Goal: Transaction & Acquisition: Book appointment/travel/reservation

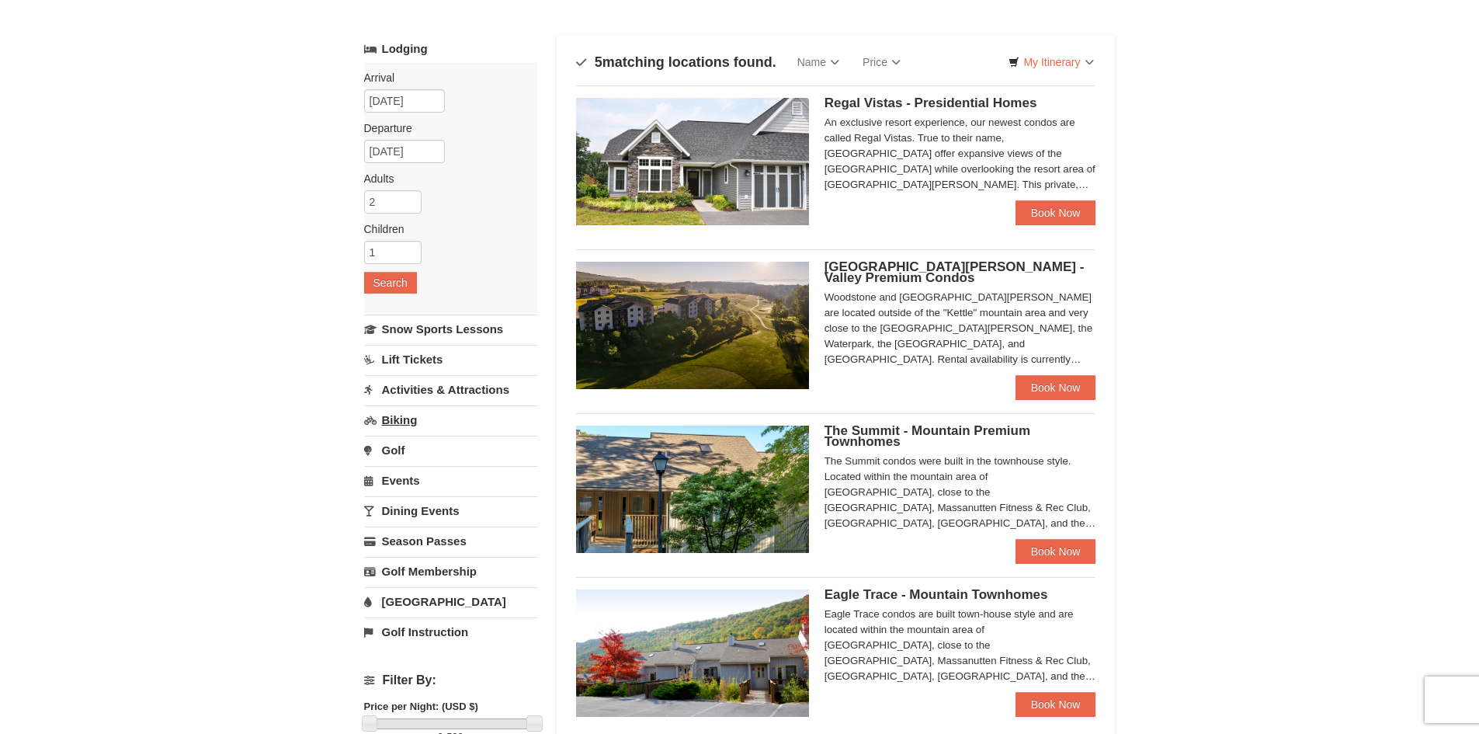
scroll to position [78, 0]
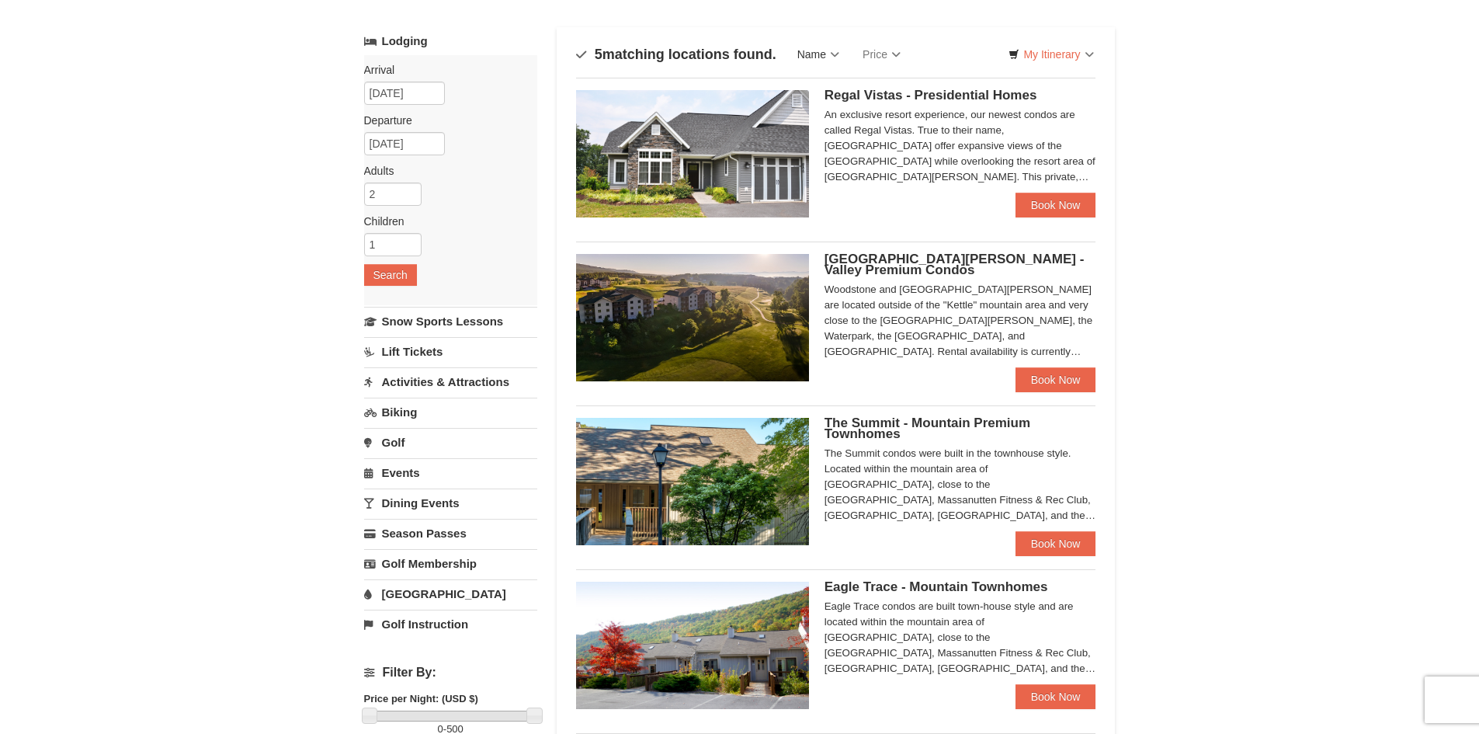
click at [830, 50] on link "Name" at bounding box center [818, 54] width 65 height 31
click at [834, 28] on div "Sort By Name Name (A to Z) Name (Z to A) Price Price (Low to High) Price (High …" at bounding box center [836, 466] width 559 height 878
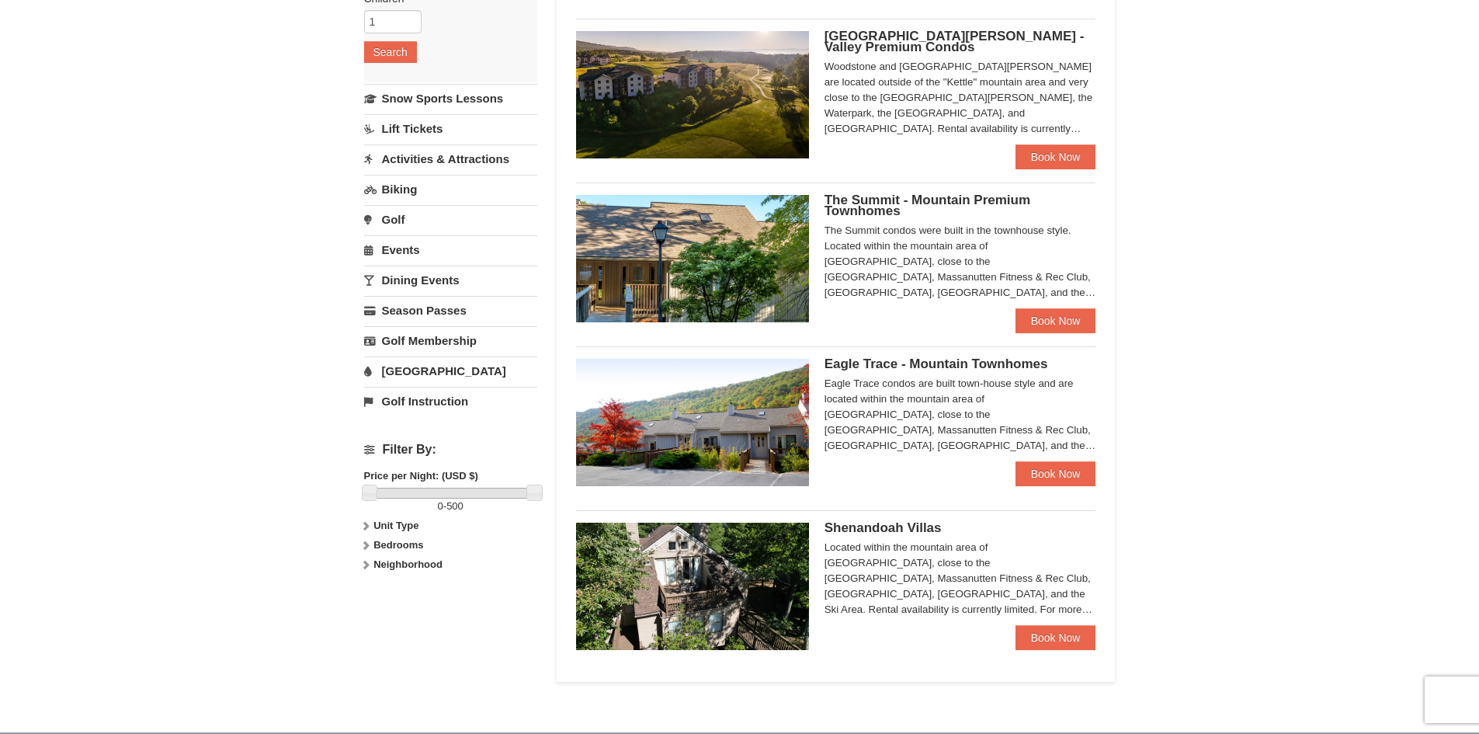
scroll to position [311, 0]
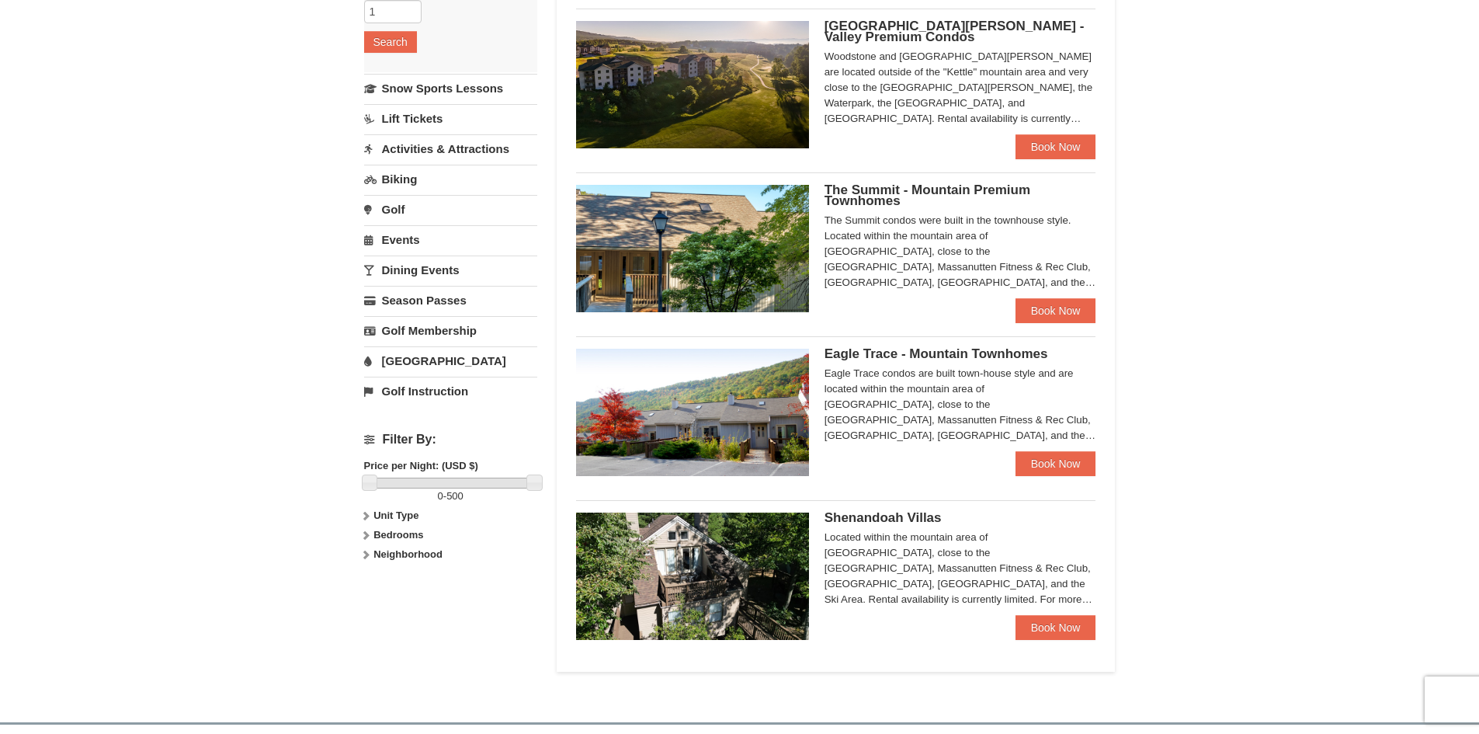
click at [409, 538] on strong "Bedrooms" at bounding box center [399, 535] width 50 height 12
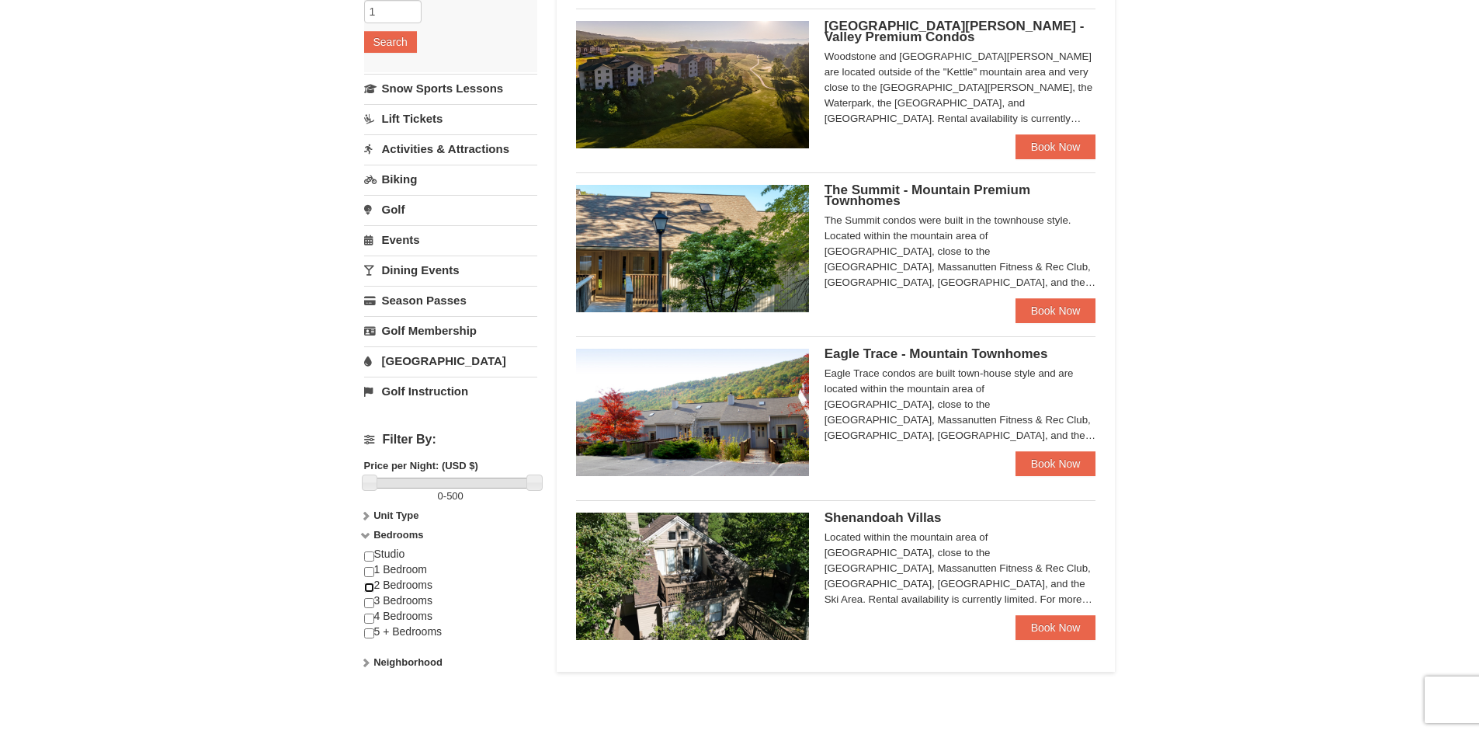
click at [370, 589] on input "checkbox" at bounding box center [369, 587] width 10 height 10
checkbox input "true"
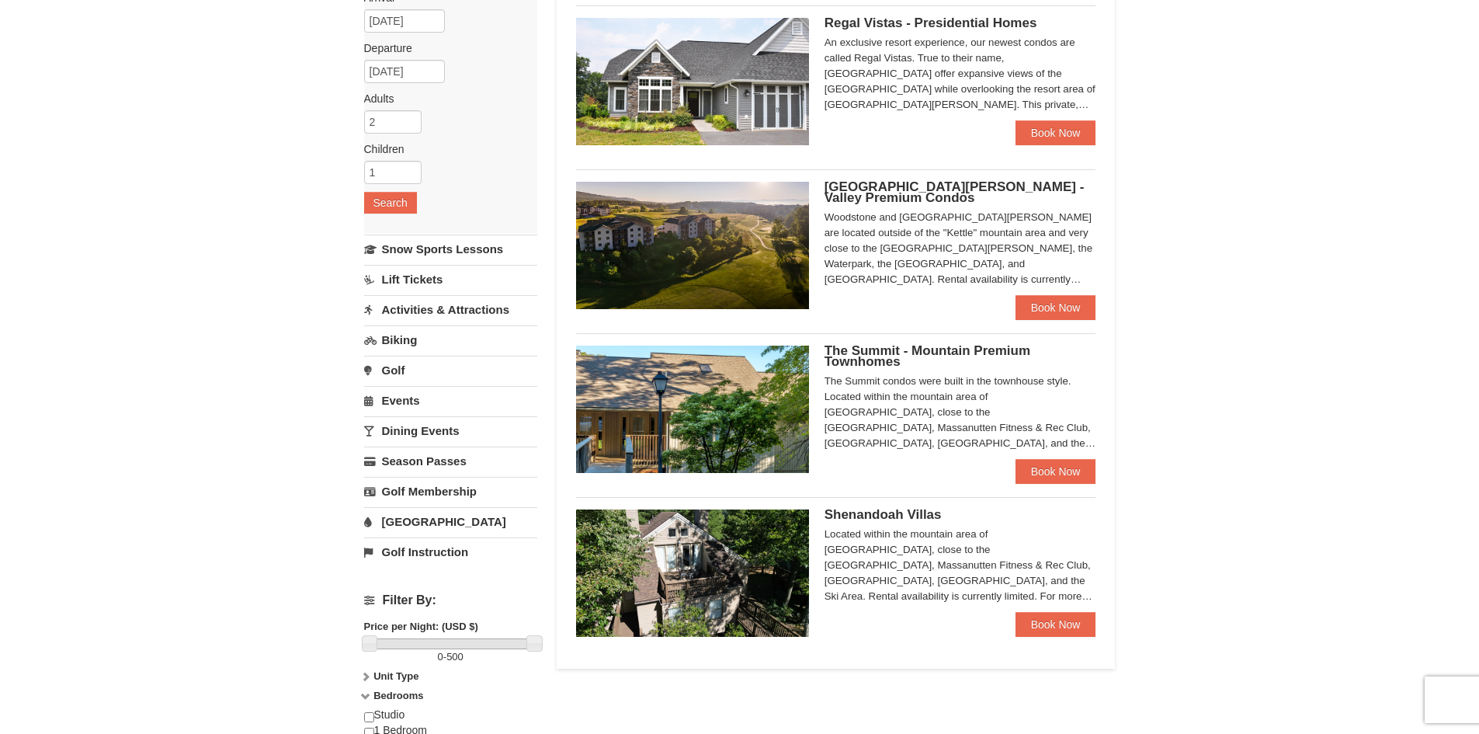
scroll to position [155, 0]
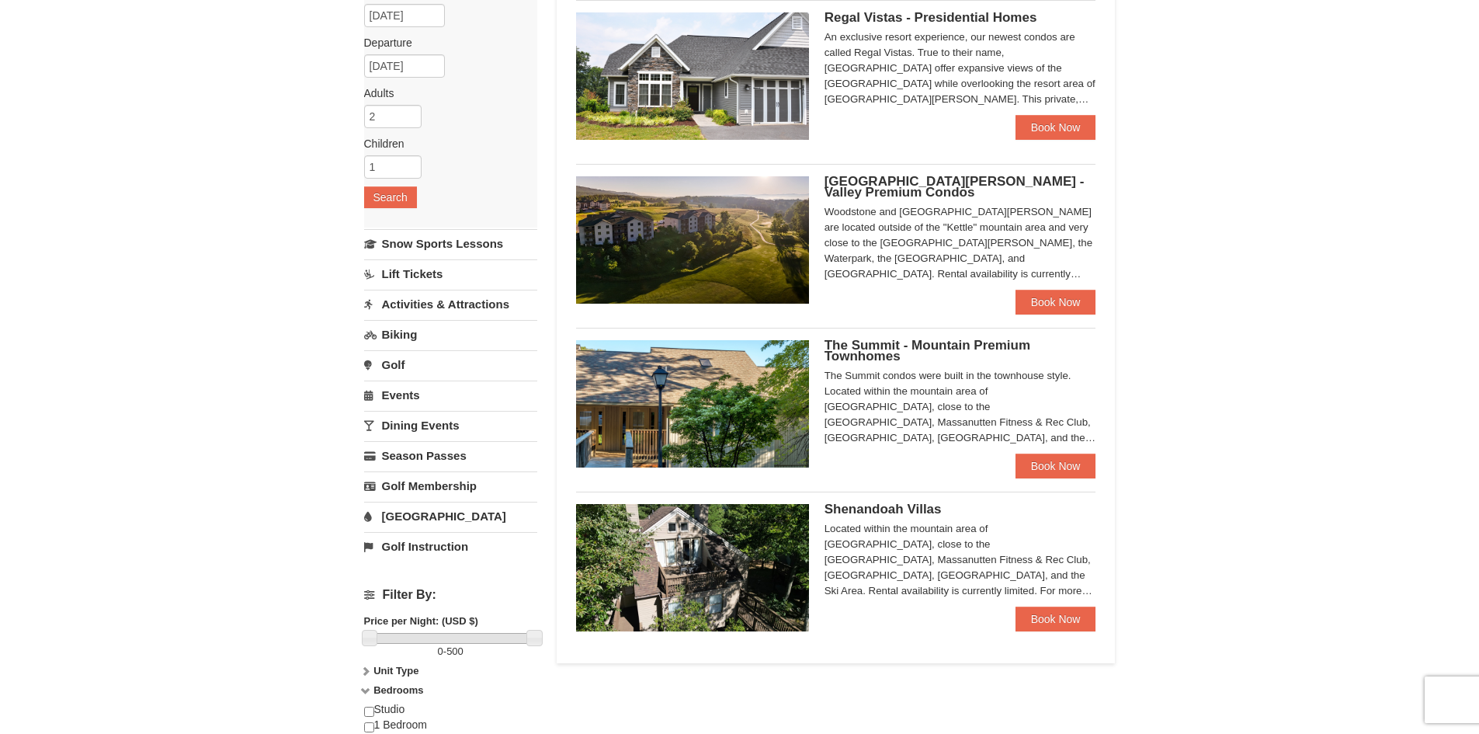
click at [410, 512] on link "[GEOGRAPHIC_DATA]" at bounding box center [450, 516] width 173 height 29
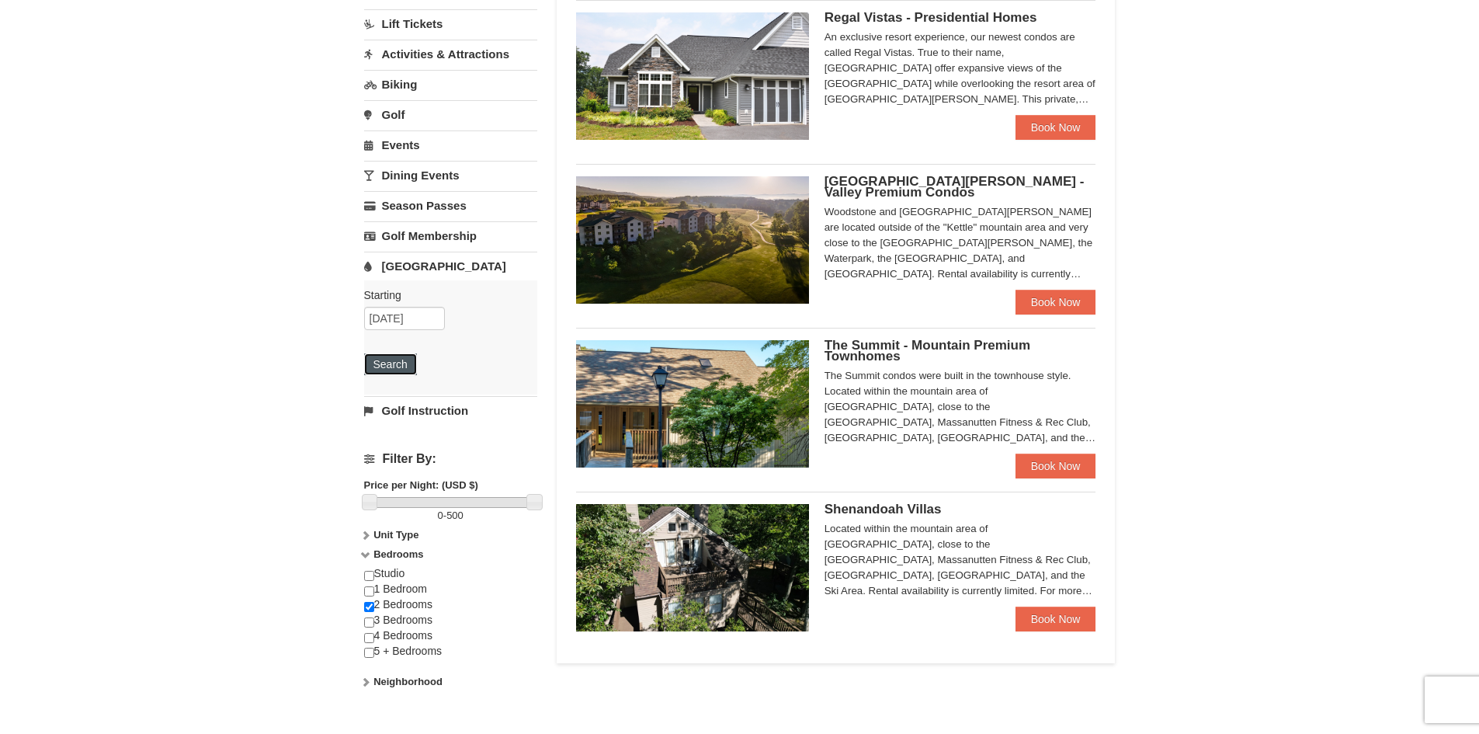
click at [399, 358] on button "Search" at bounding box center [390, 364] width 53 height 22
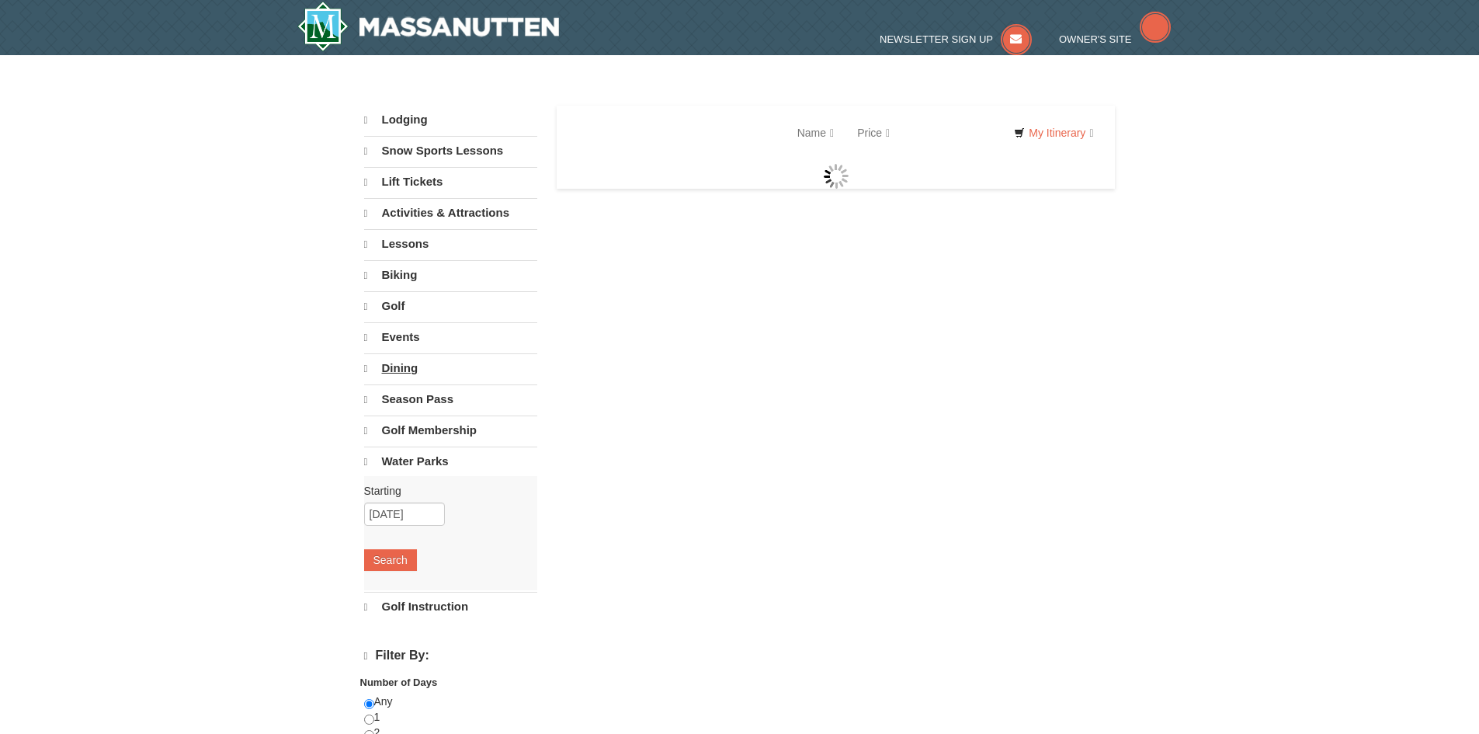
select select "9"
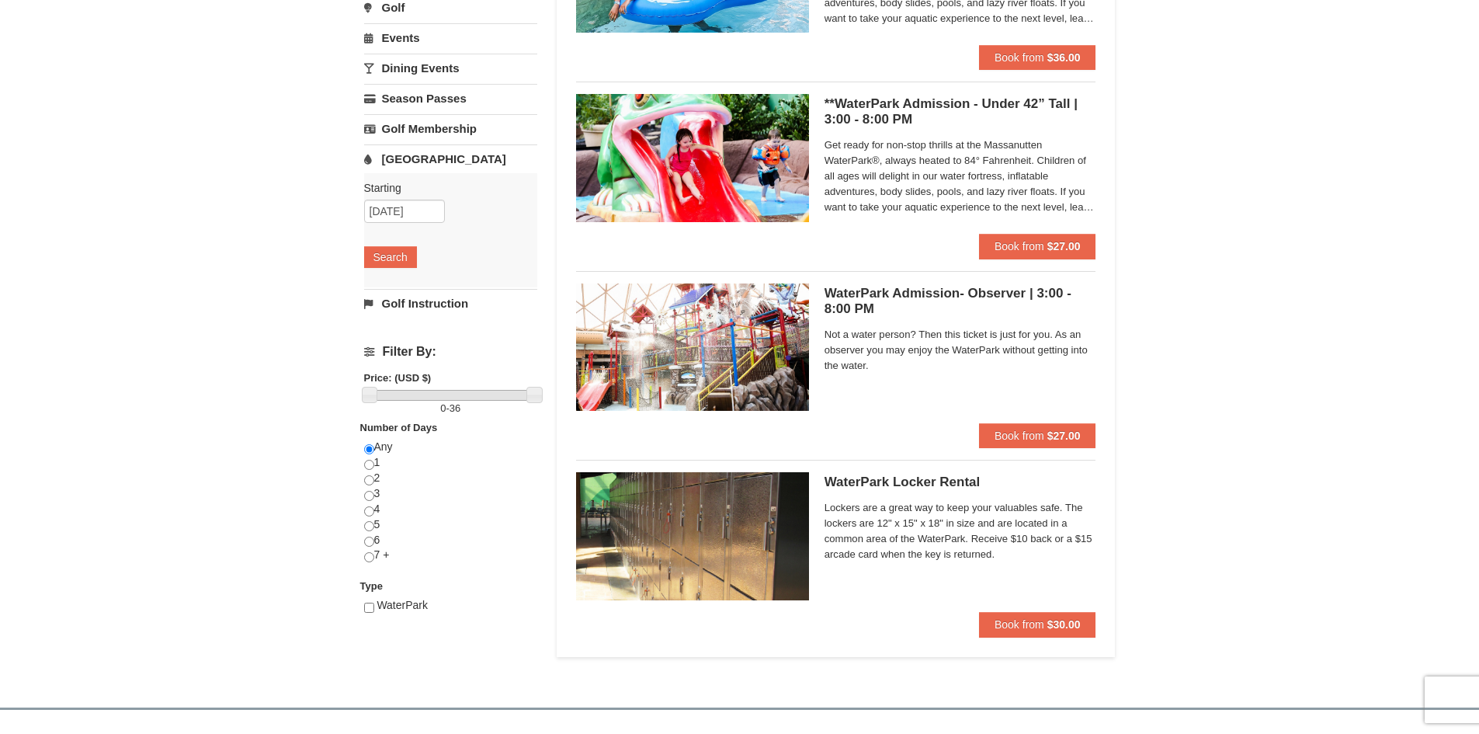
scroll to position [311, 0]
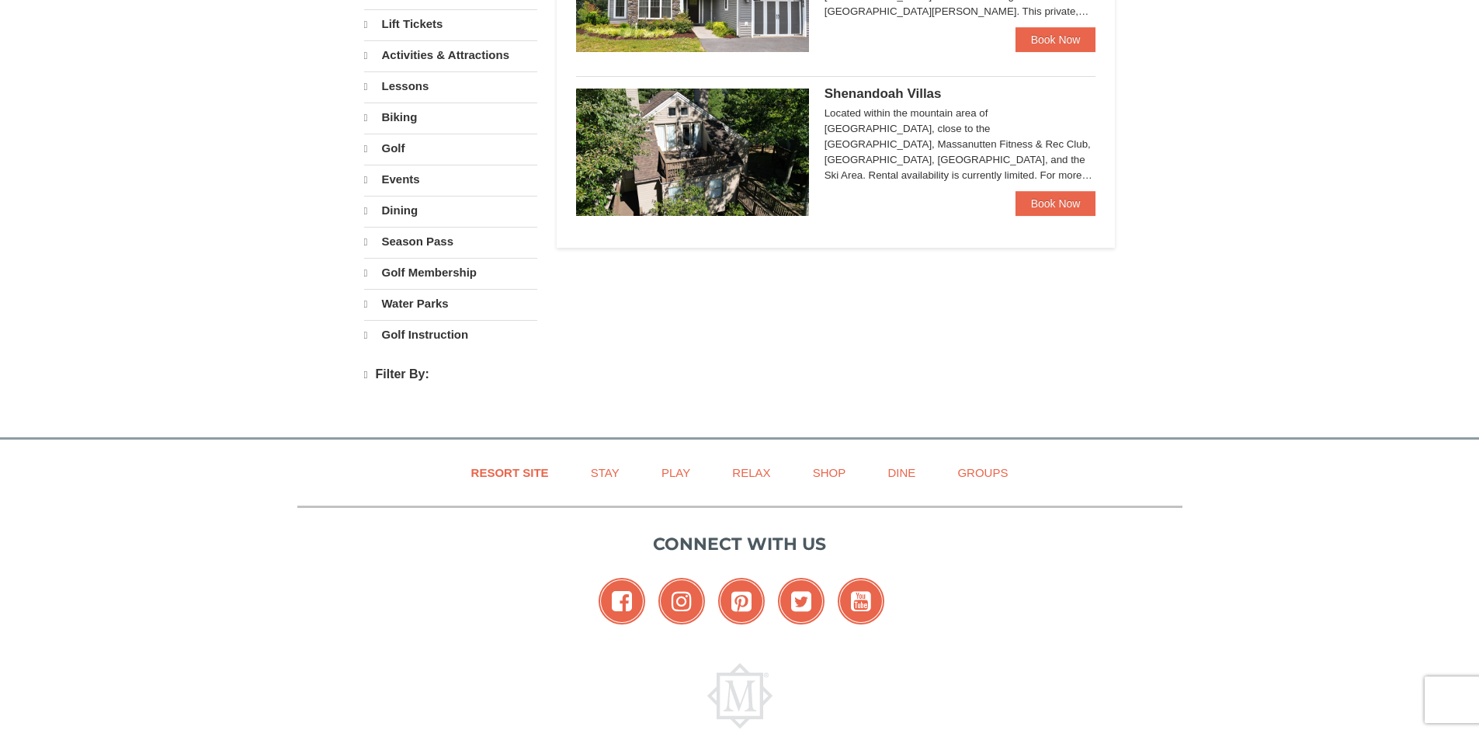
select select "9"
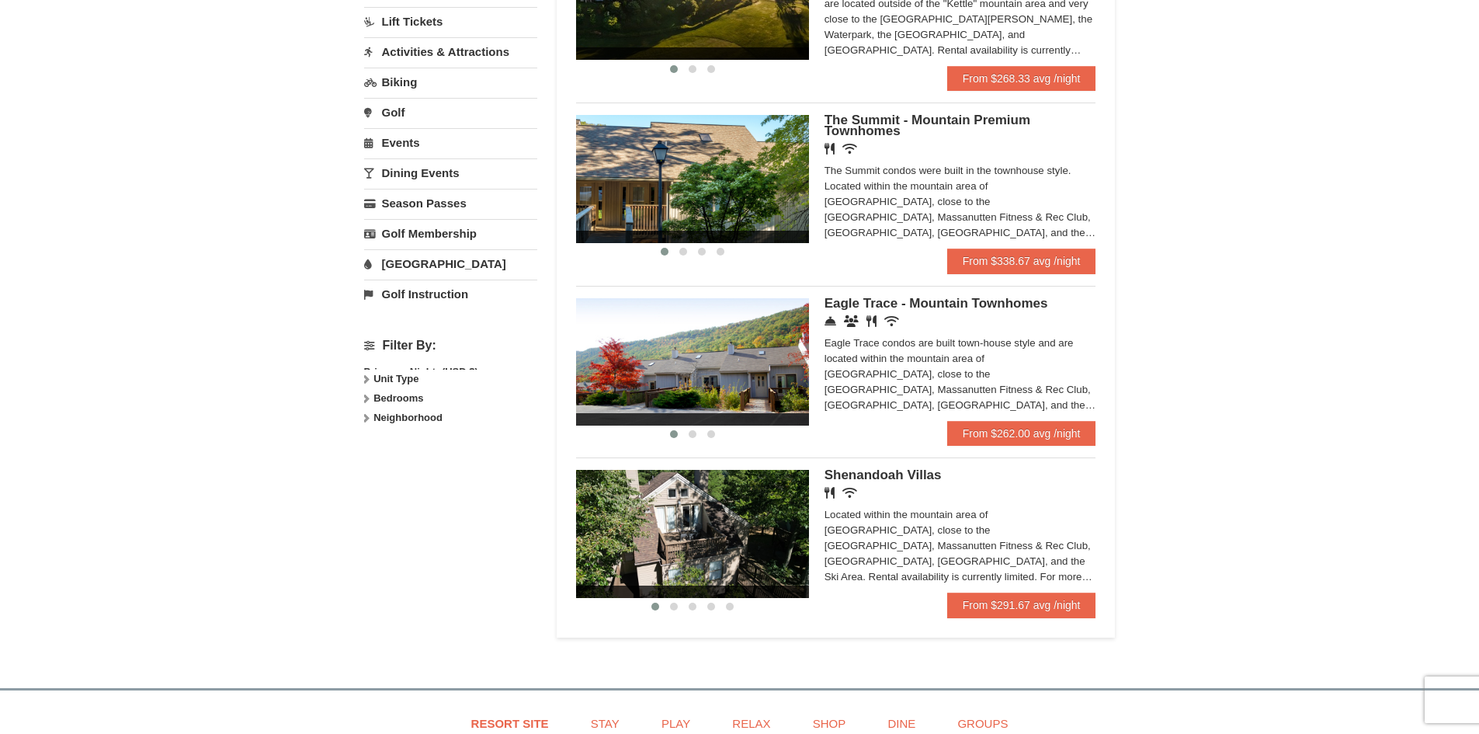
scroll to position [408, 0]
click at [384, 434] on strong "Bedrooms" at bounding box center [399, 438] width 50 height 12
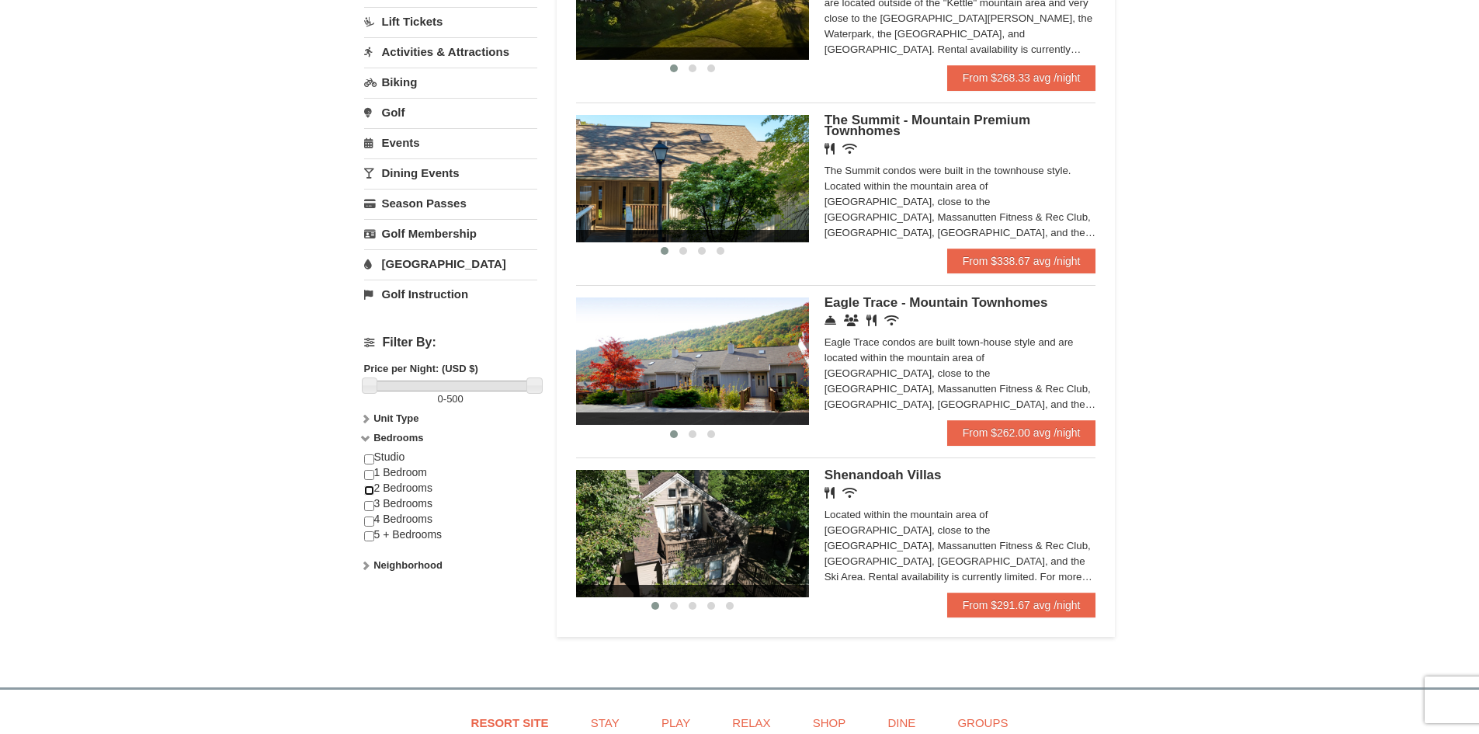
click at [368, 492] on input "checkbox" at bounding box center [369, 490] width 10 height 10
checkbox input "true"
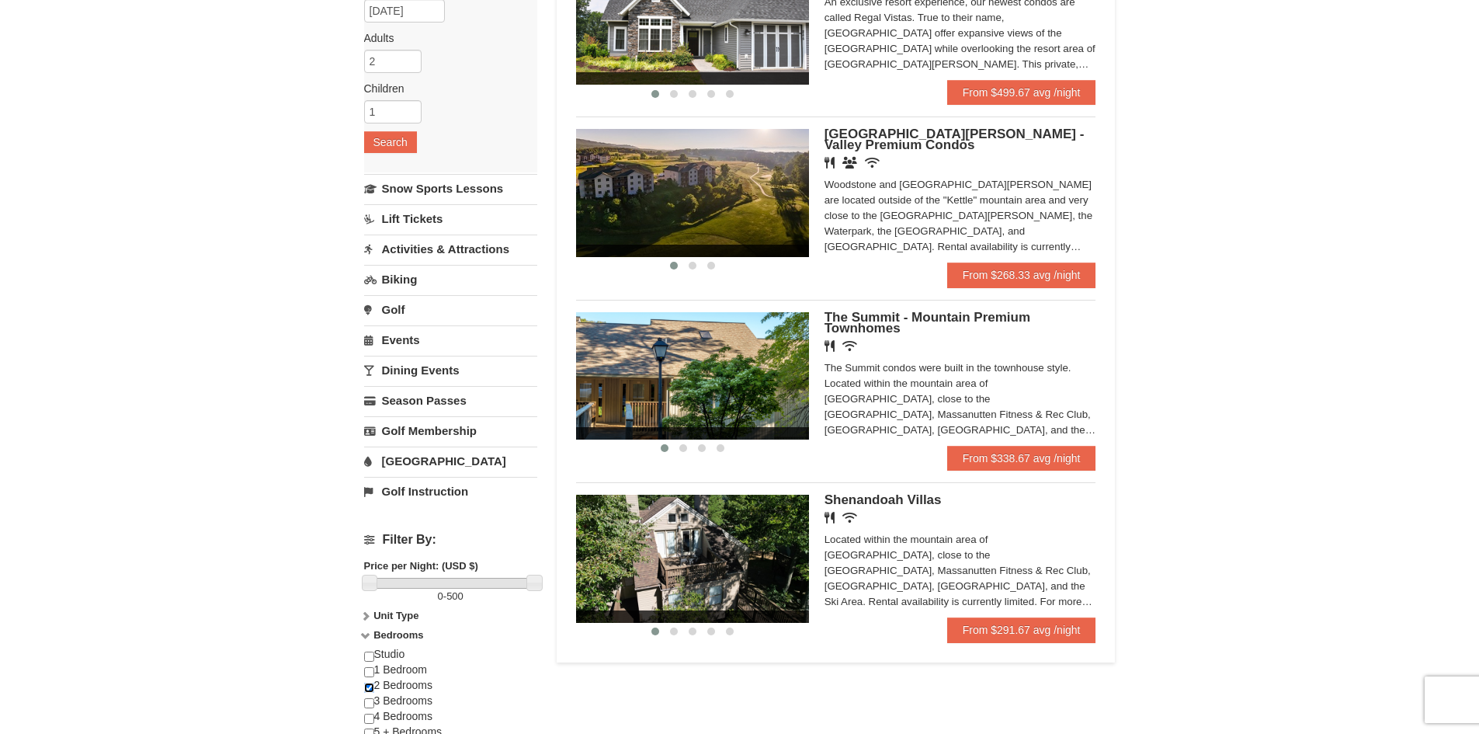
scroll to position [330, 0]
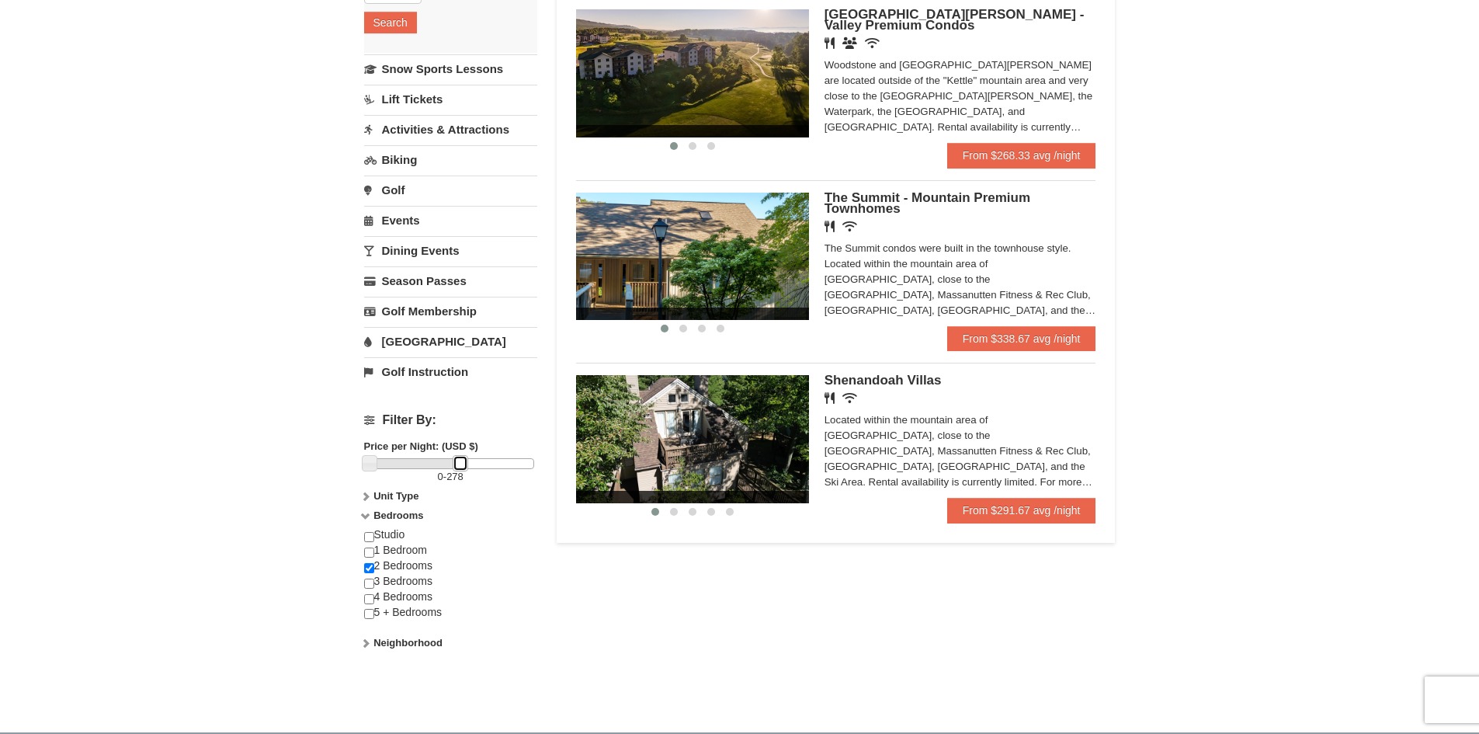
drag, startPoint x: 532, startPoint y: 457, endPoint x: 458, endPoint y: 471, distance: 75.2
click at [458, 471] on div "0 - 278" at bounding box center [450, 471] width 173 height 26
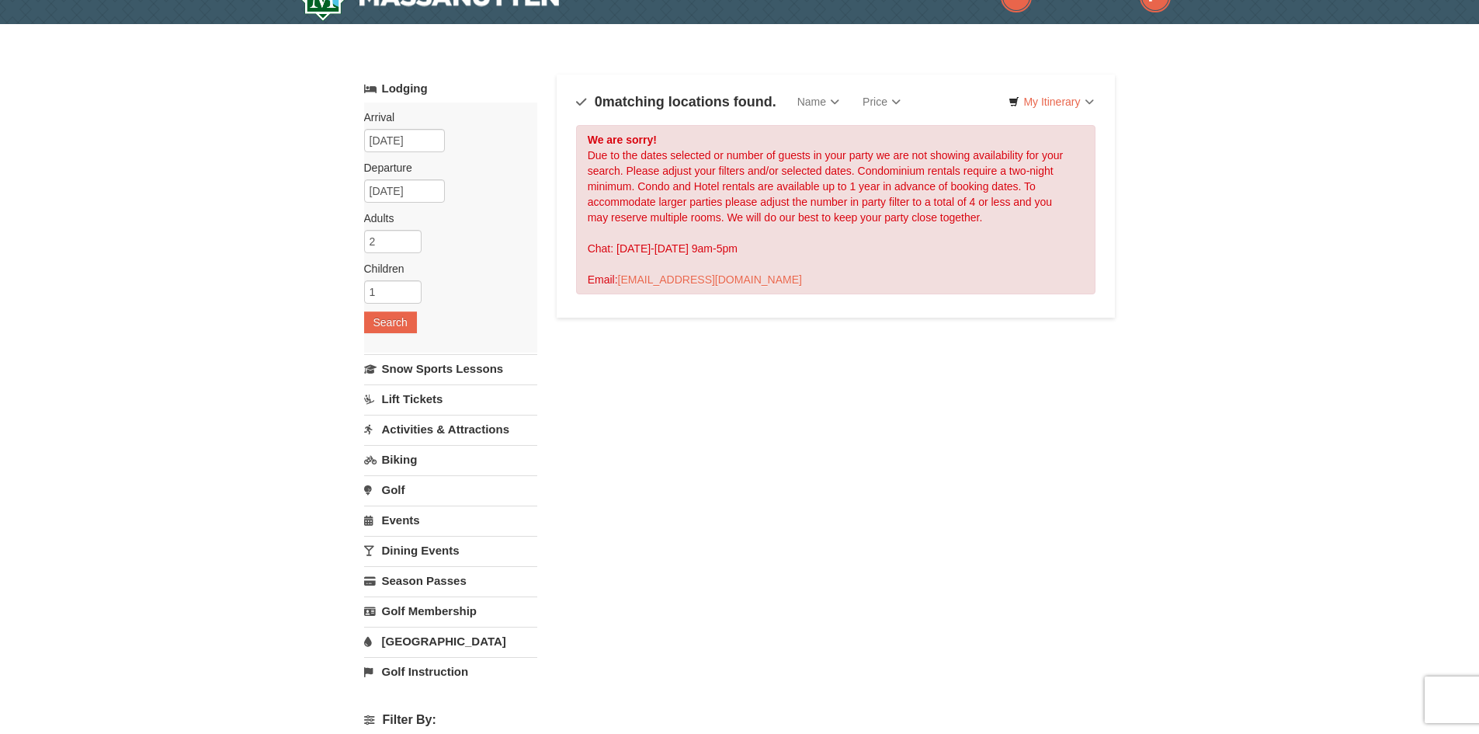
scroll to position [0, 0]
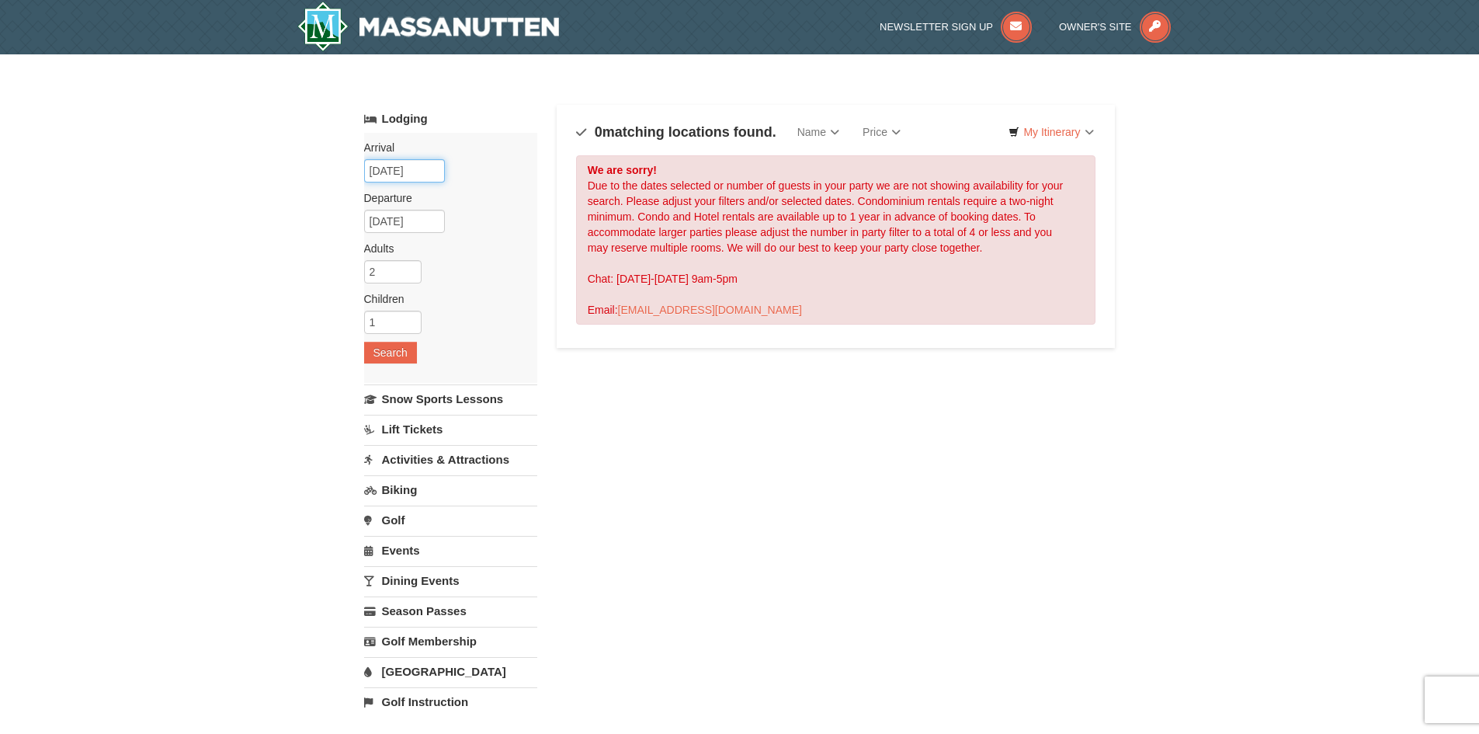
click at [409, 171] on input "09/25/2025" at bounding box center [404, 170] width 81 height 23
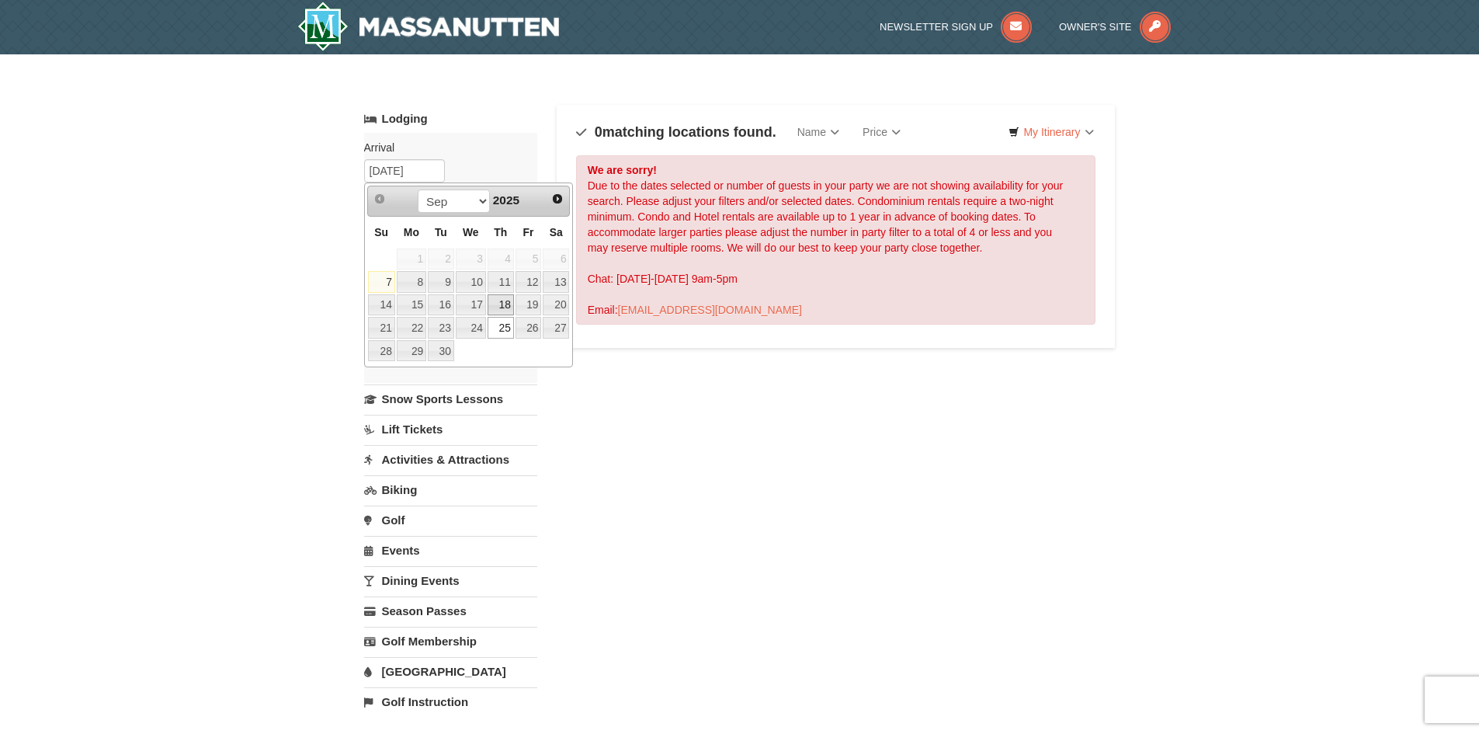
click at [507, 304] on link "18" at bounding box center [501, 305] width 26 height 22
type input "[DATE]"
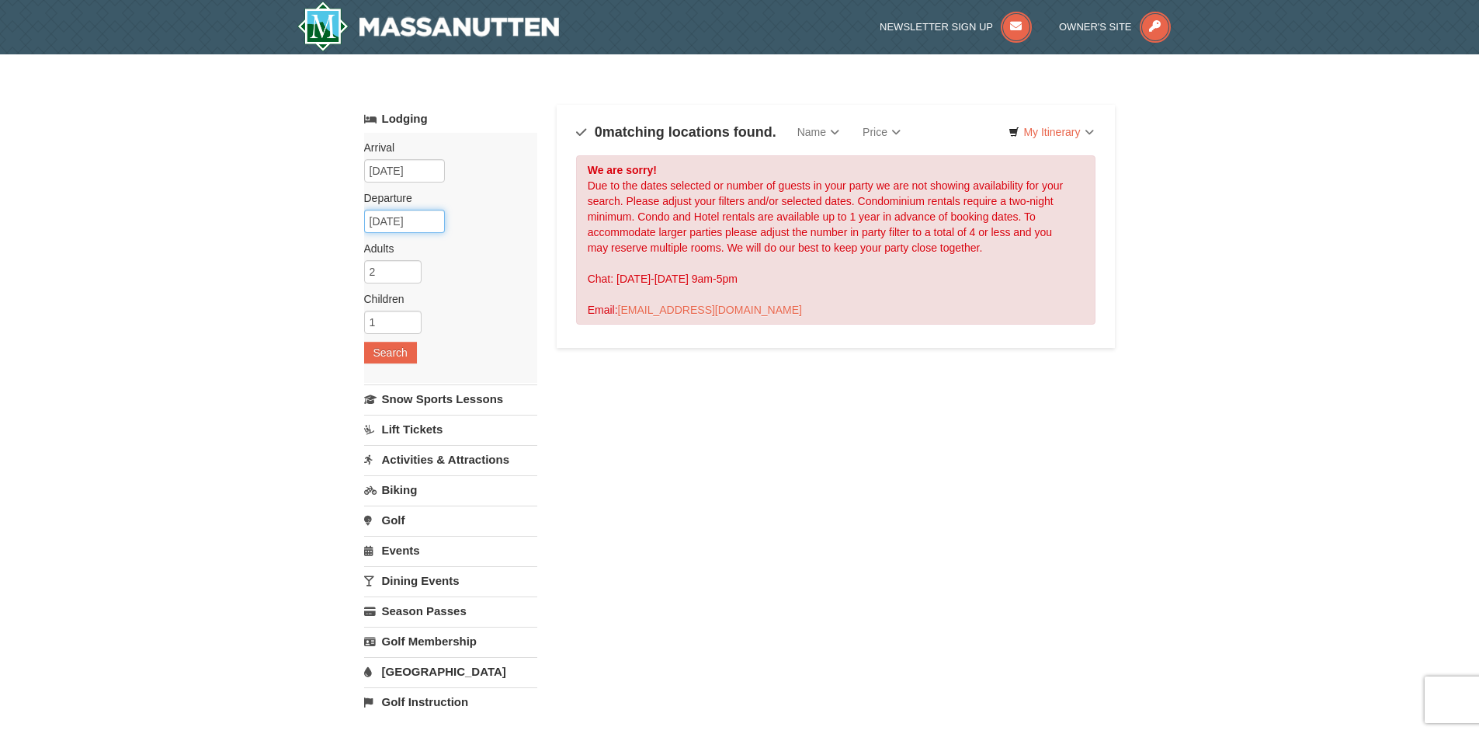
click at [413, 225] on input "09/28/2025" at bounding box center [404, 221] width 81 height 23
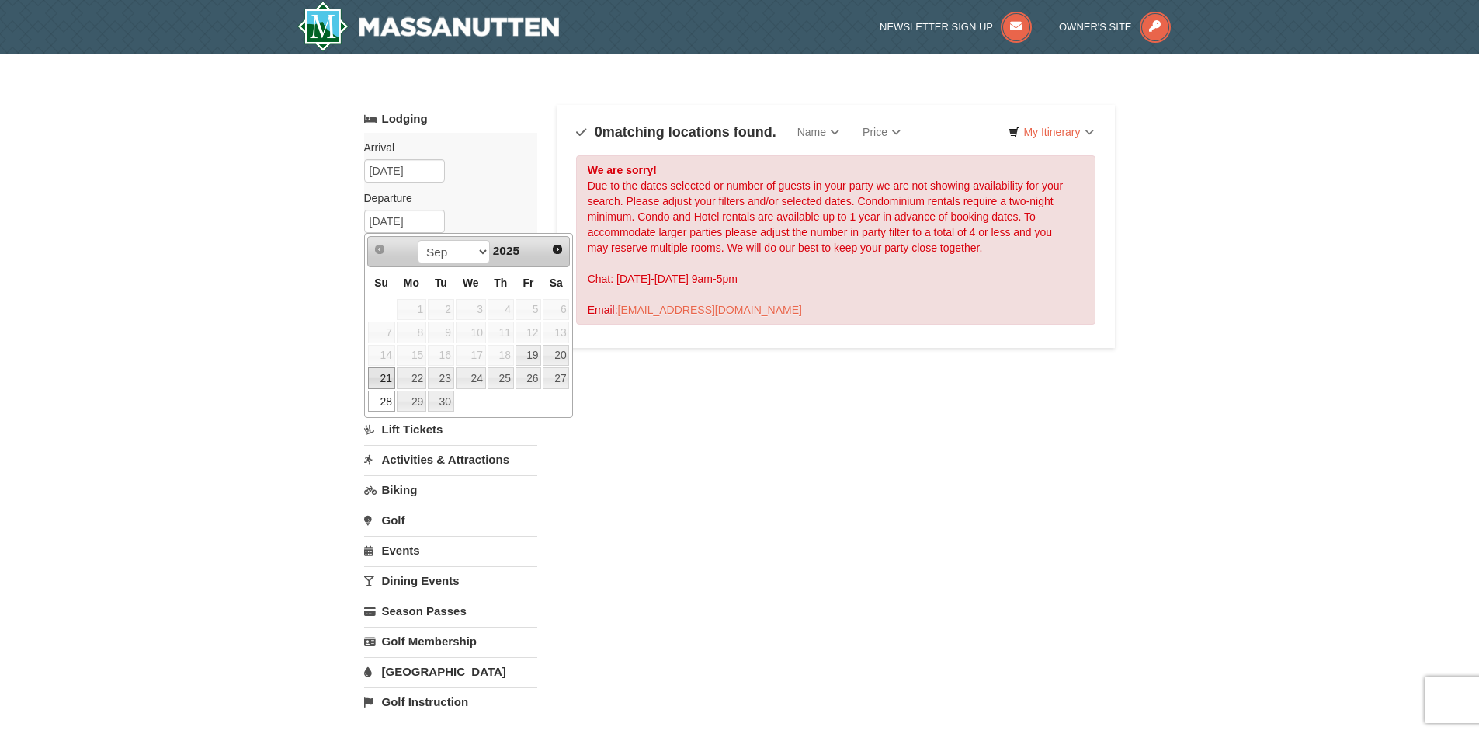
click at [385, 384] on link "21" at bounding box center [381, 378] width 27 height 22
type input "[DATE]"
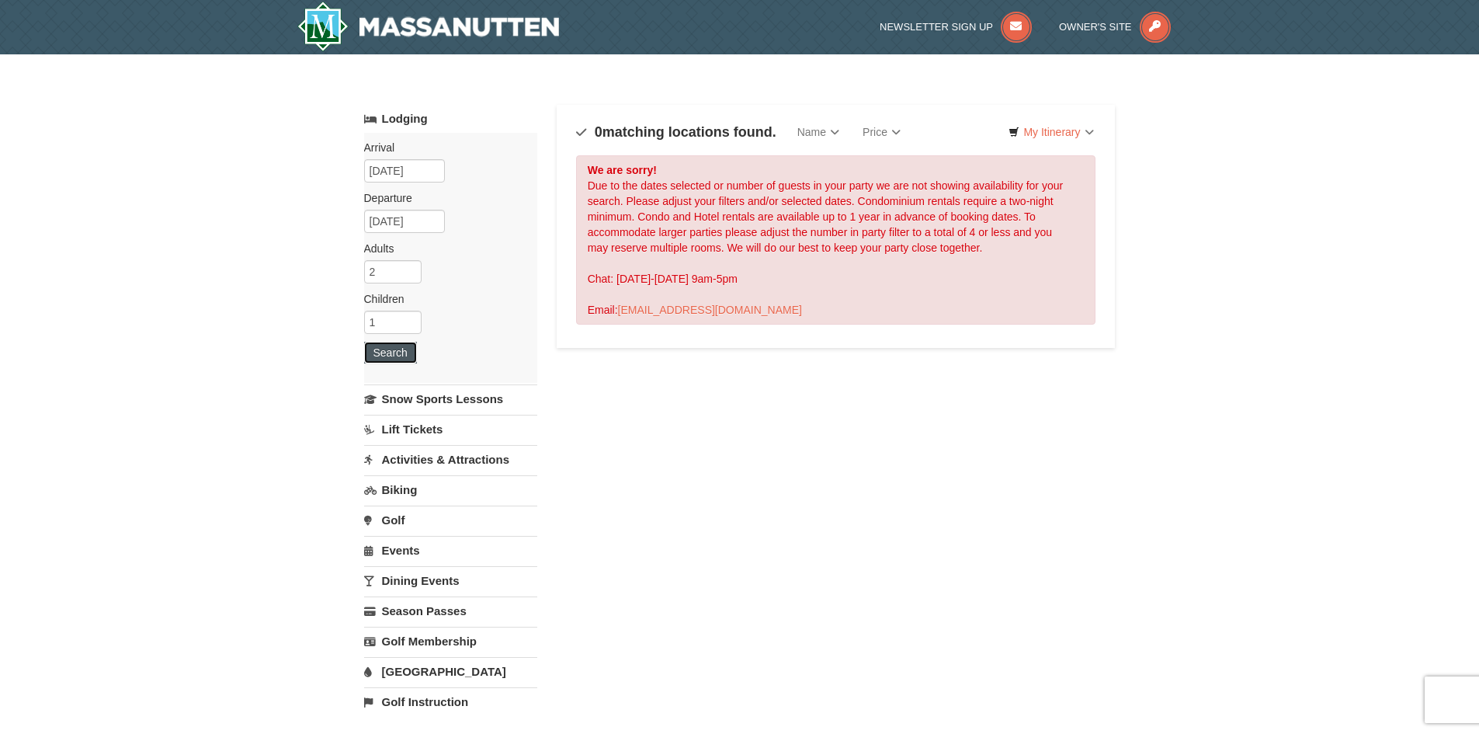
click at [398, 361] on button "Search" at bounding box center [390, 353] width 53 height 22
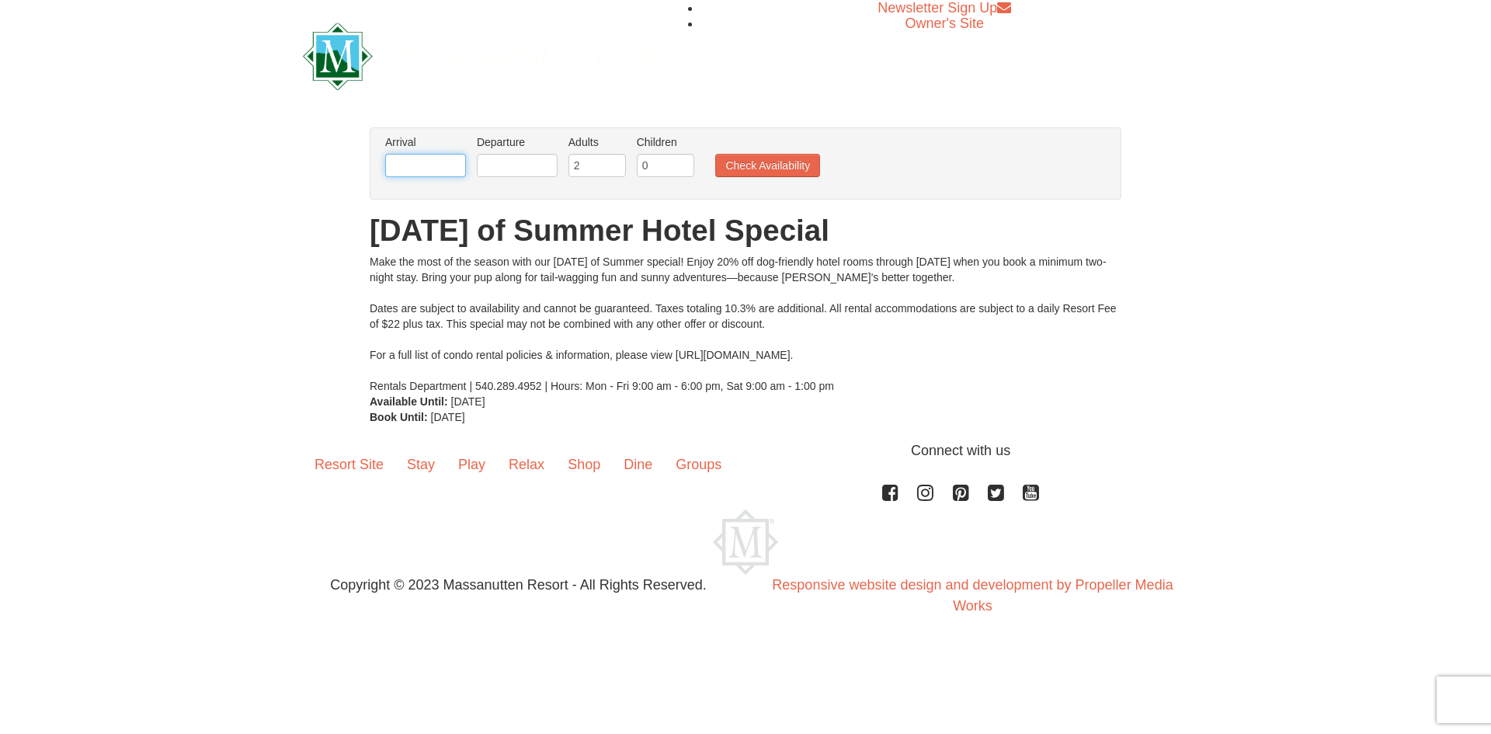
click at [436, 172] on input "text" at bounding box center [425, 165] width 81 height 23
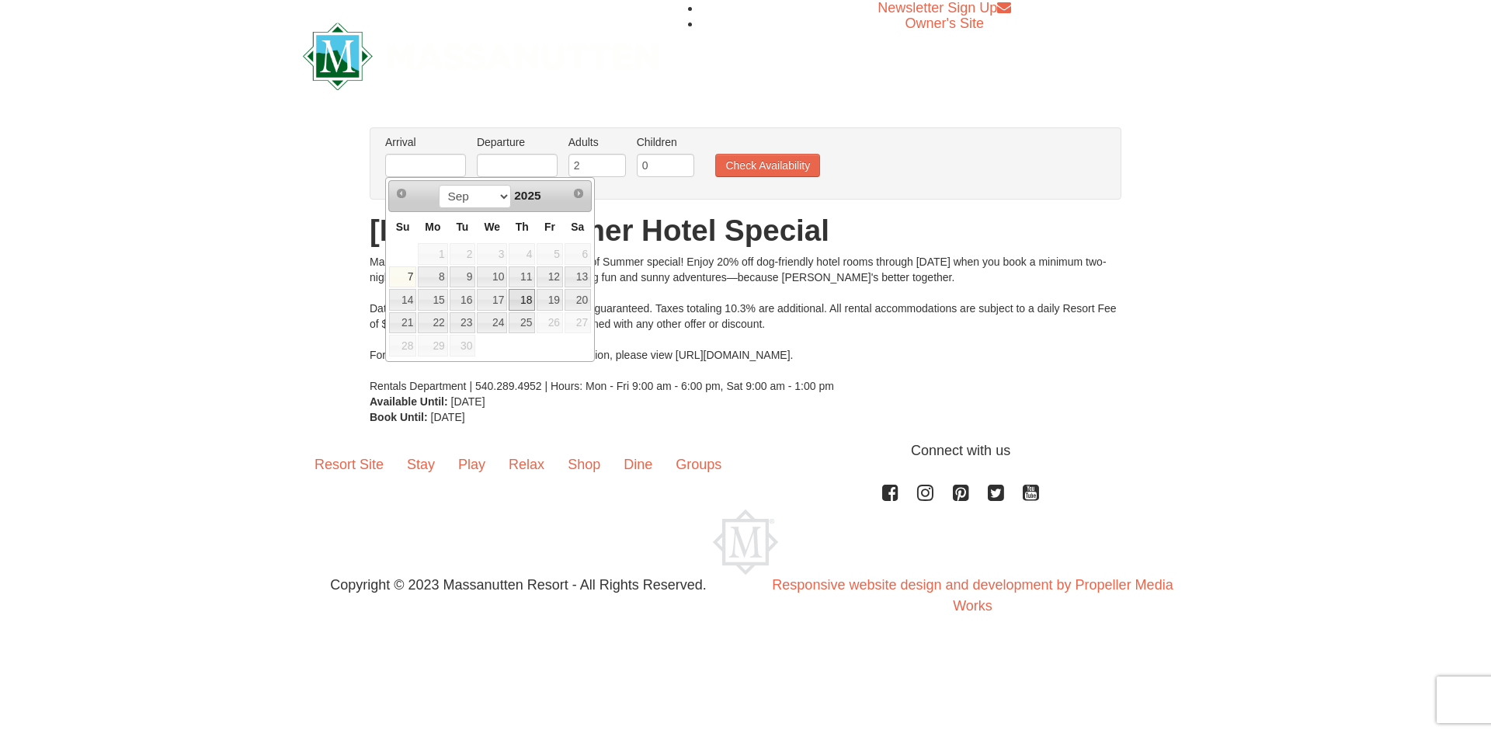
click at [531, 297] on link "18" at bounding box center [522, 300] width 26 height 22
type input "[DATE]"
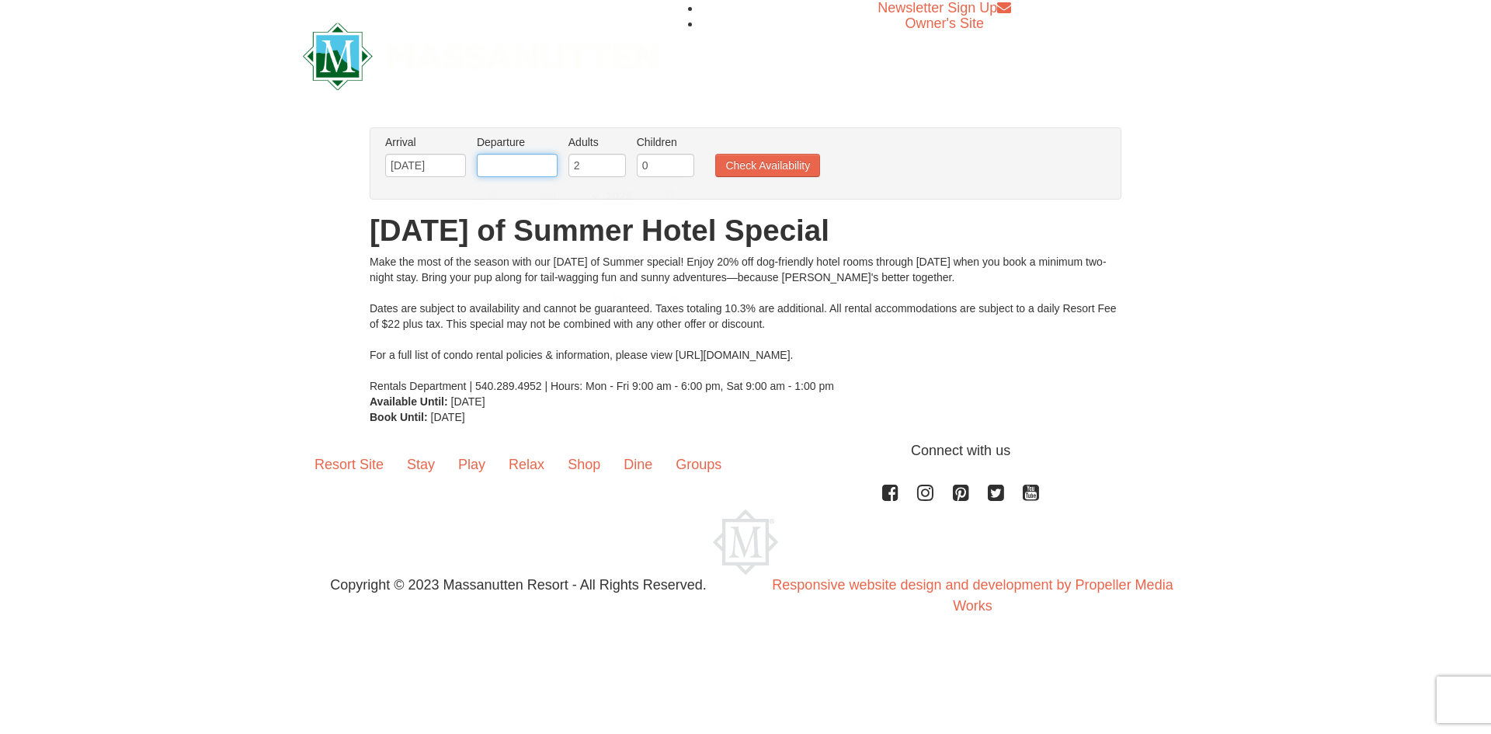
click at [519, 170] on input "text" at bounding box center [517, 165] width 81 height 23
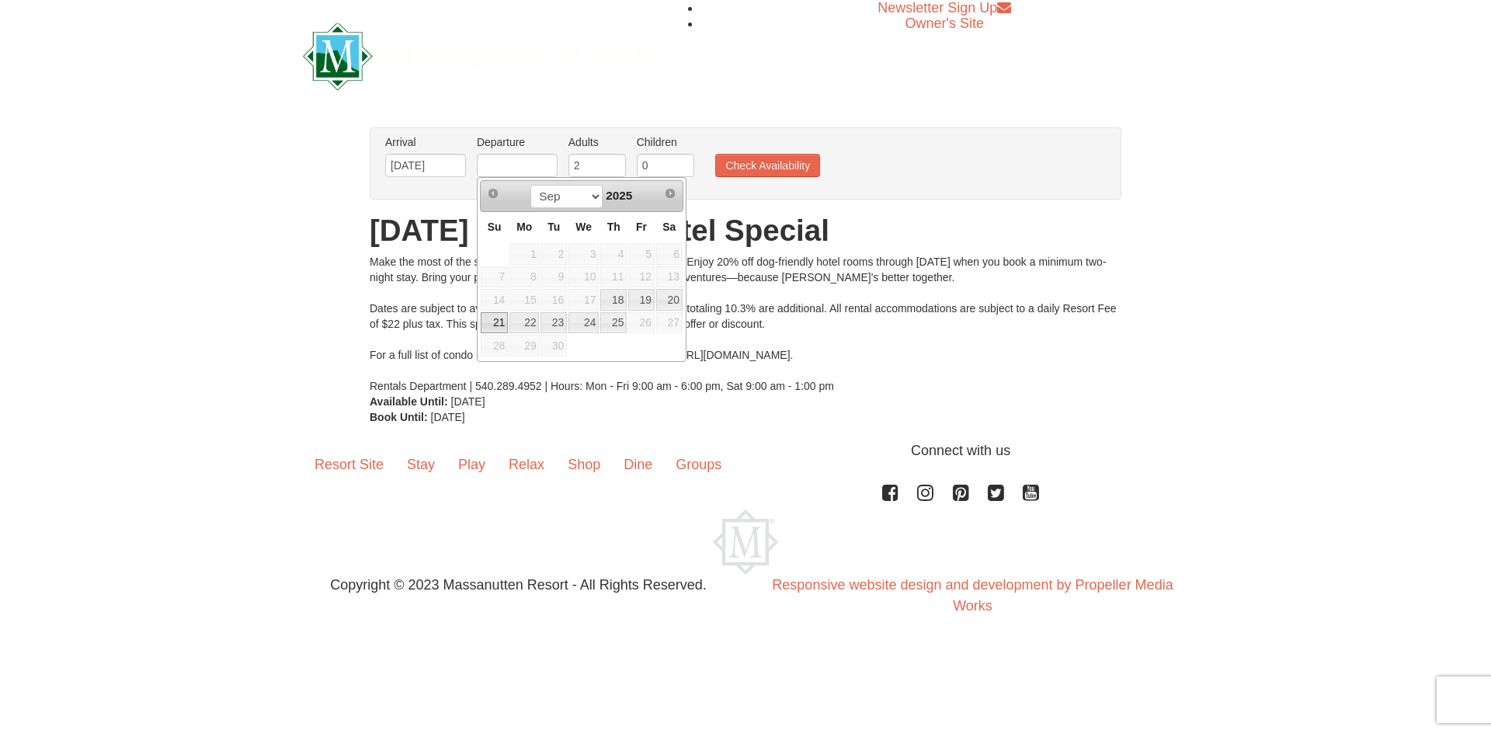
click at [493, 327] on link "21" at bounding box center [494, 323] width 27 height 22
type input "[DATE]"
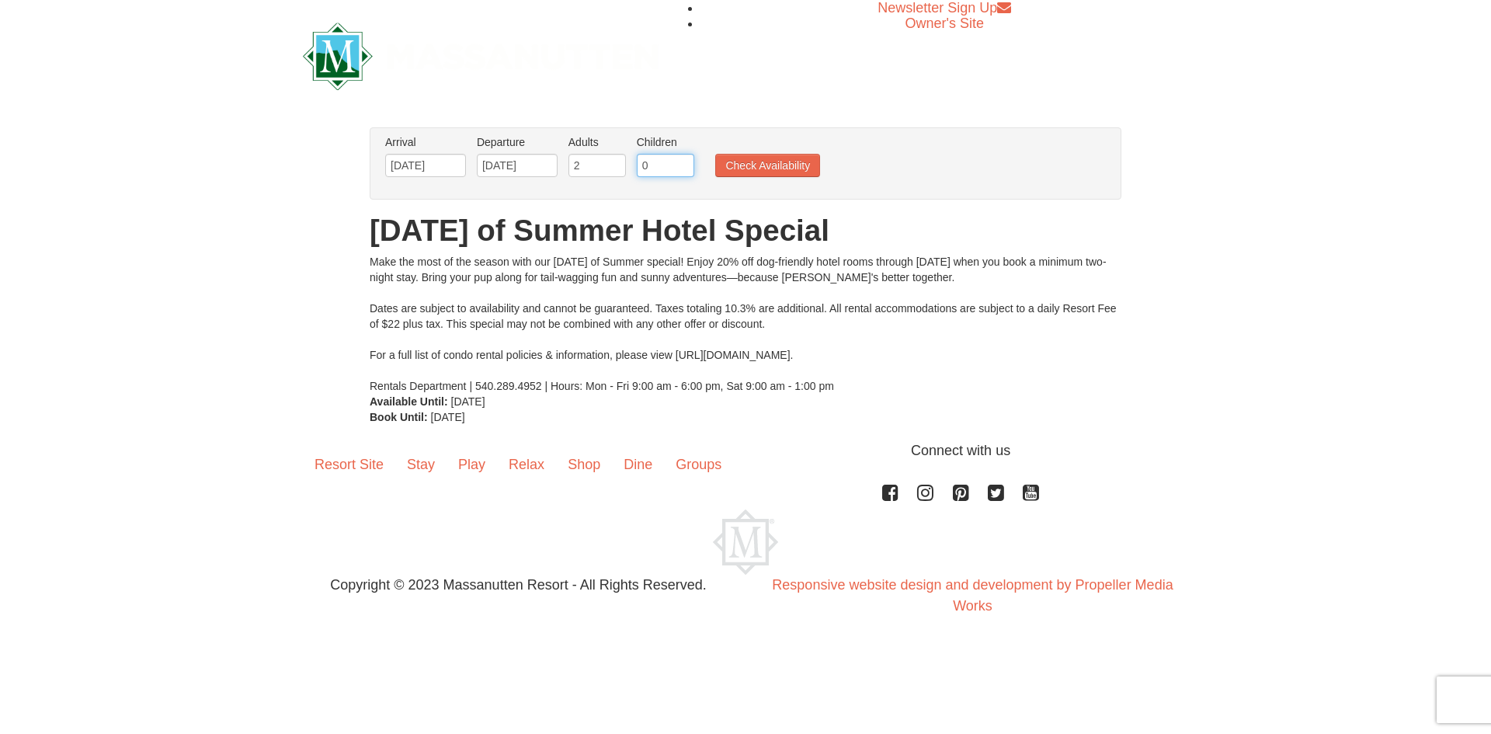
click at [666, 163] on input "0" at bounding box center [665, 165] width 57 height 23
type input "1"
click at [688, 160] on input "1" at bounding box center [665, 165] width 57 height 23
click at [727, 162] on button "Check Availability" at bounding box center [767, 165] width 105 height 23
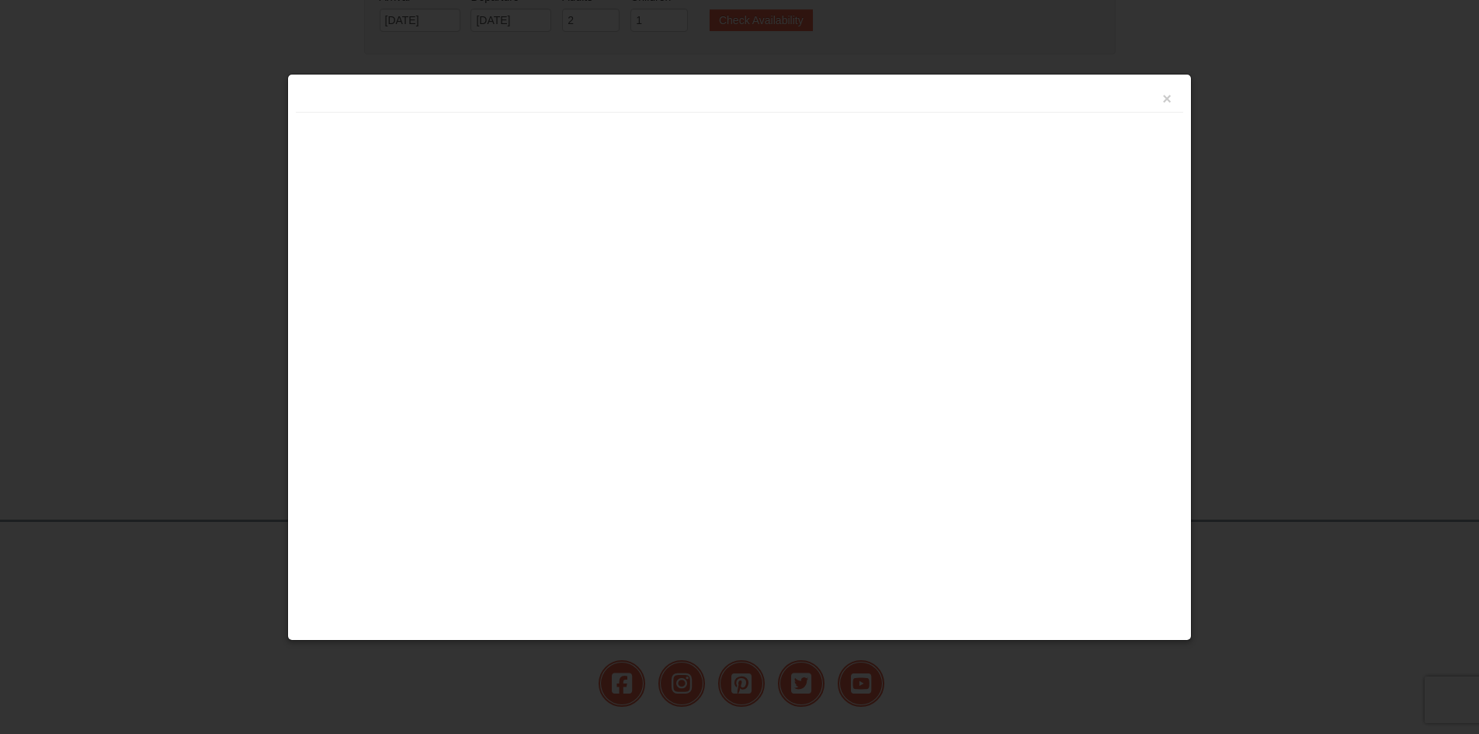
scroll to position [267, 0]
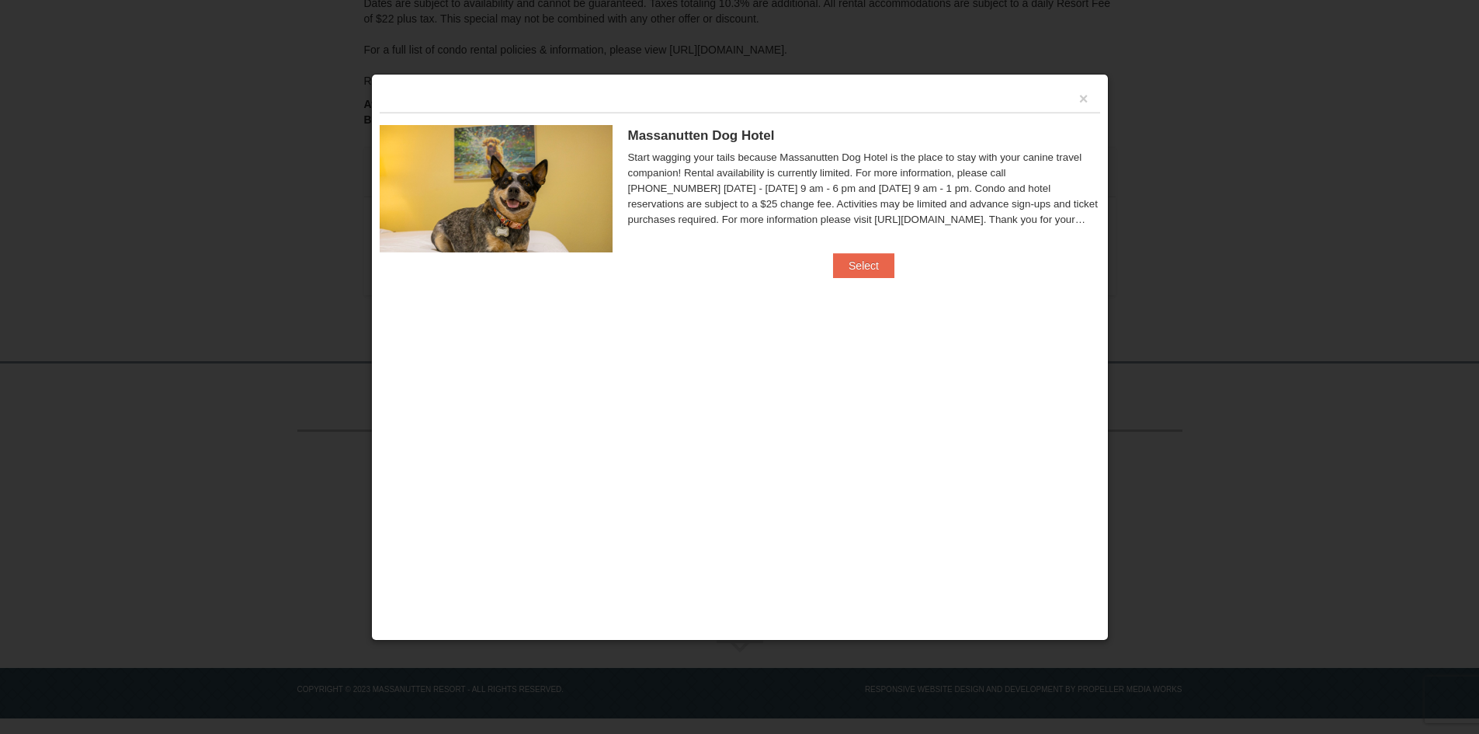
click at [544, 175] on img at bounding box center [496, 188] width 233 height 127
click at [673, 130] on span "Massanutten Dog Hotel" at bounding box center [701, 135] width 147 height 15
click at [856, 265] on button "Select" at bounding box center [863, 265] width 61 height 25
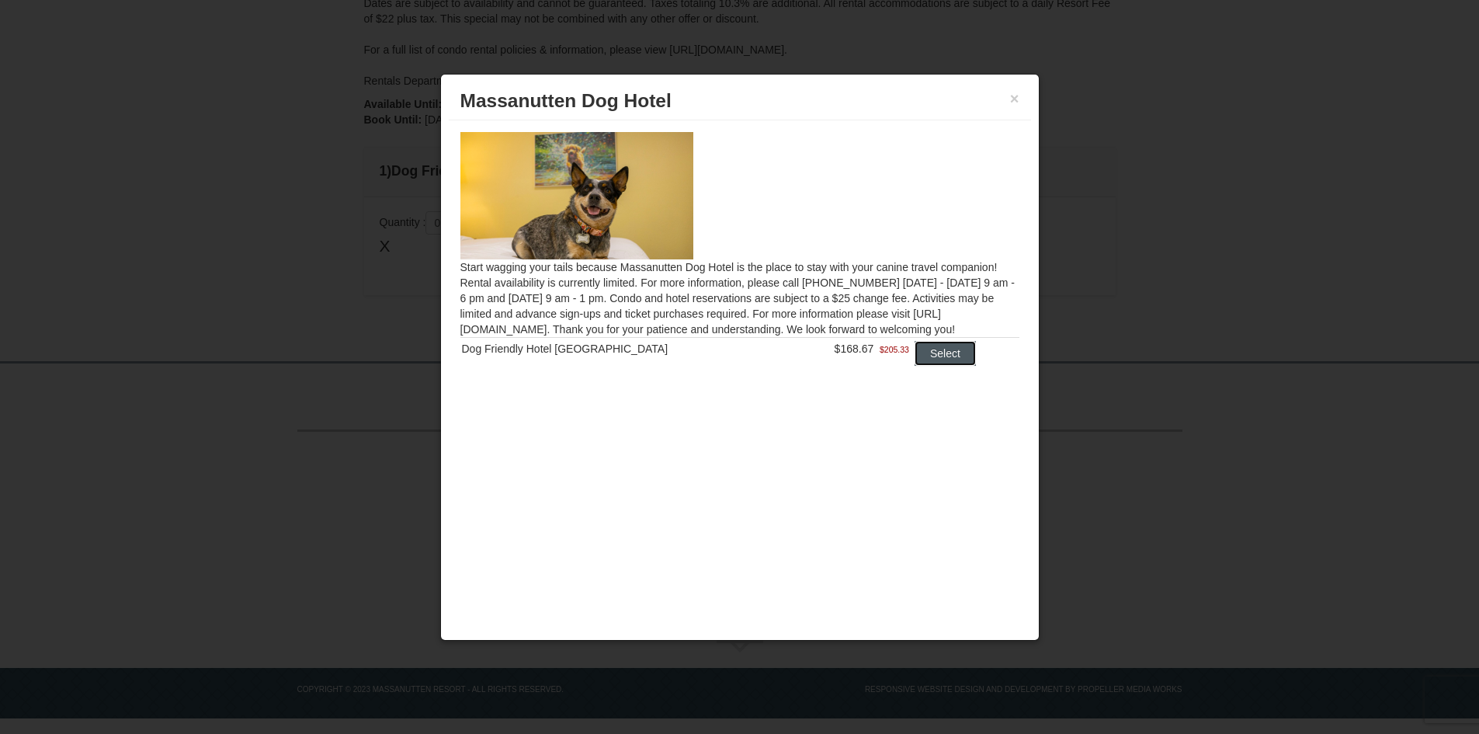
click at [929, 356] on button "Select" at bounding box center [945, 353] width 61 height 25
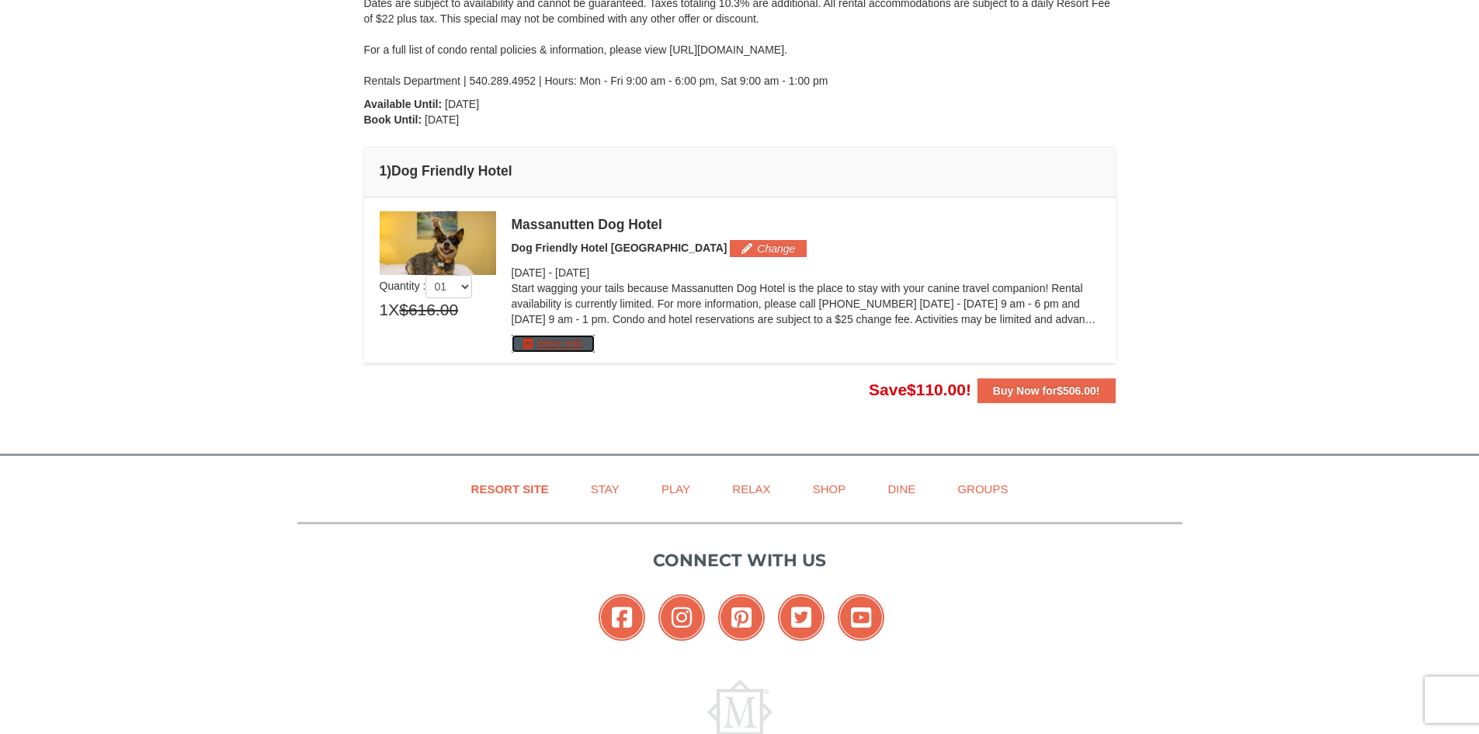
click at [582, 342] on button "More Info" at bounding box center [553, 343] width 83 height 17
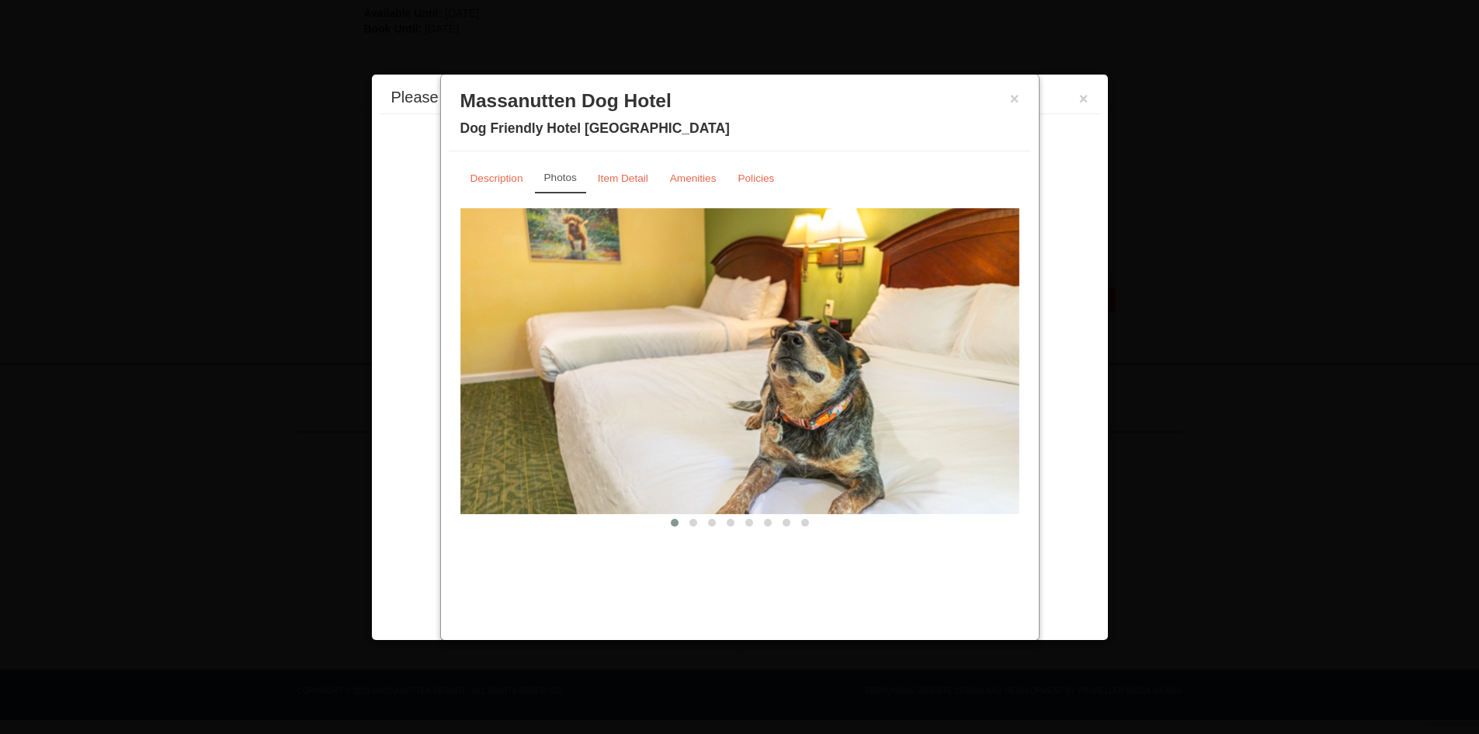
scroll to position [360, 0]
click at [693, 520] on span at bounding box center [694, 523] width 8 height 8
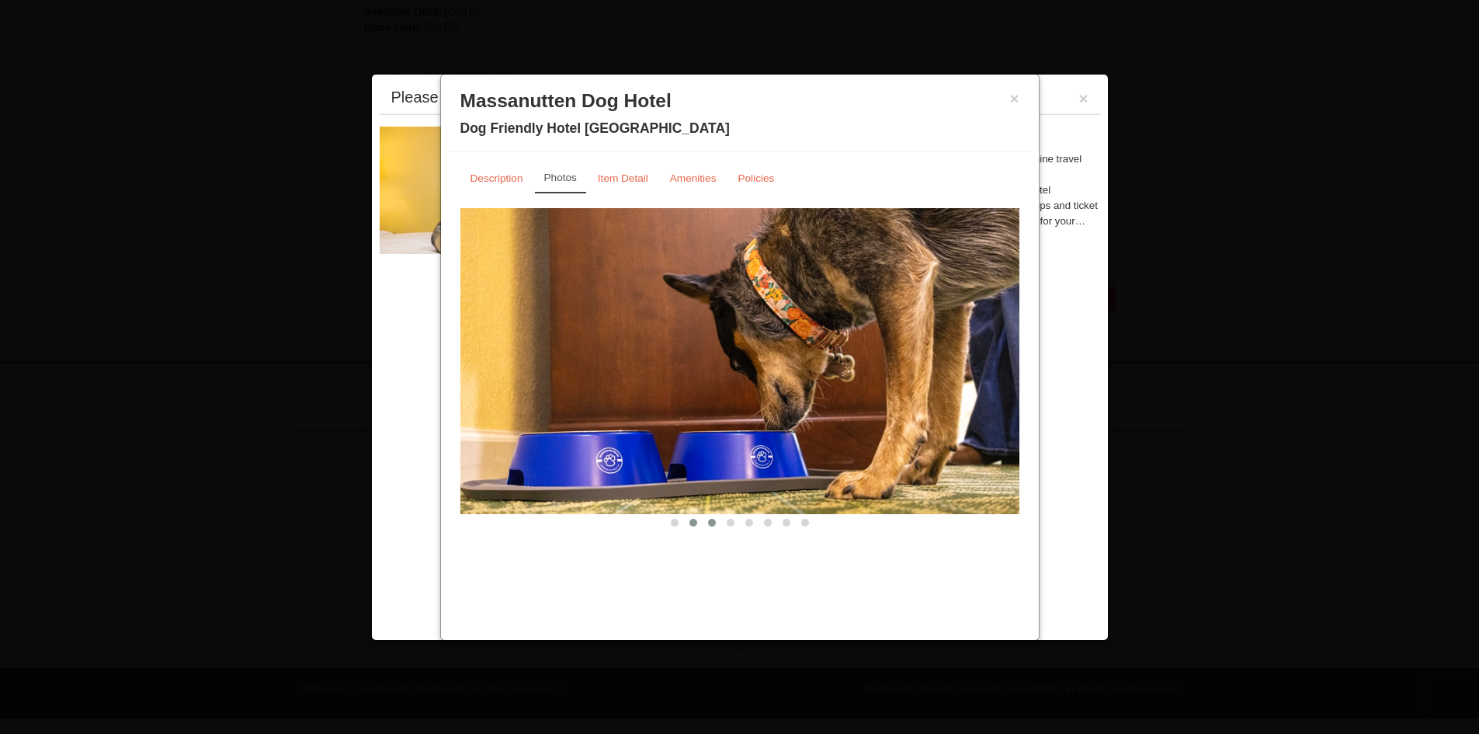
click at [711, 521] on span at bounding box center [712, 523] width 8 height 8
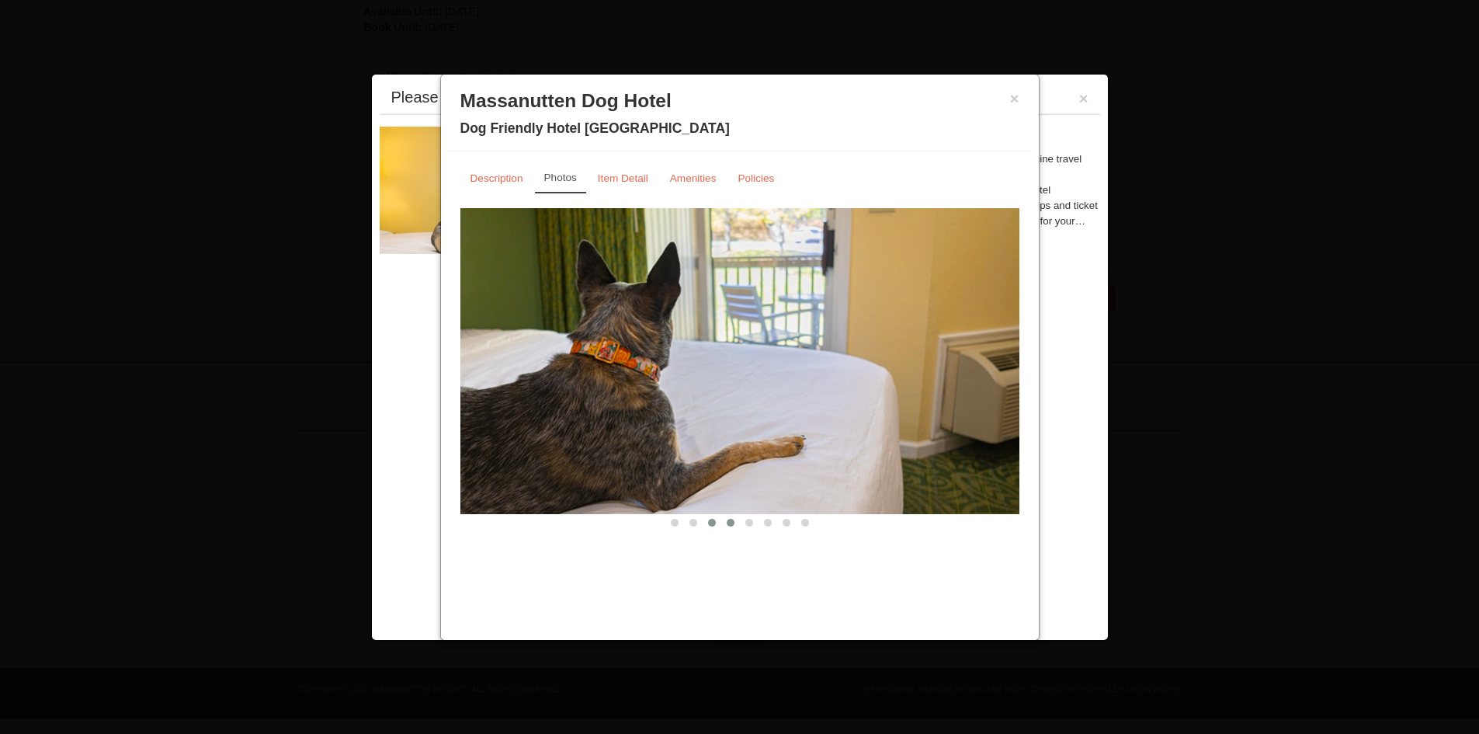
click at [728, 521] on span at bounding box center [731, 523] width 8 height 8
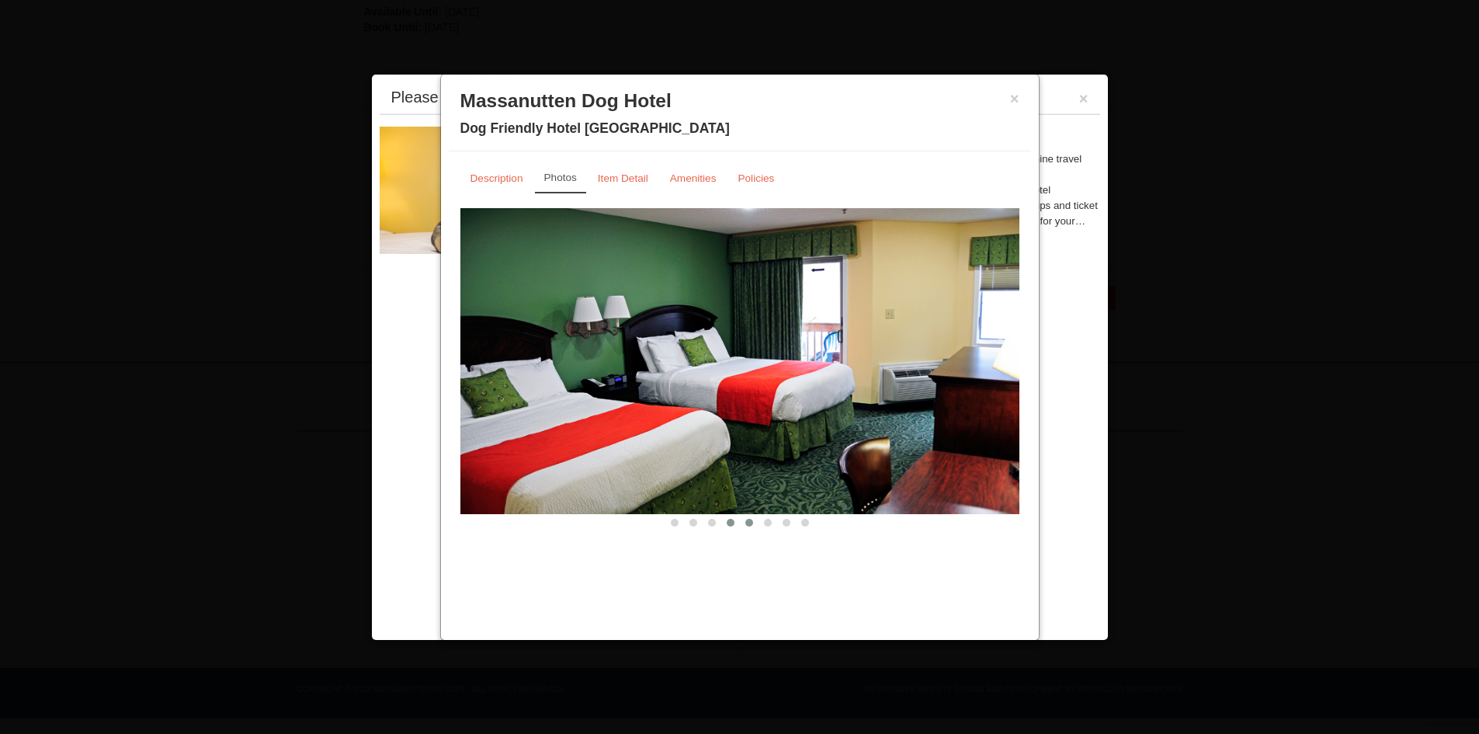
click at [749, 523] on span at bounding box center [749, 523] width 8 height 8
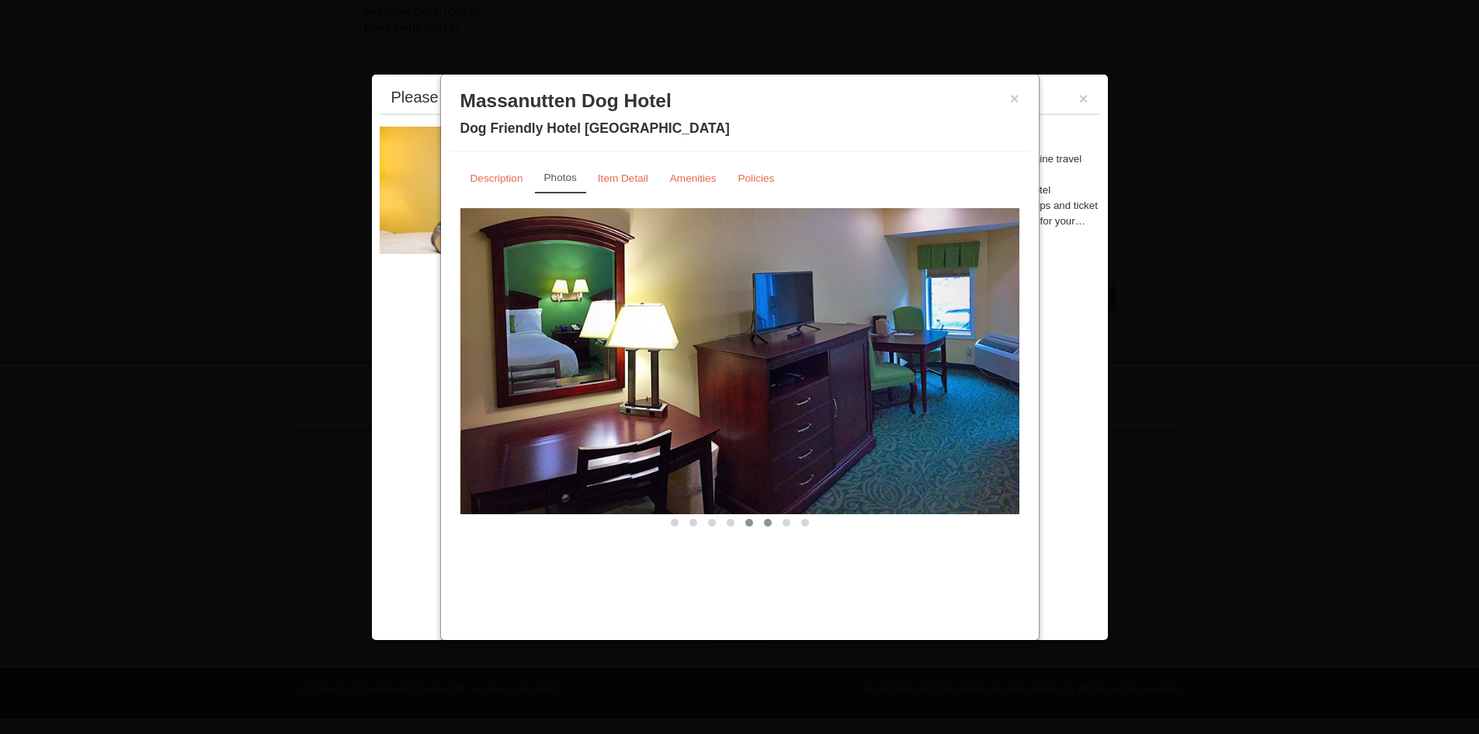
click at [771, 523] on span at bounding box center [768, 523] width 8 height 8
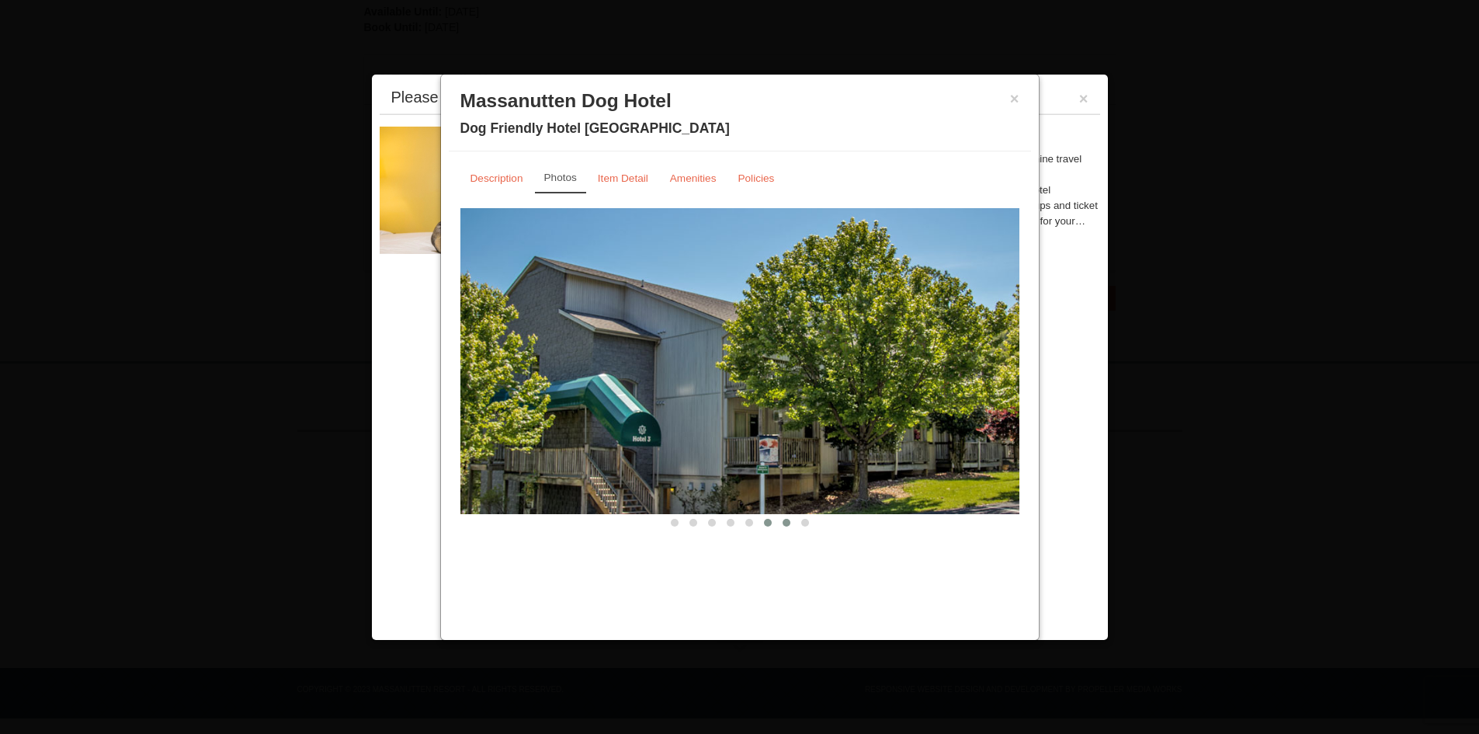
click at [784, 523] on span at bounding box center [787, 523] width 8 height 8
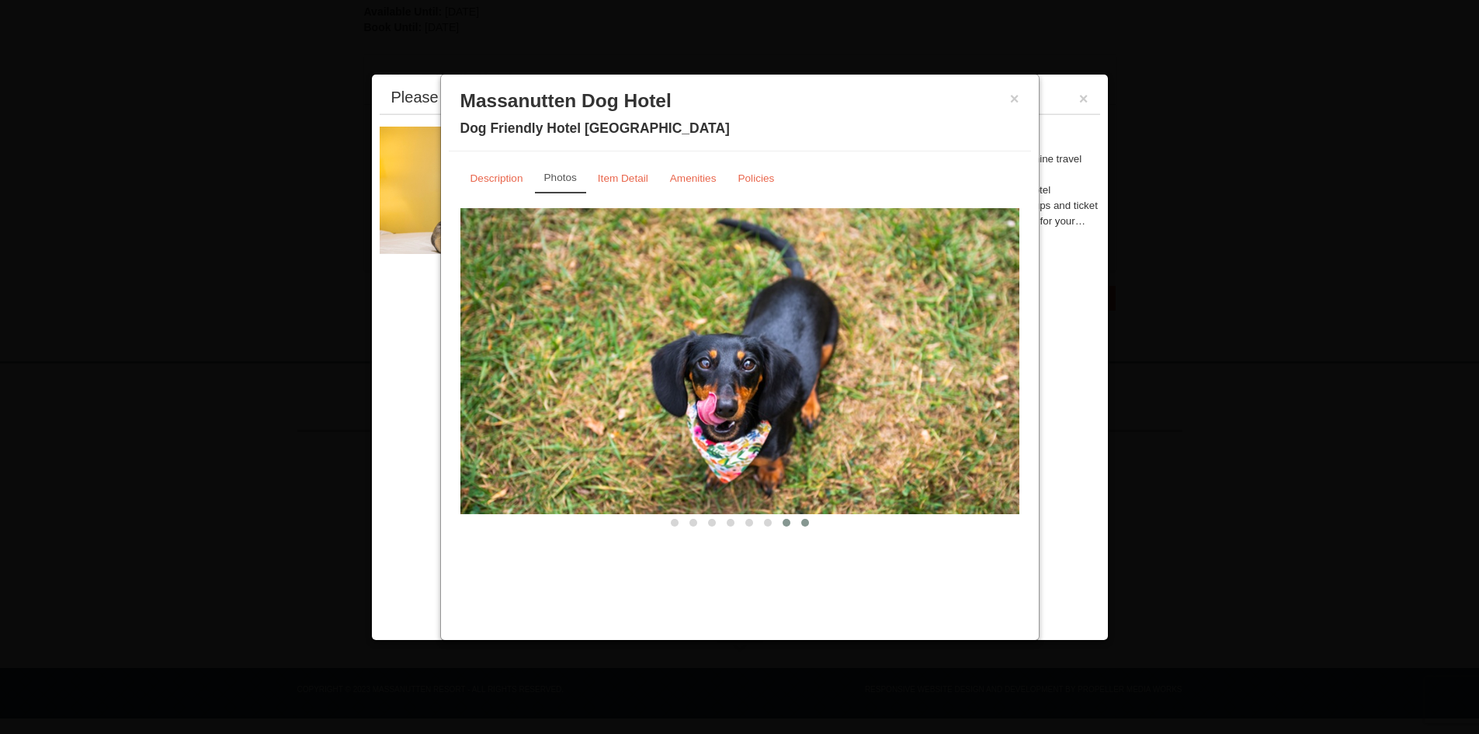
click at [808, 523] on span at bounding box center [805, 523] width 8 height 8
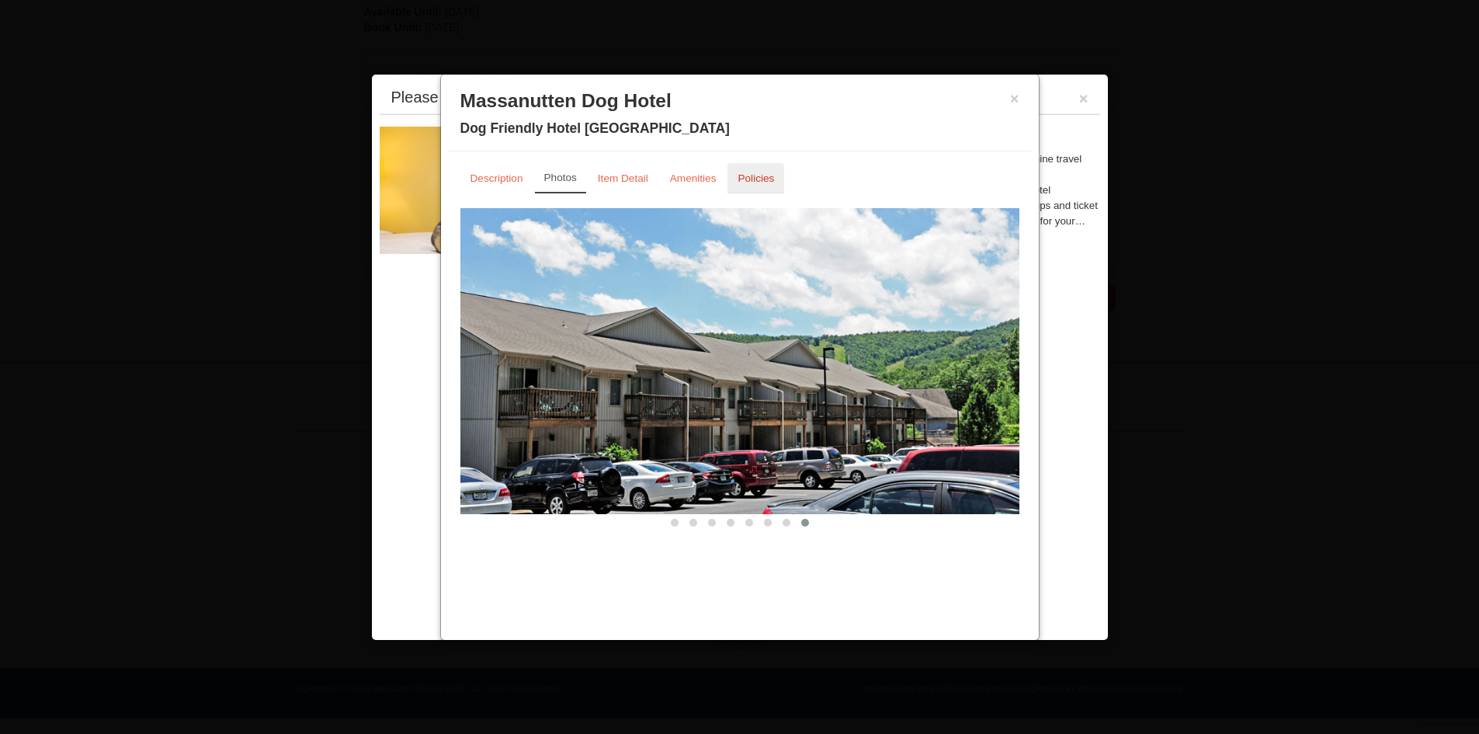
click at [756, 182] on small "Policies" at bounding box center [756, 178] width 36 height 12
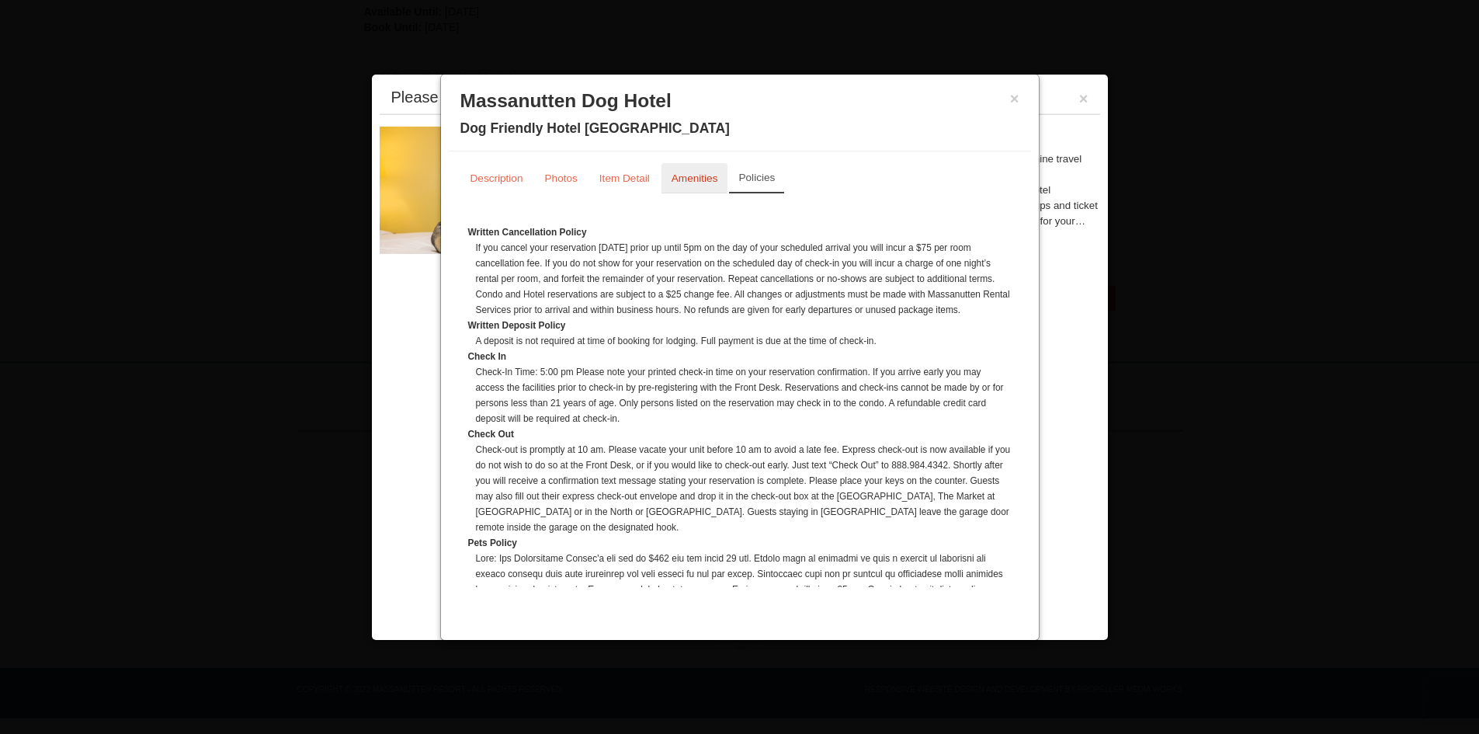
click at [679, 173] on small "Amenities" at bounding box center [695, 178] width 47 height 12
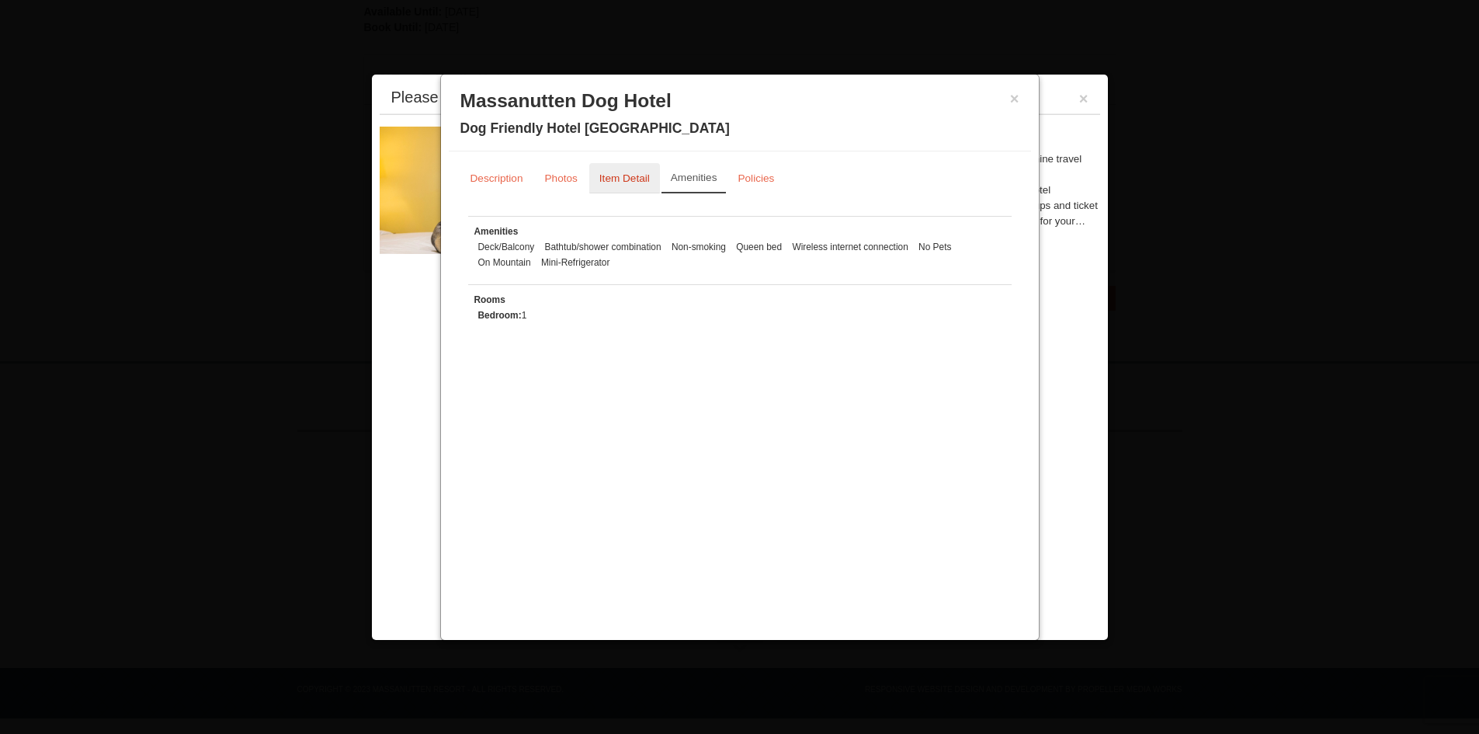
click at [620, 177] on small "Item Detail" at bounding box center [625, 178] width 50 height 12
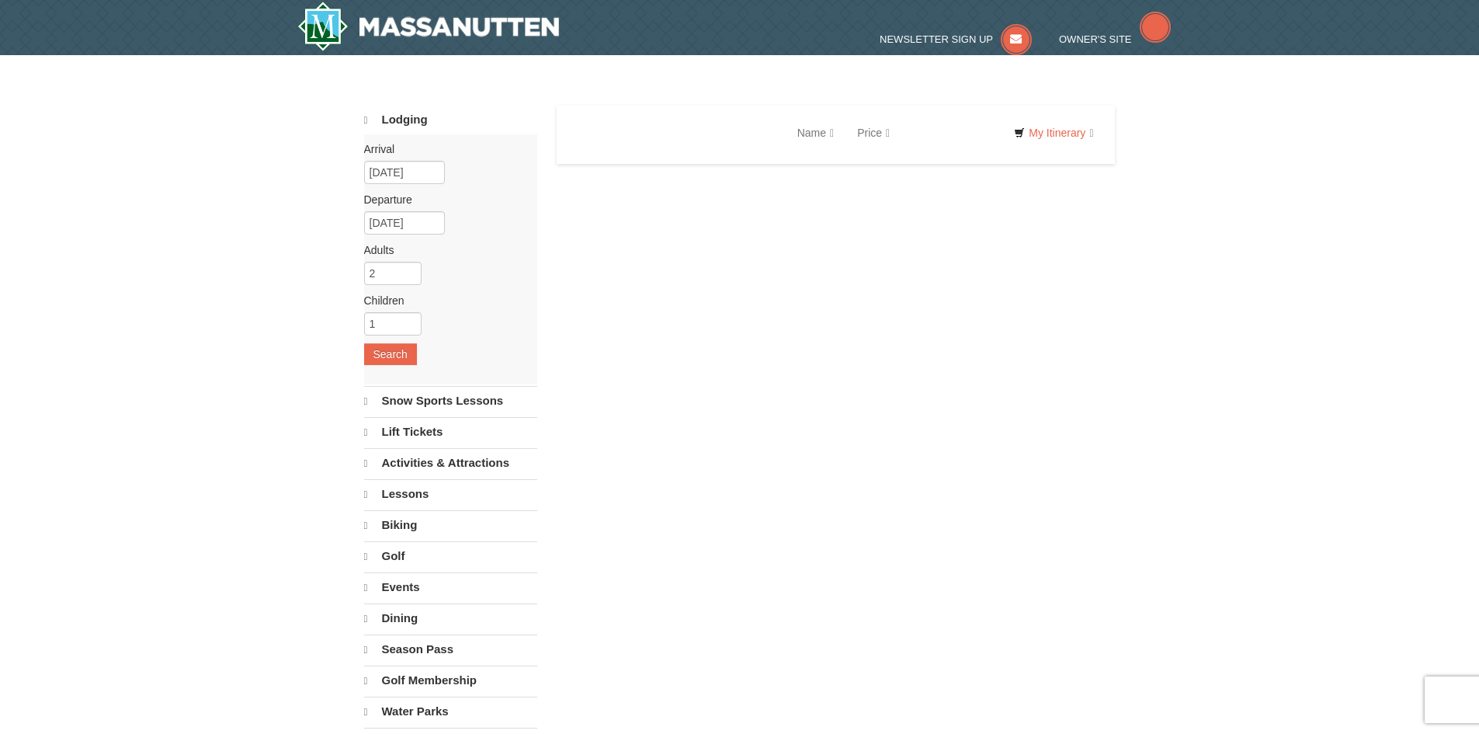
select select "9"
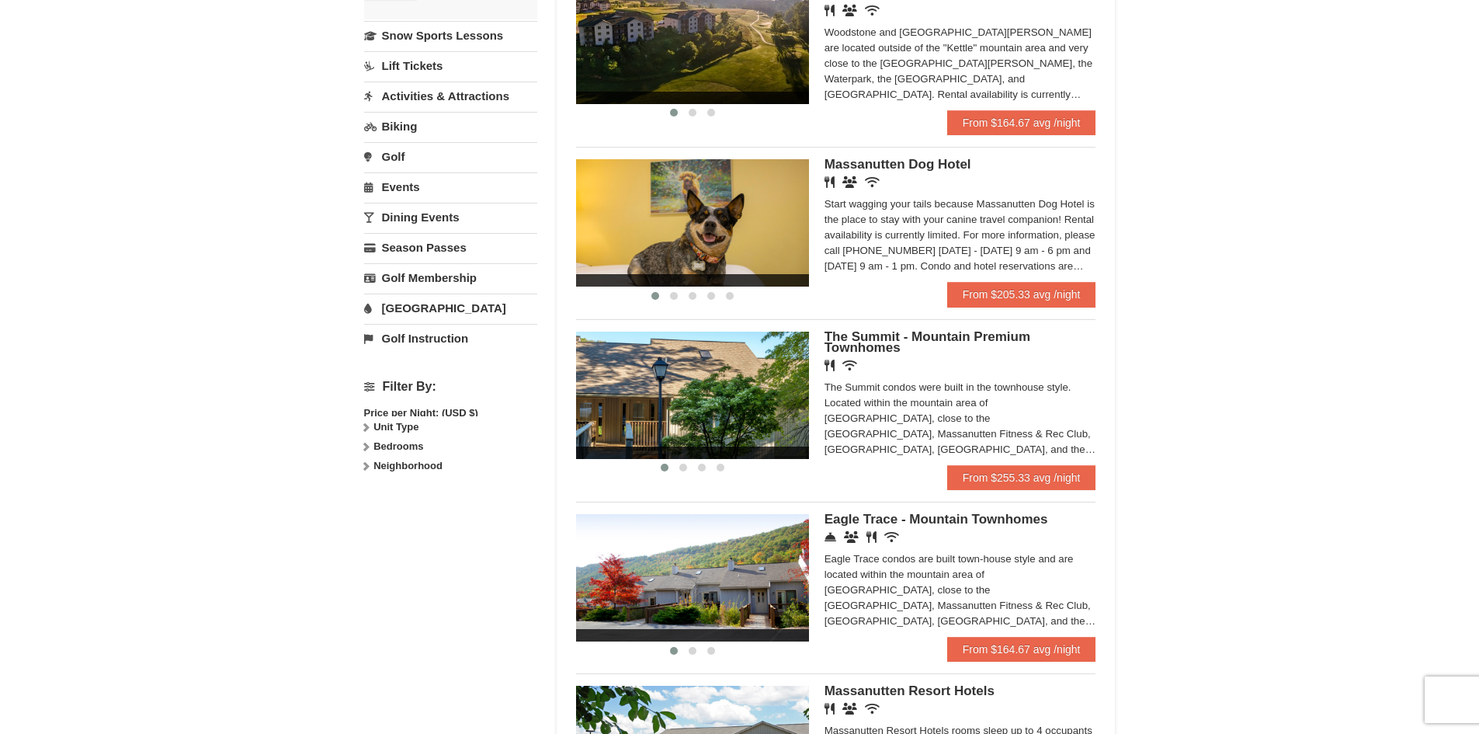
scroll to position [388, 0]
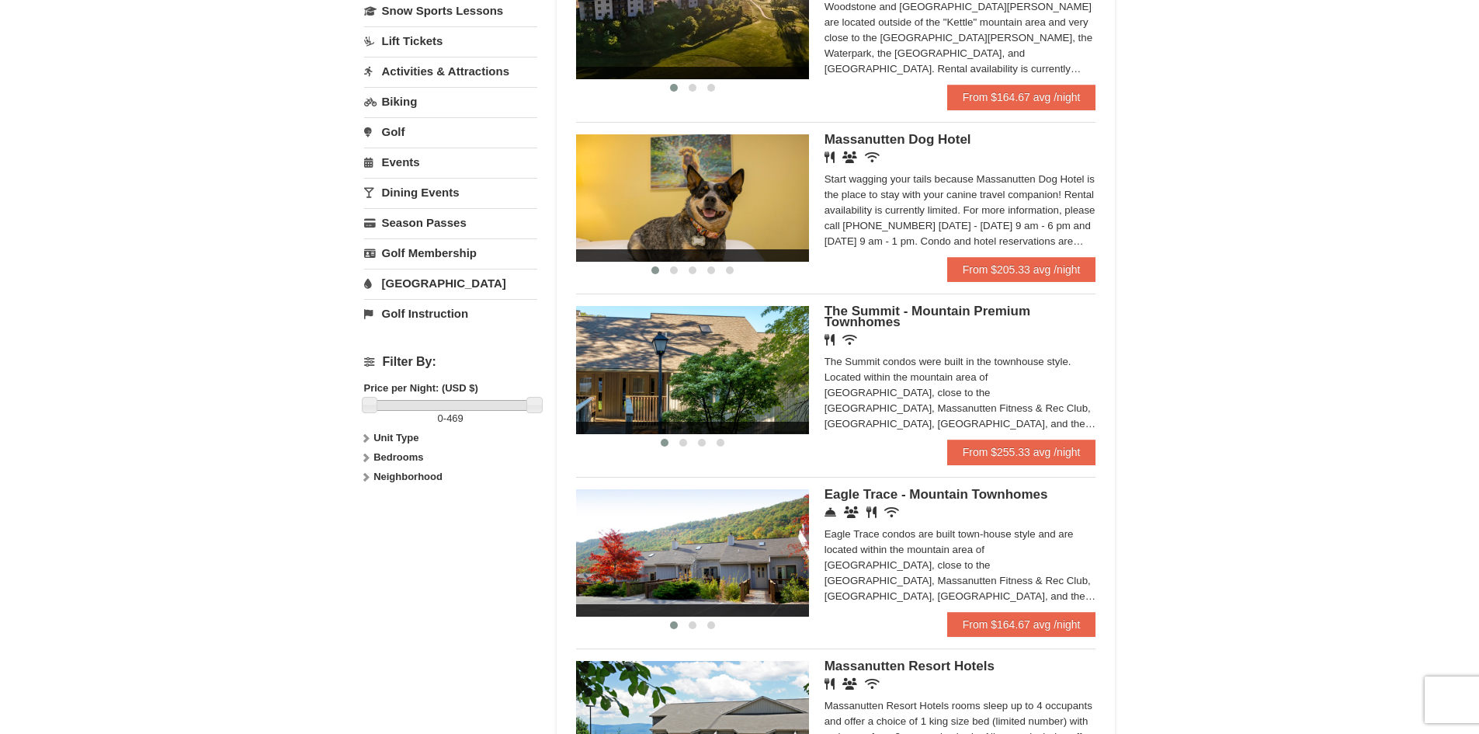
click at [395, 457] on strong "Bedrooms" at bounding box center [399, 457] width 50 height 12
click at [368, 508] on input "checkbox" at bounding box center [369, 510] width 10 height 10
checkbox input "true"
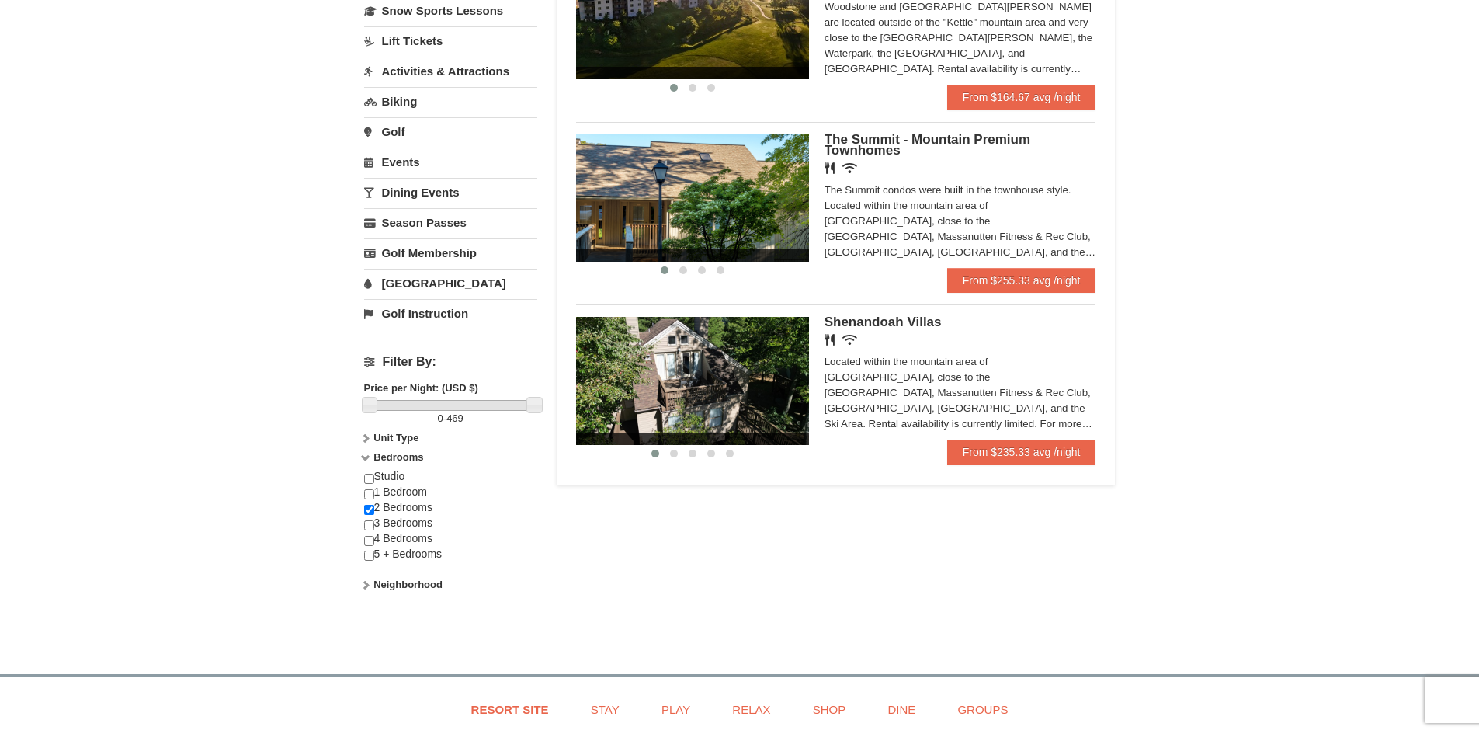
click at [389, 458] on strong "Bedrooms" at bounding box center [399, 457] width 50 height 12
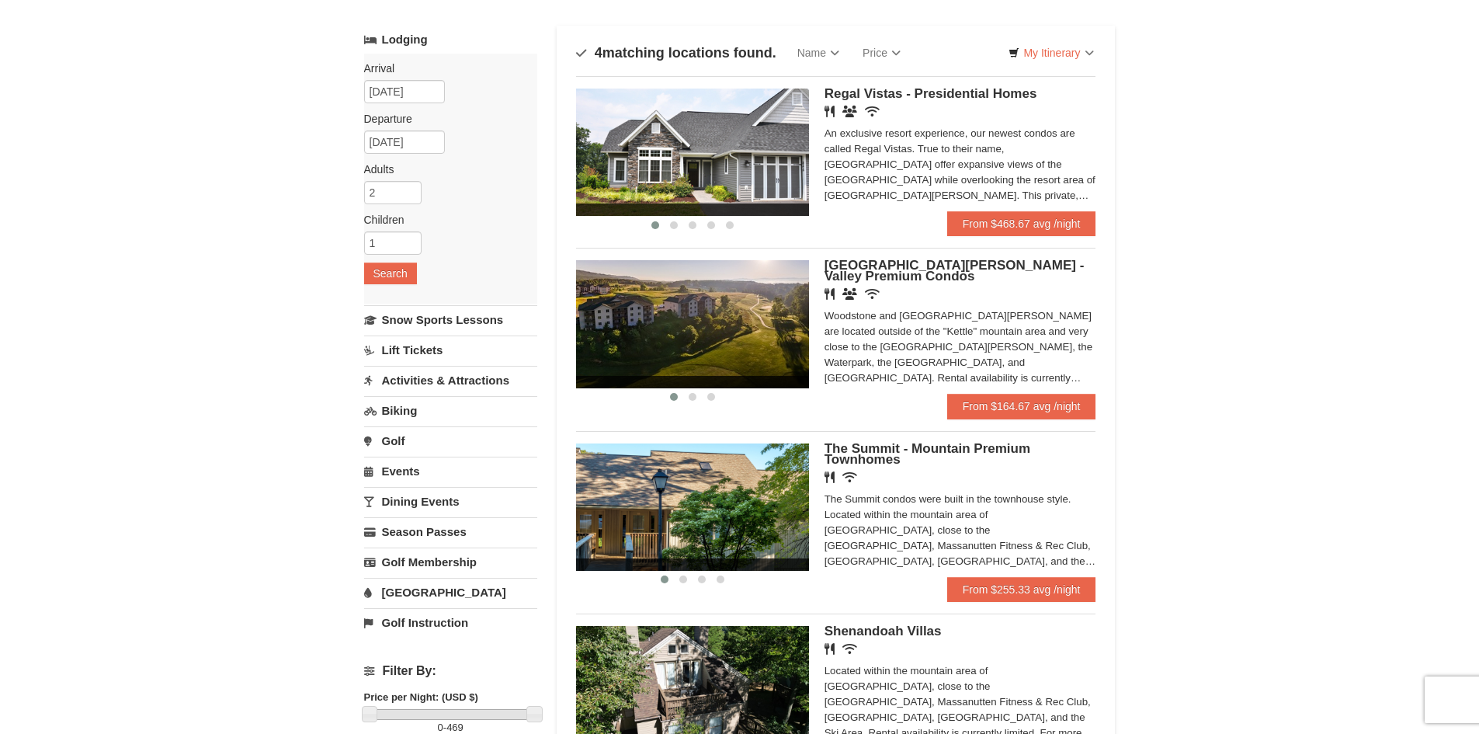
scroll to position [78, 0]
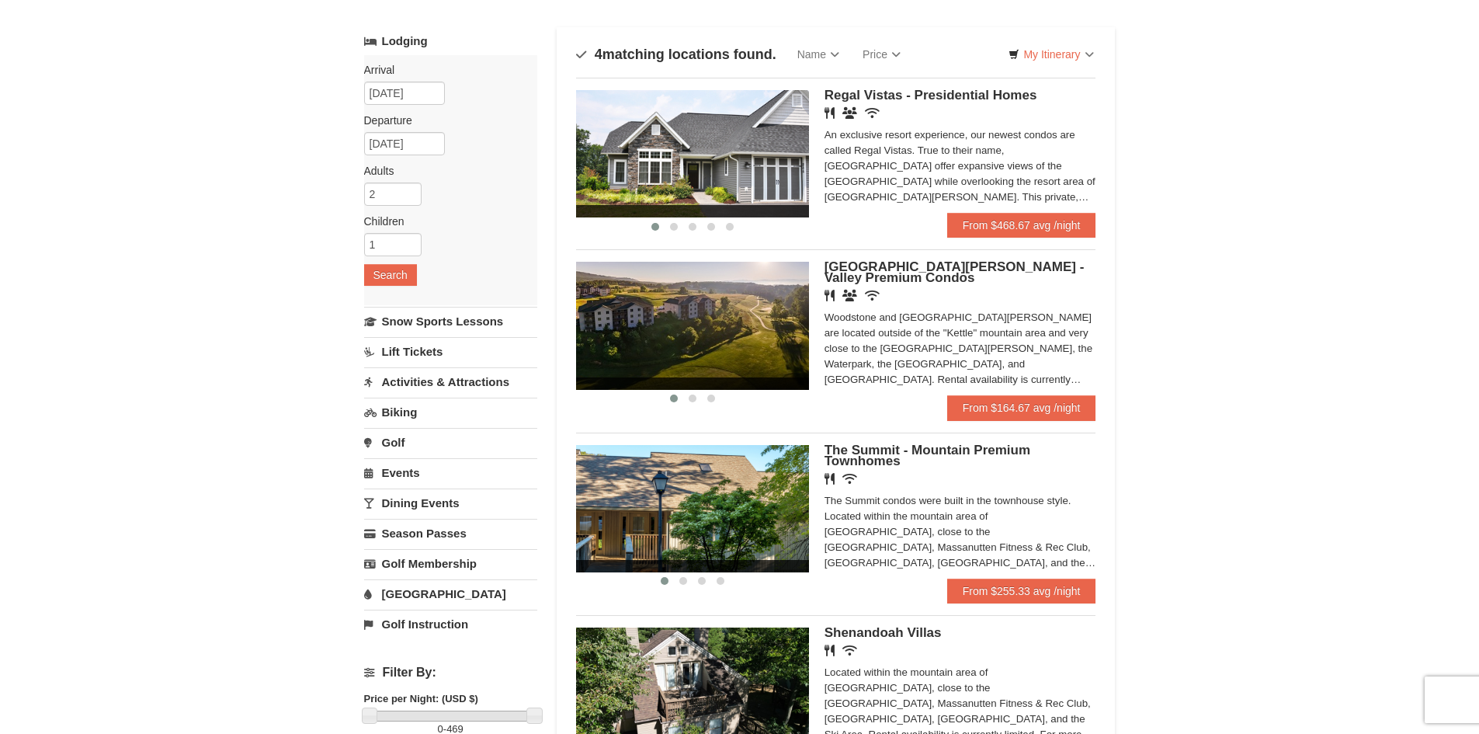
click at [926, 266] on span "[GEOGRAPHIC_DATA][PERSON_NAME] - Valley Premium Condos" at bounding box center [955, 272] width 260 height 26
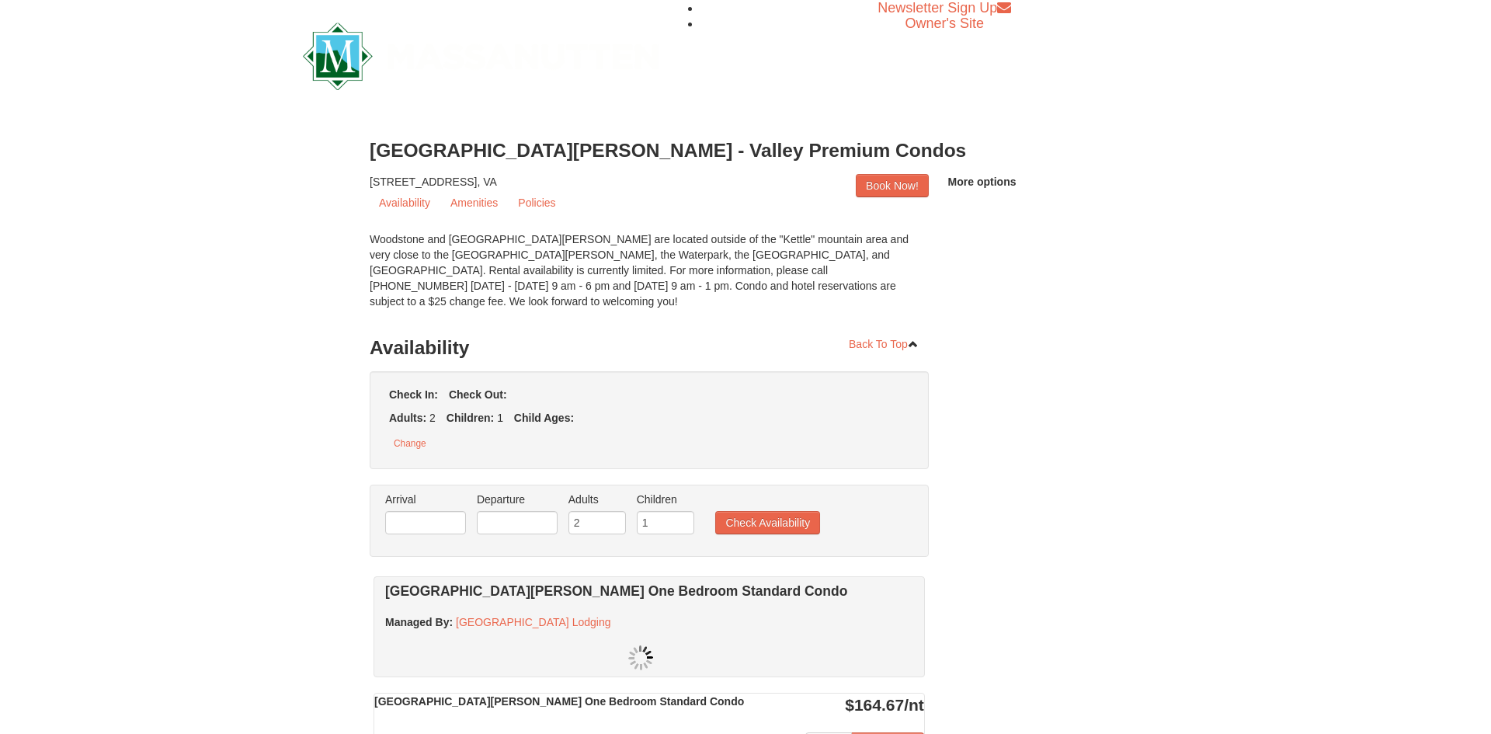
checkbox input "true"
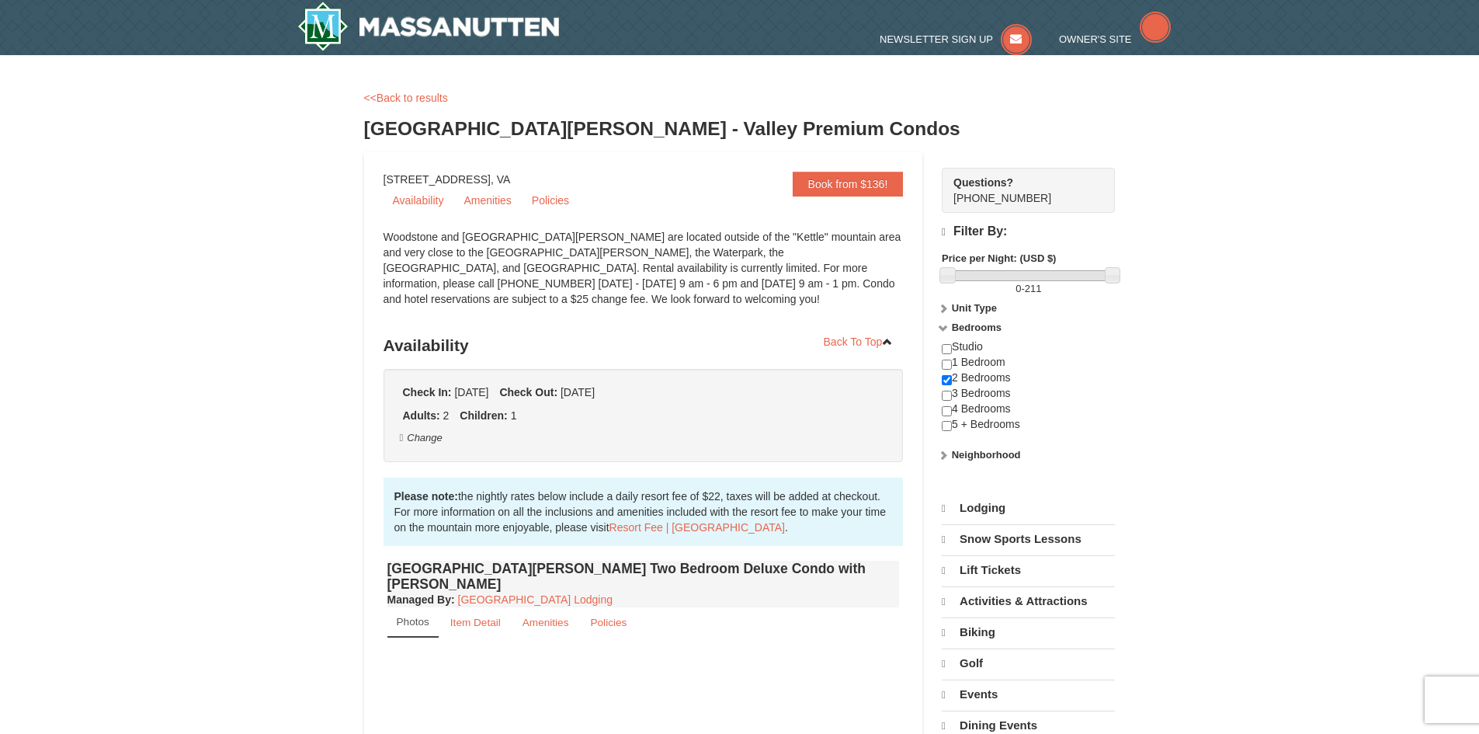
select select "9"
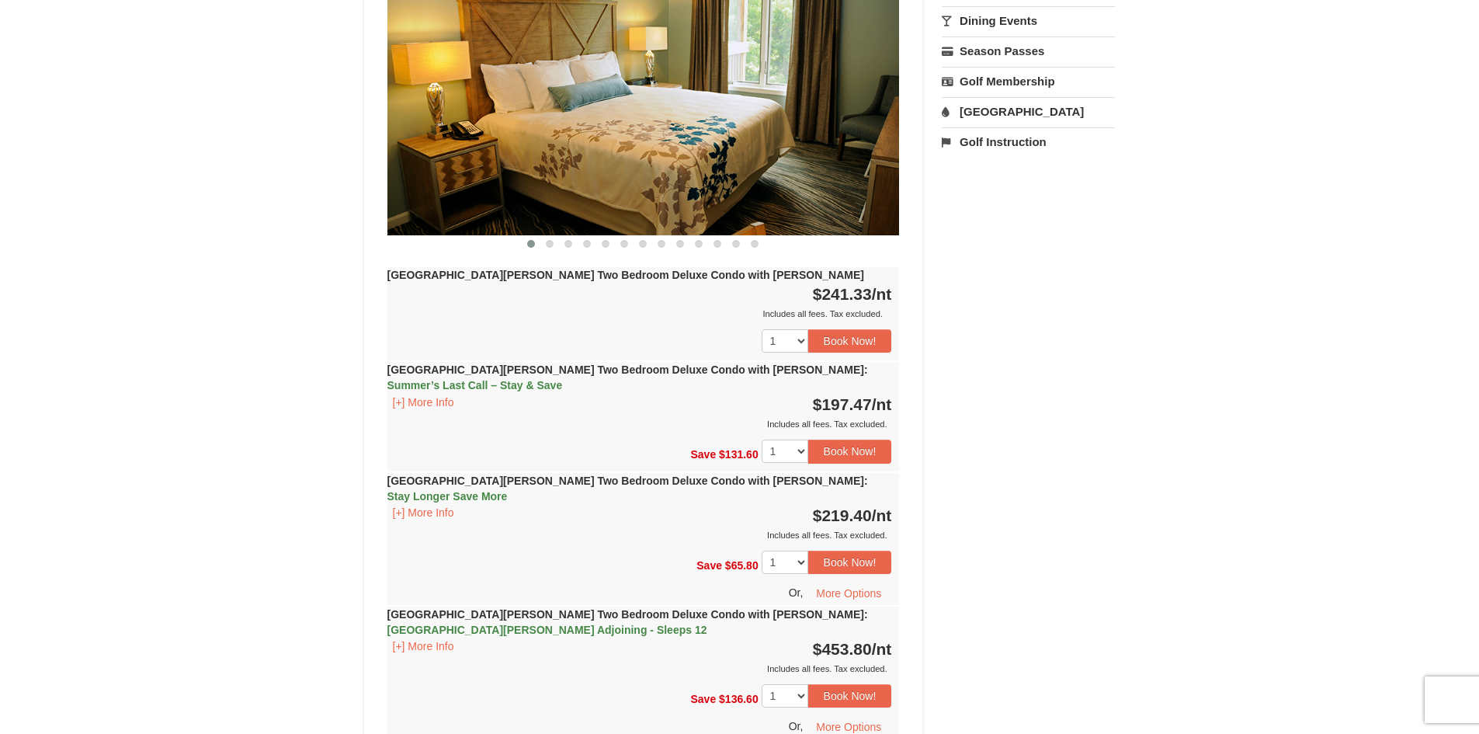
scroll to position [777, 0]
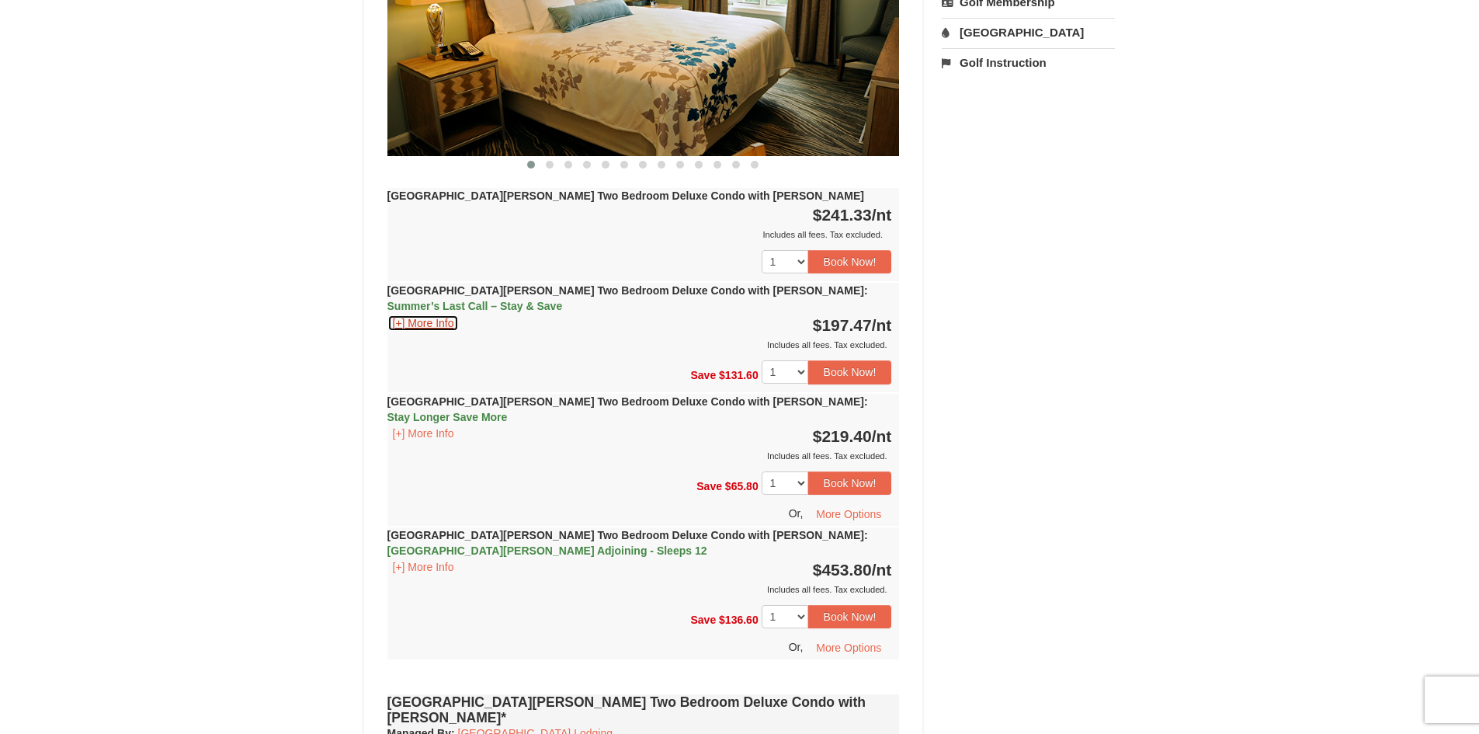
click at [433, 315] on button "[+] More Info" at bounding box center [424, 323] width 72 height 17
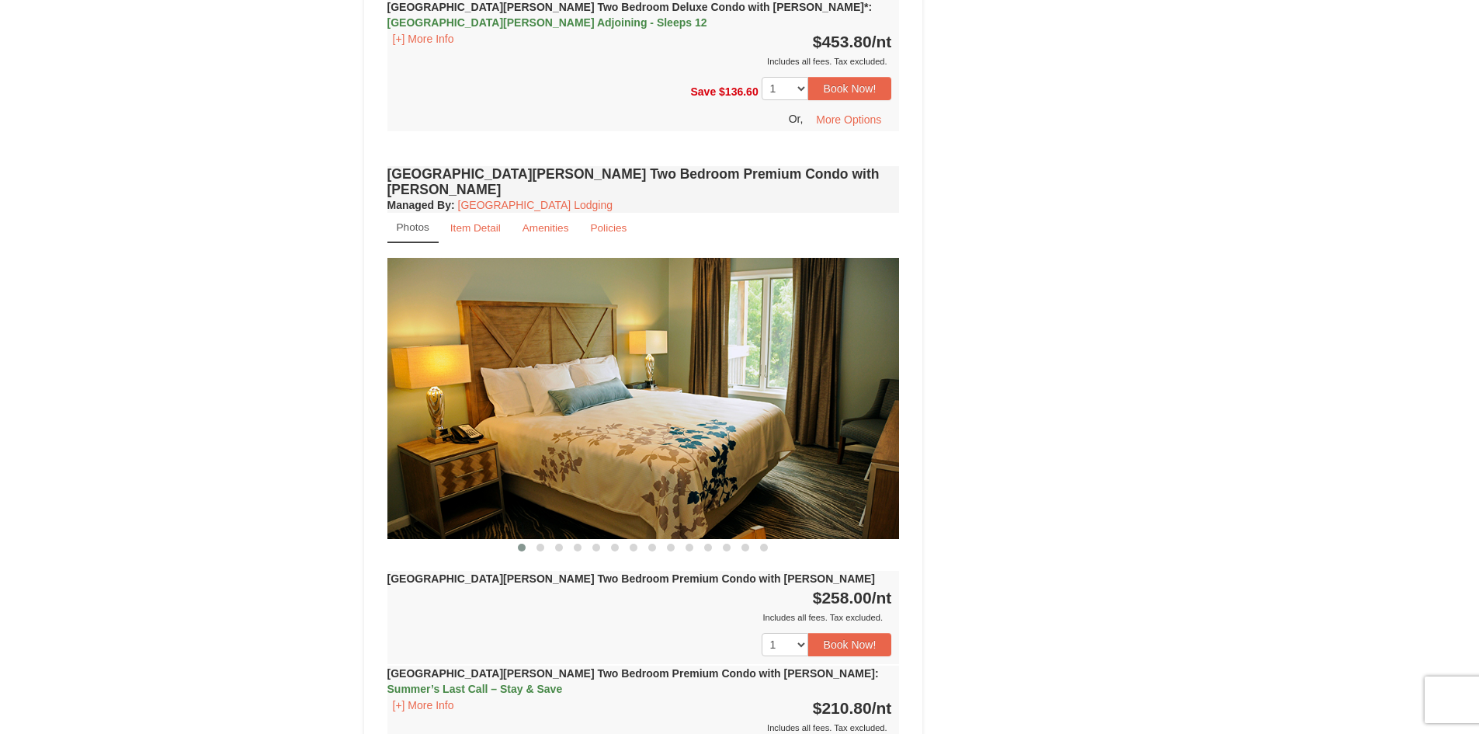
scroll to position [0, 0]
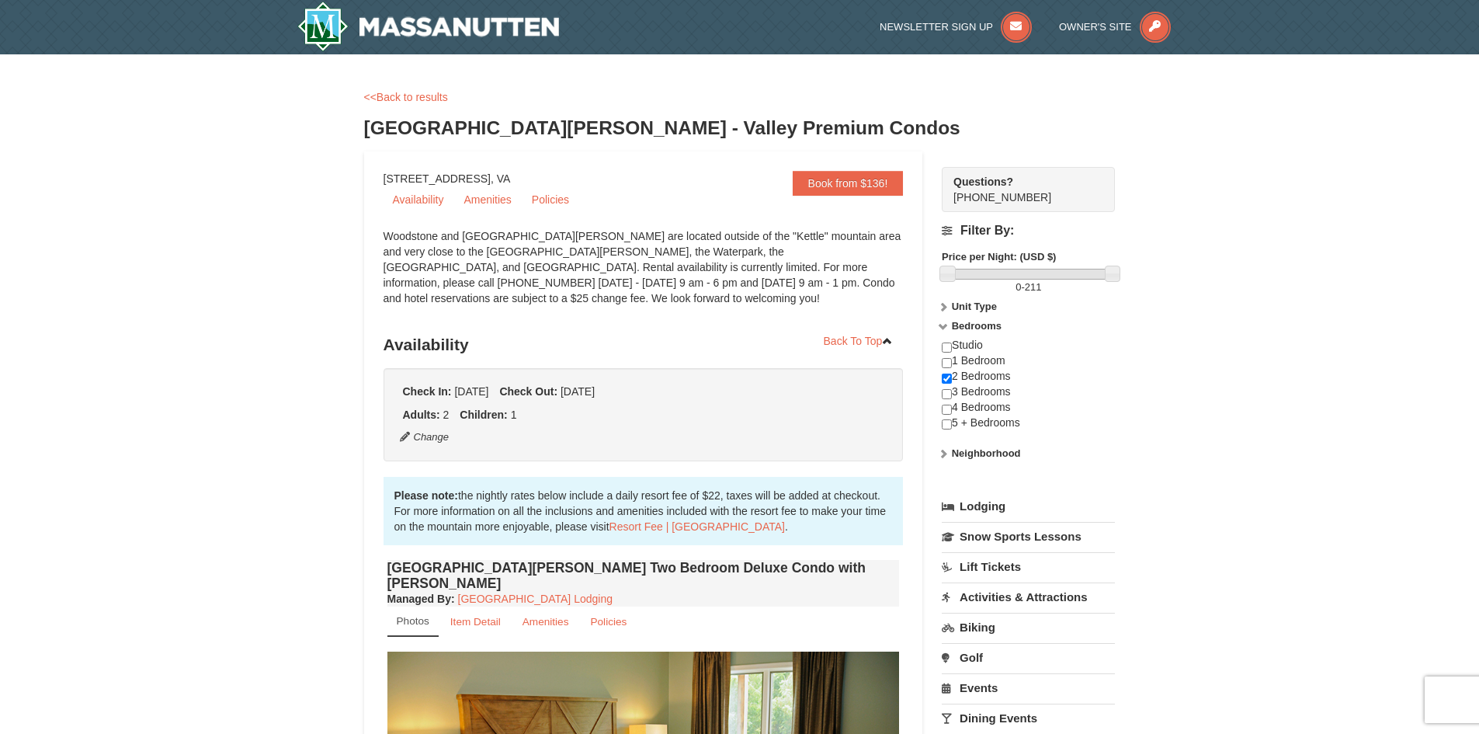
drag, startPoint x: 274, startPoint y: 465, endPoint x: 317, endPoint y: 123, distance: 345.1
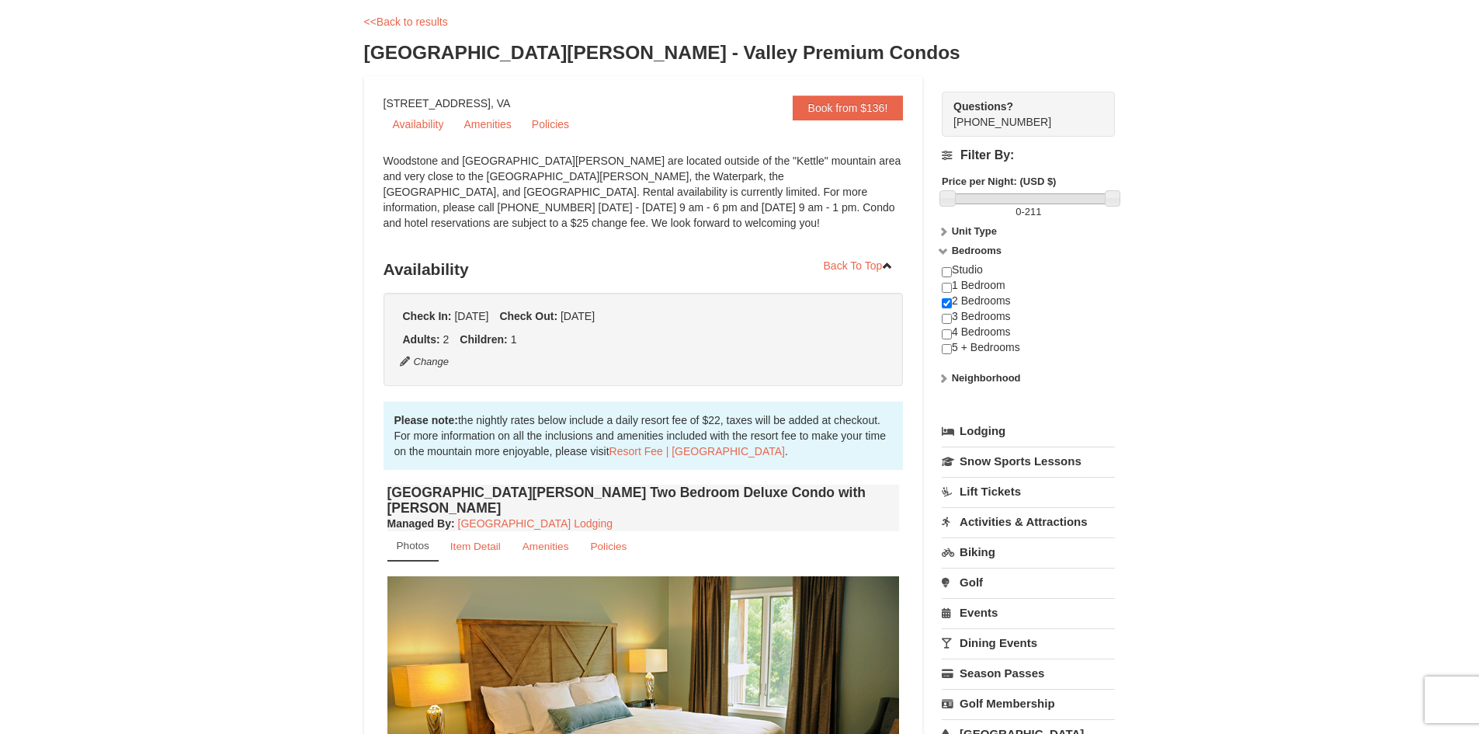
scroll to position [466, 0]
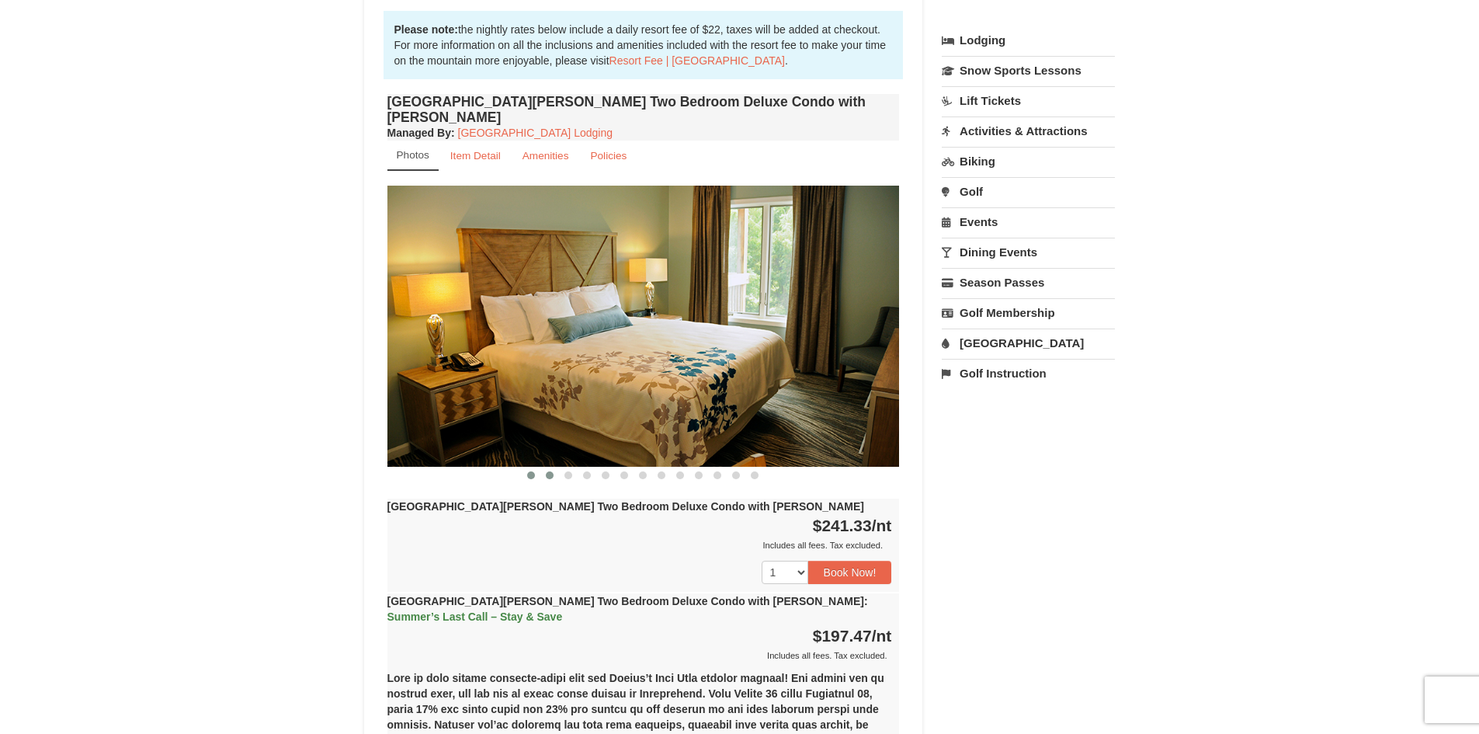
click at [550, 471] on span at bounding box center [550, 475] width 8 height 8
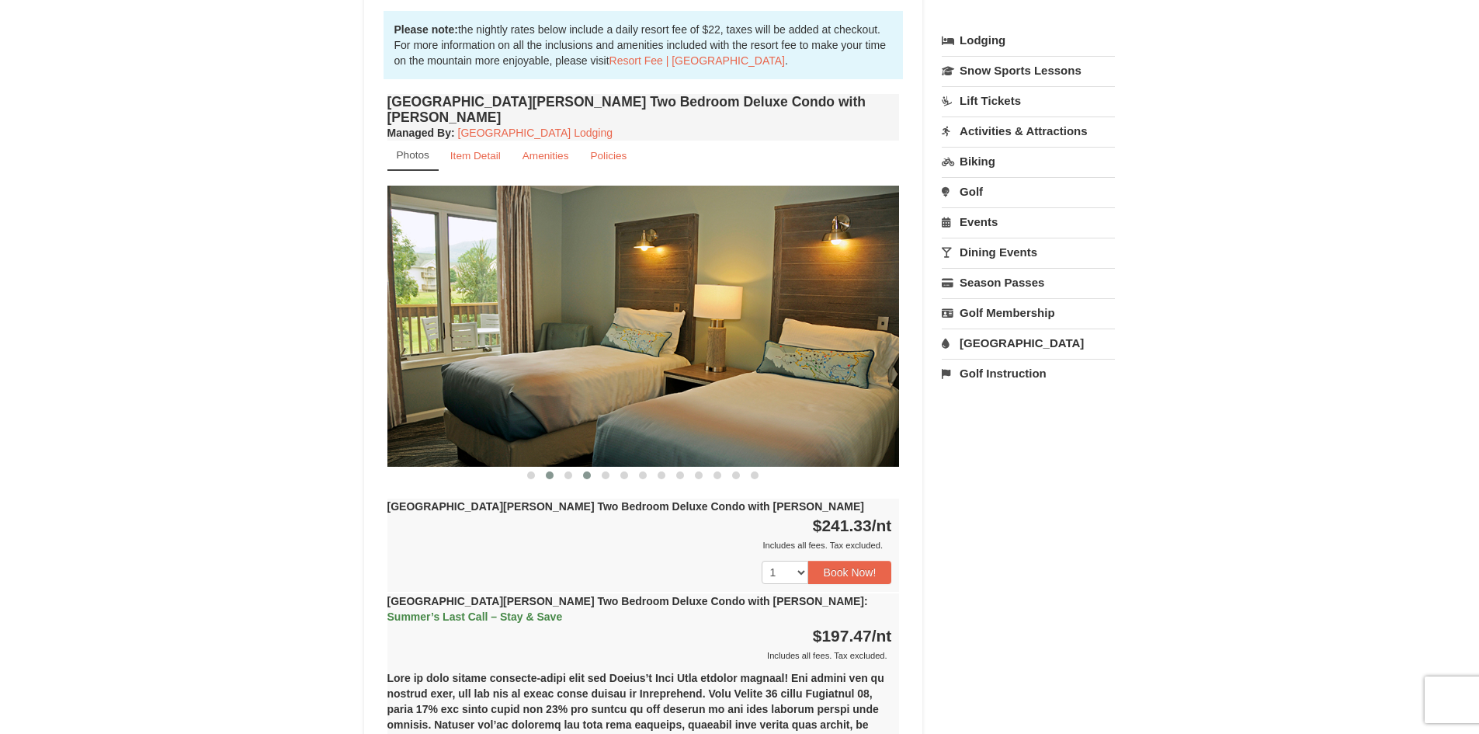
click at [587, 471] on span at bounding box center [587, 475] width 8 height 8
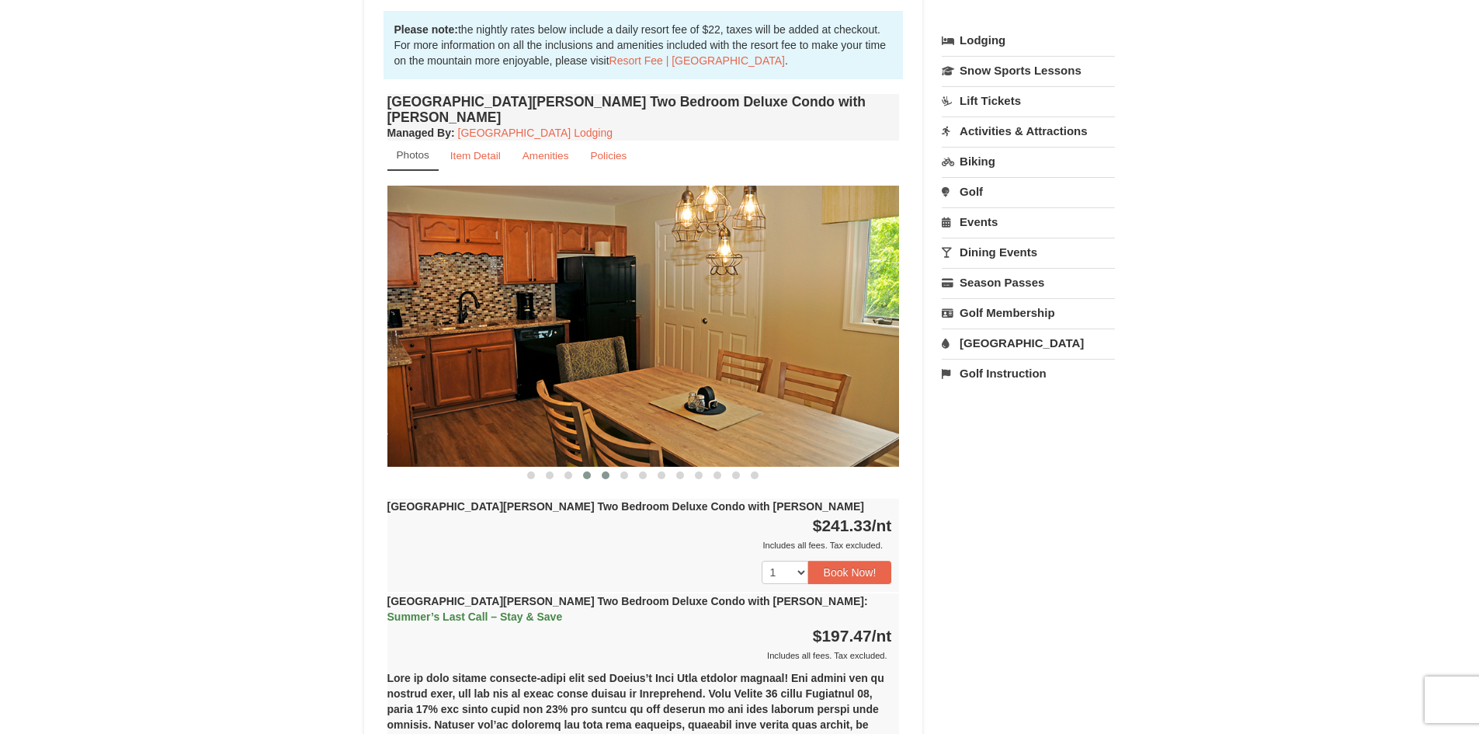
click at [605, 471] on span at bounding box center [606, 475] width 8 height 8
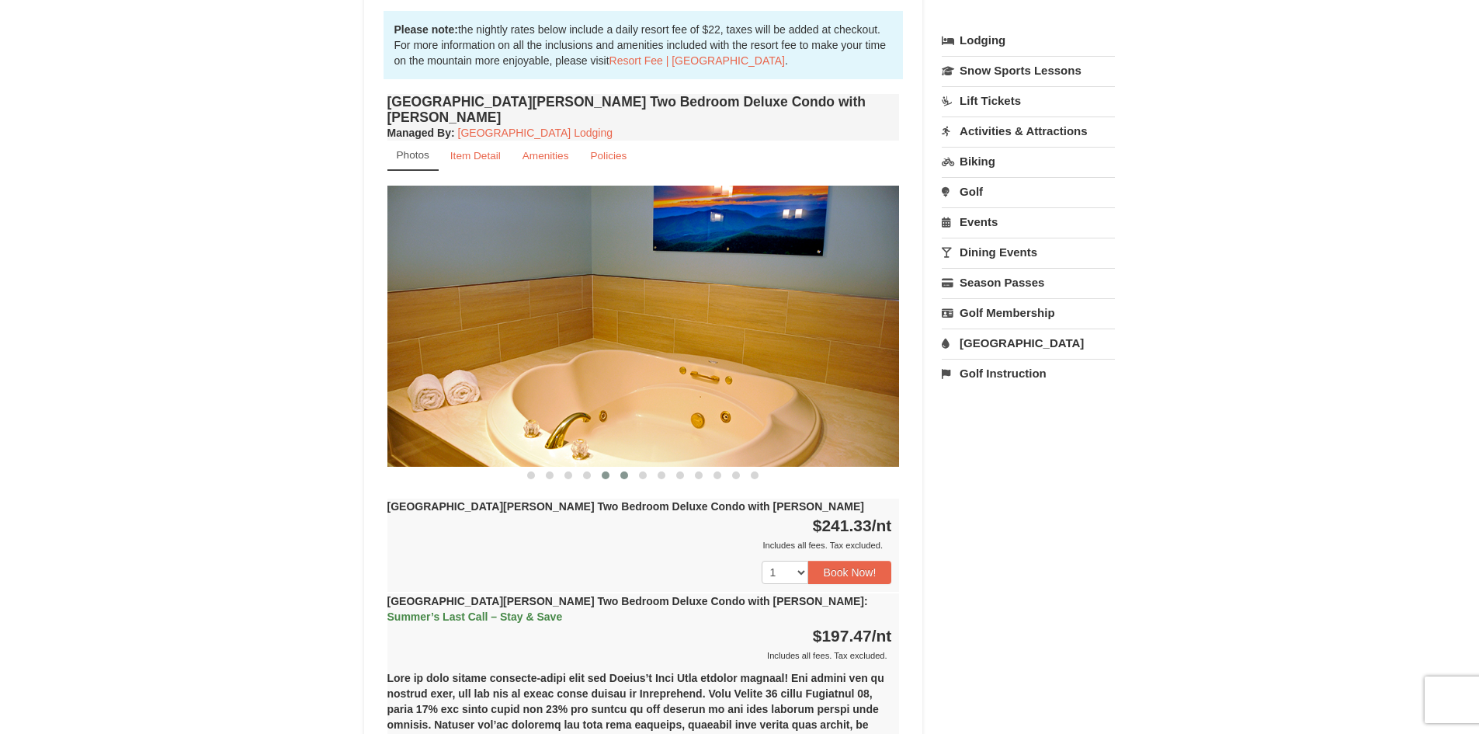
click at [623, 471] on span at bounding box center [624, 475] width 8 height 8
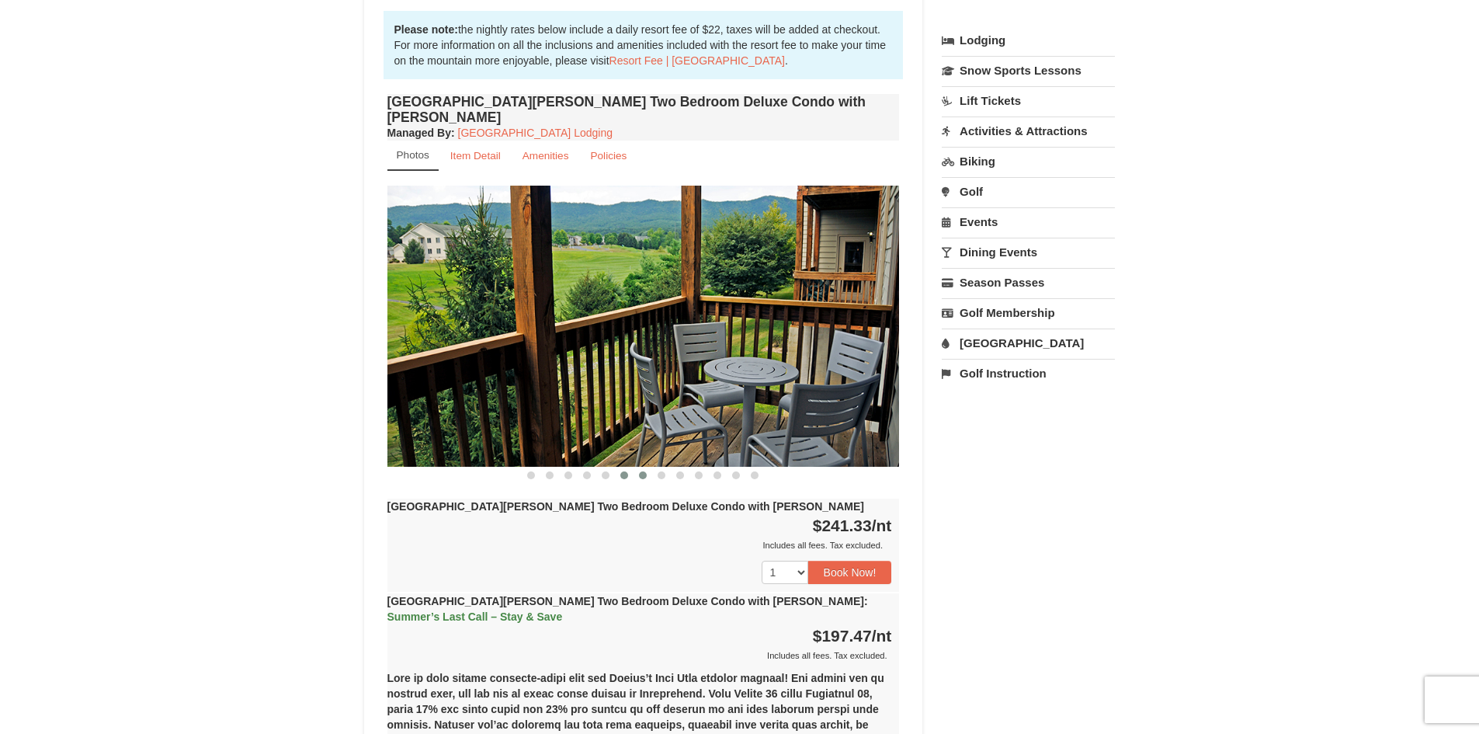
click at [645, 471] on span at bounding box center [643, 475] width 8 height 8
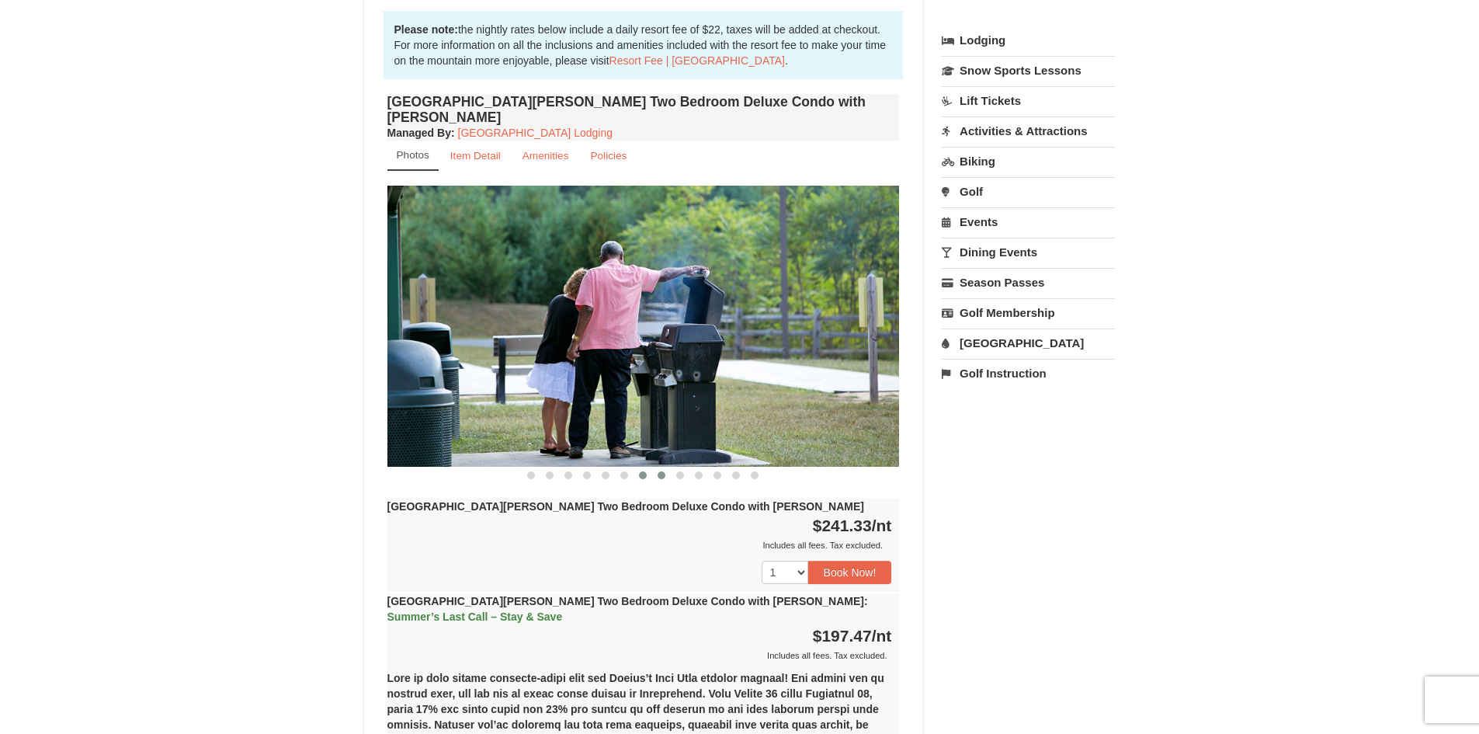
click at [661, 471] on span at bounding box center [662, 475] width 8 height 8
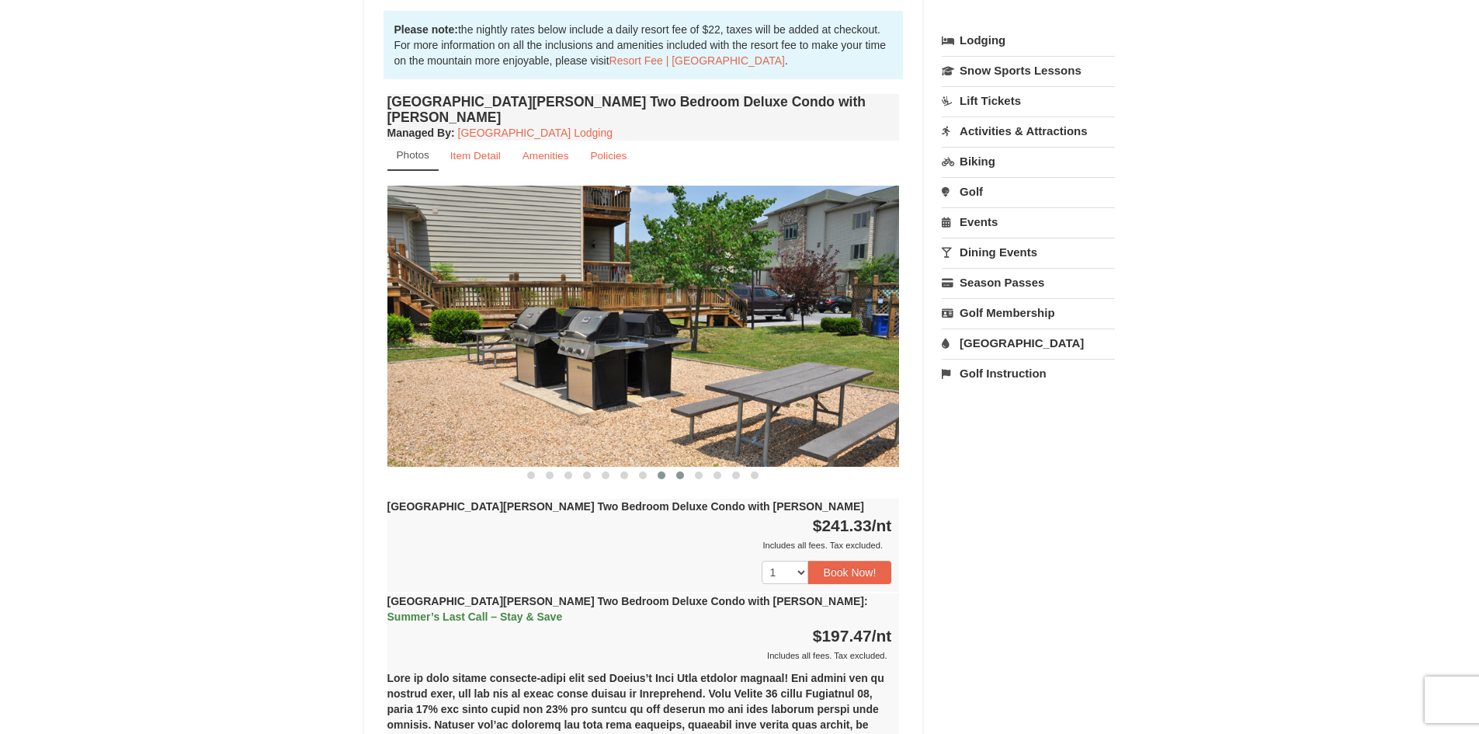
click at [680, 471] on span at bounding box center [680, 475] width 8 height 8
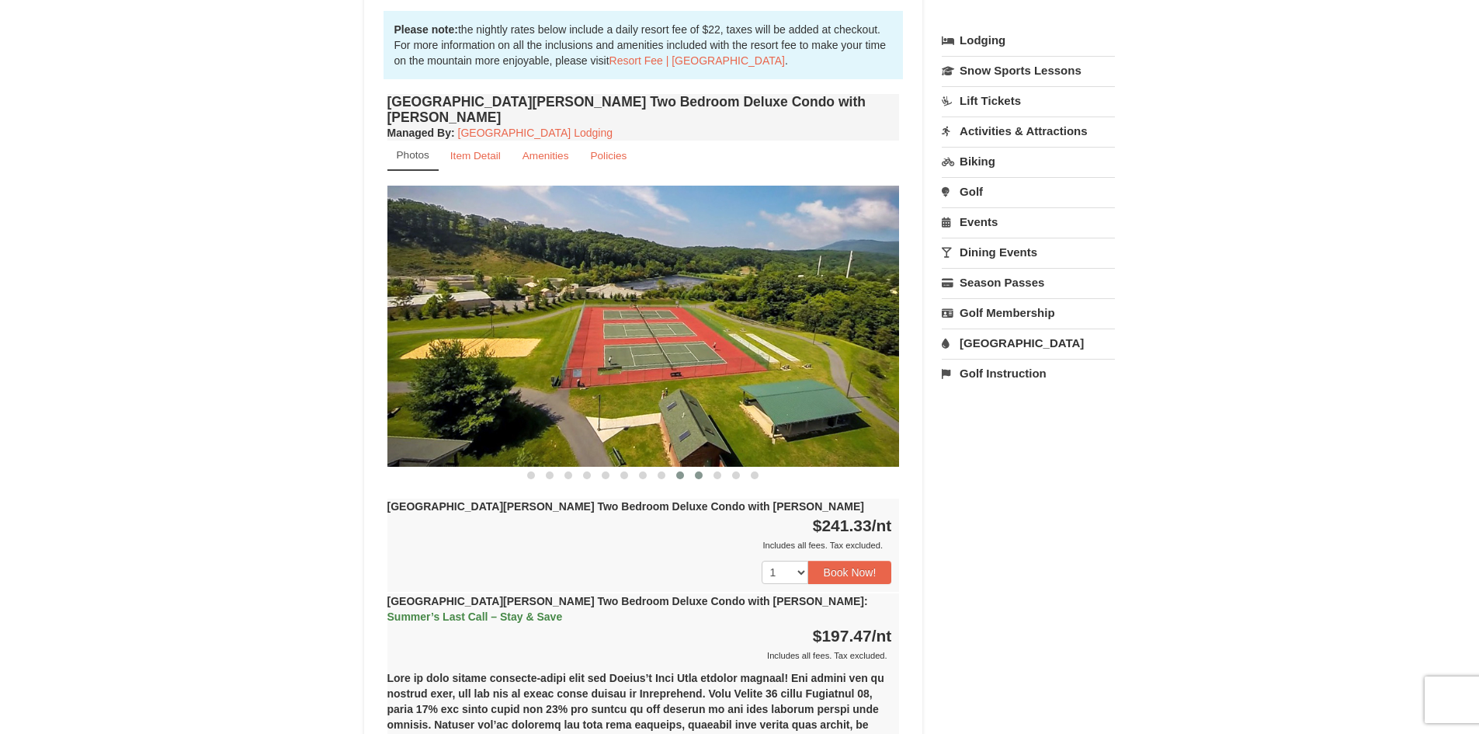
click at [699, 471] on span at bounding box center [699, 475] width 8 height 8
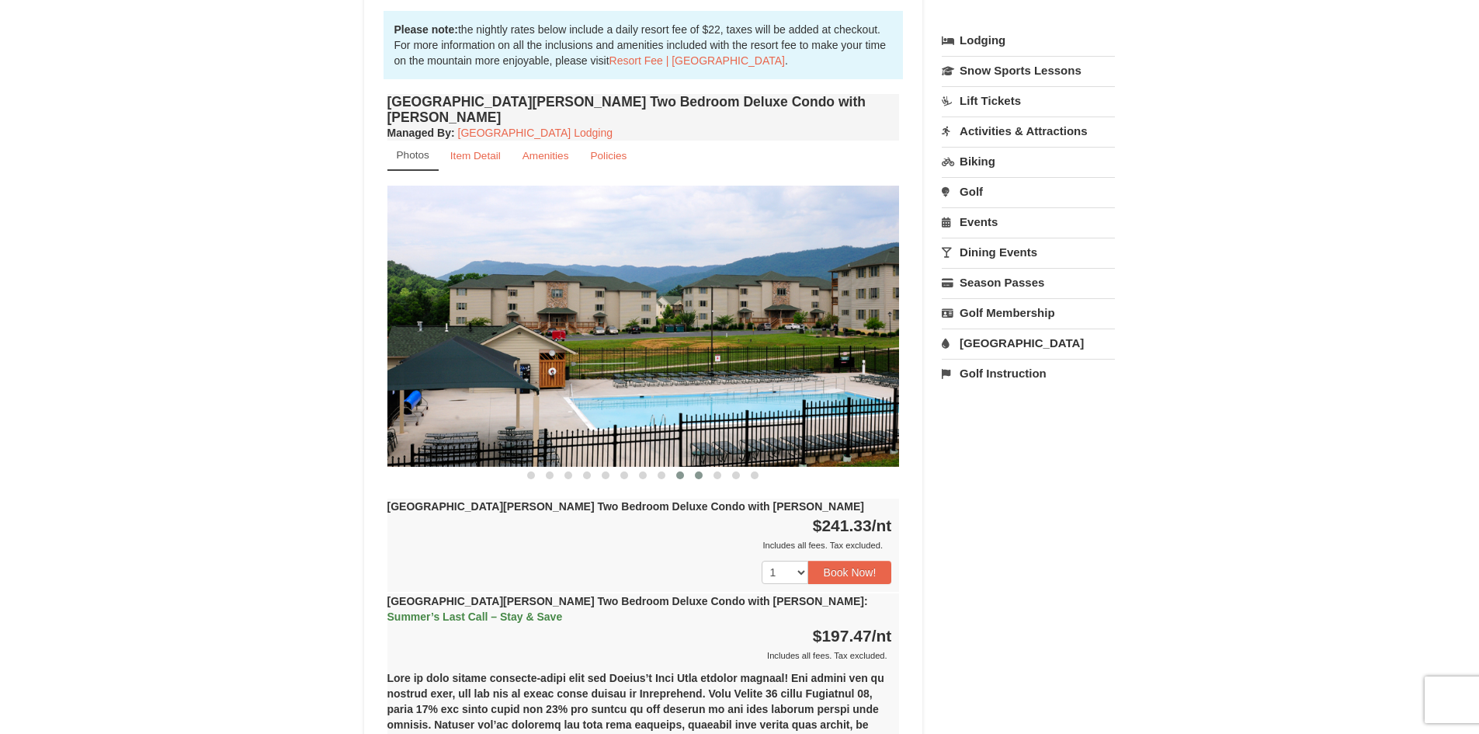
click at [680, 471] on span at bounding box center [680, 475] width 8 height 8
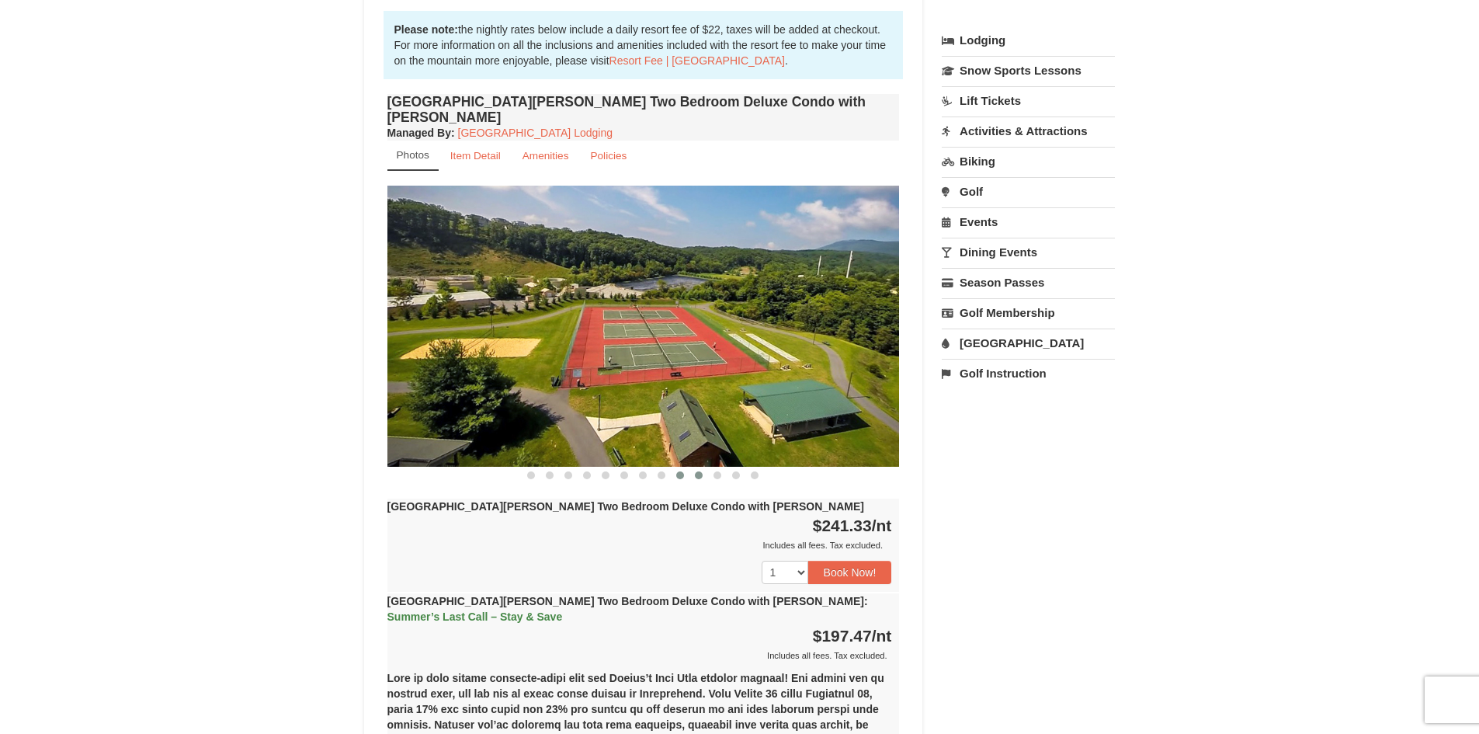
click at [698, 471] on span at bounding box center [699, 475] width 8 height 8
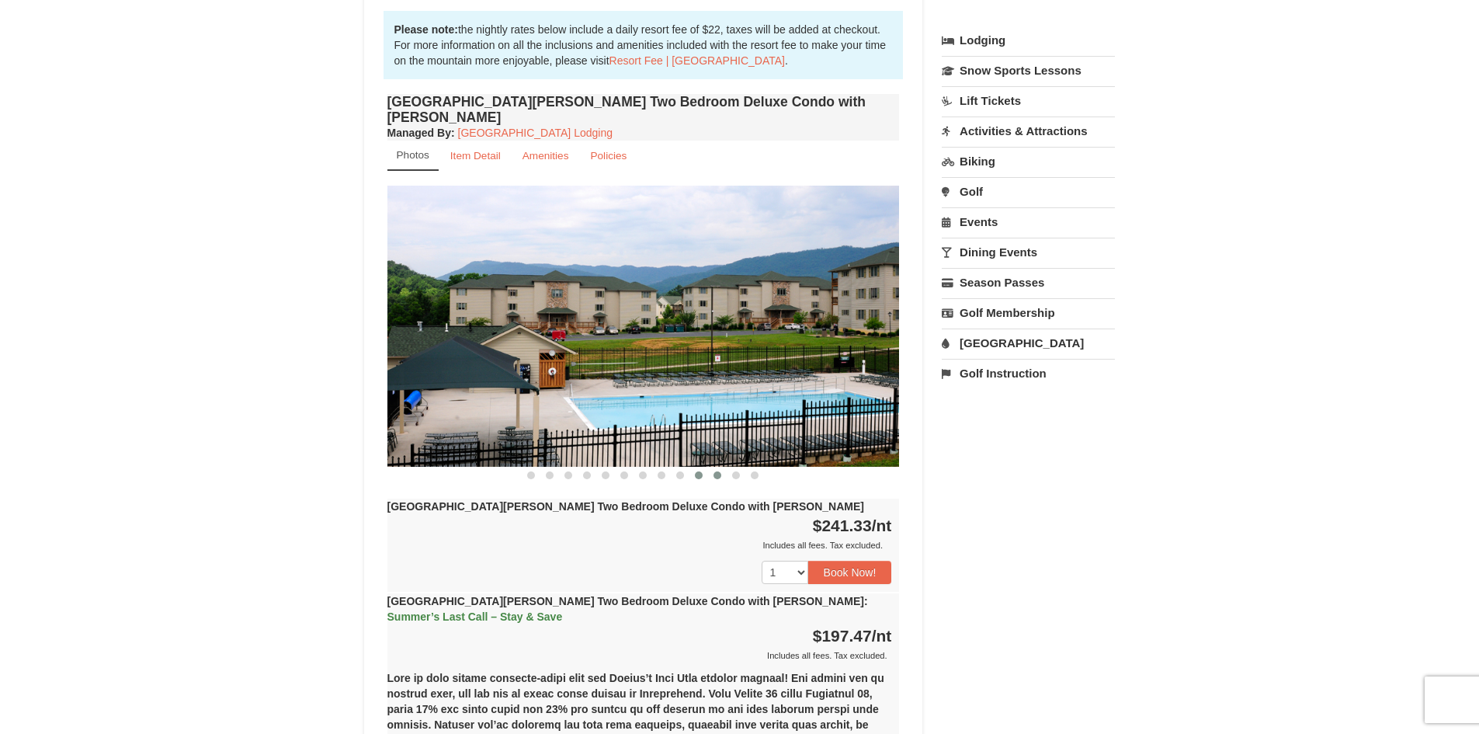
click at [717, 471] on span at bounding box center [718, 475] width 8 height 8
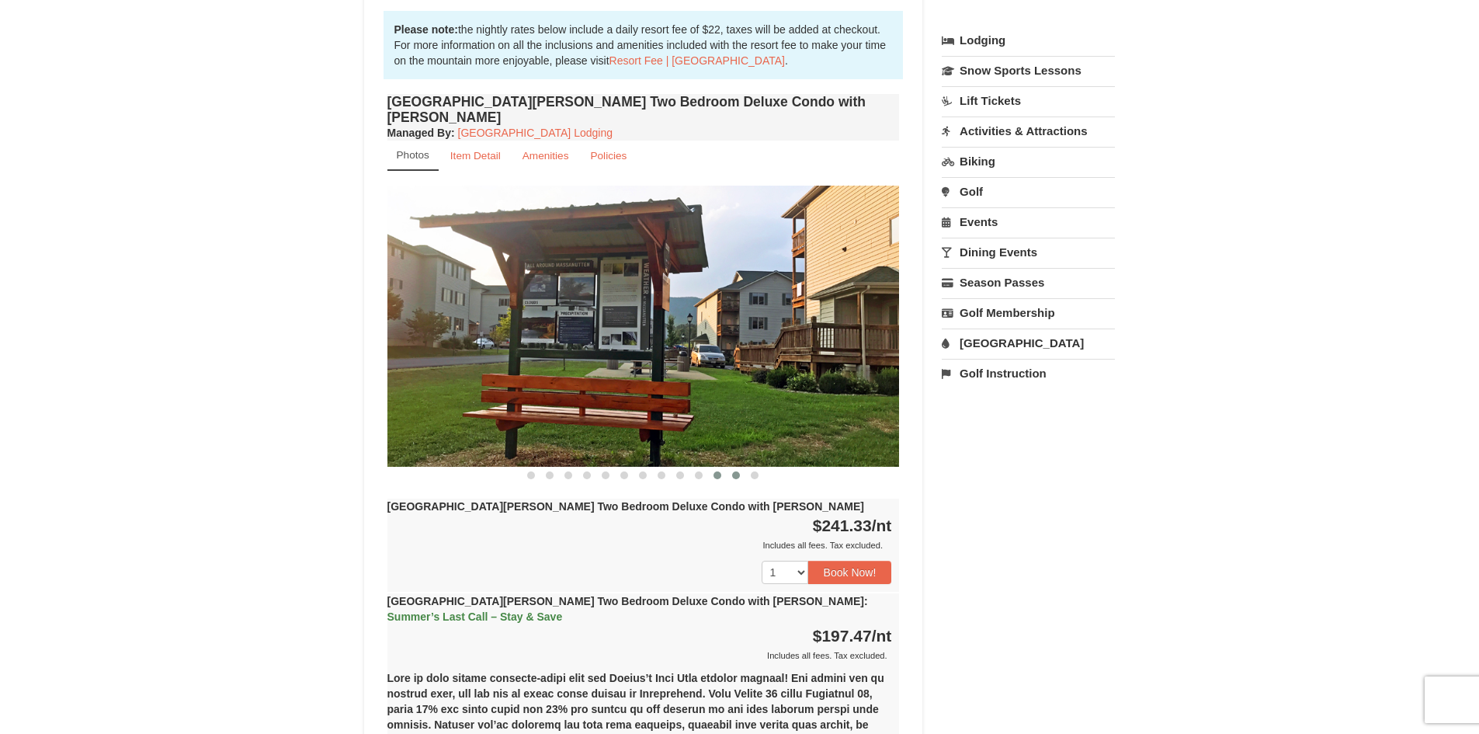
click at [737, 471] on span at bounding box center [736, 475] width 8 height 8
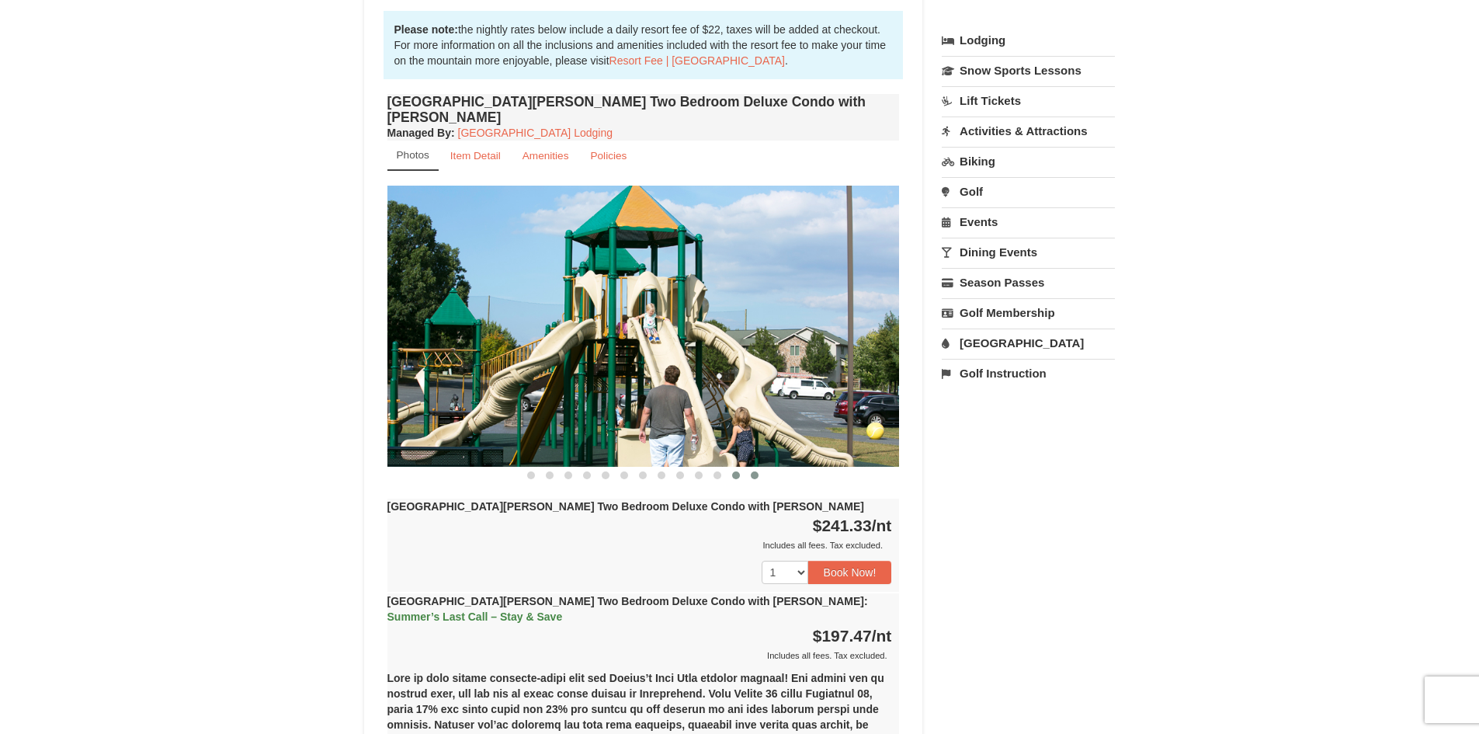
click at [752, 471] on span at bounding box center [755, 475] width 8 height 8
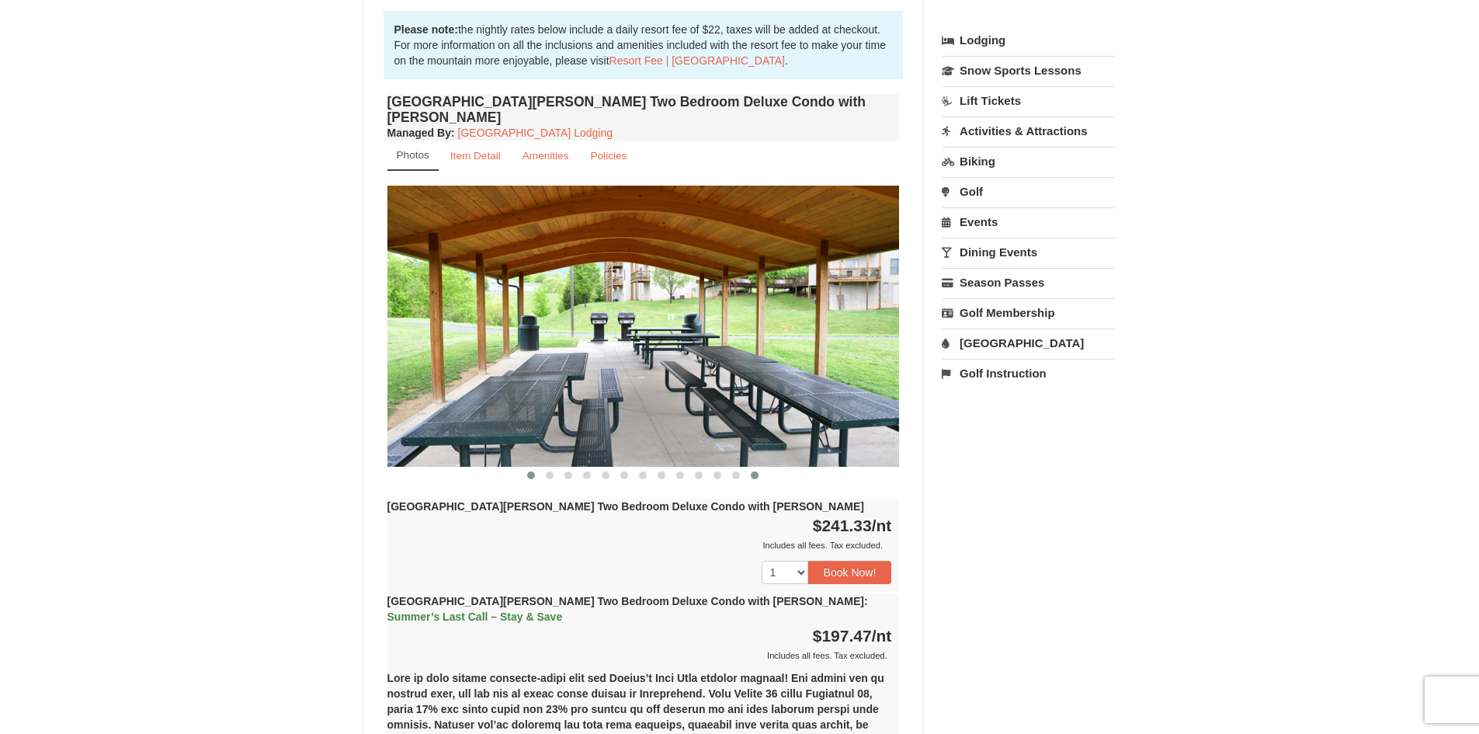
click at [529, 471] on span at bounding box center [531, 475] width 8 height 8
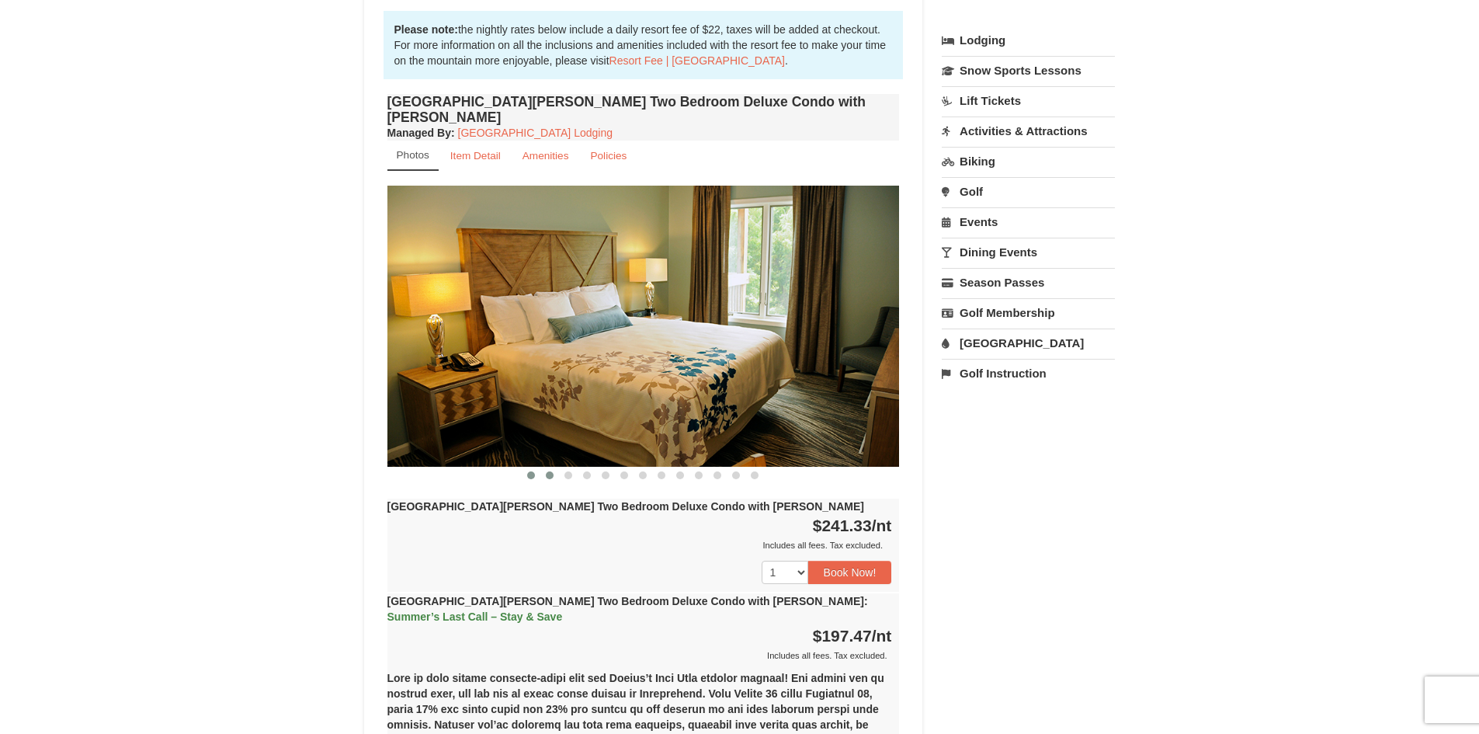
click at [549, 471] on span at bounding box center [550, 475] width 8 height 8
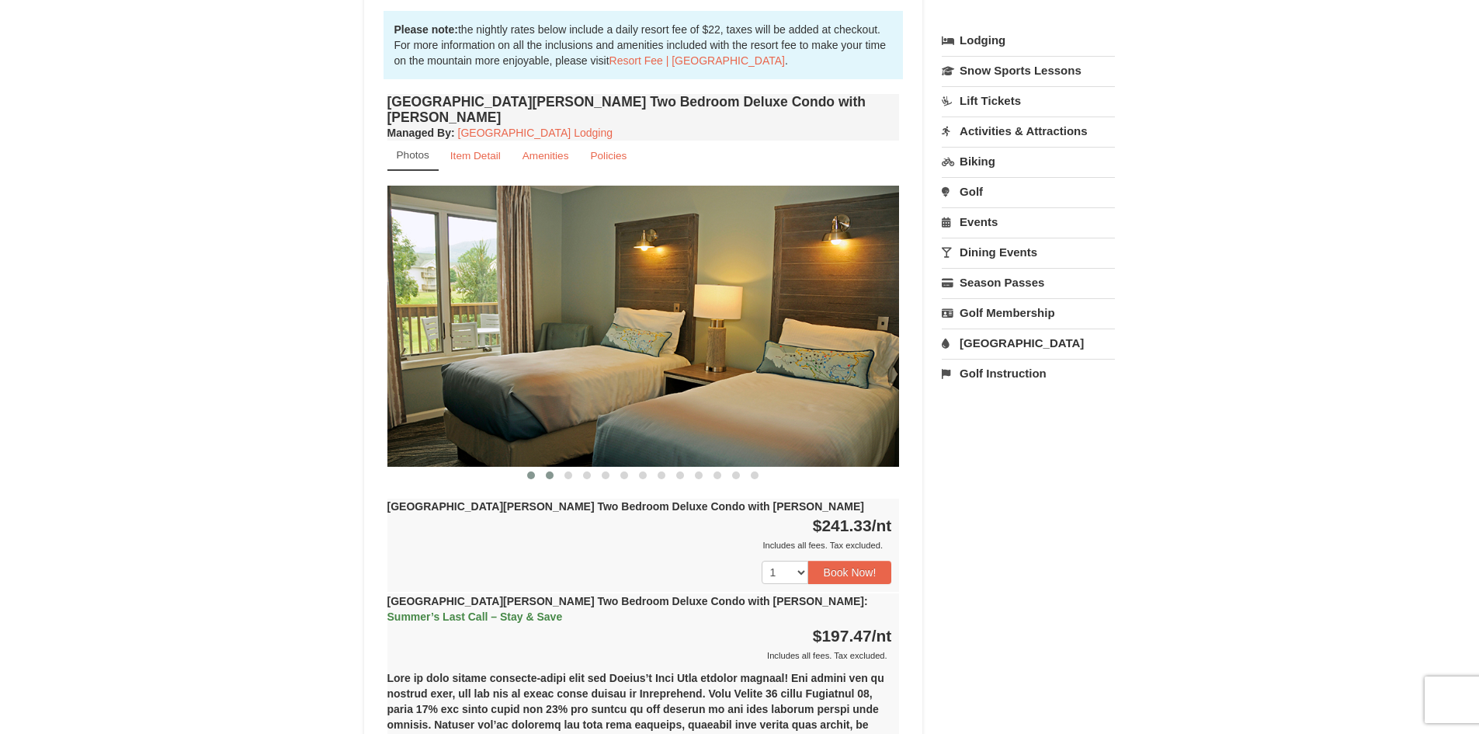
click at [535, 467] on button at bounding box center [531, 475] width 19 height 16
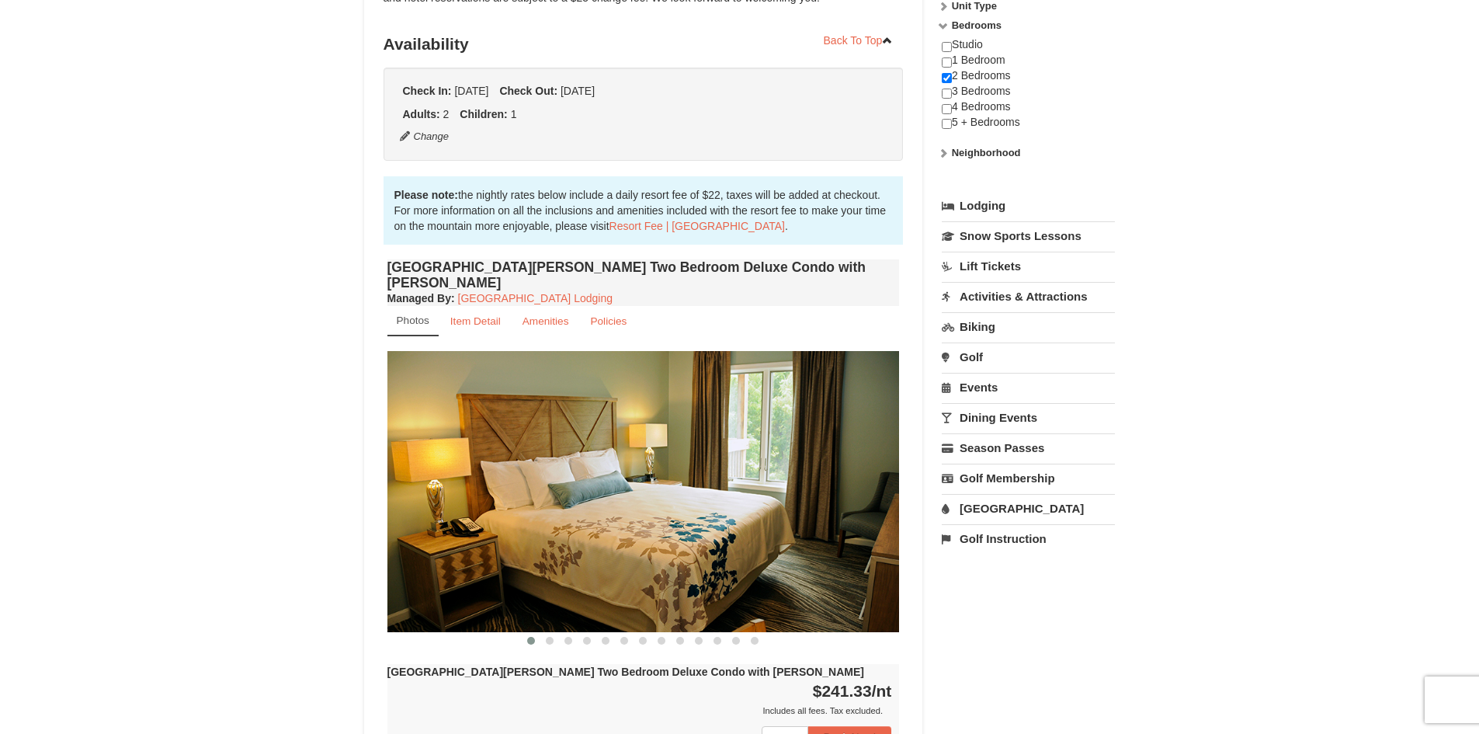
scroll to position [0, 0]
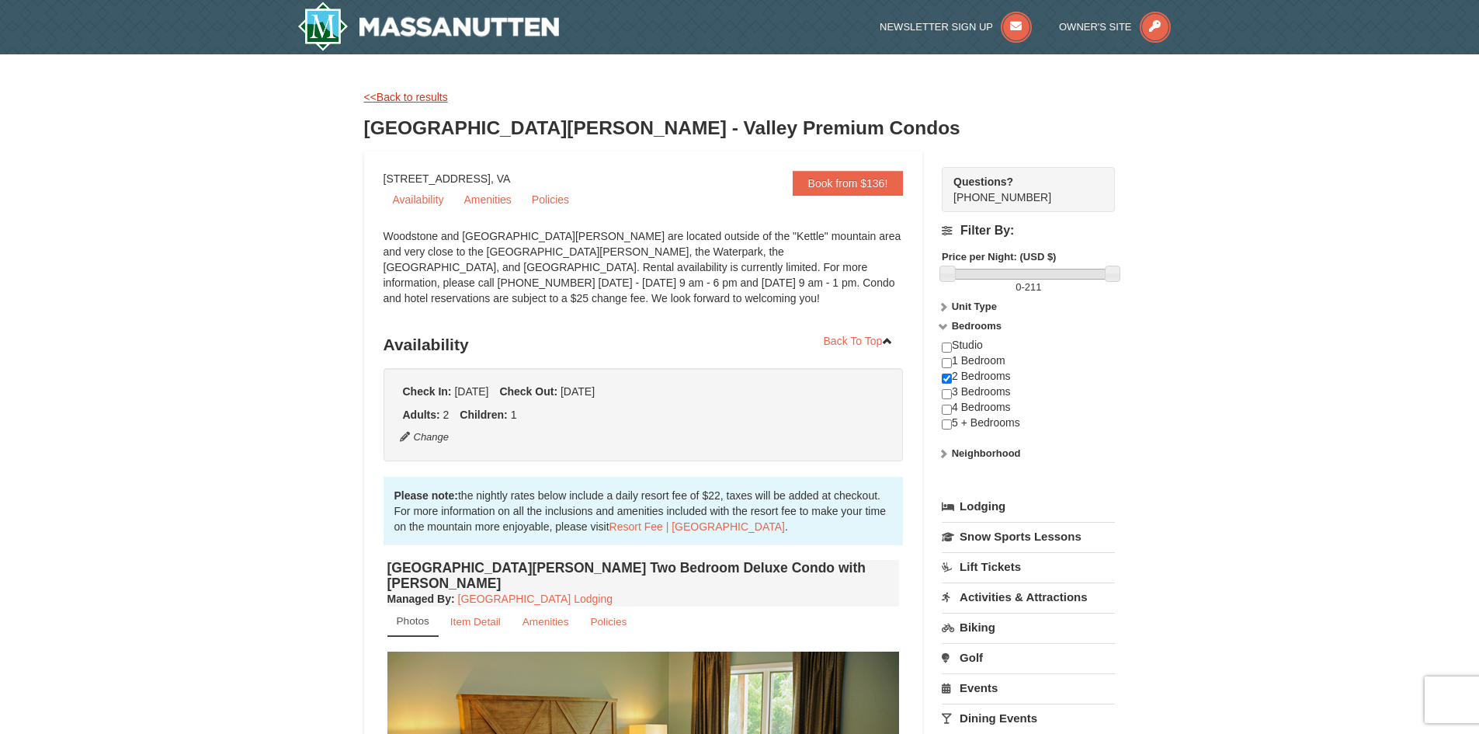
click at [396, 96] on link "<<Back to results" at bounding box center [406, 97] width 84 height 12
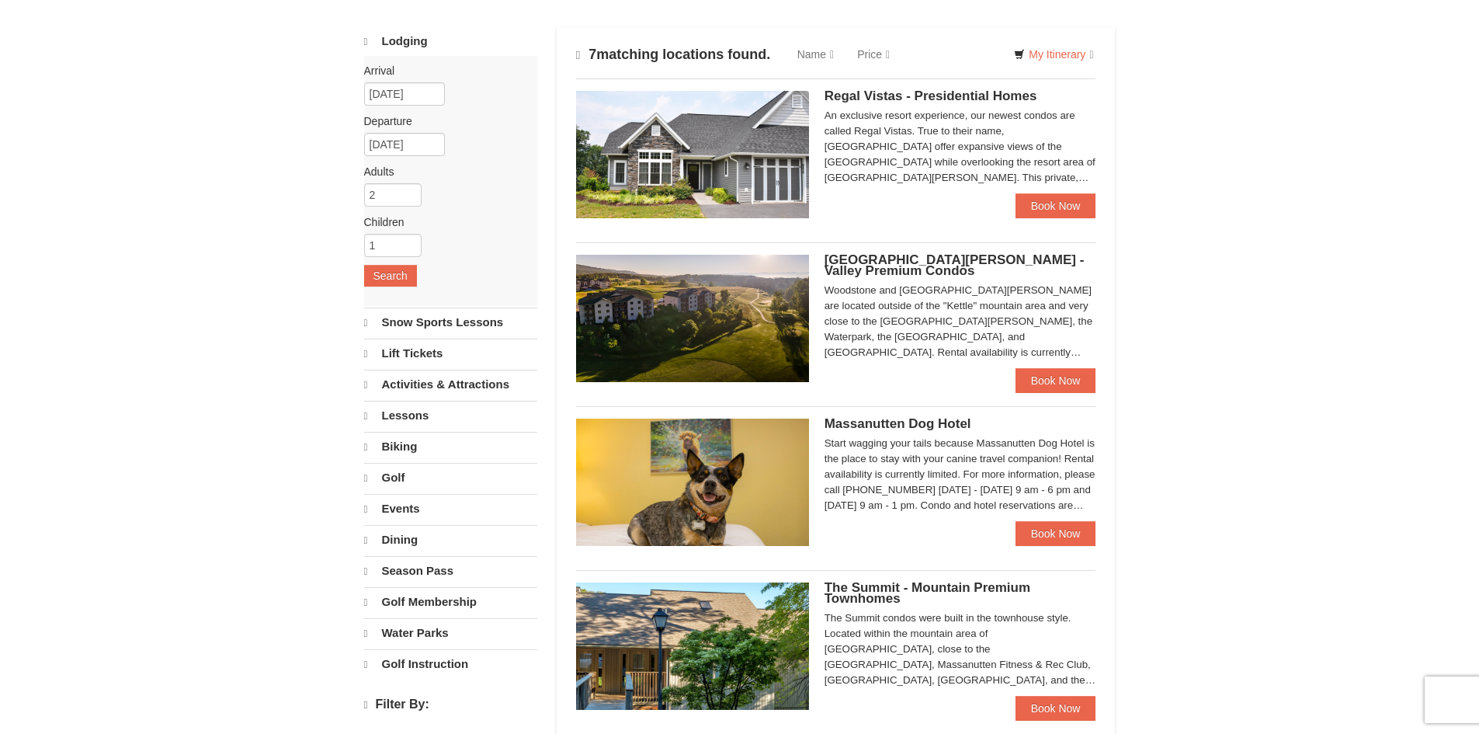
select select "9"
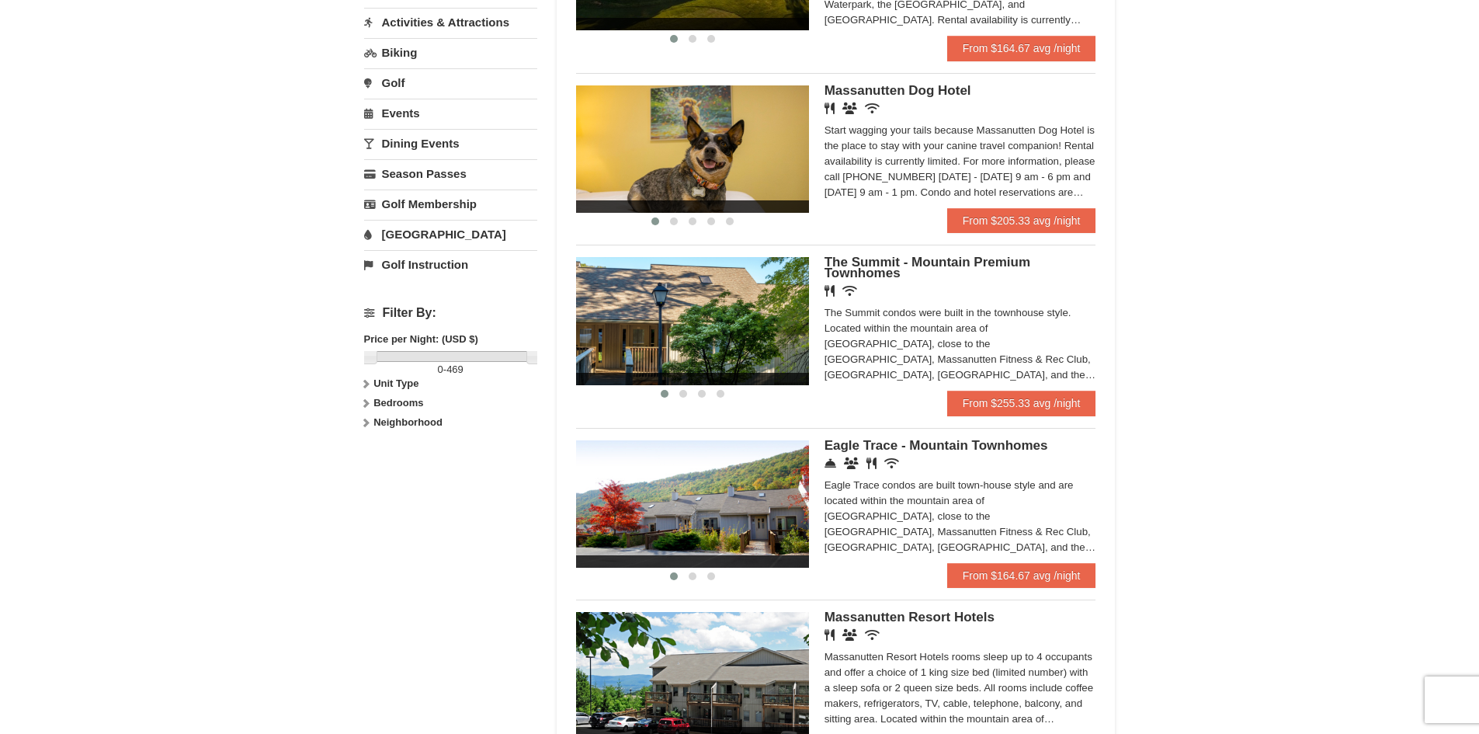
scroll to position [466, 0]
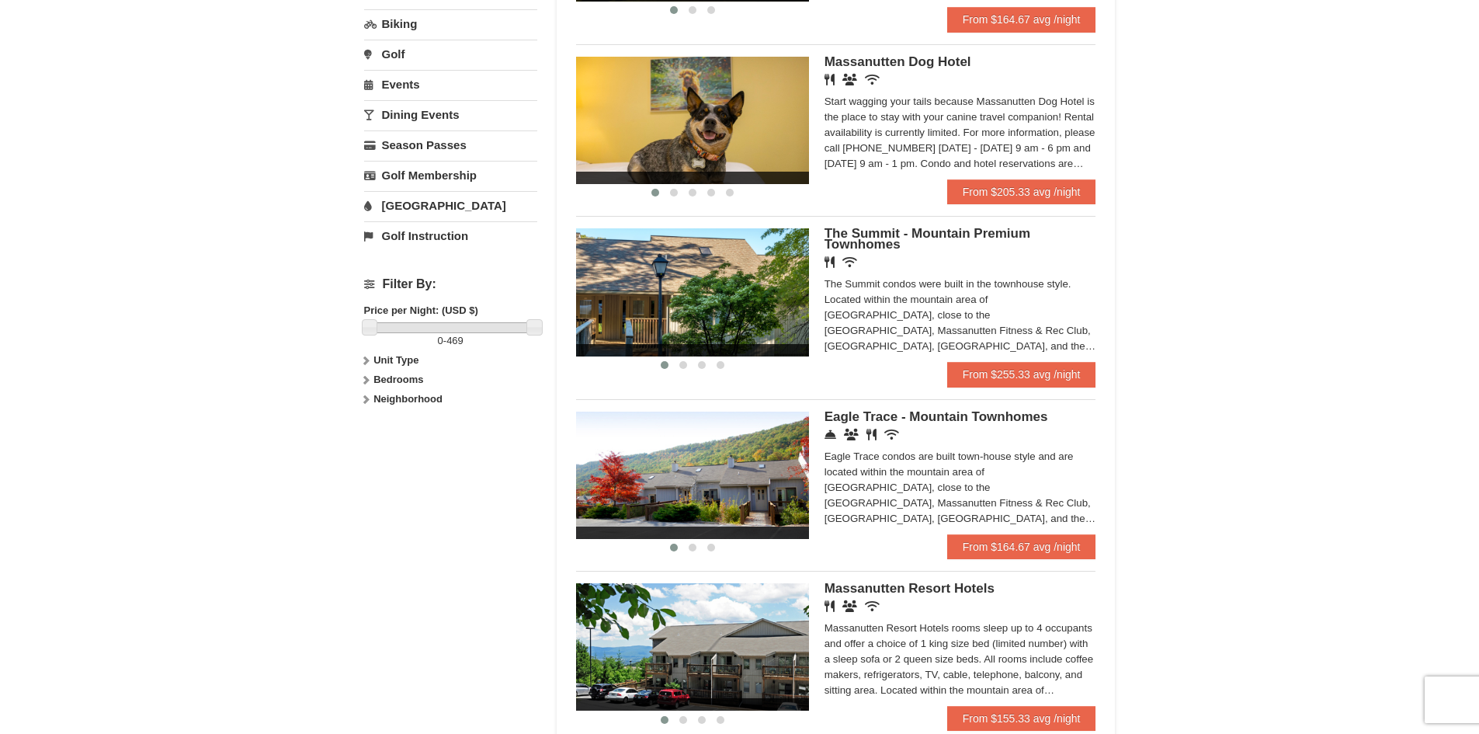
click at [381, 381] on strong "Bedrooms" at bounding box center [399, 380] width 50 height 12
click at [370, 431] on input "checkbox" at bounding box center [369, 432] width 10 height 10
checkbox input "true"
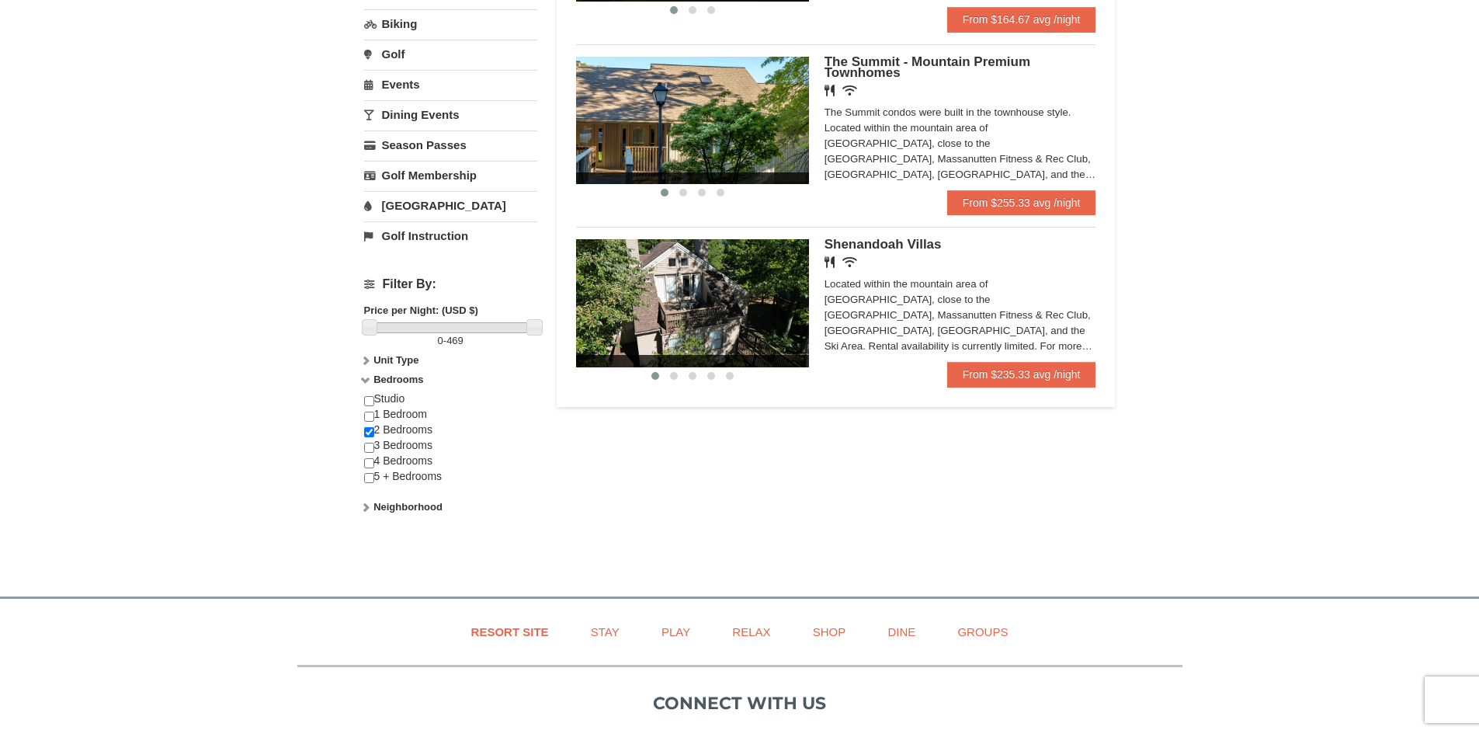
click at [271, 337] on div "× Categories Map List Filter My Itinerary Questions? 1-540-289-9441 Lodging Arr…" at bounding box center [739, 84] width 1479 height 992
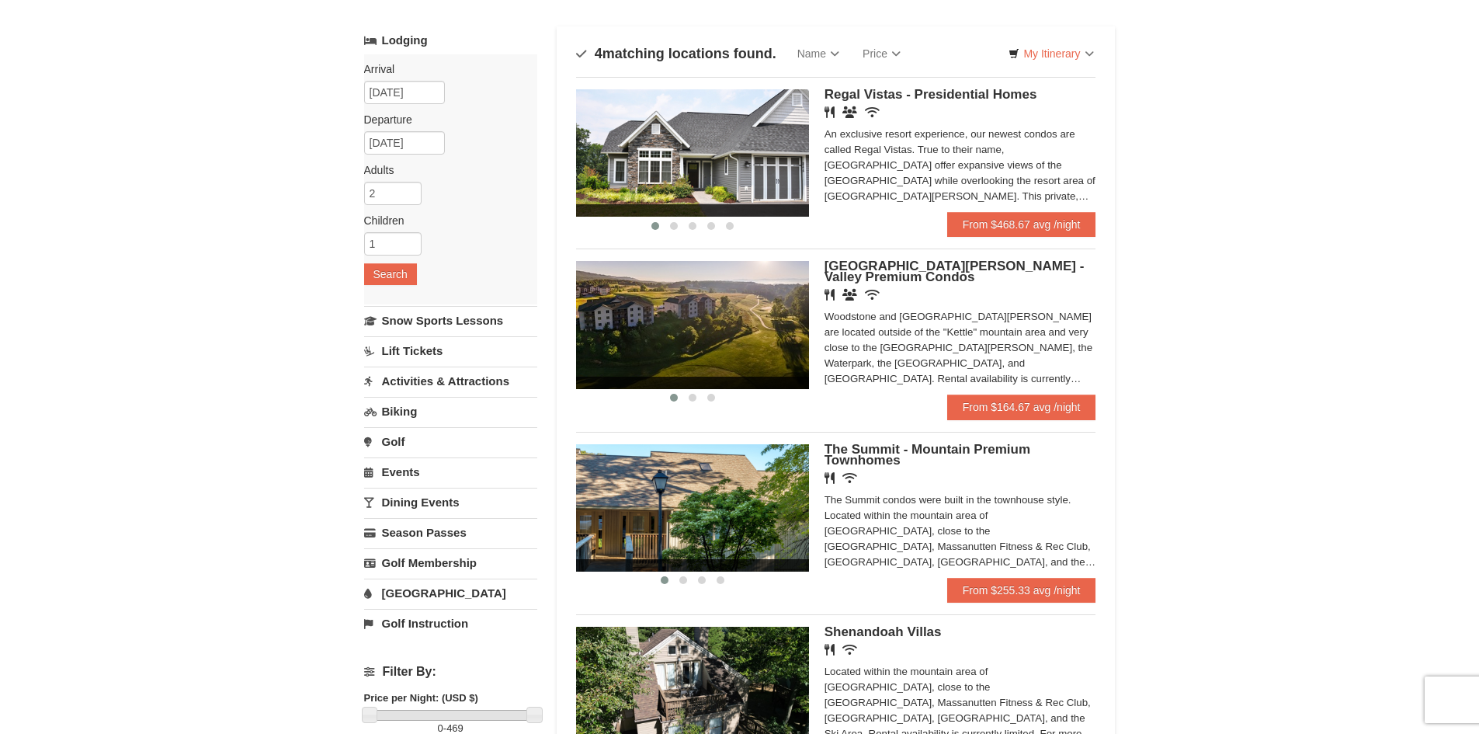
scroll to position [78, 0]
click at [408, 92] on input "09/18/2025" at bounding box center [404, 93] width 81 height 23
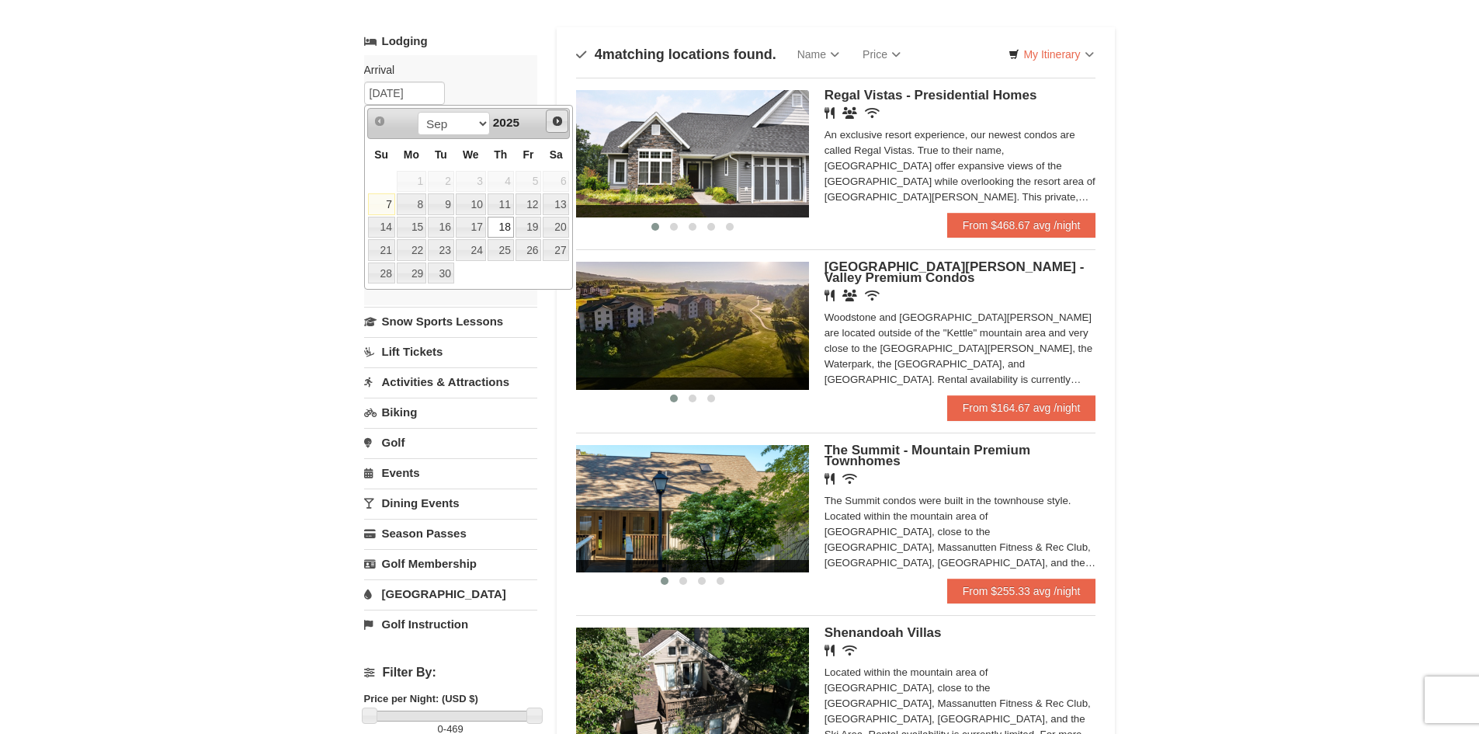
click at [559, 117] on span "Next" at bounding box center [557, 121] width 12 height 12
click at [470, 179] on link "1" at bounding box center [471, 182] width 30 height 22
type input "10/01/2025"
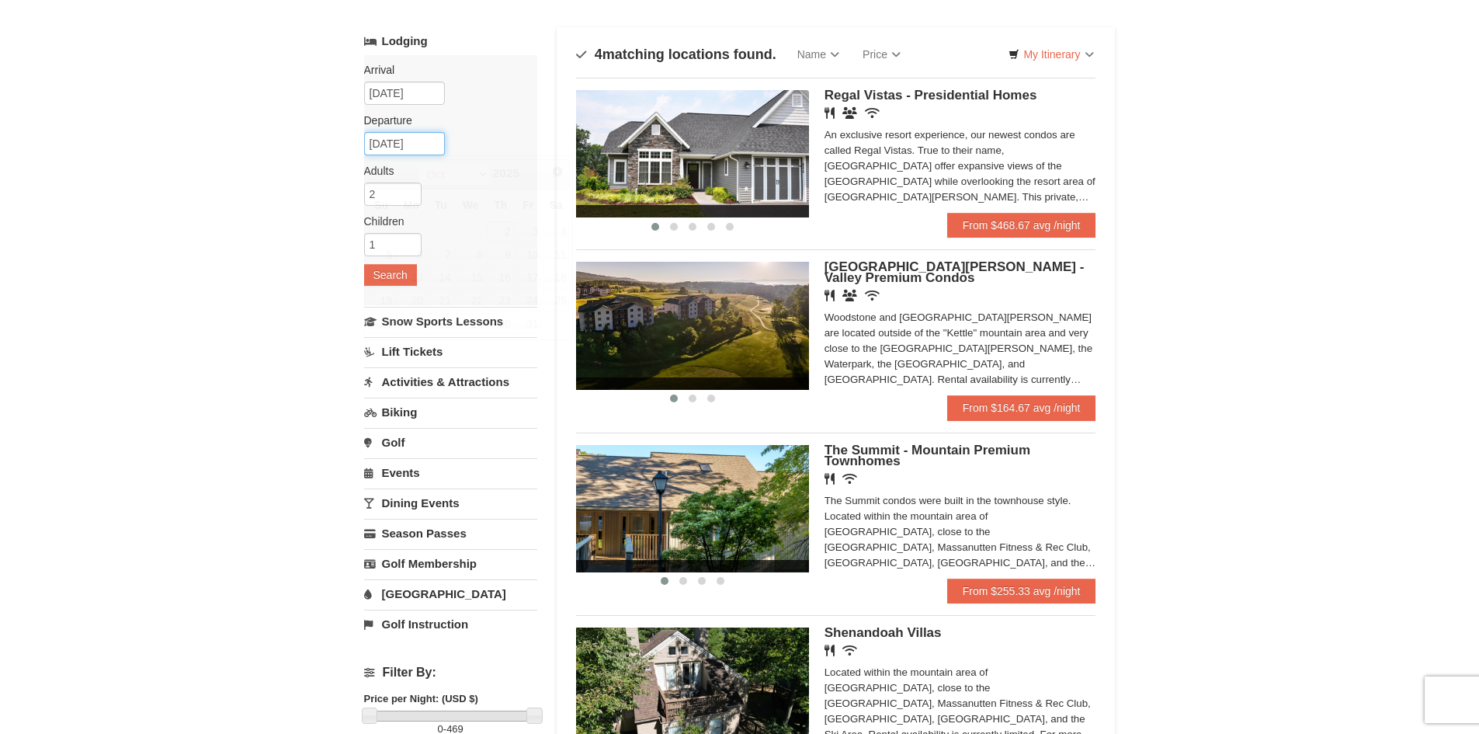
click at [416, 141] on input "[DATE]" at bounding box center [404, 143] width 81 height 23
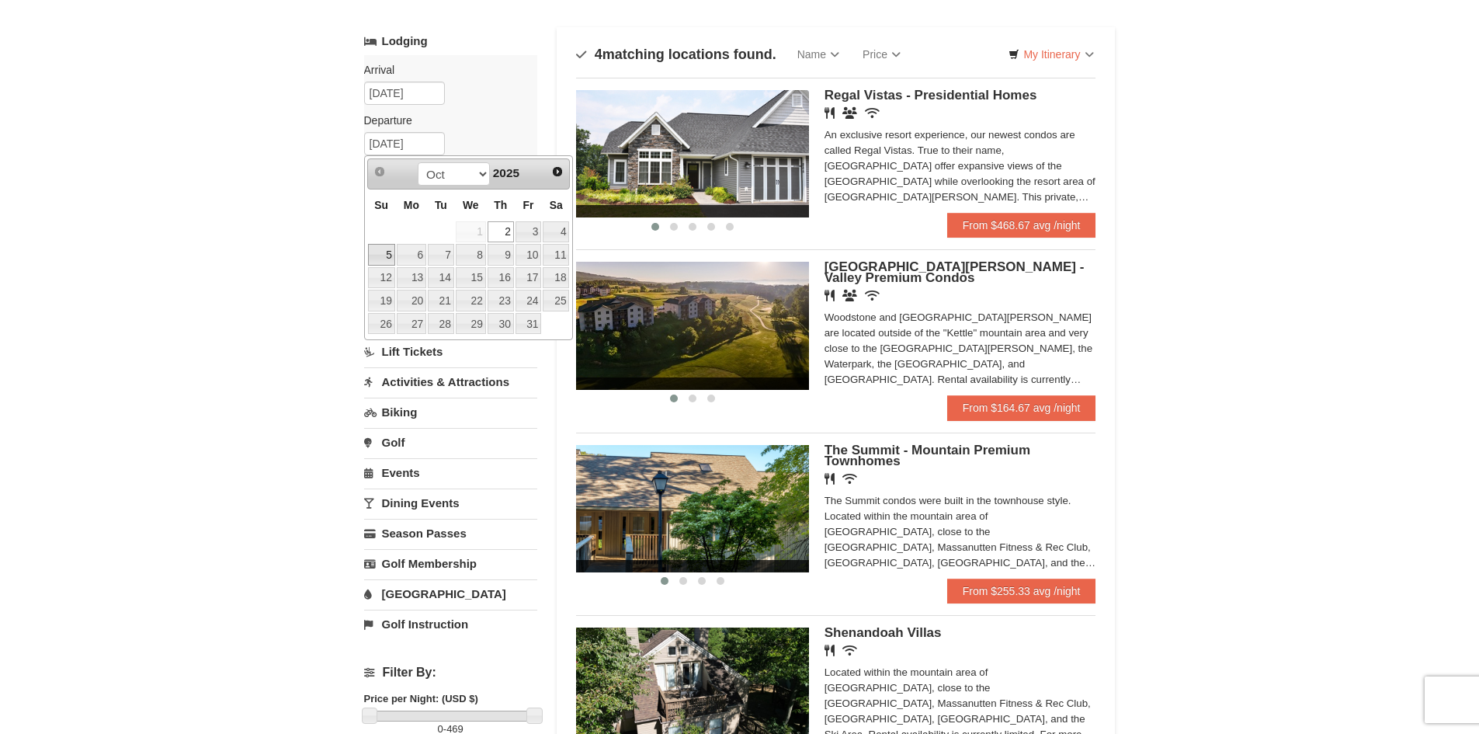
click at [389, 252] on link "5" at bounding box center [381, 255] width 27 height 22
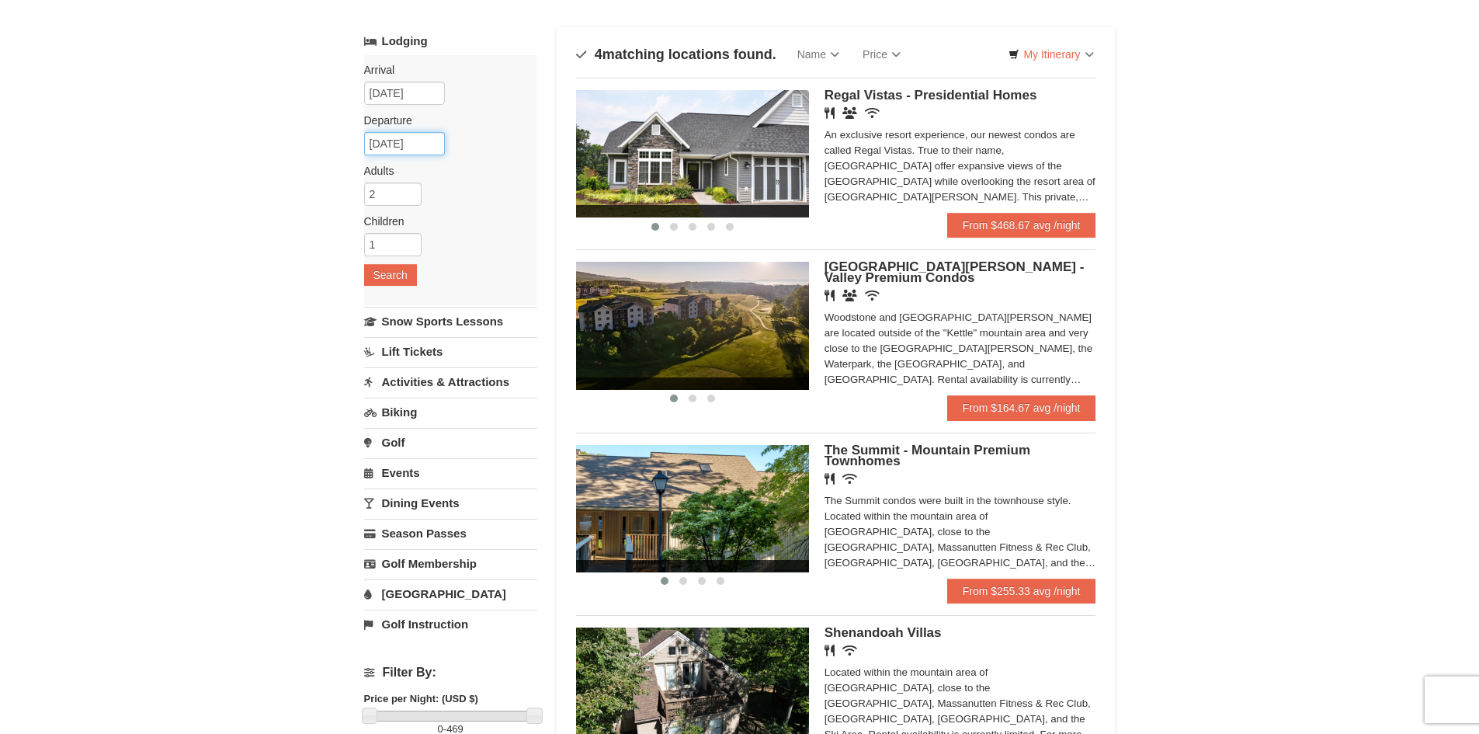
click at [419, 137] on input "[DATE]" at bounding box center [404, 143] width 81 height 23
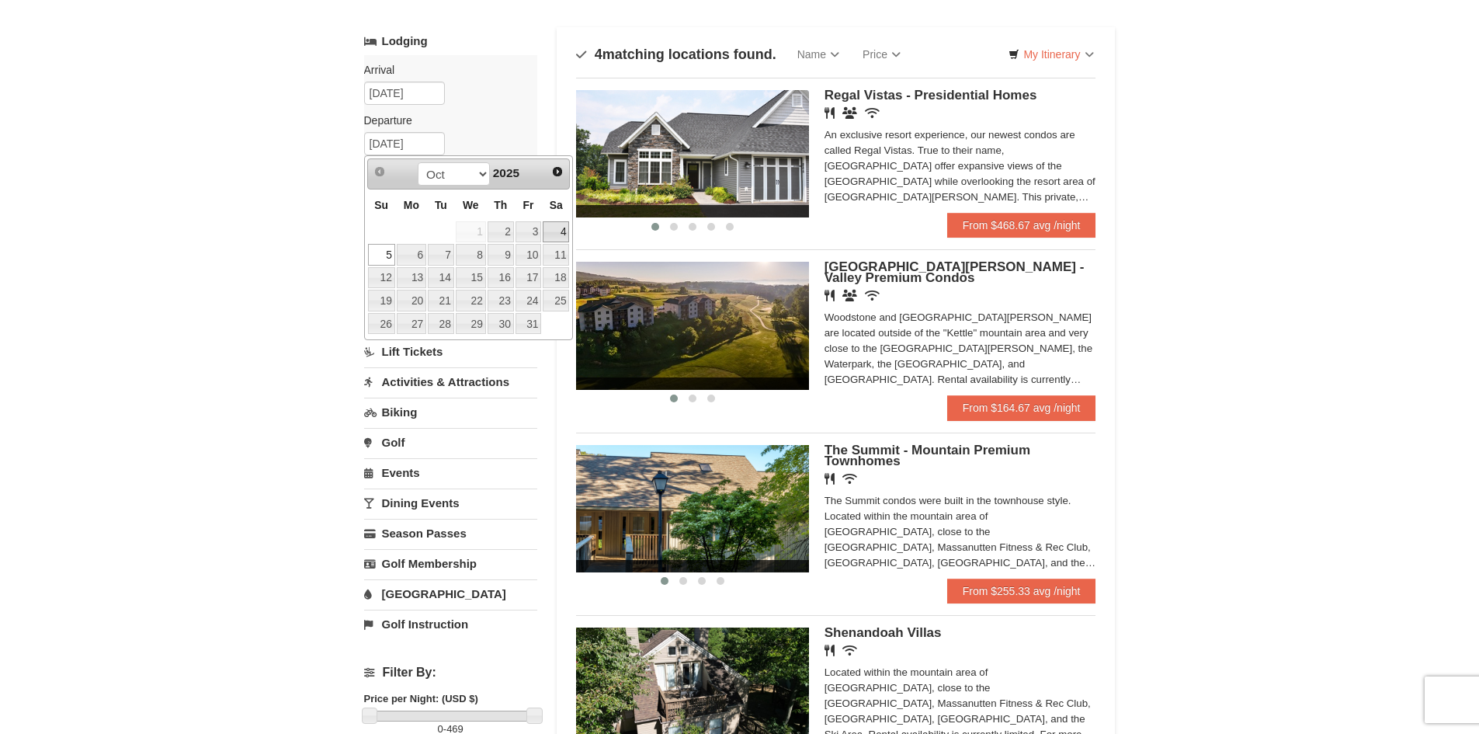
click at [565, 225] on link "4" at bounding box center [556, 232] width 26 height 22
type input "10/04/2025"
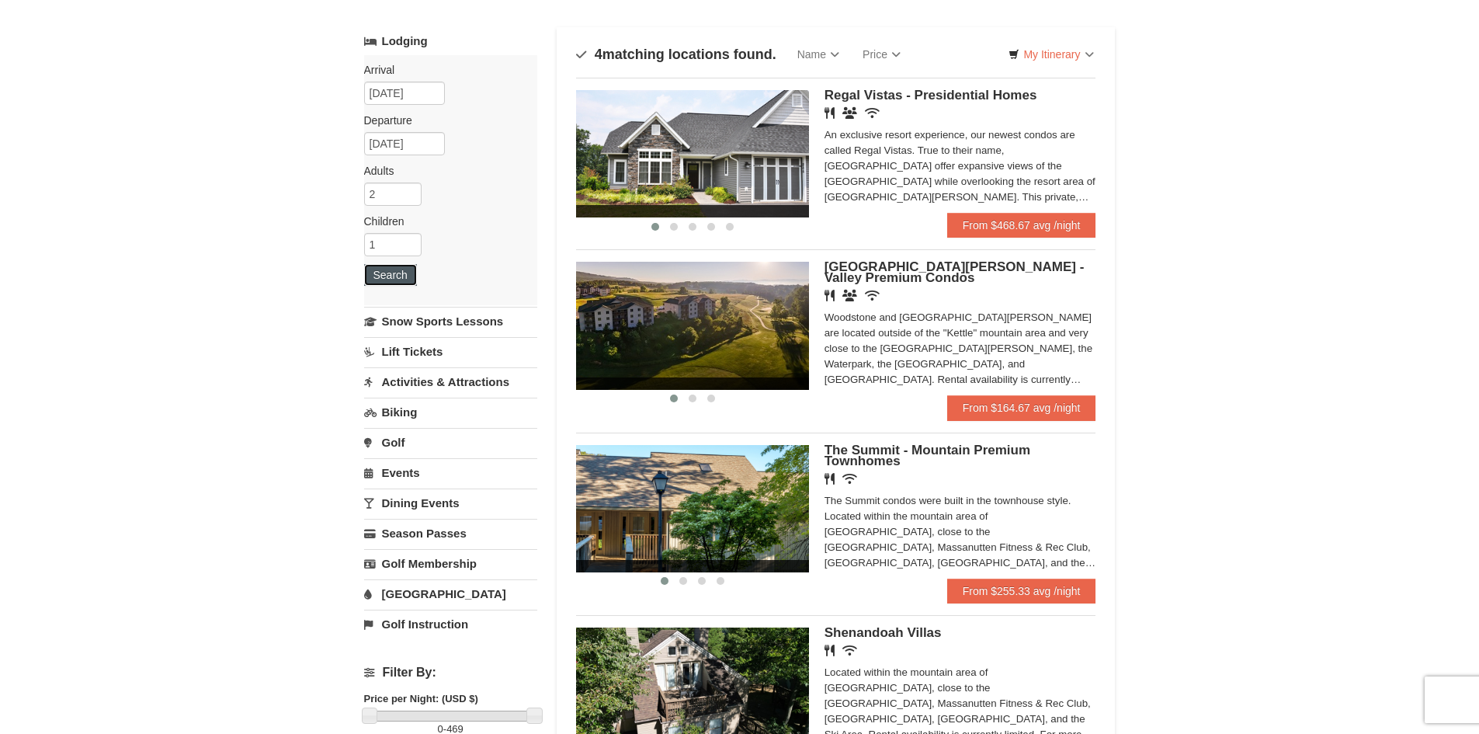
click at [392, 279] on button "Search" at bounding box center [390, 275] width 53 height 22
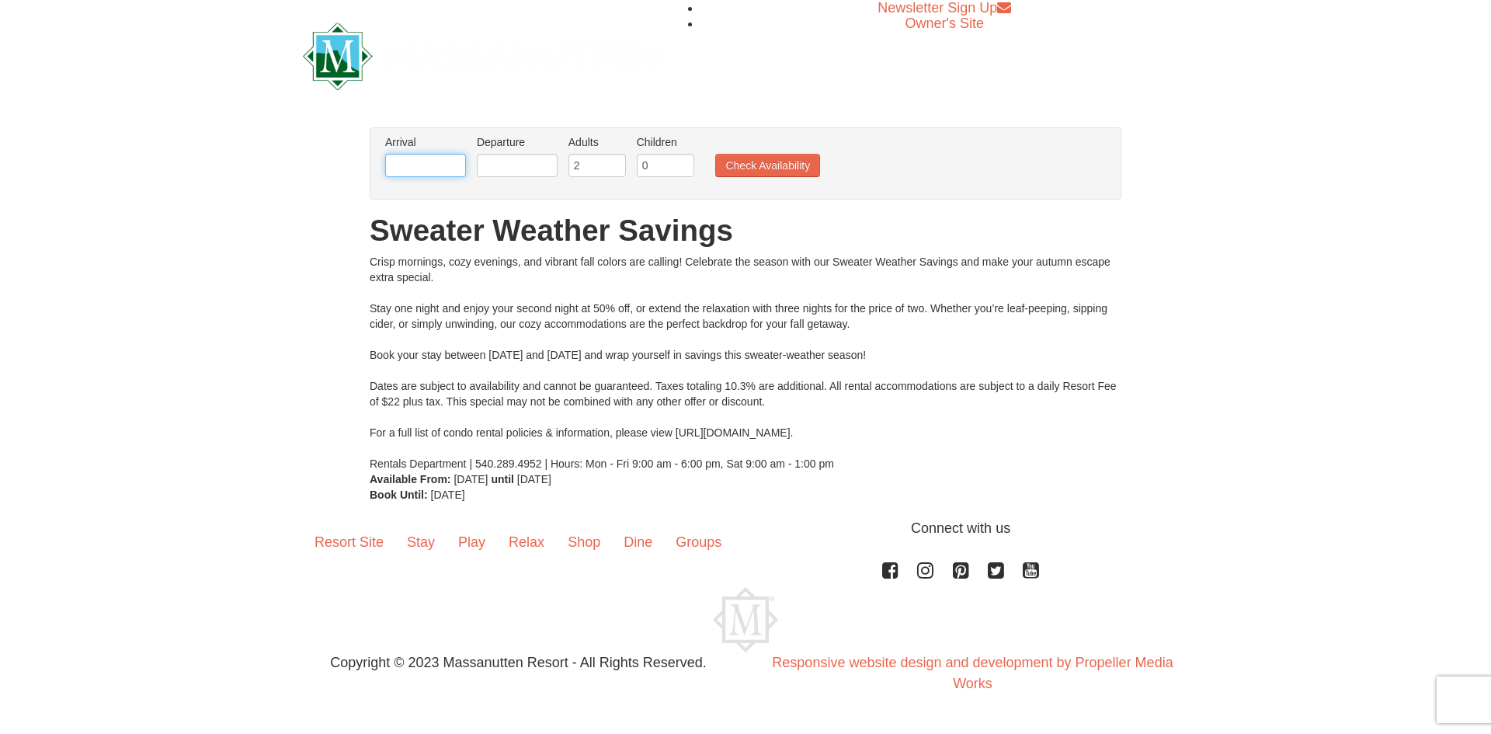
click at [412, 161] on input "text" at bounding box center [425, 165] width 81 height 23
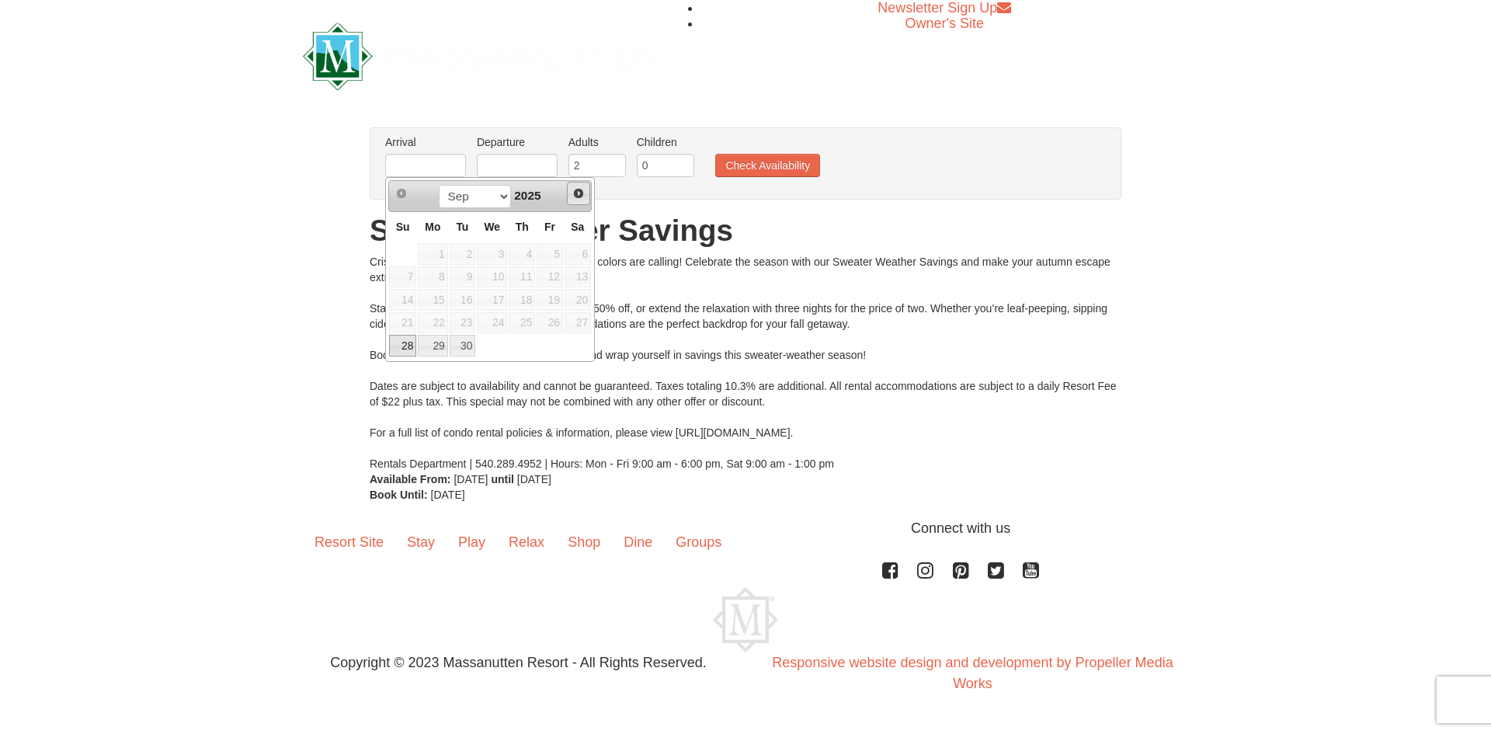
click at [577, 198] on span "Next" at bounding box center [578, 193] width 12 height 12
click at [531, 259] on link "2" at bounding box center [522, 254] width 26 height 22
type input "[DATE]"
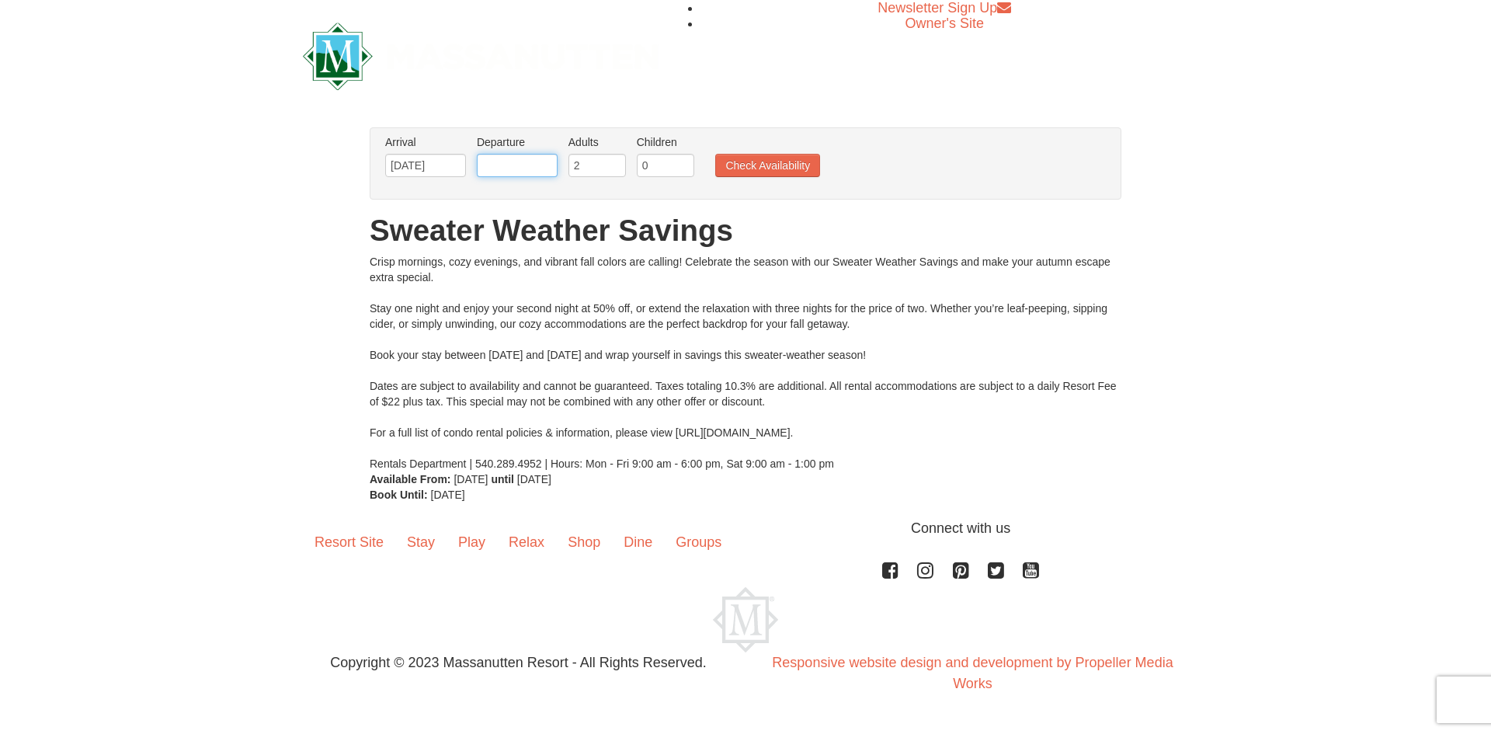
click at [502, 171] on input "text" at bounding box center [517, 165] width 81 height 23
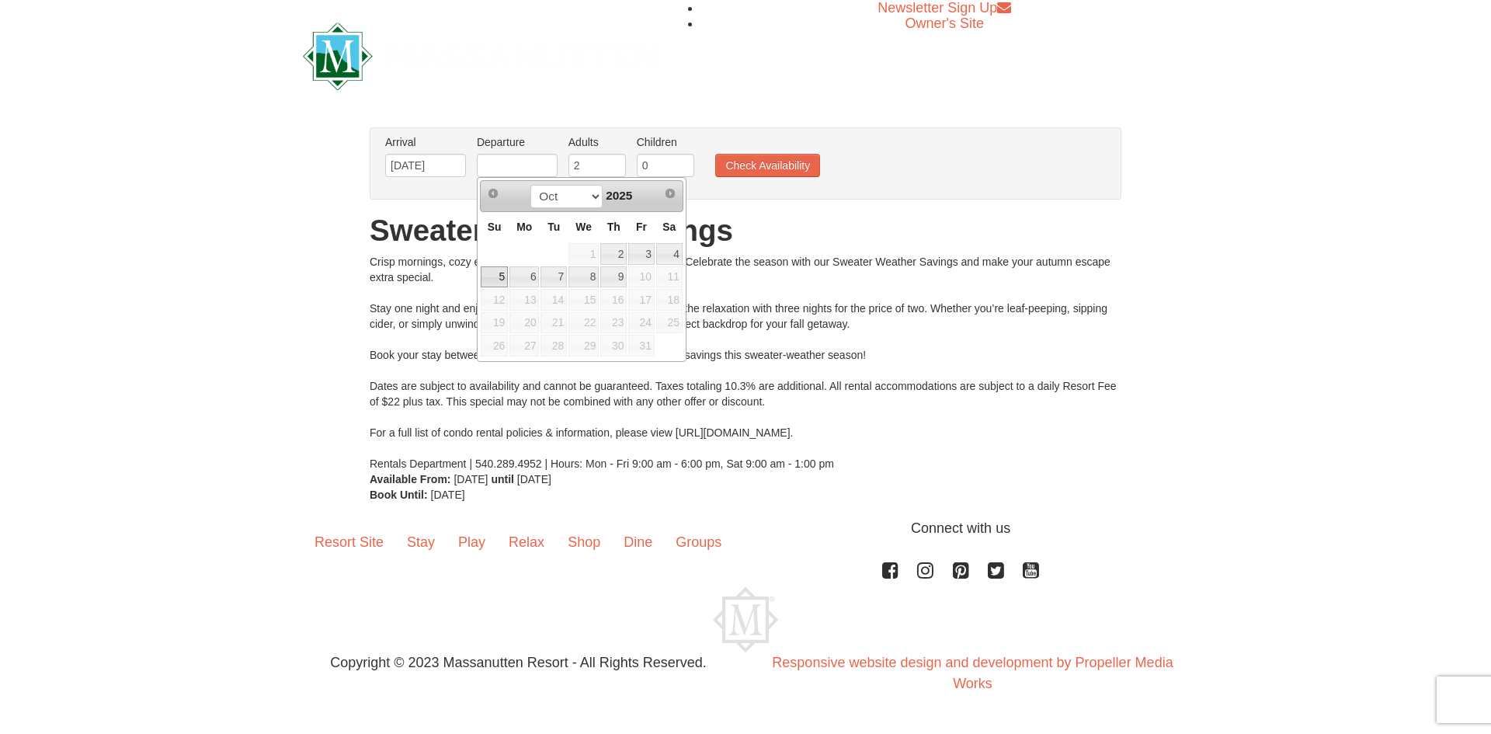
click at [499, 276] on link "5" at bounding box center [494, 277] width 27 height 22
type input "[DATE]"
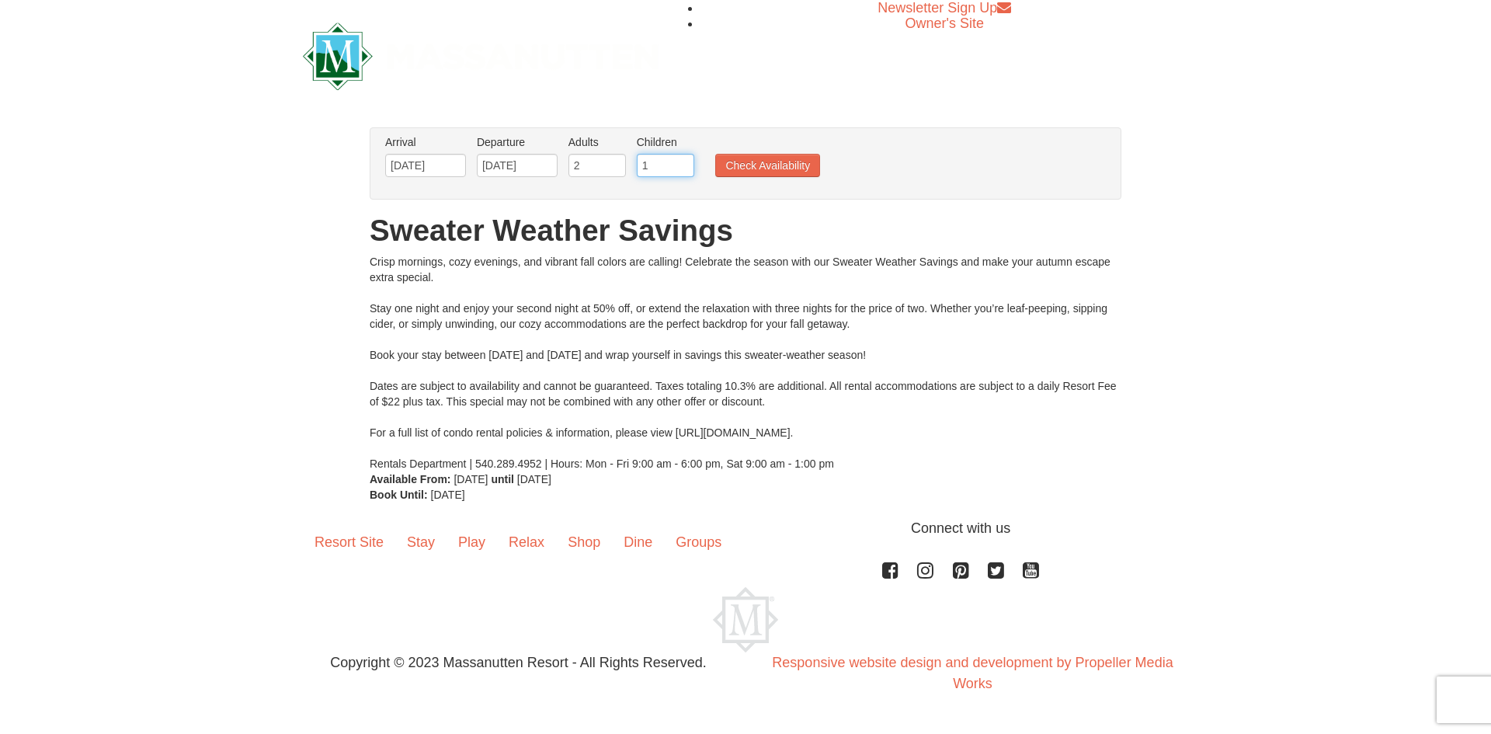
type input "1"
click at [680, 159] on input "1" at bounding box center [665, 165] width 57 height 23
click at [763, 163] on button "Check Availability" at bounding box center [767, 165] width 105 height 23
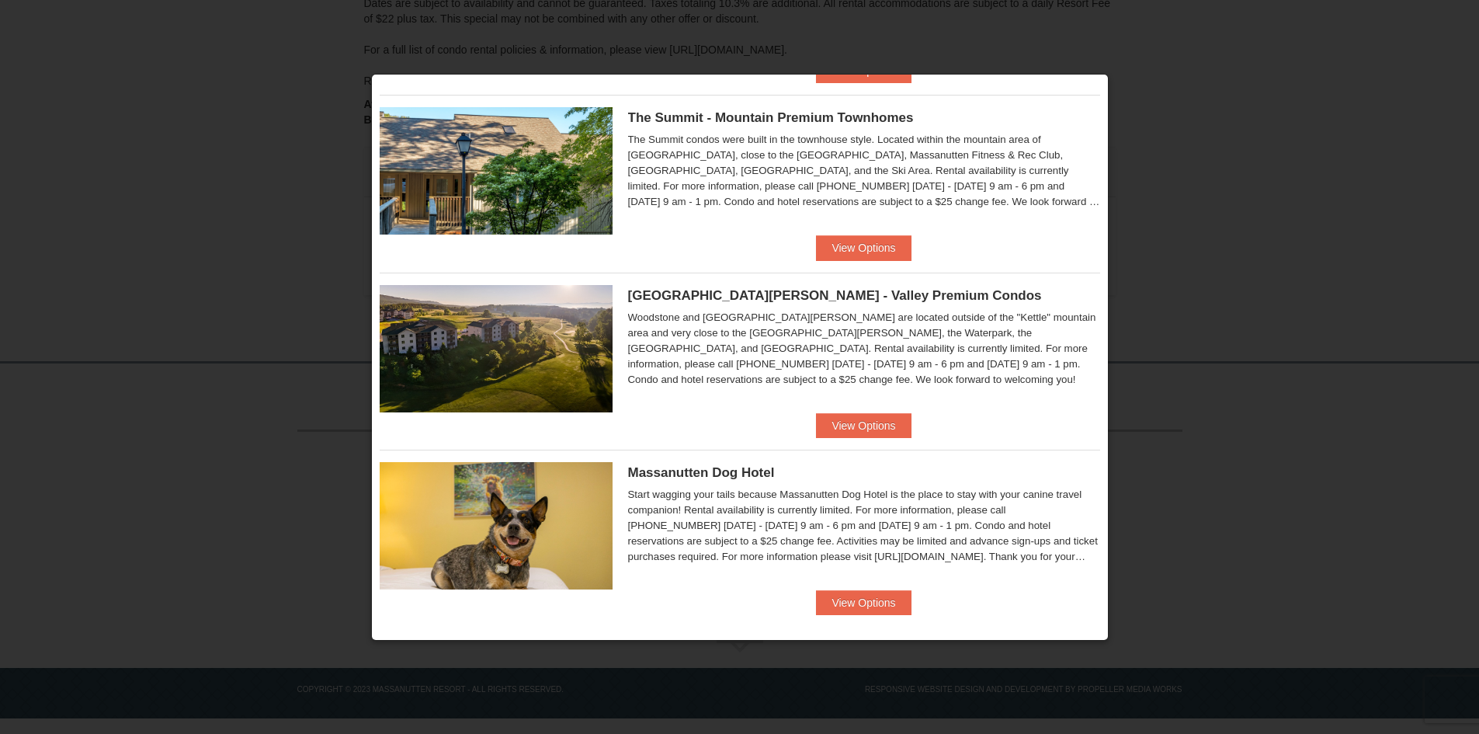
scroll to position [739, 0]
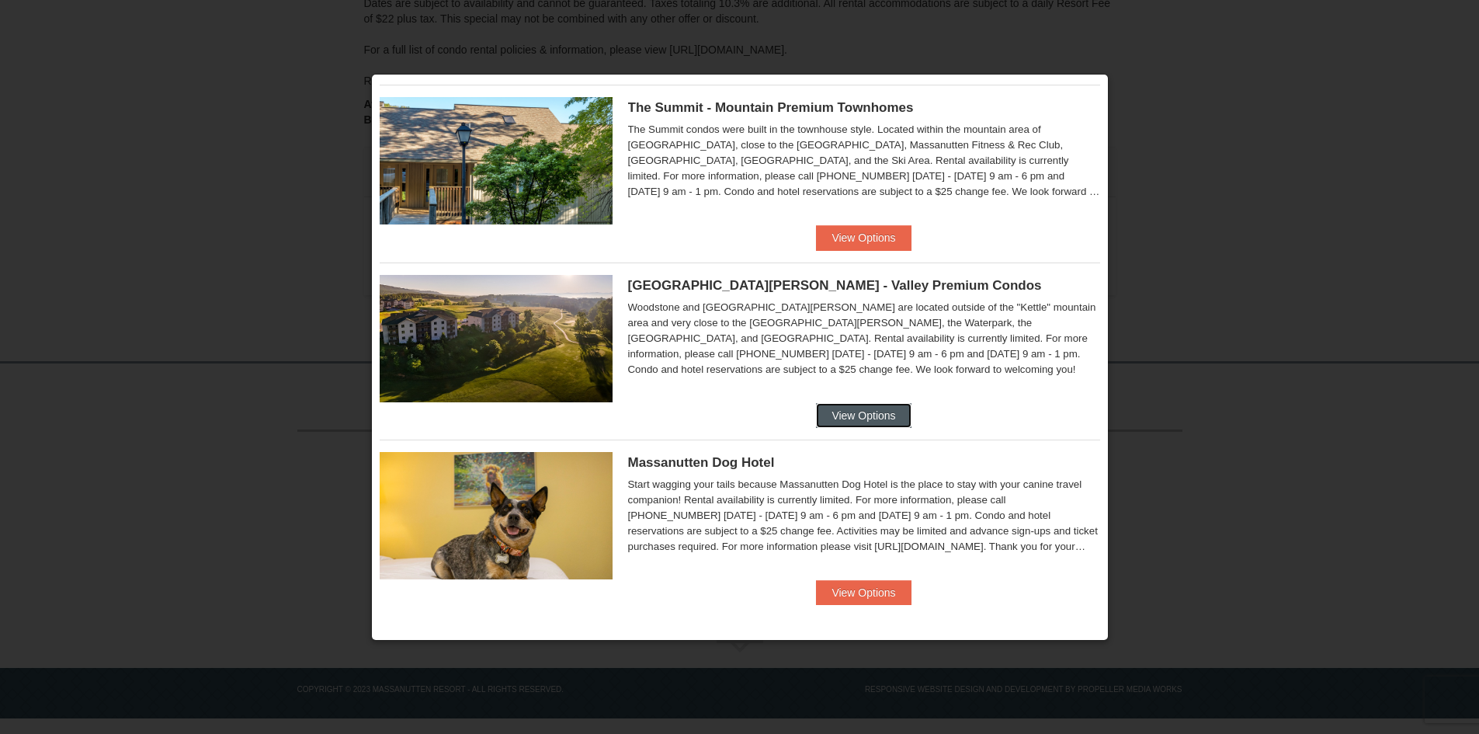
click at [840, 416] on button "View Options" at bounding box center [863, 415] width 95 height 25
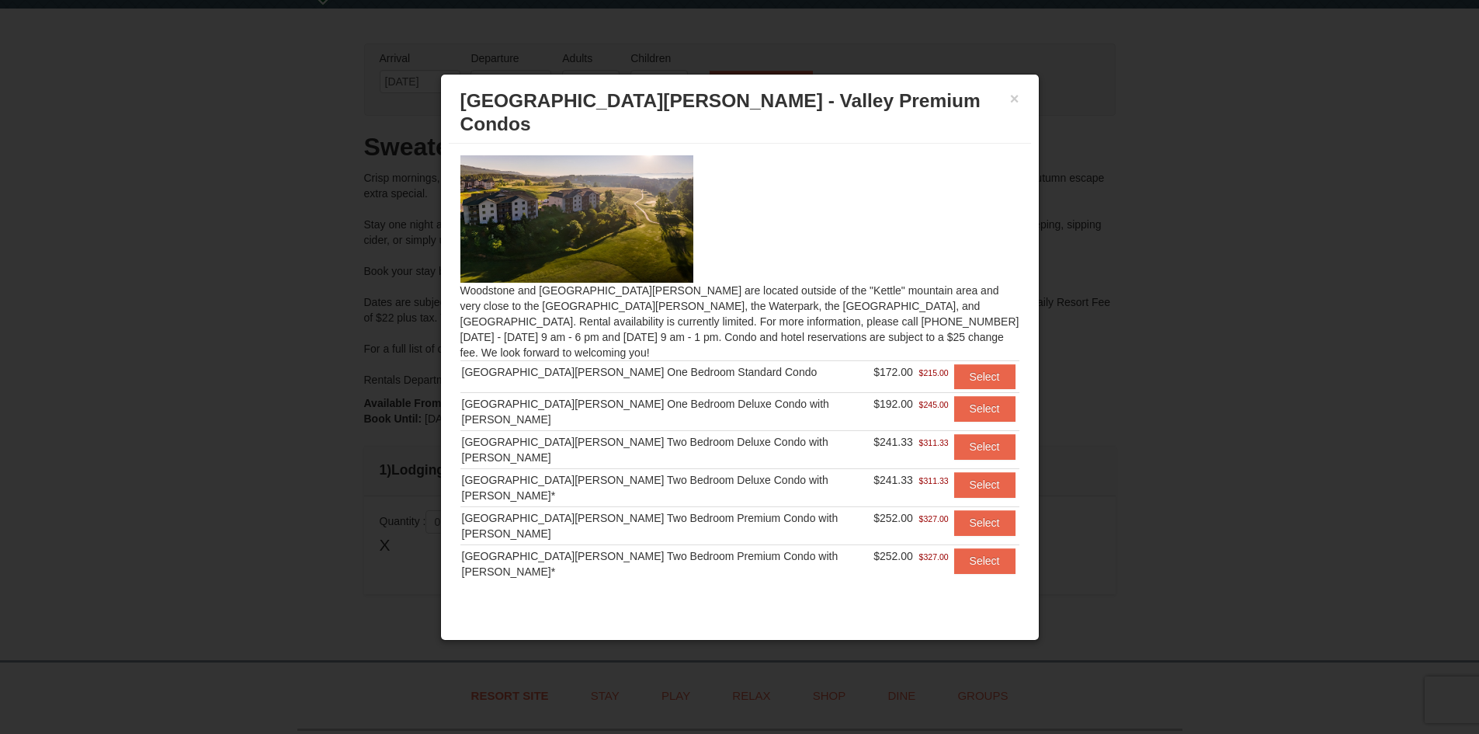
scroll to position [34, 0]
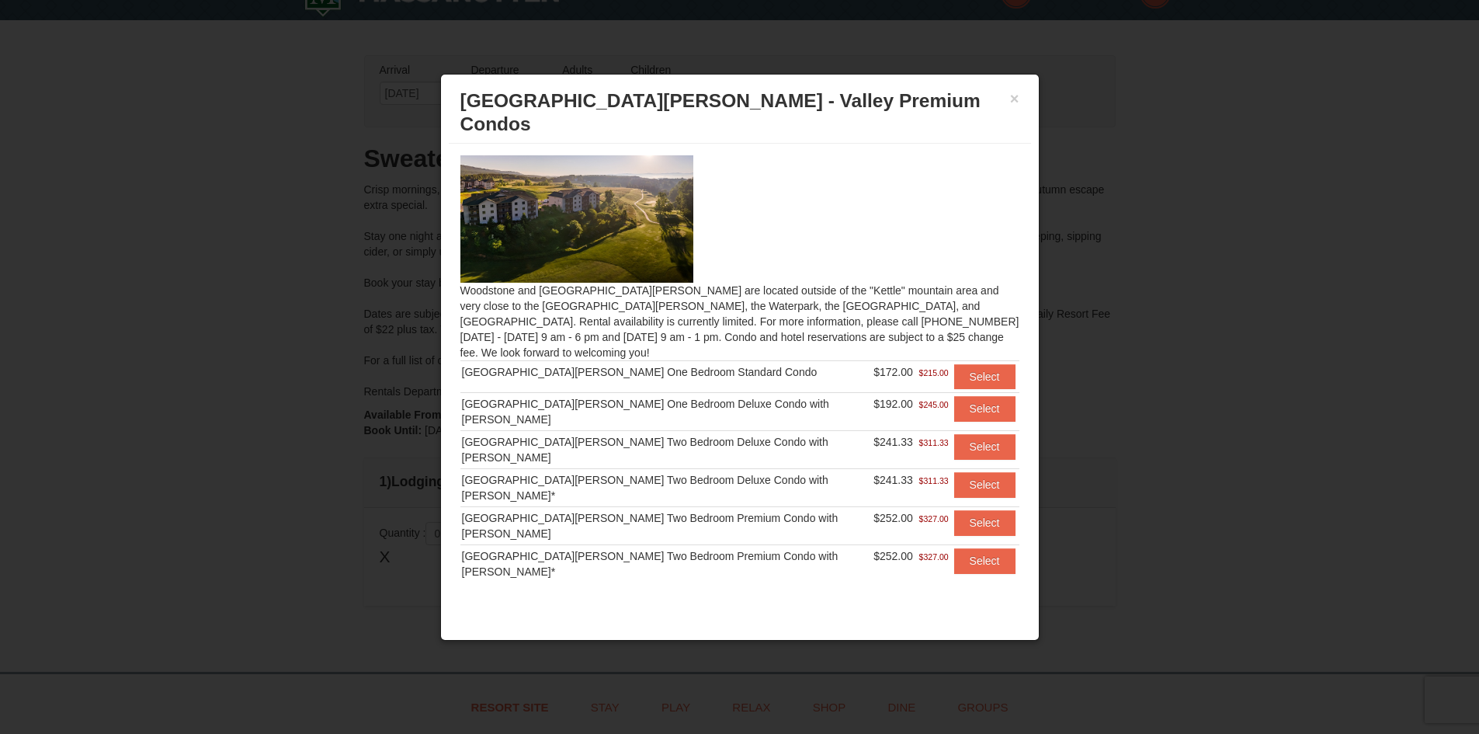
click at [1009, 98] on h3 "[GEOGRAPHIC_DATA][PERSON_NAME] - Valley Premium Condos" at bounding box center [739, 112] width 559 height 47
click at [1017, 96] on button "×" at bounding box center [1014, 99] width 9 height 16
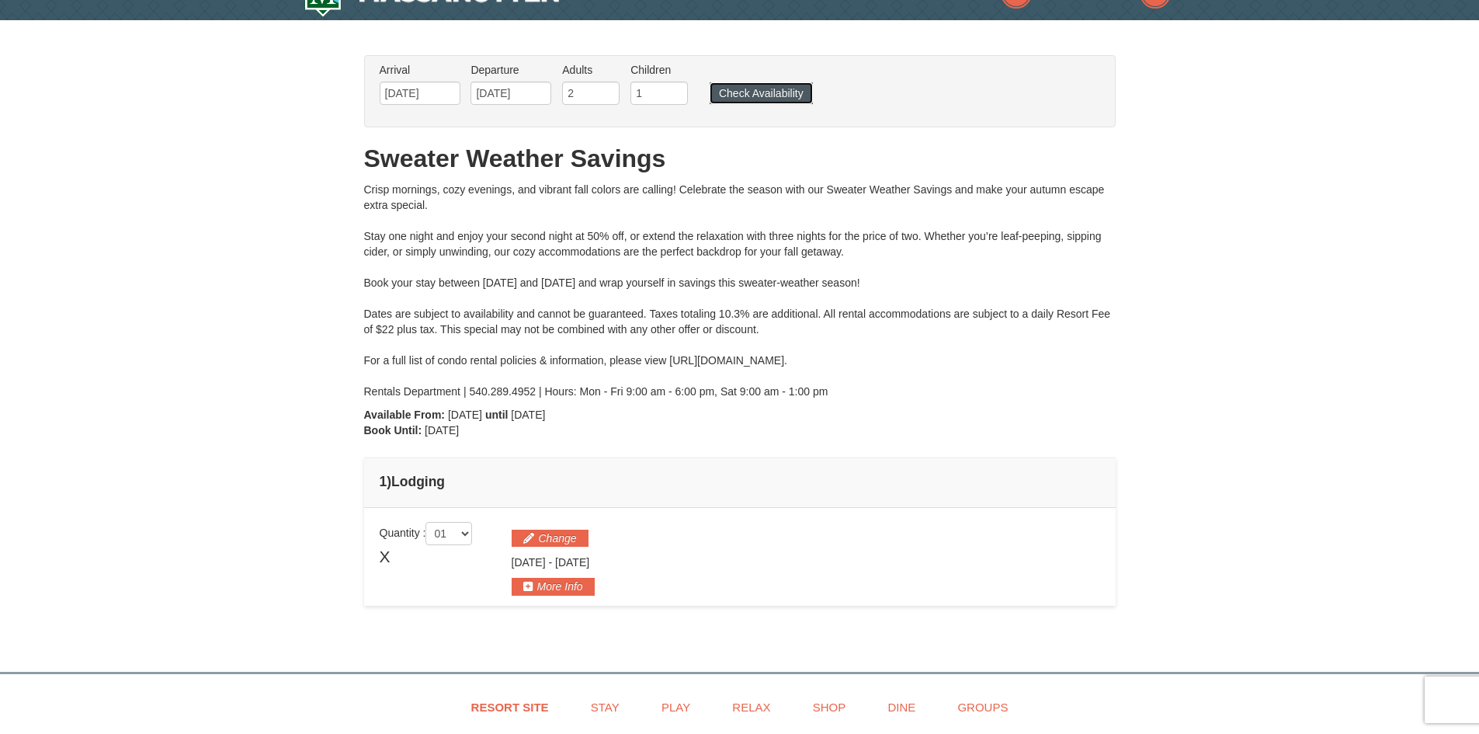
click at [751, 103] on button "Check Availability" at bounding box center [761, 93] width 103 height 22
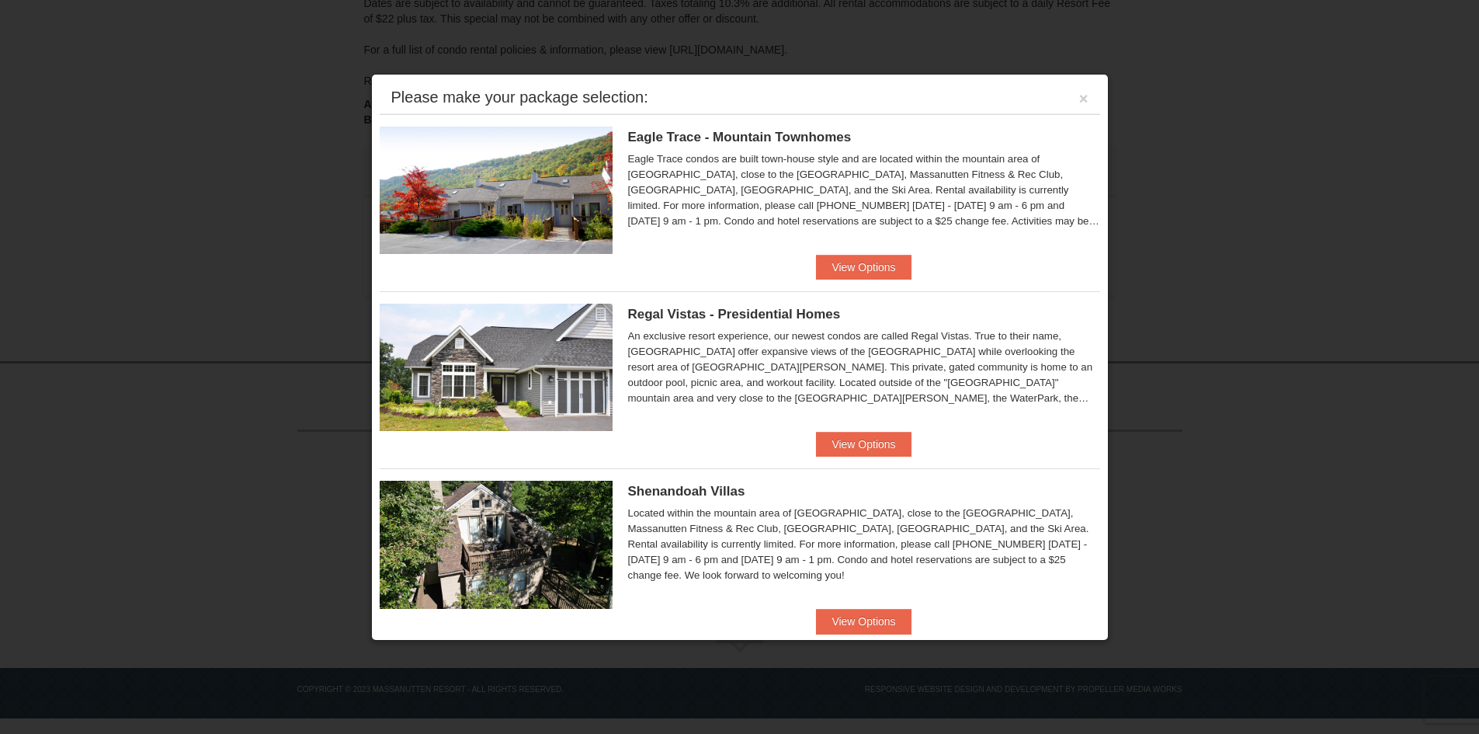
scroll to position [34, 0]
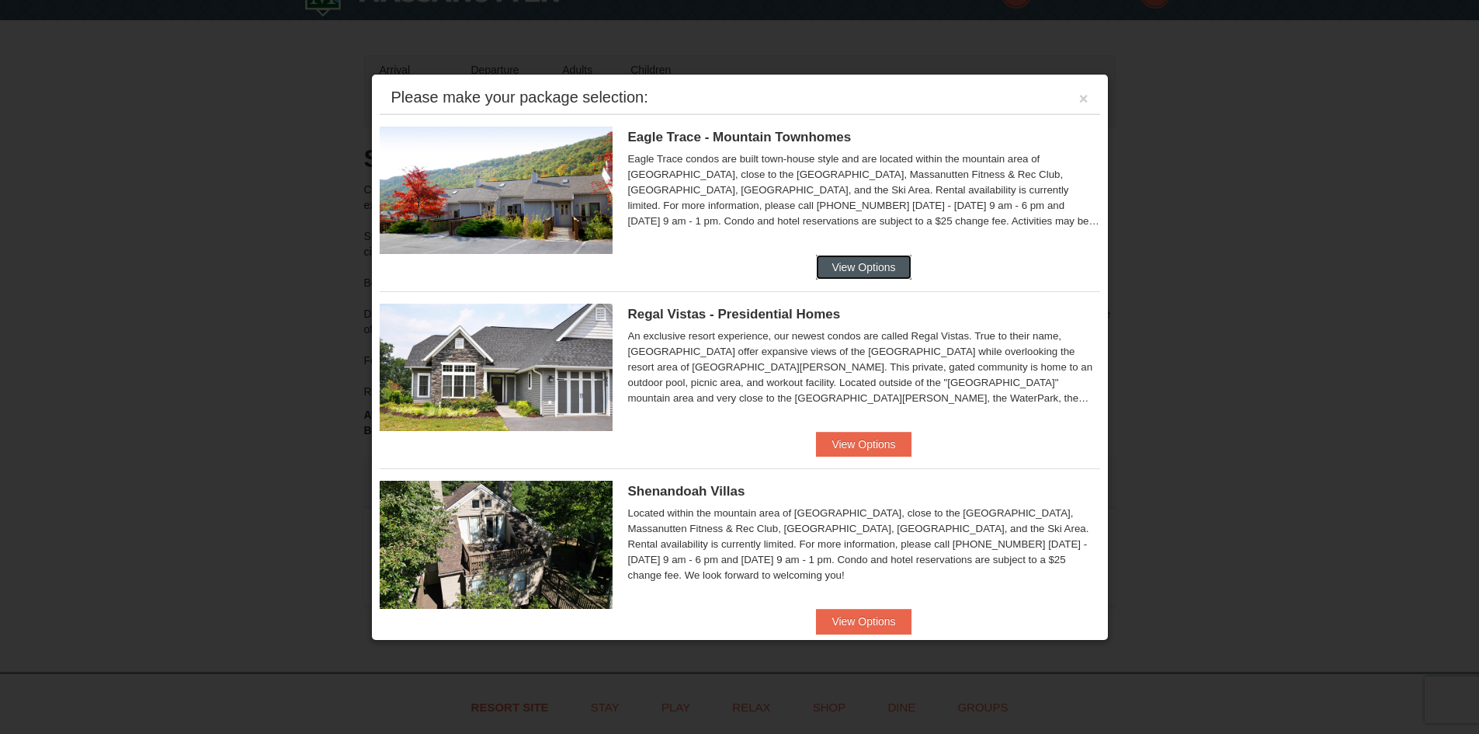
click at [841, 258] on button "View Options" at bounding box center [863, 267] width 95 height 25
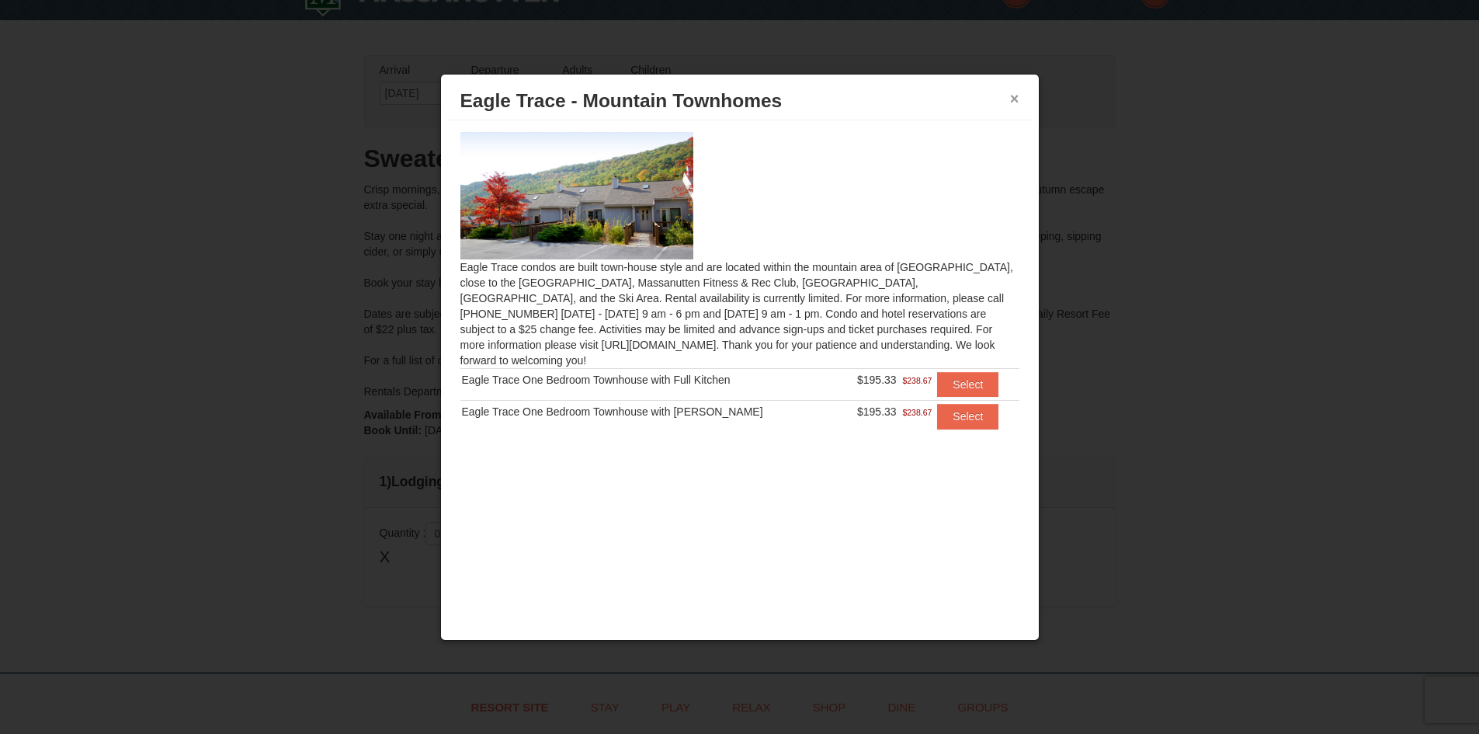
click at [1015, 101] on button "×" at bounding box center [1014, 99] width 9 height 16
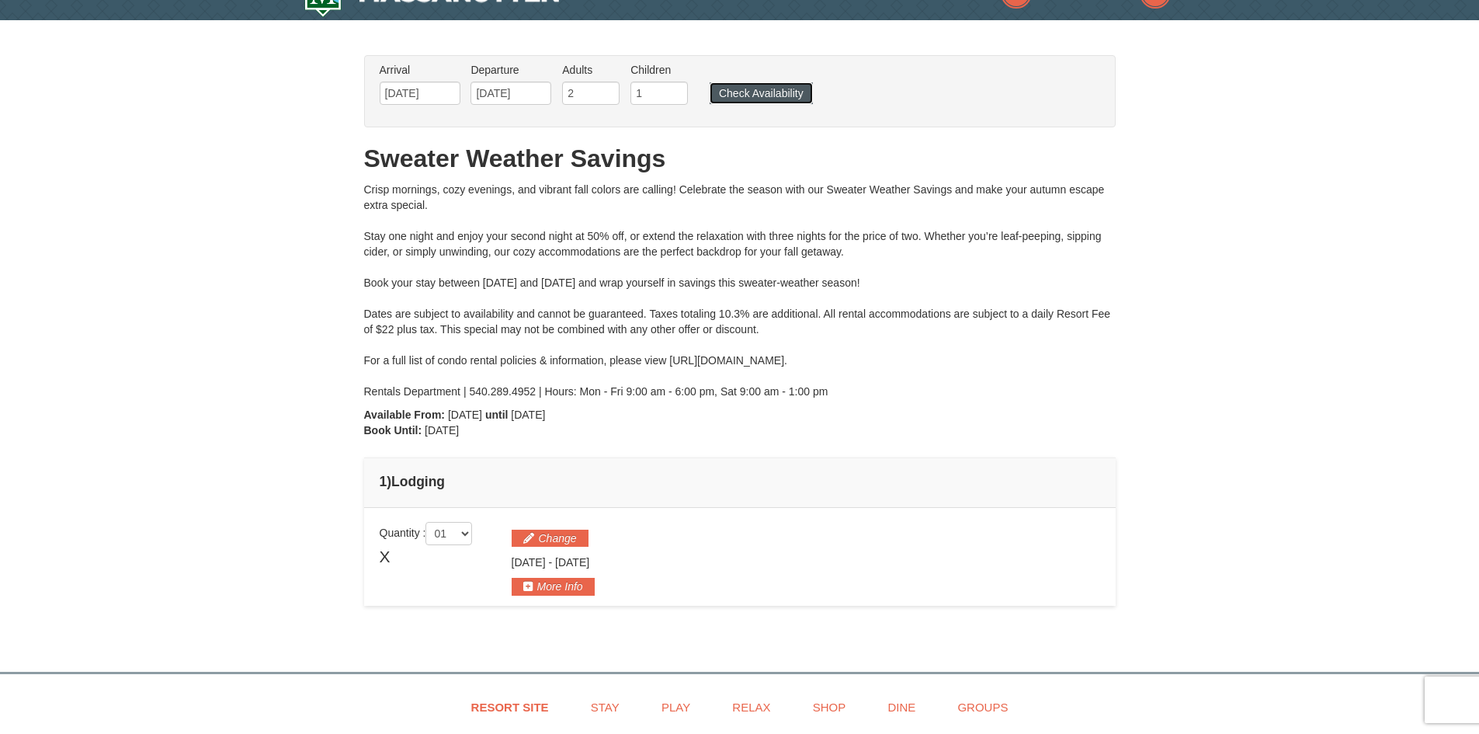
click at [763, 94] on button "Check Availability" at bounding box center [761, 93] width 103 height 22
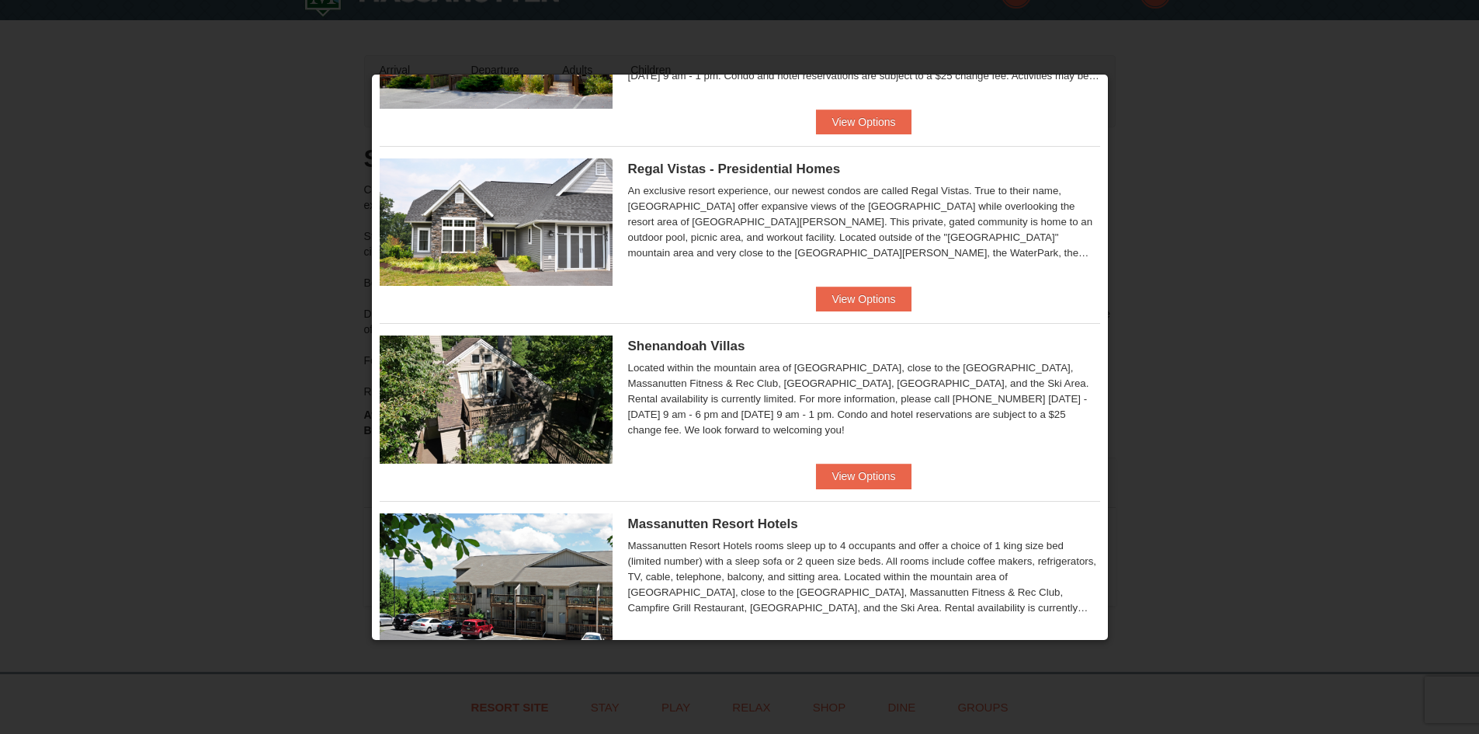
scroll to position [155, 0]
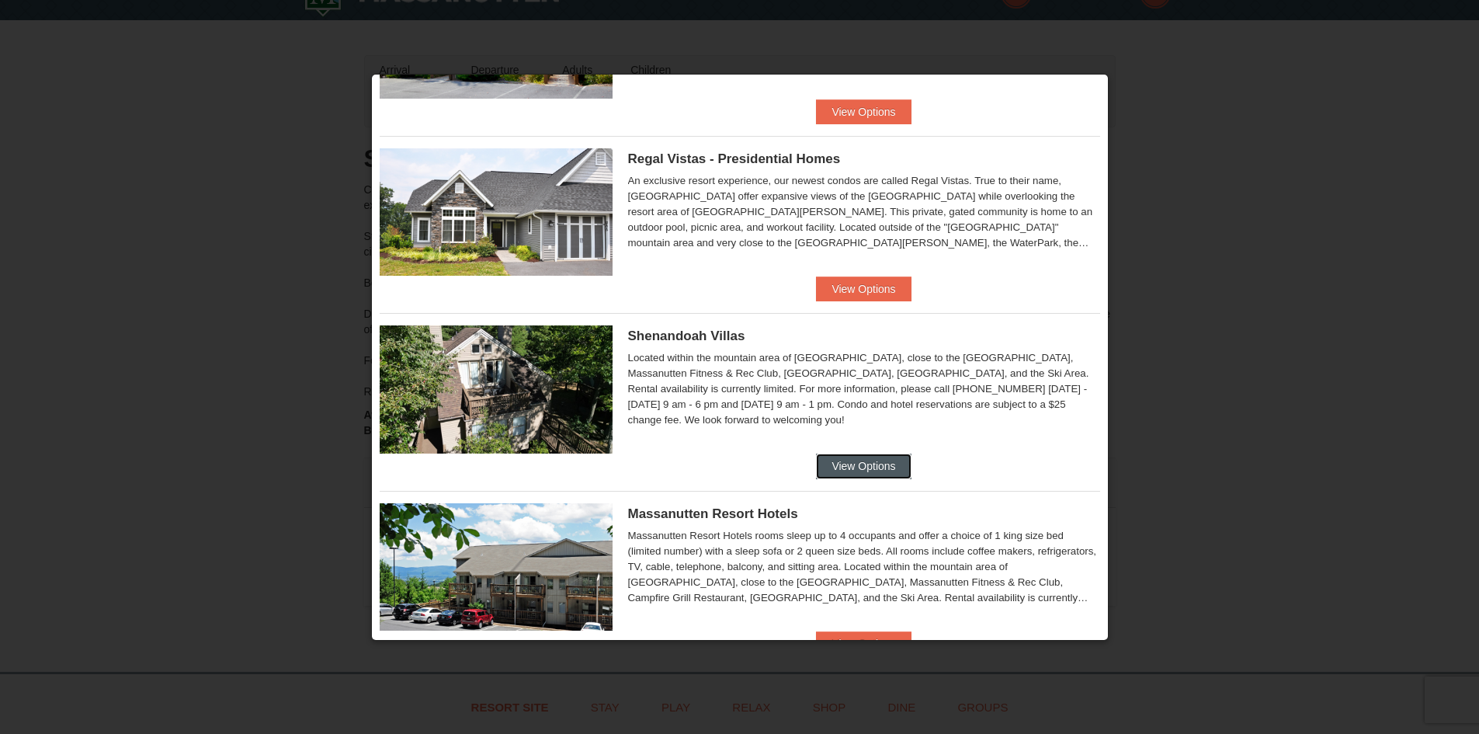
click at [839, 466] on button "View Options" at bounding box center [863, 466] width 95 height 25
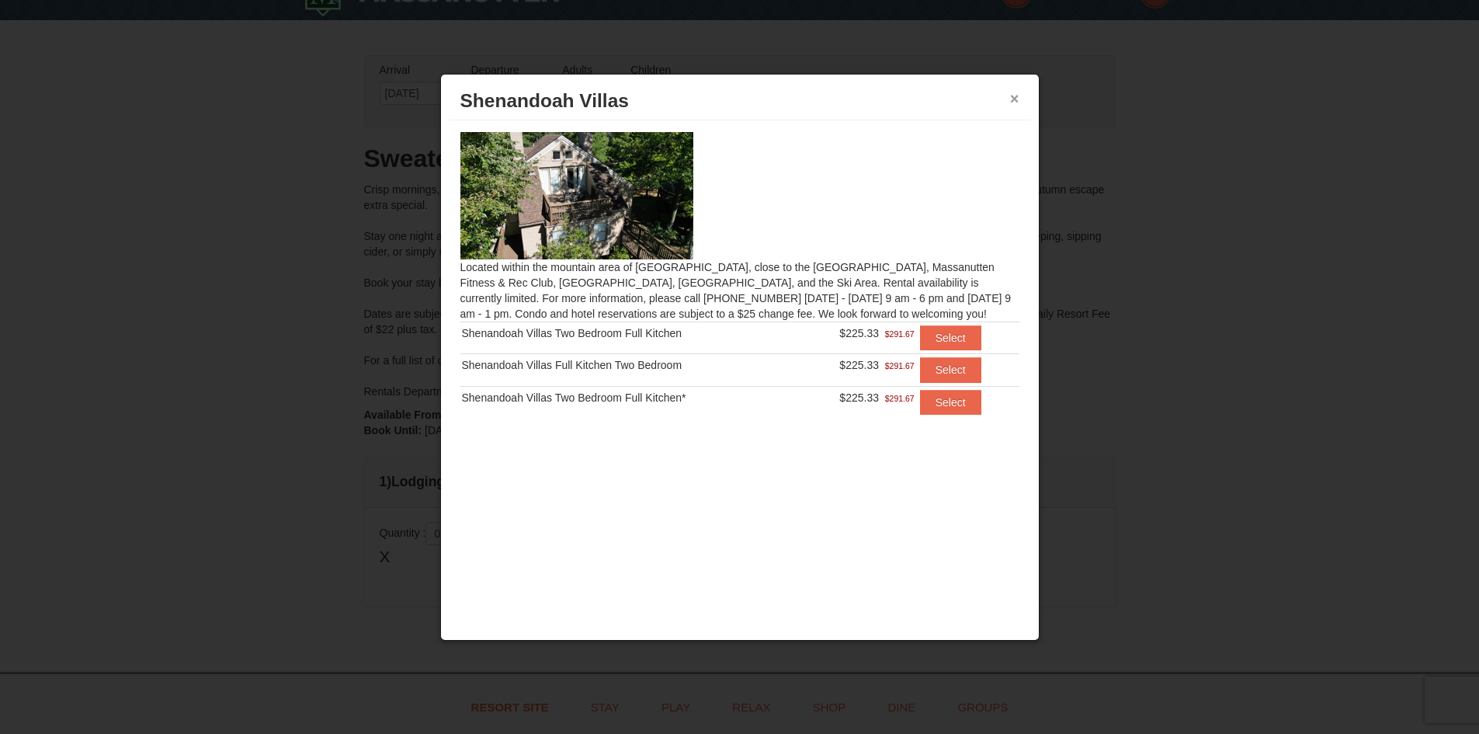
click at [1013, 96] on button "×" at bounding box center [1014, 99] width 9 height 16
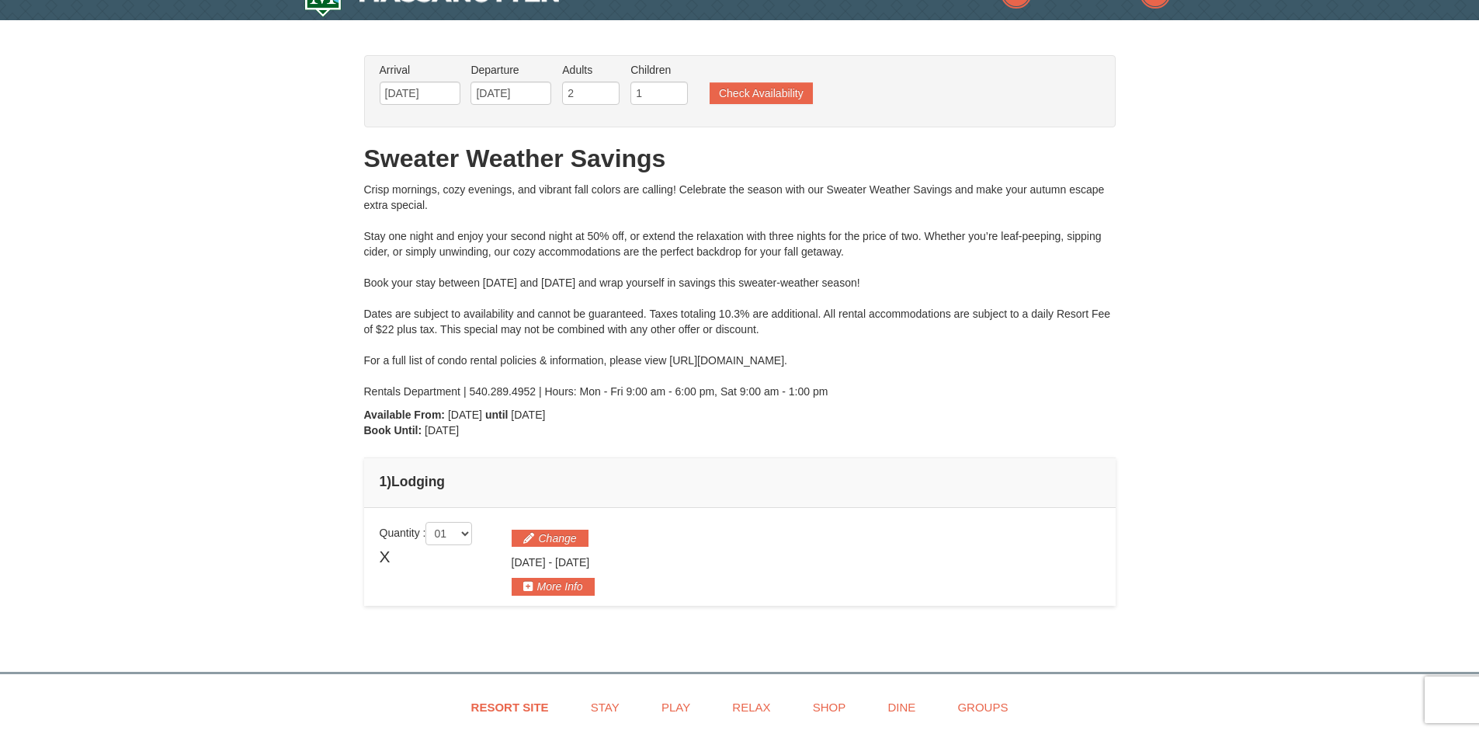
click at [738, 110] on ul "Arrival Please format dates MM/DD/YYYY Please format dates MM/DD/YYYY 10/02/202…" at bounding box center [732, 87] width 712 height 50
click at [742, 96] on button "Check Availability" at bounding box center [761, 93] width 103 height 22
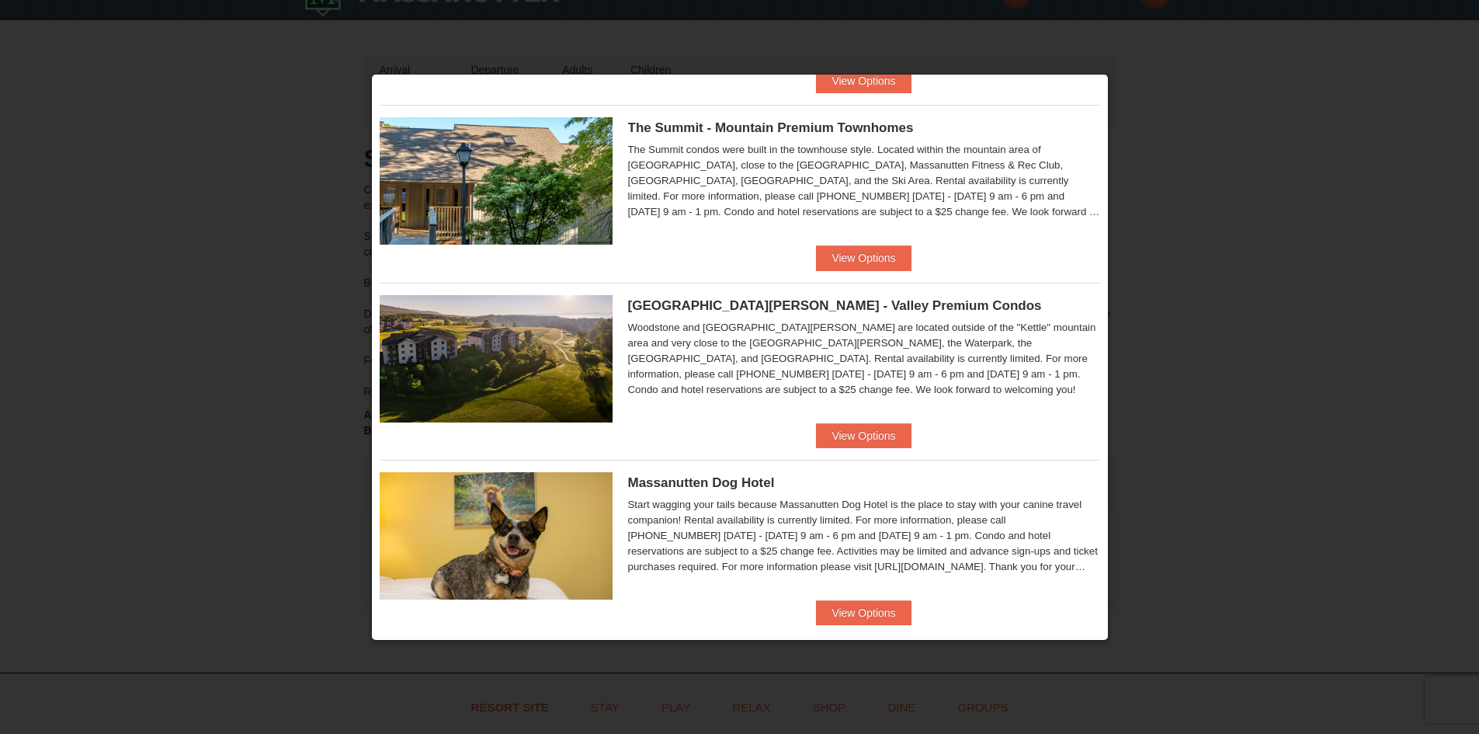
scroll to position [739, 0]
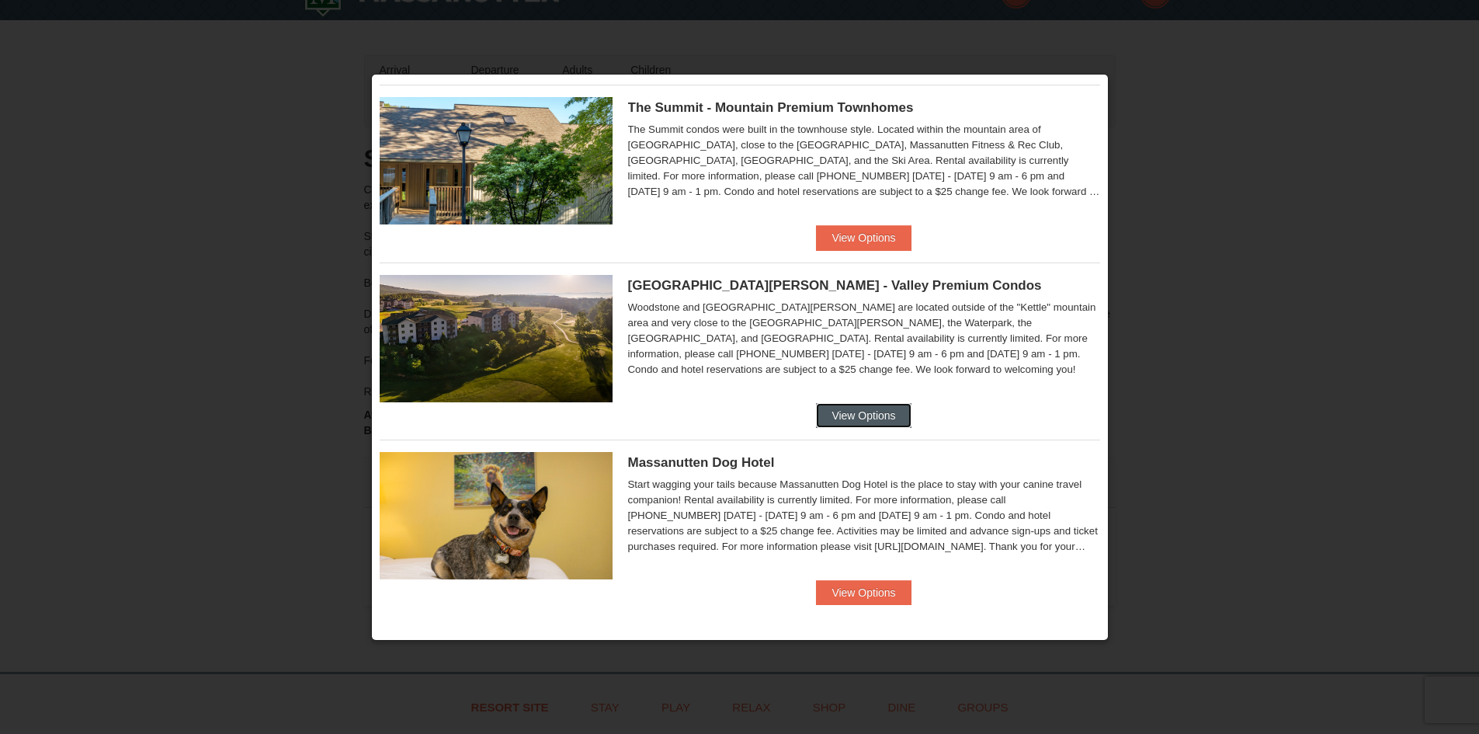
click at [843, 410] on button "View Options" at bounding box center [863, 415] width 95 height 25
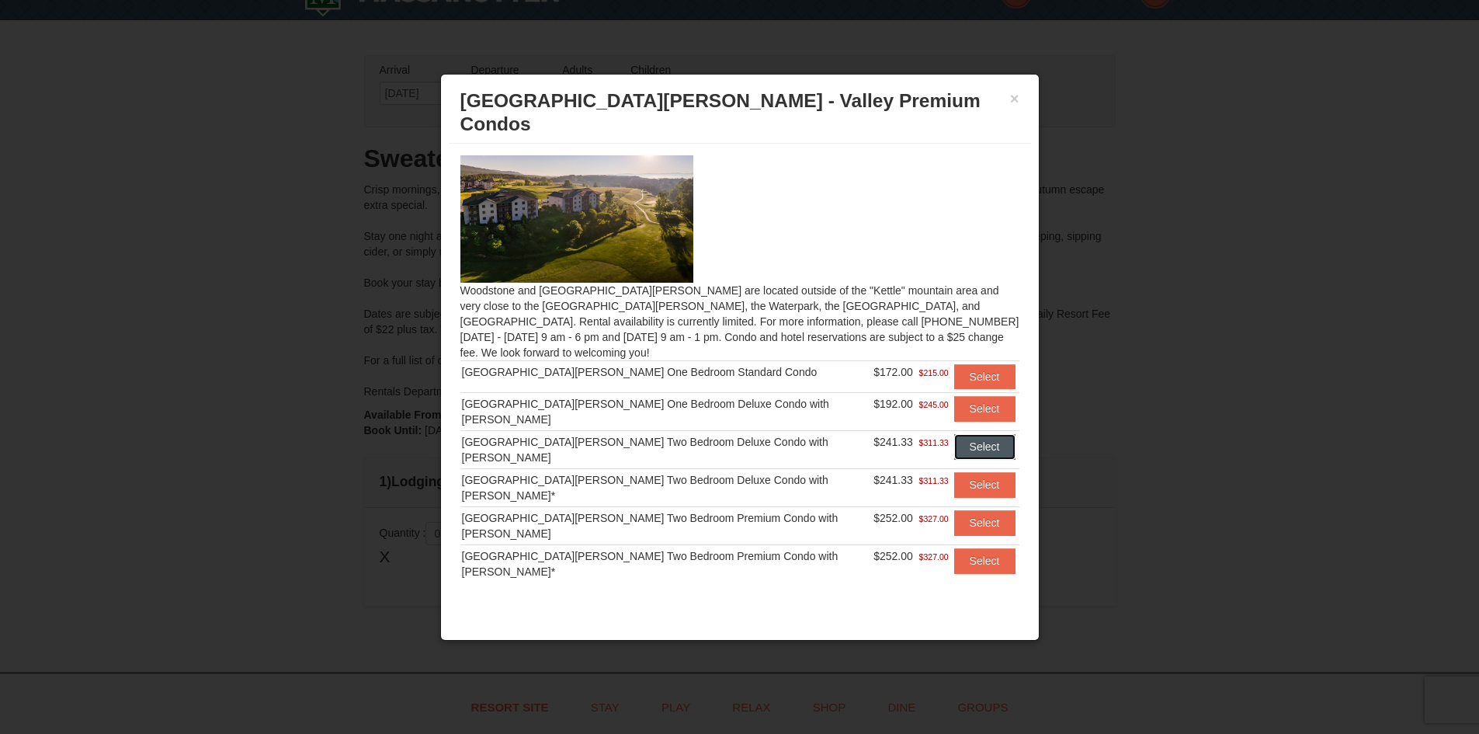
click at [957, 434] on button "Select" at bounding box center [984, 446] width 61 height 25
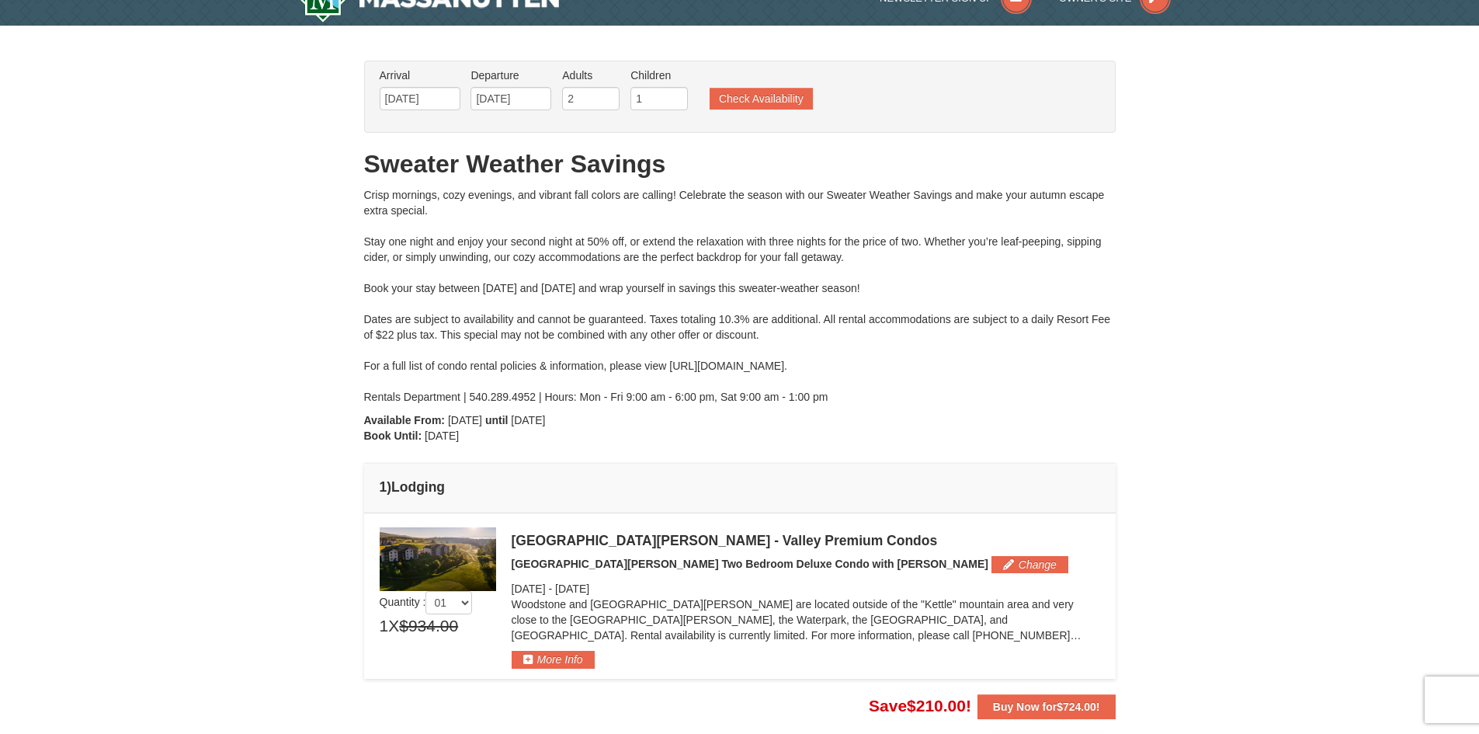
scroll to position [0, 0]
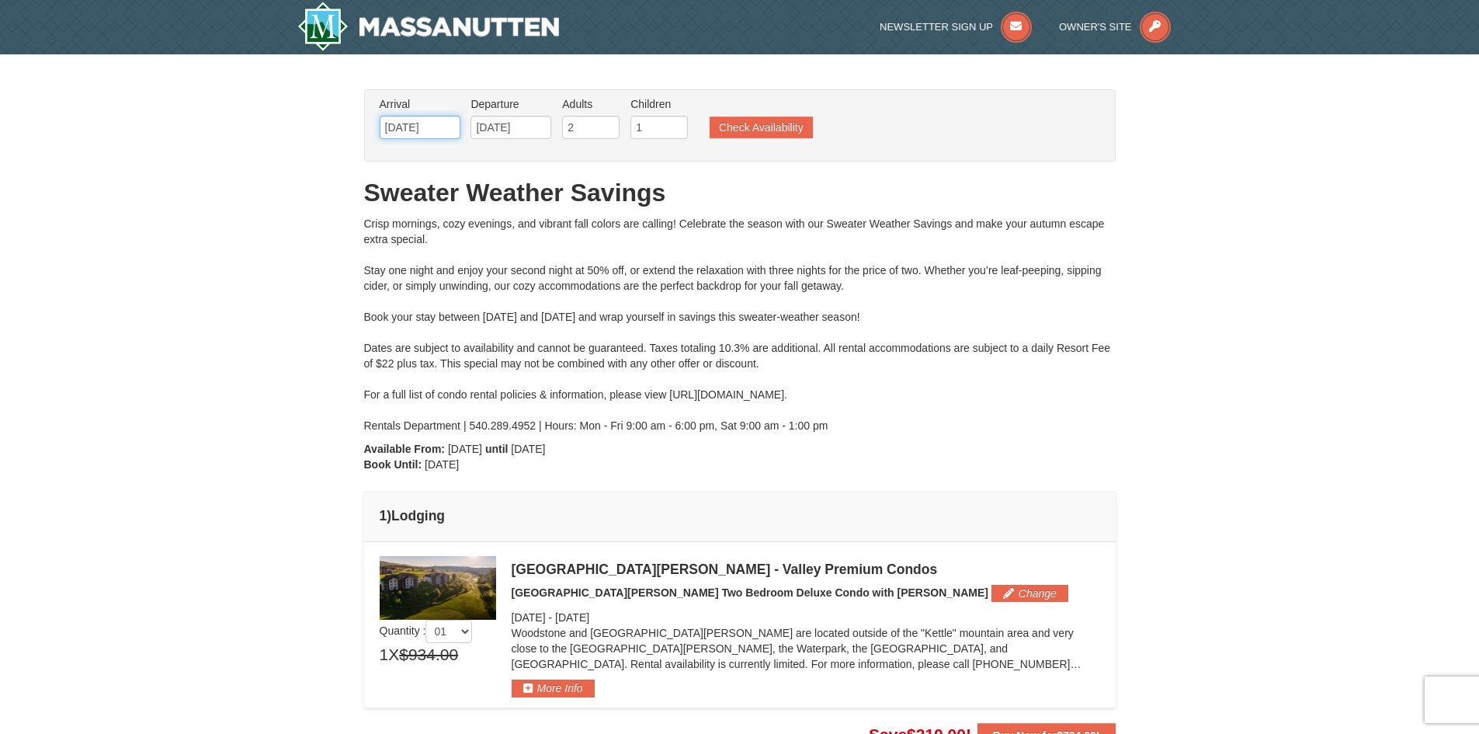
click at [434, 122] on input "[DATE]" at bounding box center [420, 127] width 81 height 23
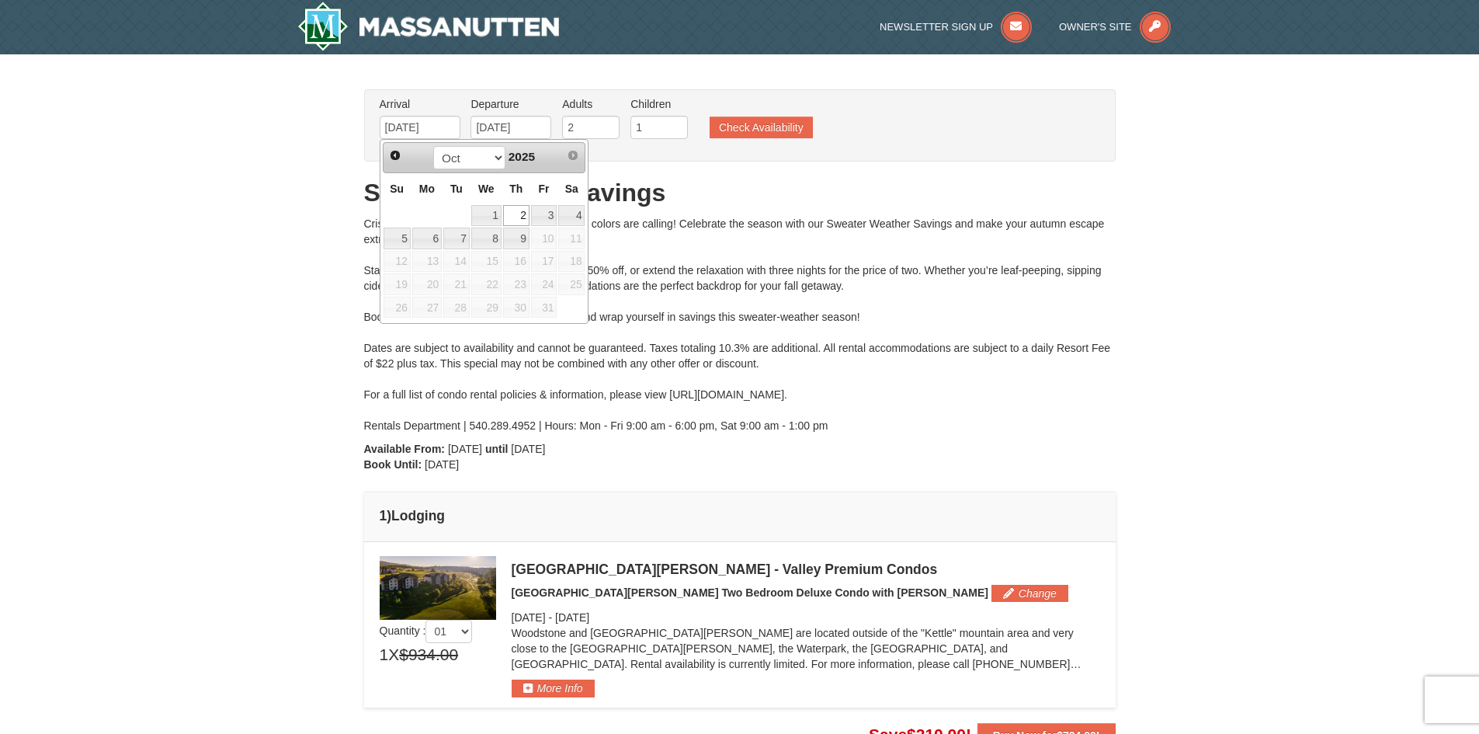
click at [641, 168] on div "From: To: Adults: 2 Children: 1 Change Arrival Please format dates MM/DD/YYYY P…" at bounding box center [740, 418] width 752 height 659
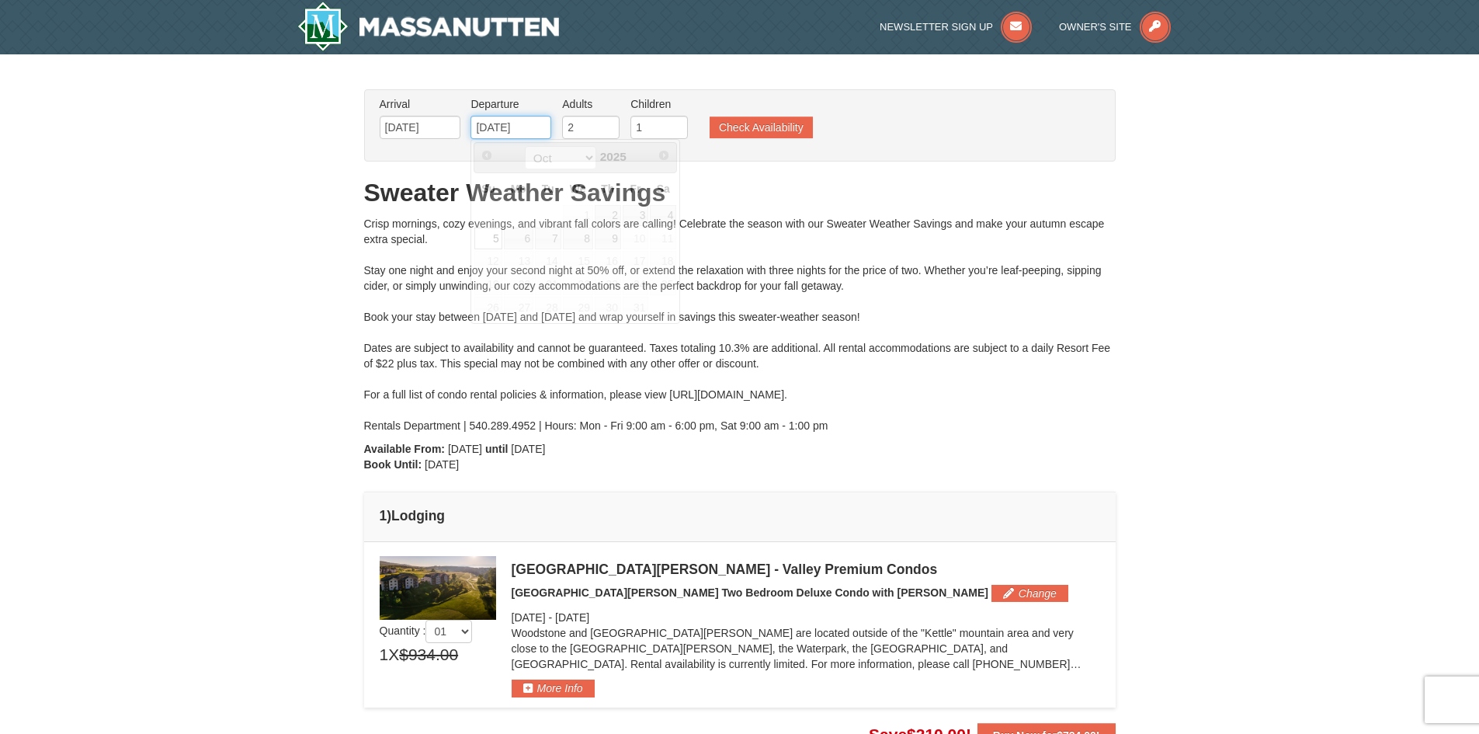
click at [512, 124] on input "10/05/2025" at bounding box center [511, 127] width 81 height 23
click at [811, 270] on div "Crisp mornings, cozy evenings, and vibrant fall colors are calling! Celebrate t…" at bounding box center [740, 324] width 752 height 217
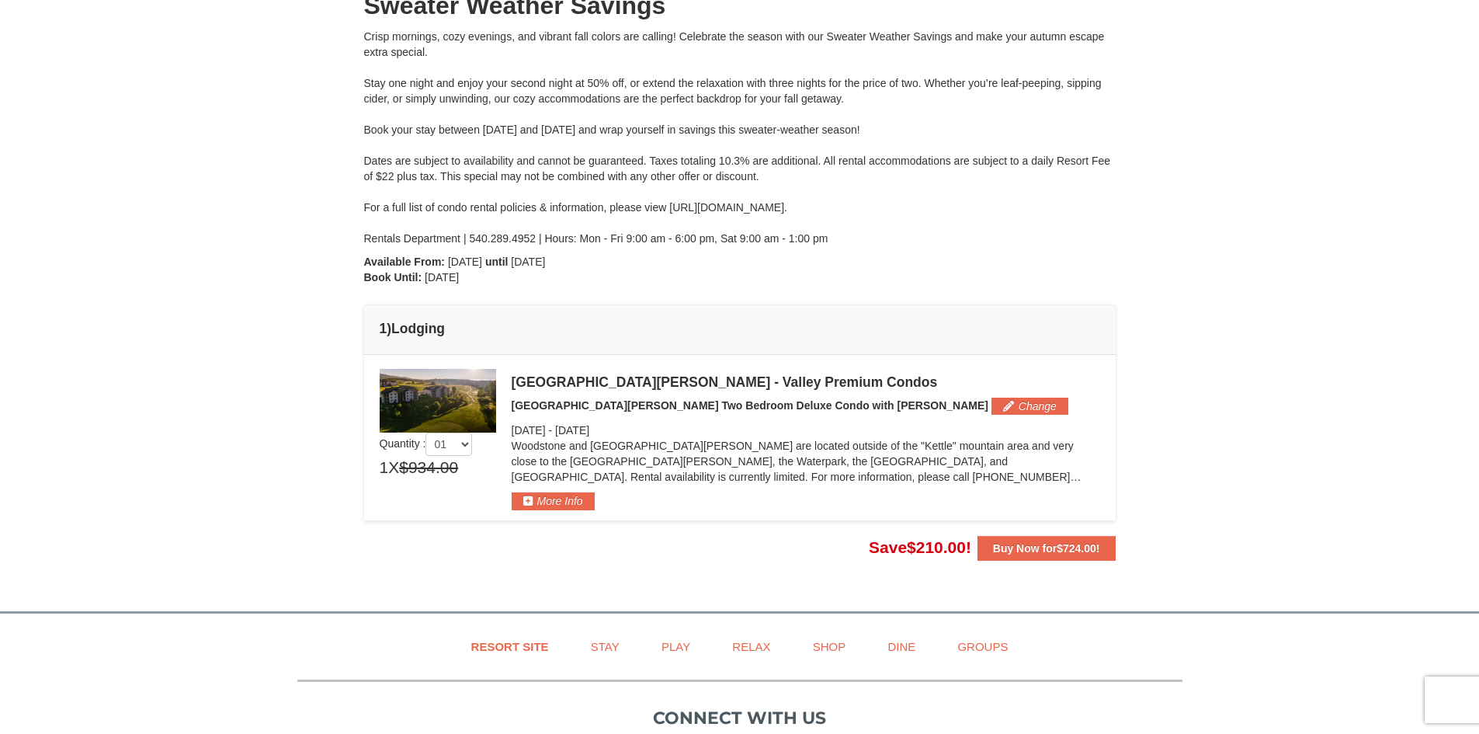
scroll to position [233, 0]
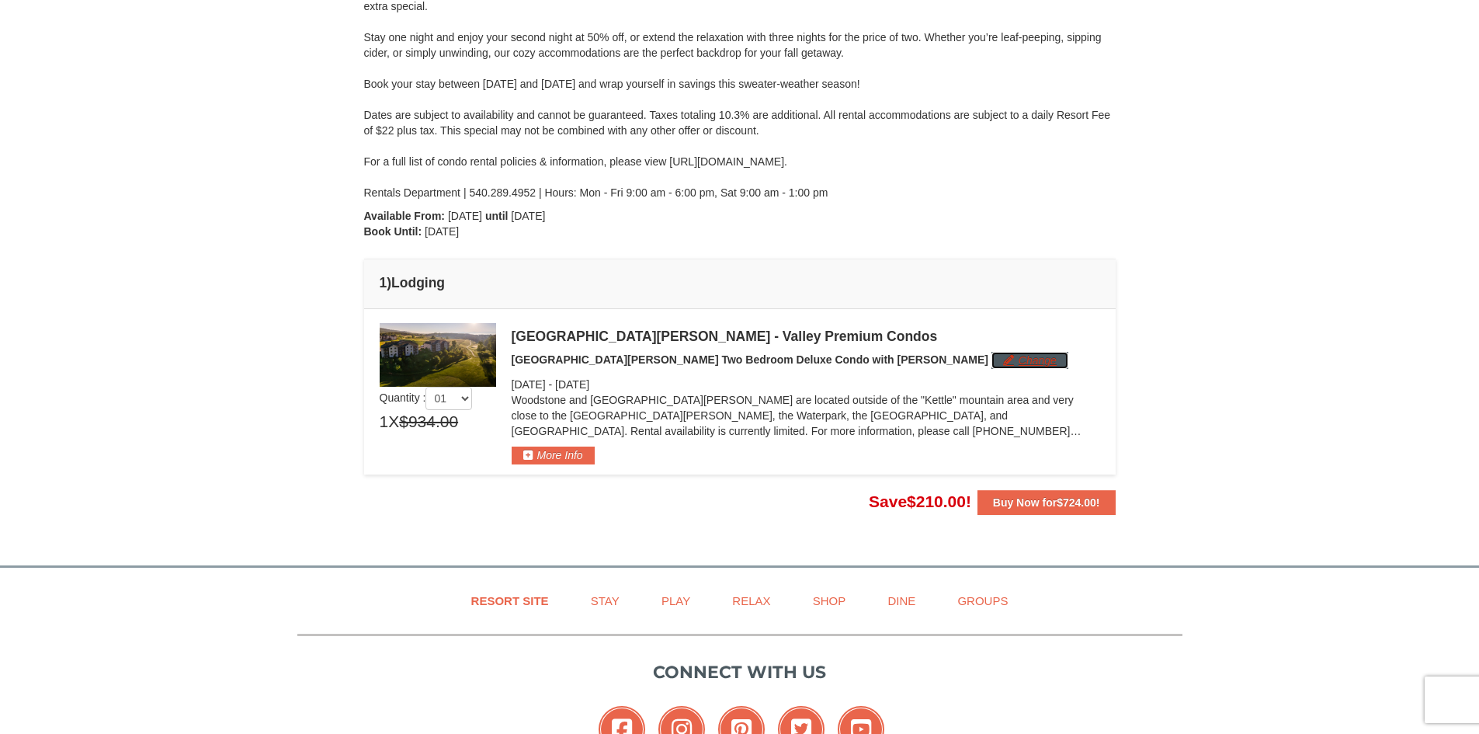
click at [992, 360] on button "Change" at bounding box center [1030, 360] width 77 height 17
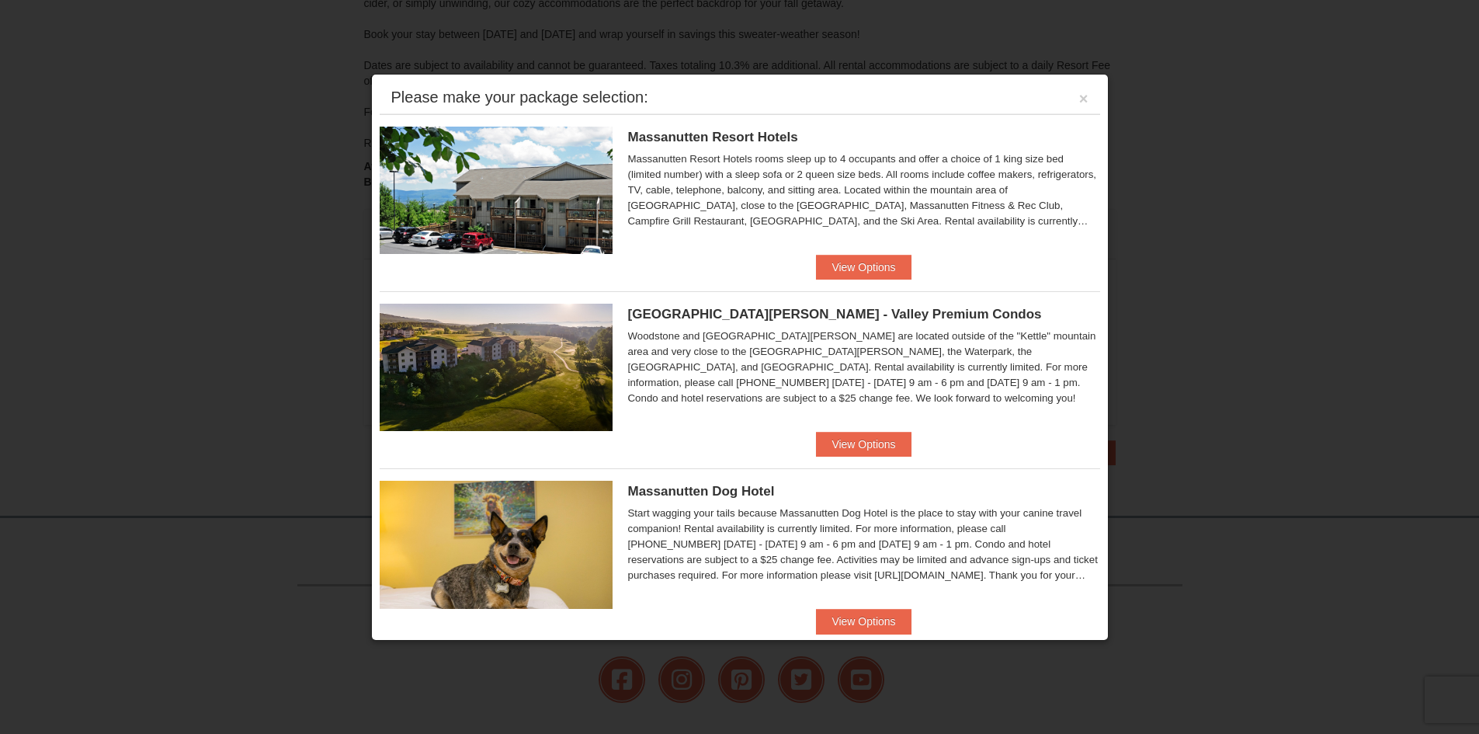
scroll to position [282, 0]
click at [830, 269] on button "View Options" at bounding box center [863, 267] width 95 height 25
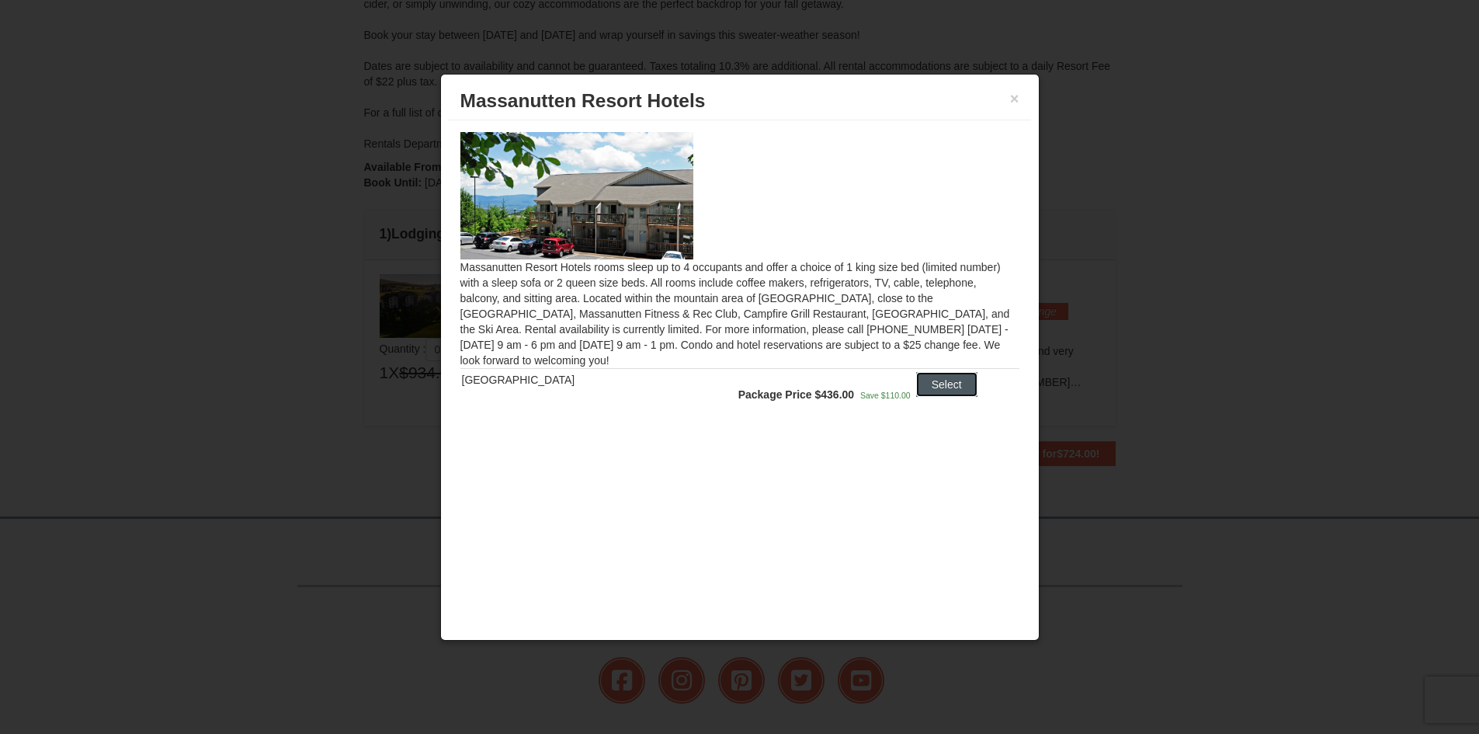
click at [932, 384] on button "Select" at bounding box center [946, 384] width 61 height 25
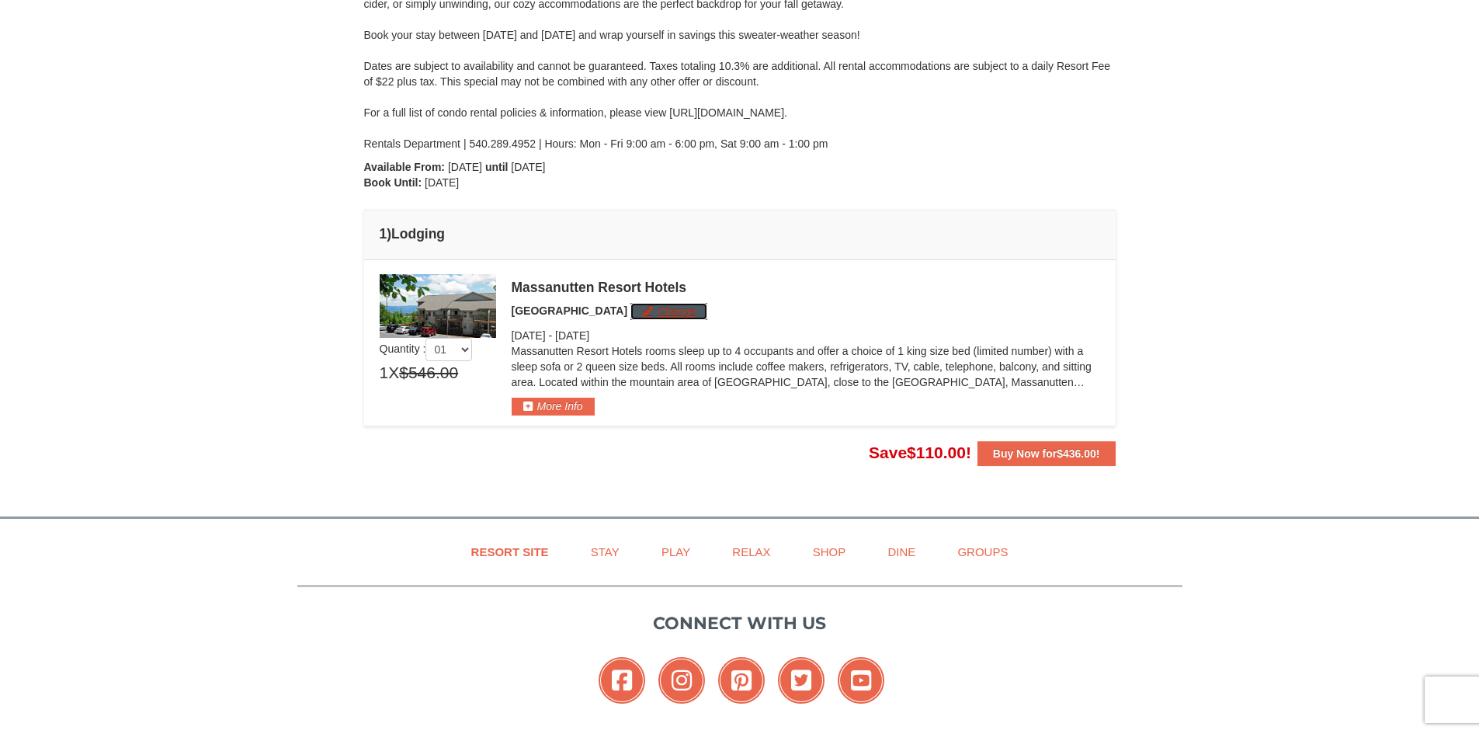
click at [669, 309] on button "Change" at bounding box center [669, 311] width 77 height 17
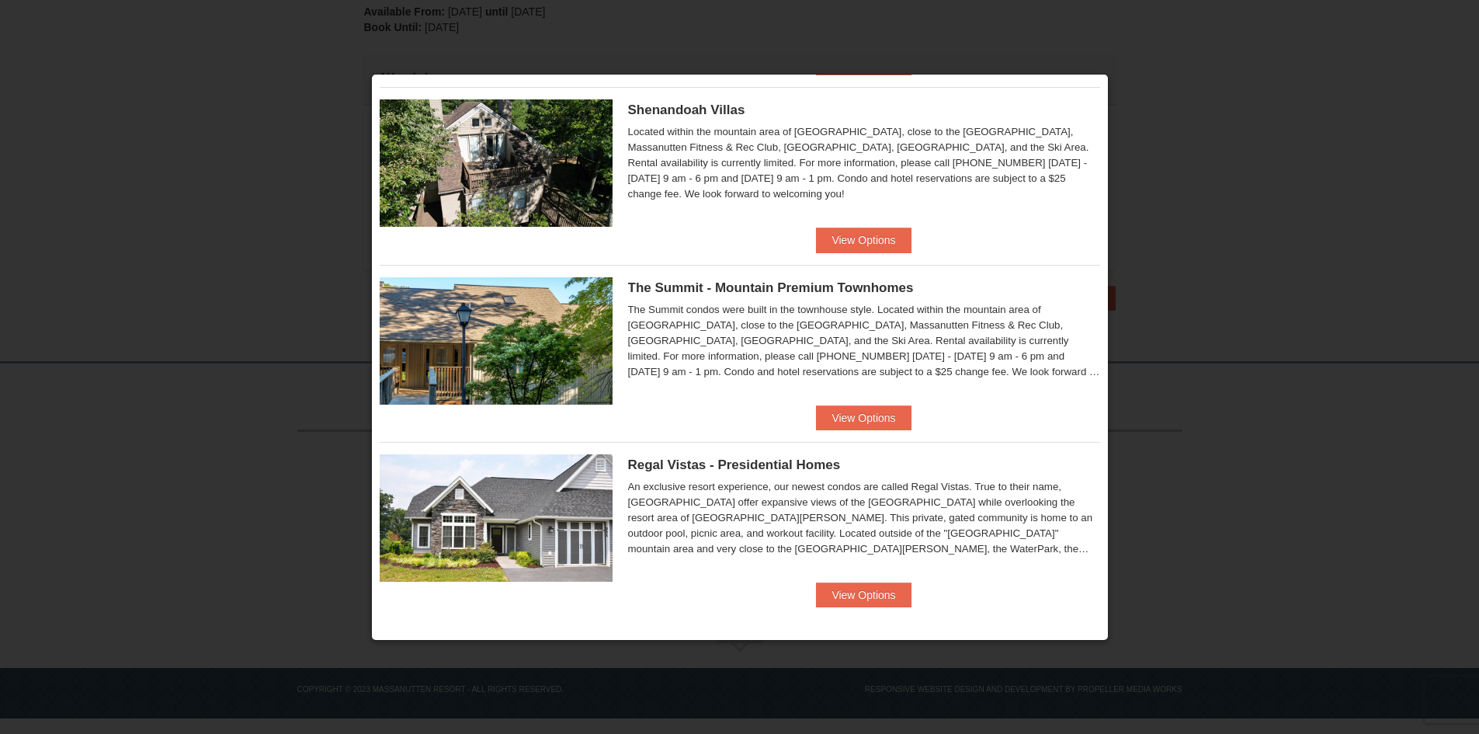
scroll to position [739, 0]
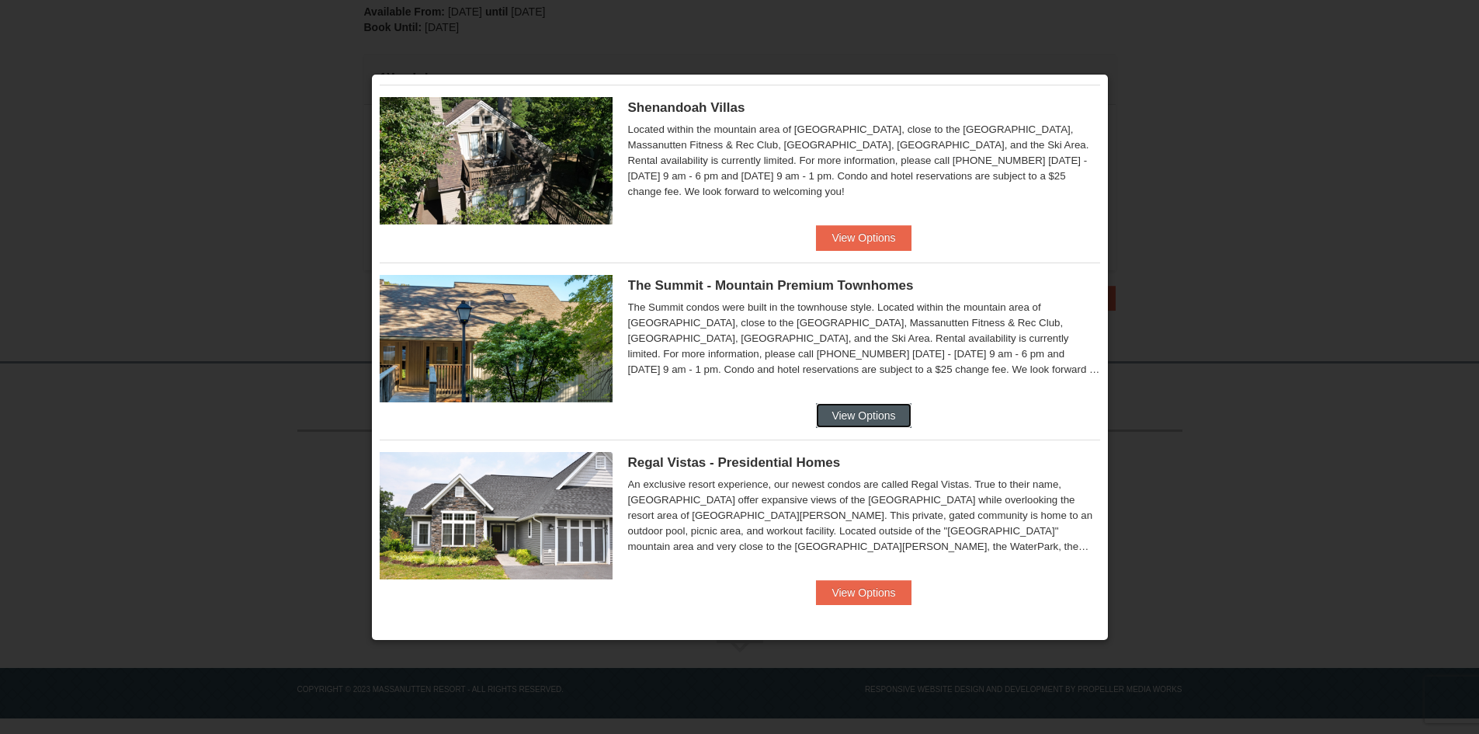
click at [863, 410] on button "View Options" at bounding box center [863, 415] width 95 height 25
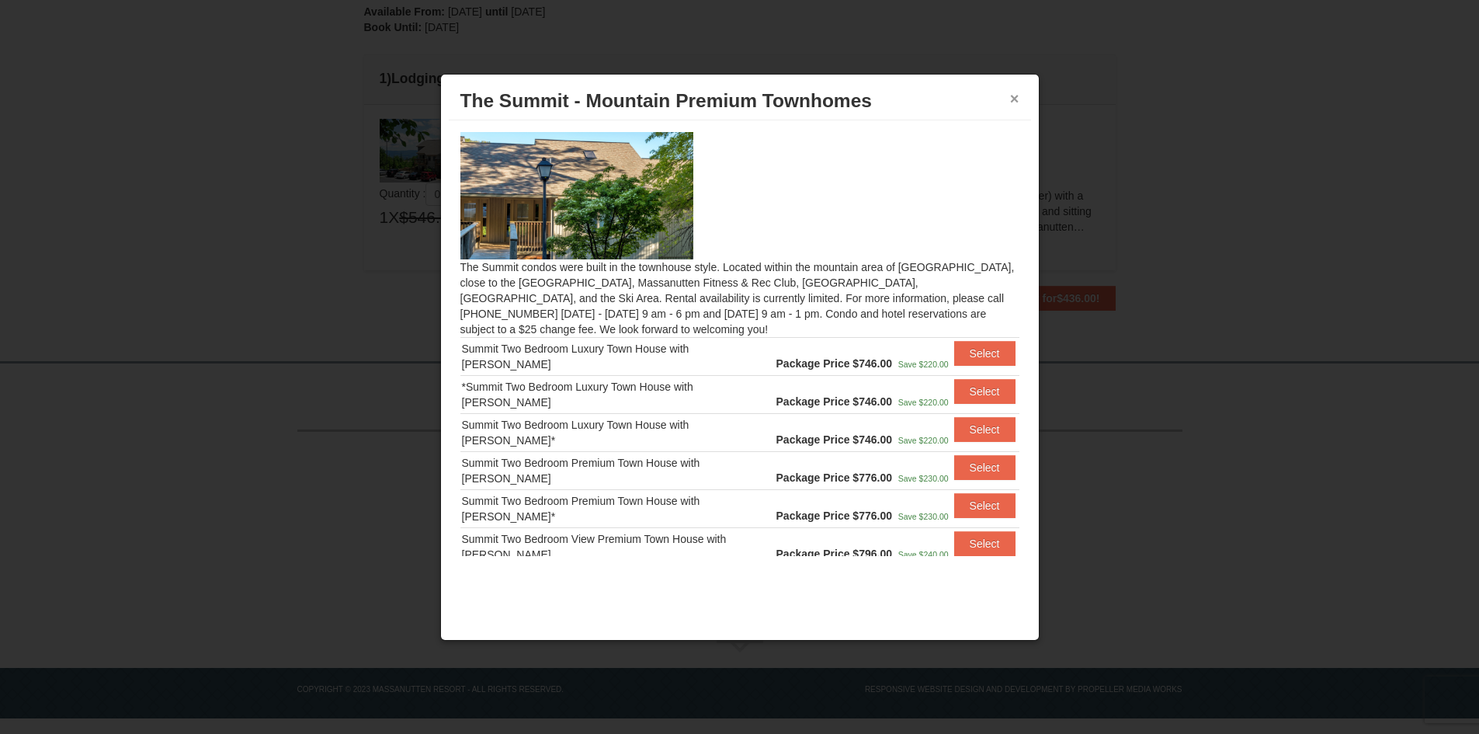
click at [1014, 94] on button "×" at bounding box center [1014, 99] width 9 height 16
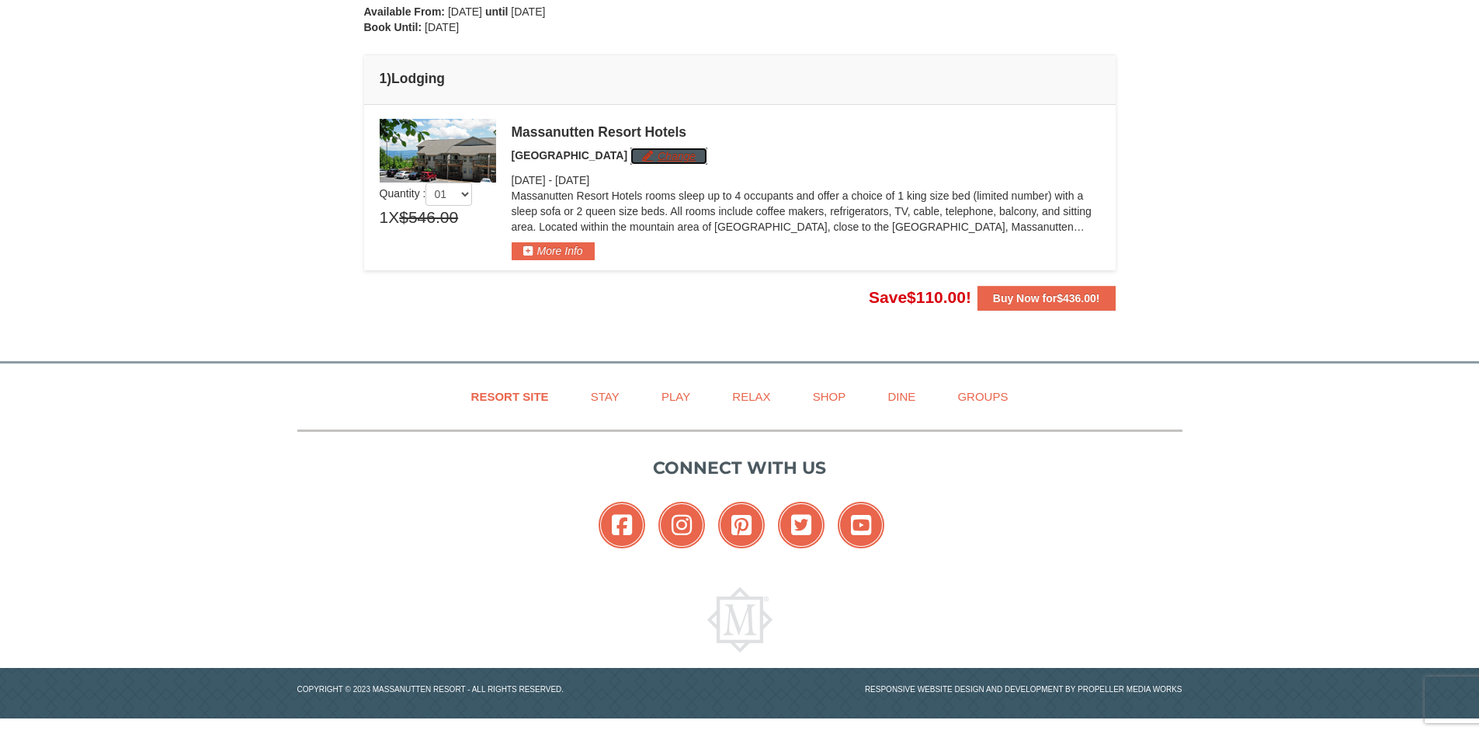
click at [685, 160] on button "Change" at bounding box center [669, 156] width 77 height 17
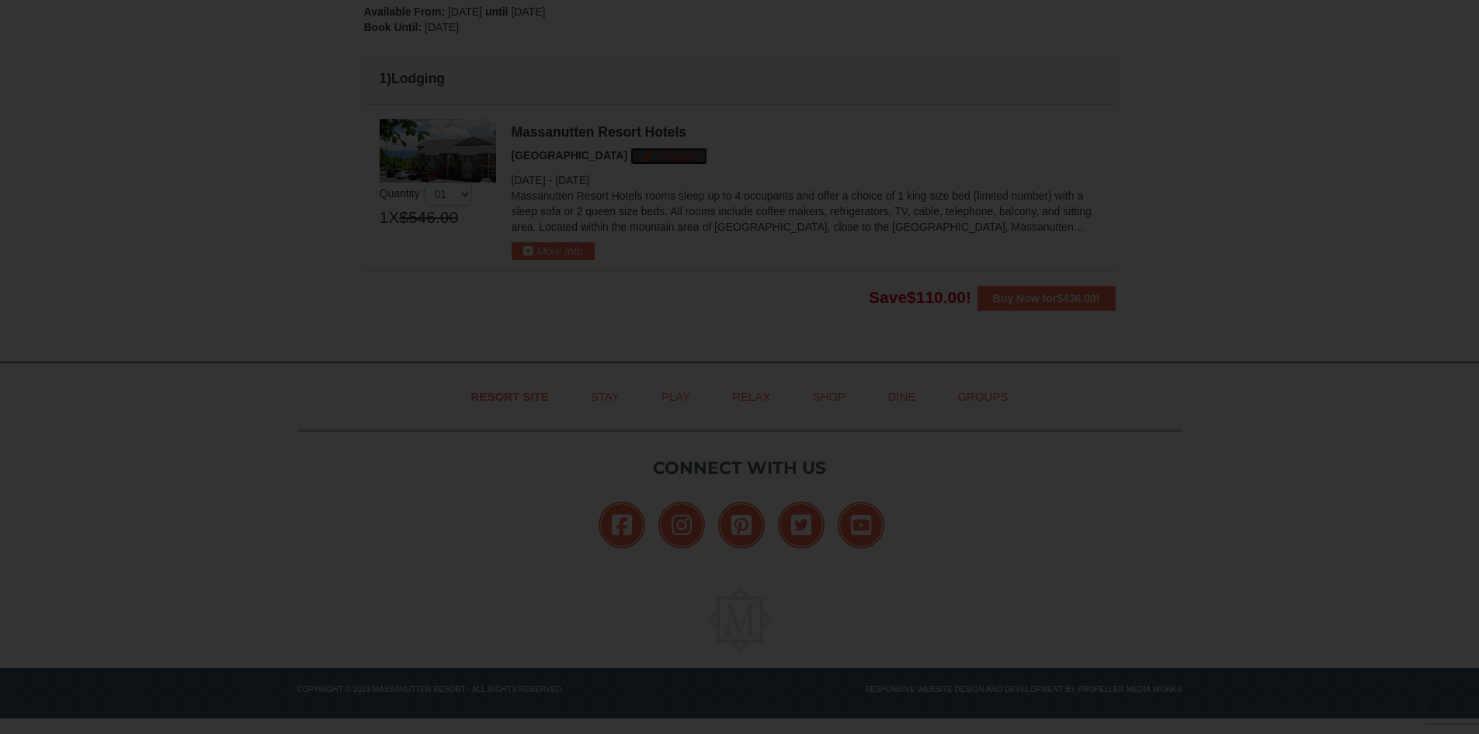
scroll to position [0, 0]
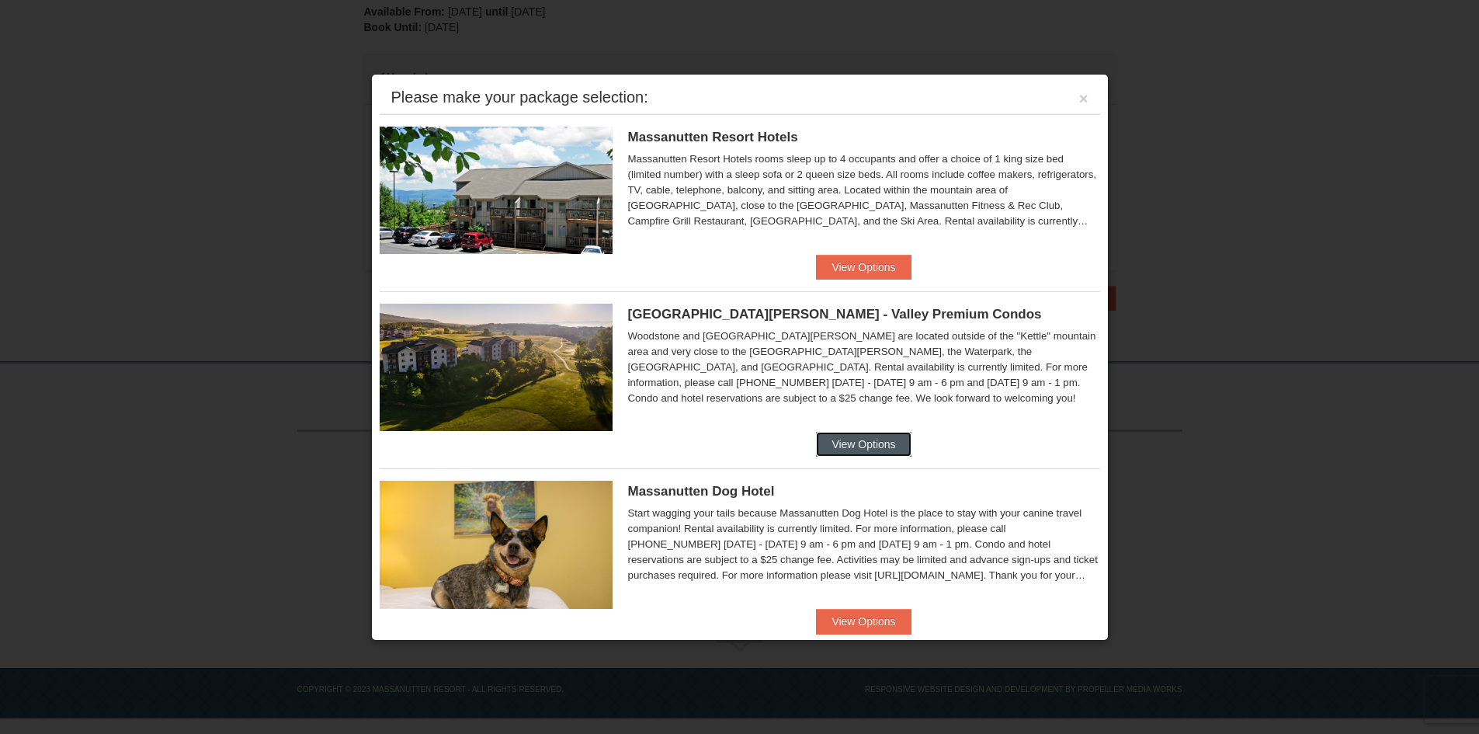
click at [825, 436] on button "View Options" at bounding box center [863, 444] width 95 height 25
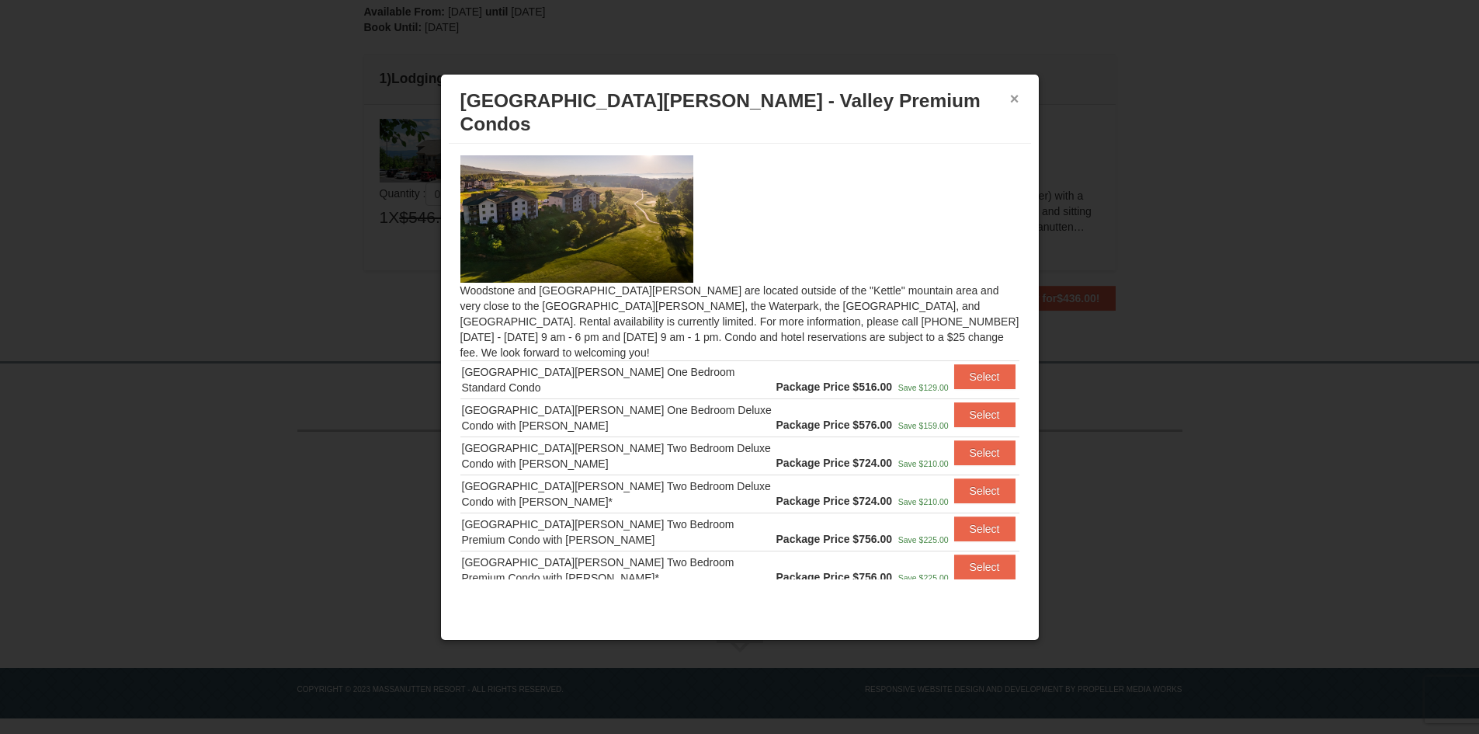
click at [1017, 95] on button "×" at bounding box center [1014, 99] width 9 height 16
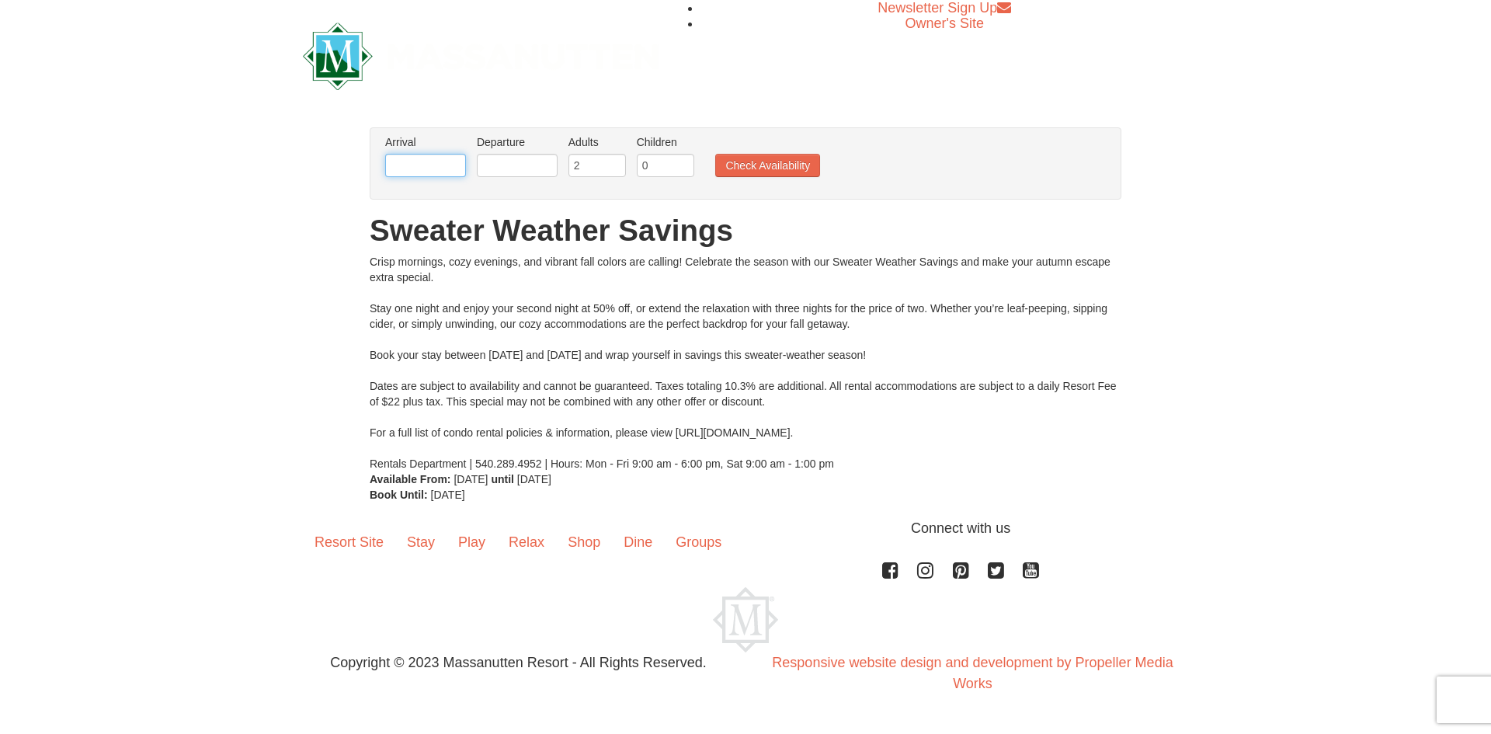
click at [425, 169] on input "text" at bounding box center [425, 165] width 81 height 23
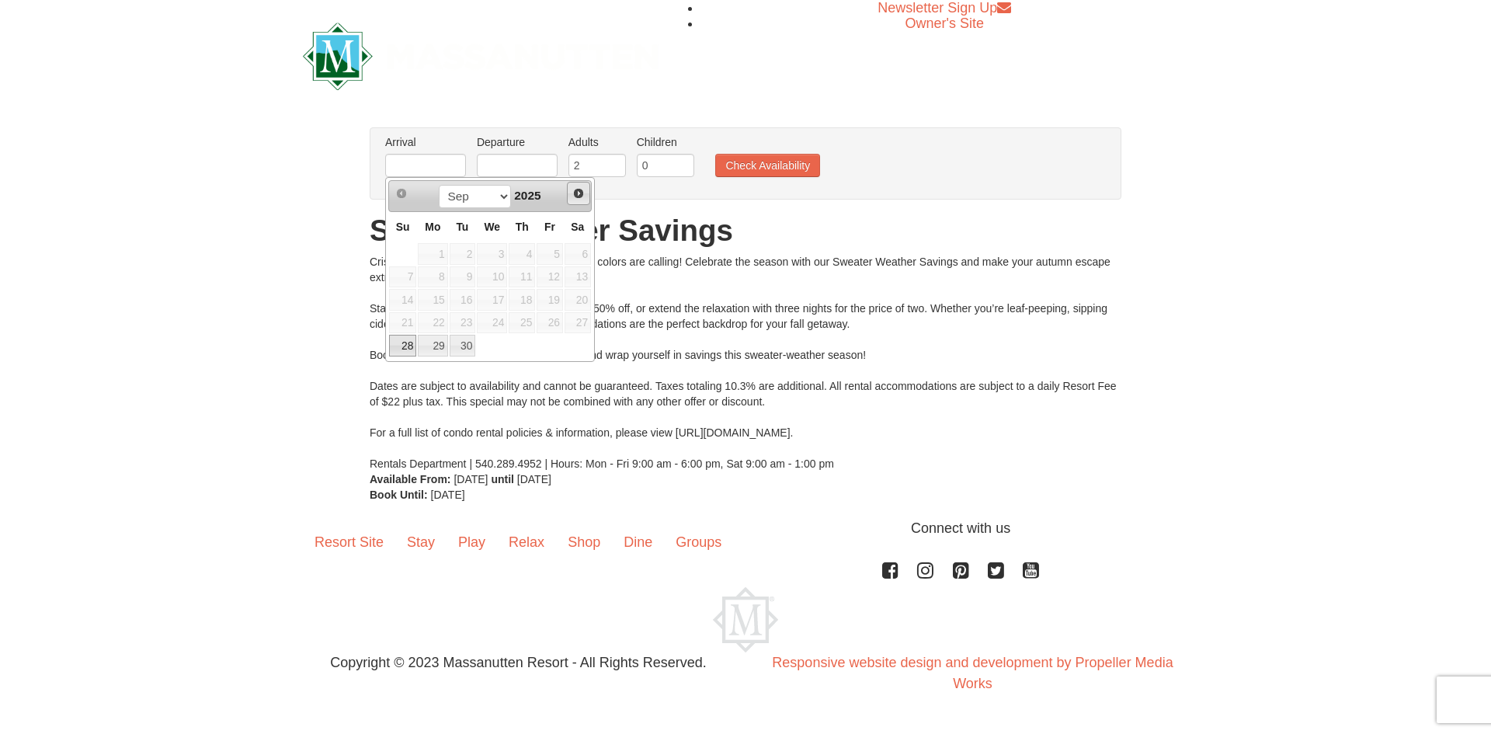
click at [582, 193] on span "Next" at bounding box center [578, 193] width 12 height 12
click at [576, 194] on span "Next" at bounding box center [578, 193] width 12 height 12
click at [579, 191] on span "Next" at bounding box center [578, 193] width 12 height 12
click at [498, 253] on link "1" at bounding box center [492, 254] width 30 height 22
type input "[DATE]"
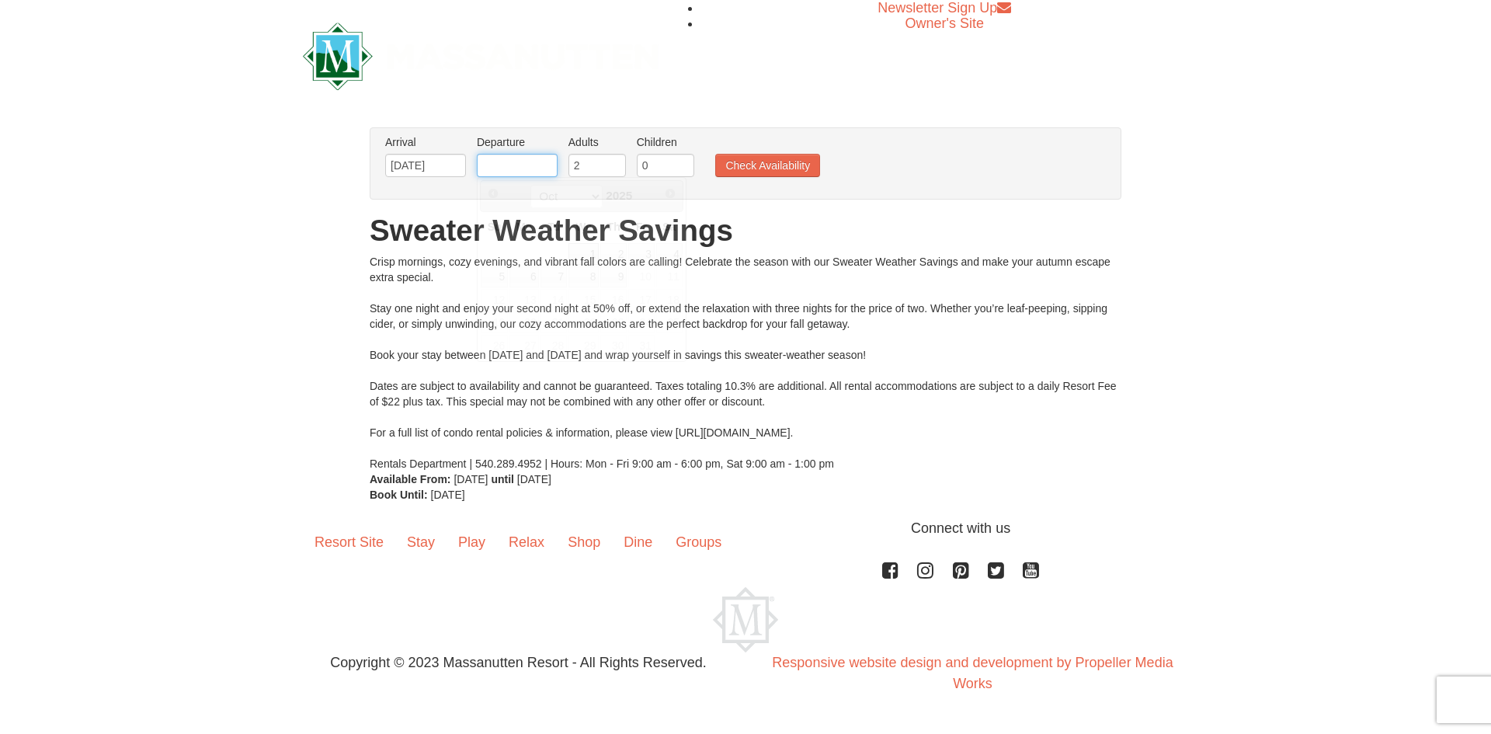
click at [509, 177] on body "Browser Not Supported We notice you are using a browser which will not provide …" at bounding box center [745, 362] width 1491 height 724
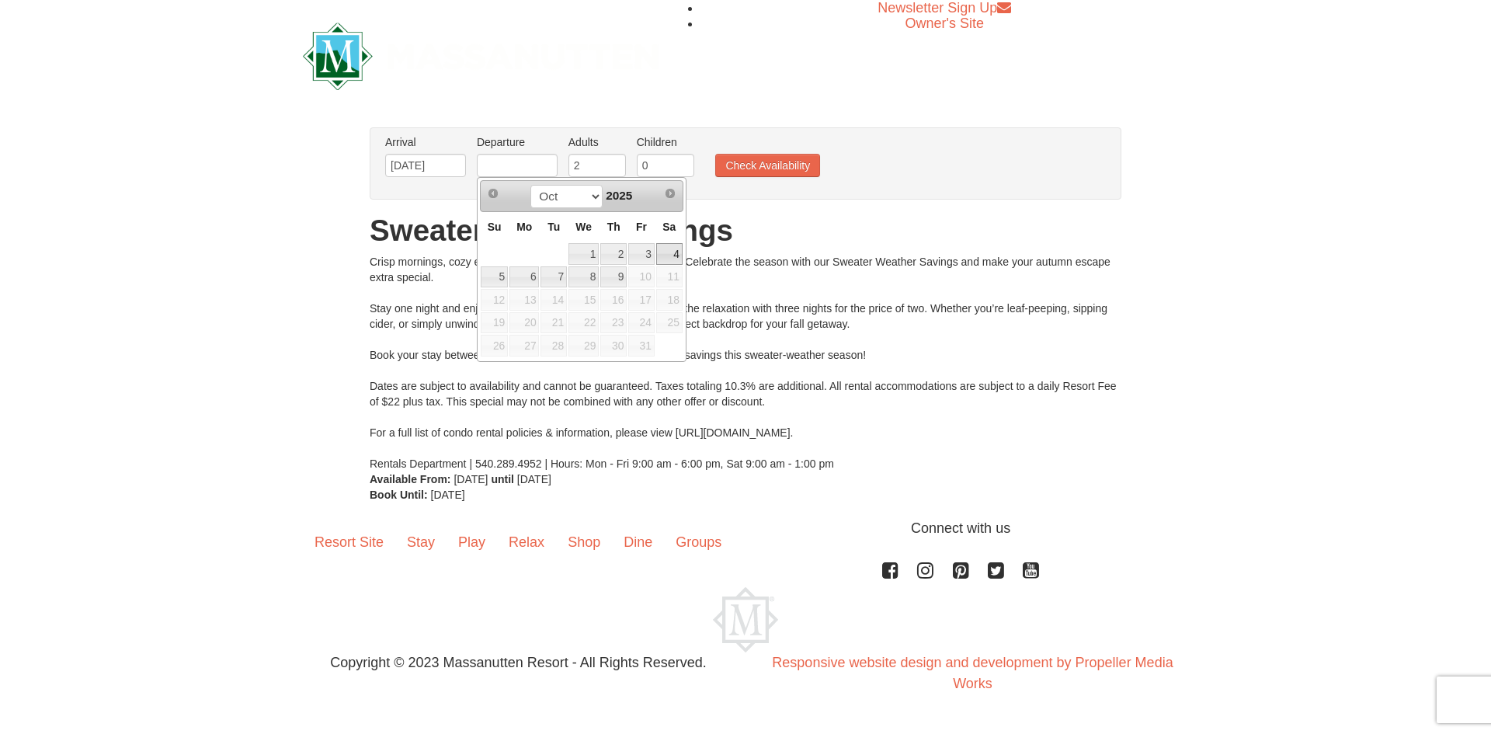
click at [667, 253] on link "4" at bounding box center [669, 254] width 26 height 22
type input "[DATE]"
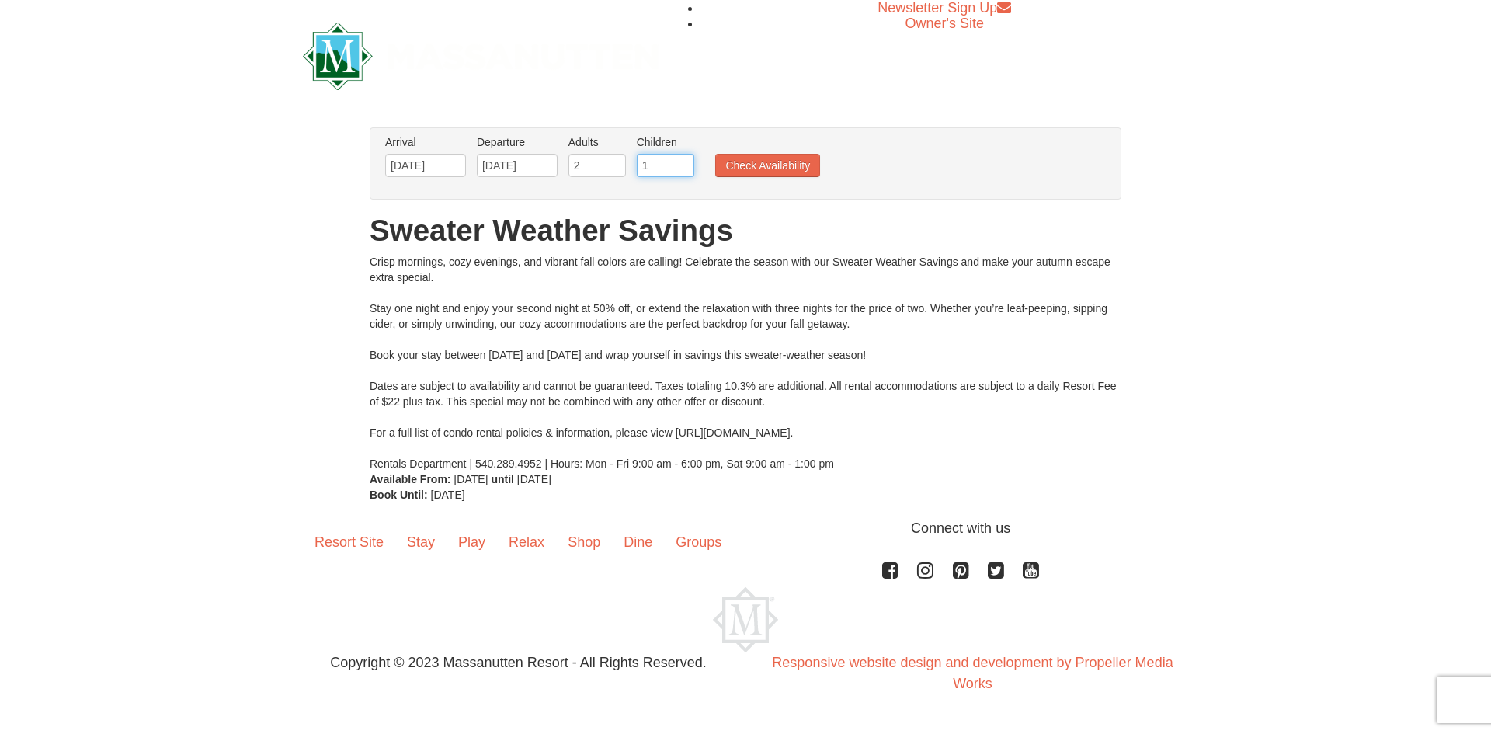
type input "1"
click at [681, 159] on input "1" at bounding box center [665, 165] width 57 height 23
click at [747, 165] on button "Check Availability" at bounding box center [767, 165] width 105 height 23
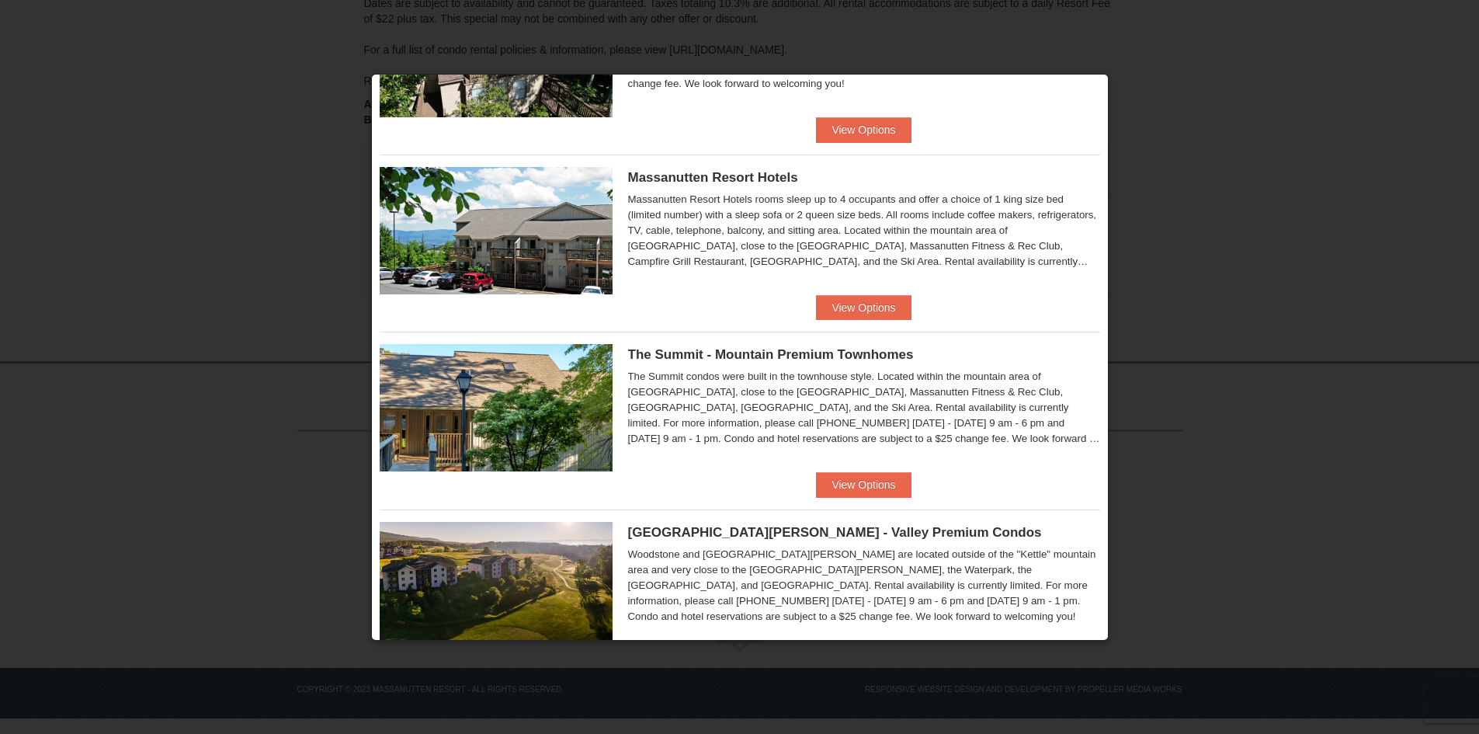
scroll to position [621, 0]
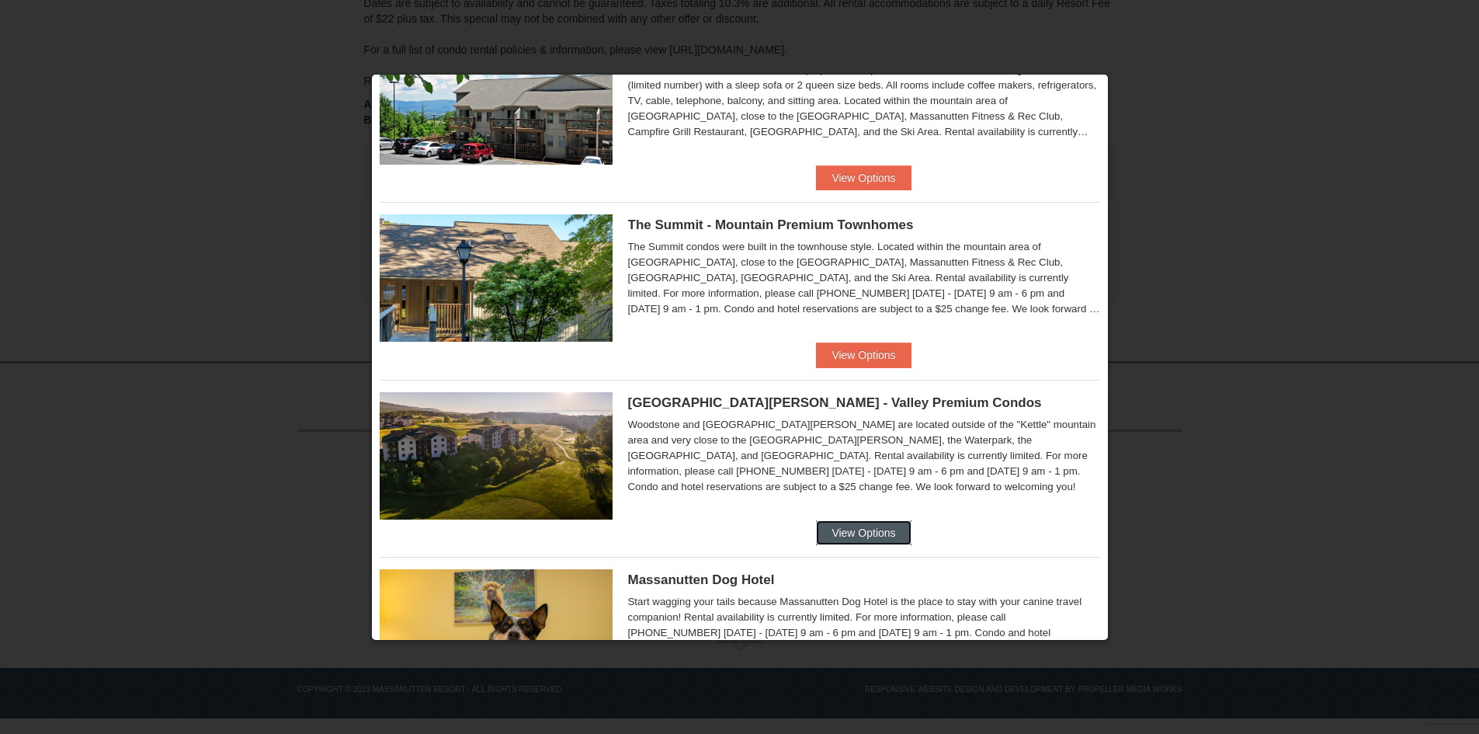
click at [853, 526] on button "View Options" at bounding box center [863, 532] width 95 height 25
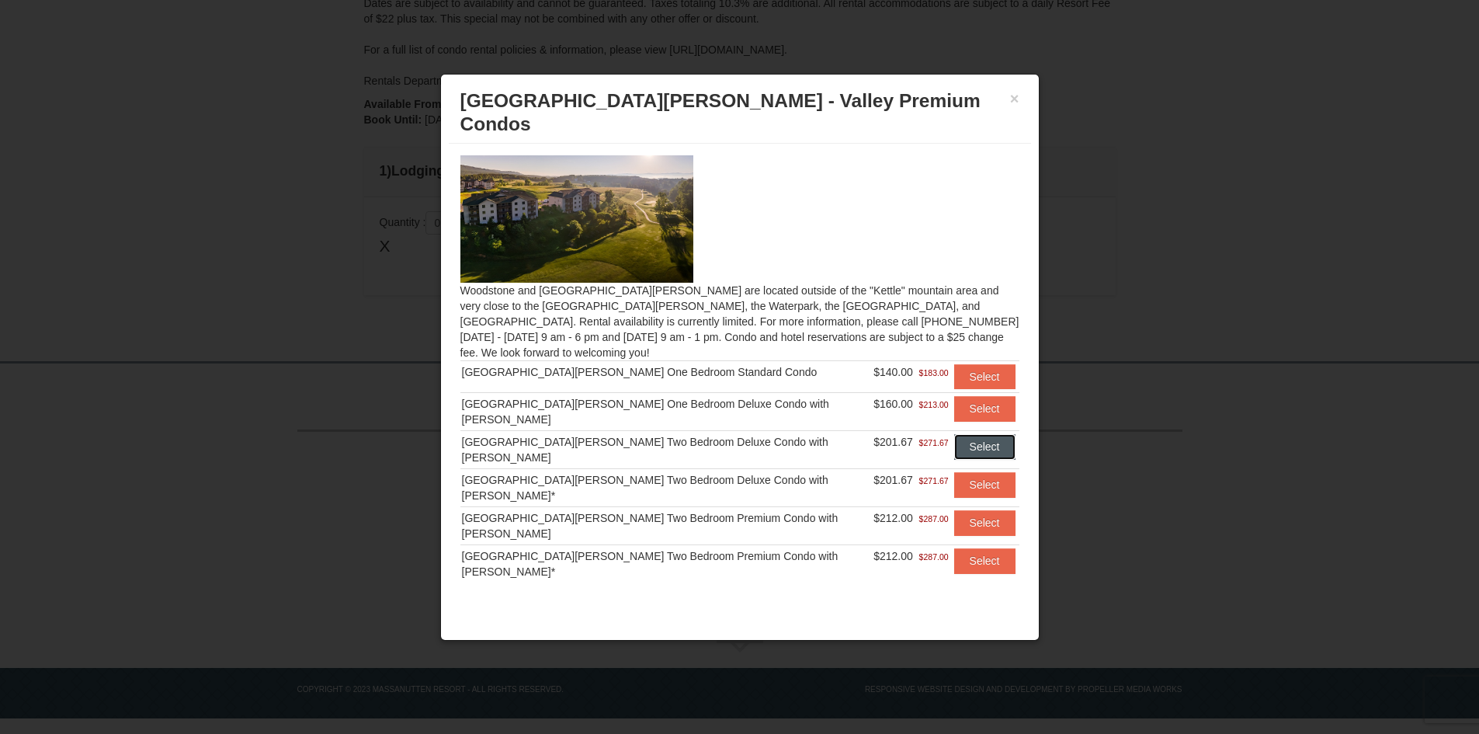
click at [955, 434] on button "Select" at bounding box center [984, 446] width 61 height 25
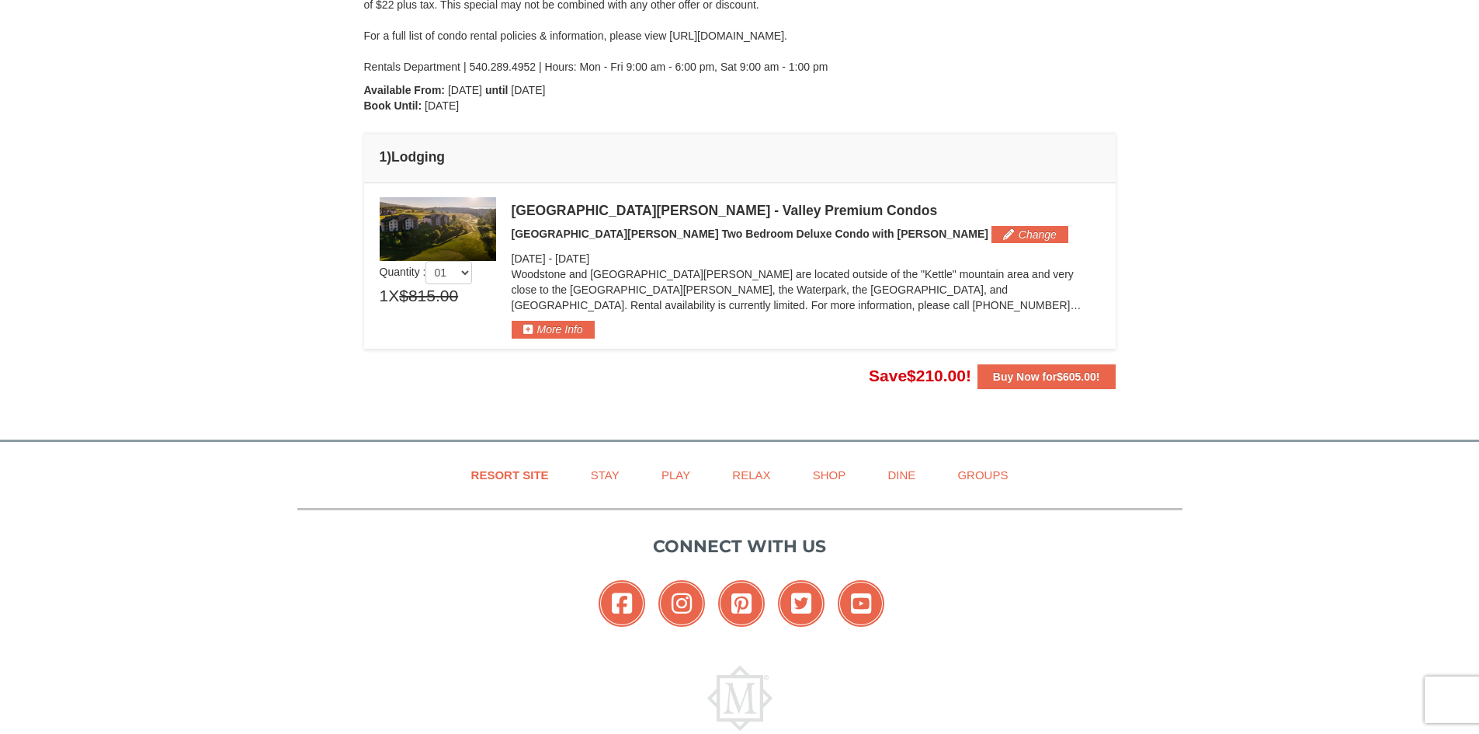
scroll to position [388, 0]
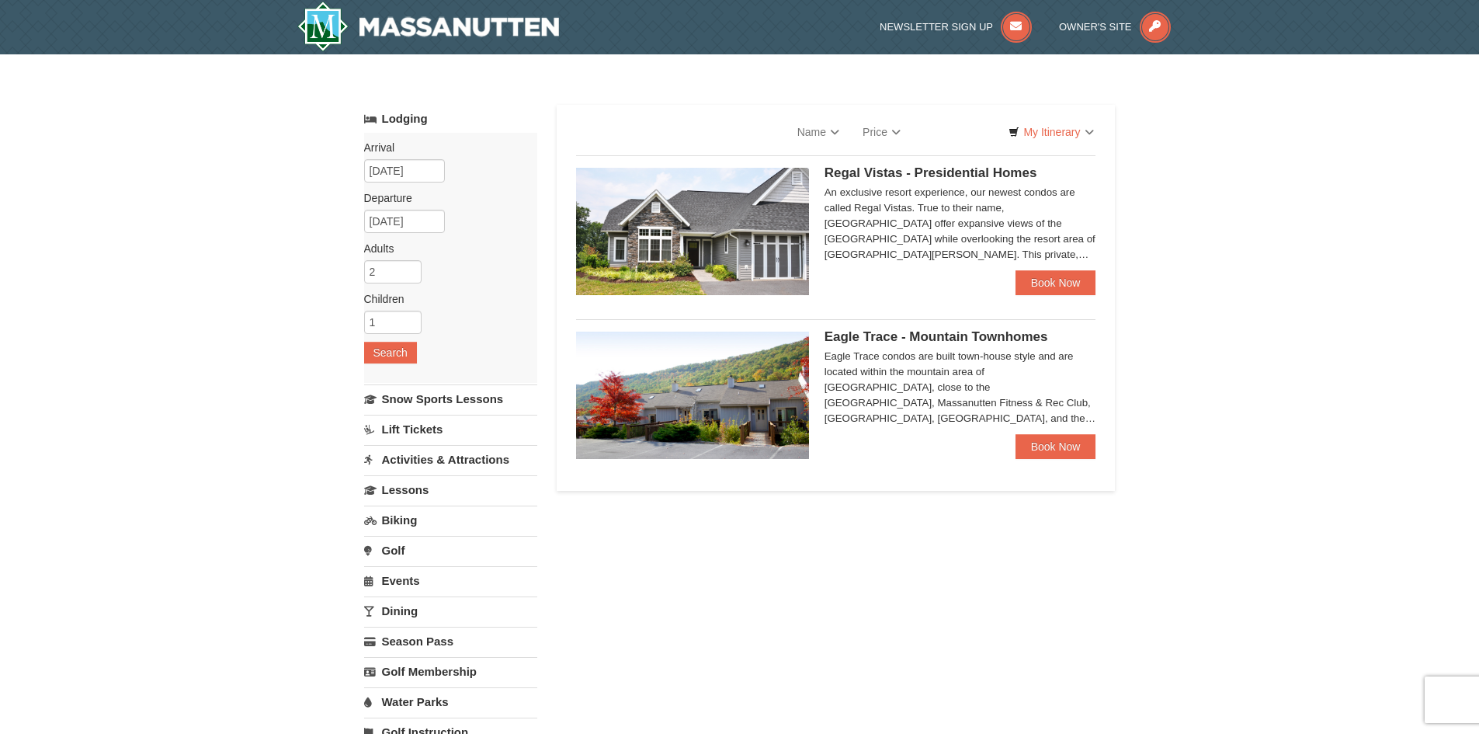
select select "9"
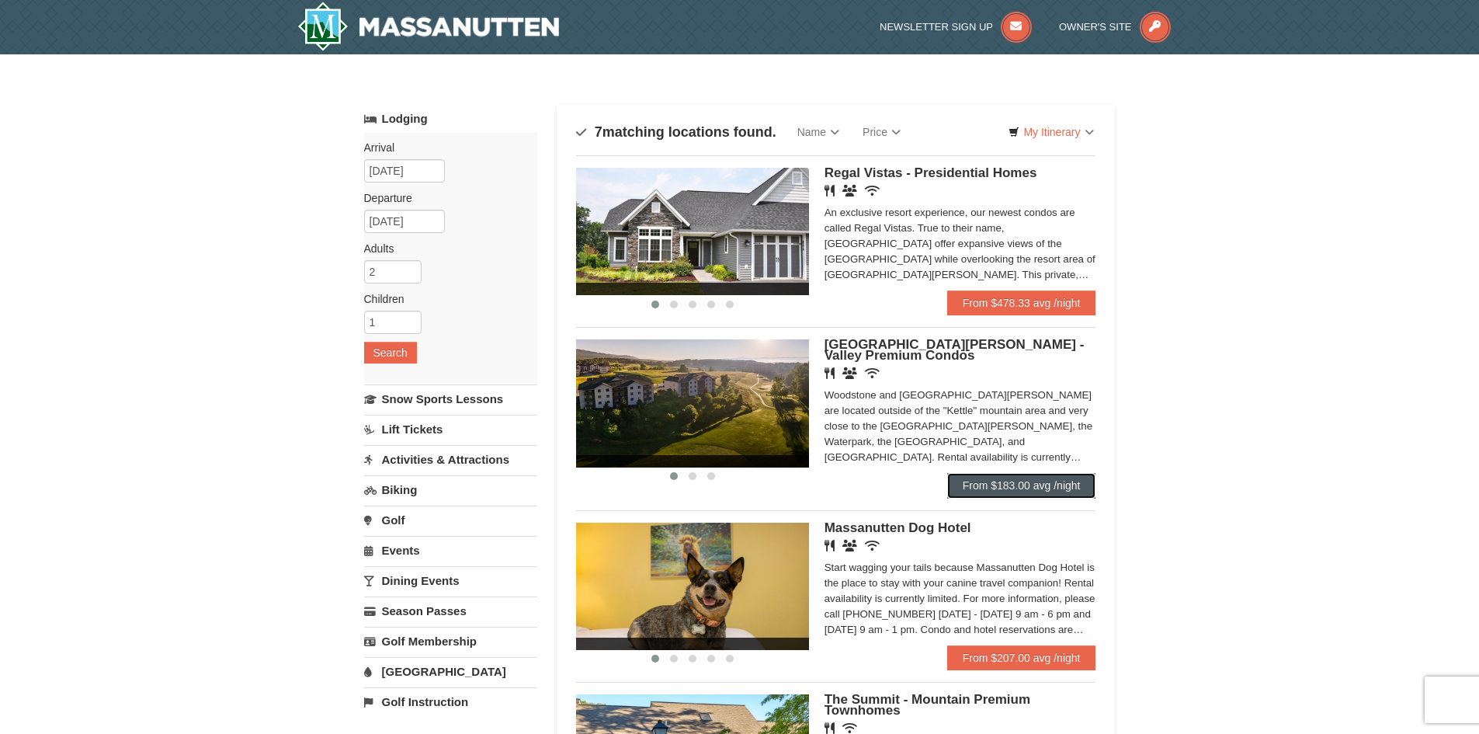
click at [1051, 475] on link "From $183.00 avg /night" at bounding box center [1021, 485] width 149 height 25
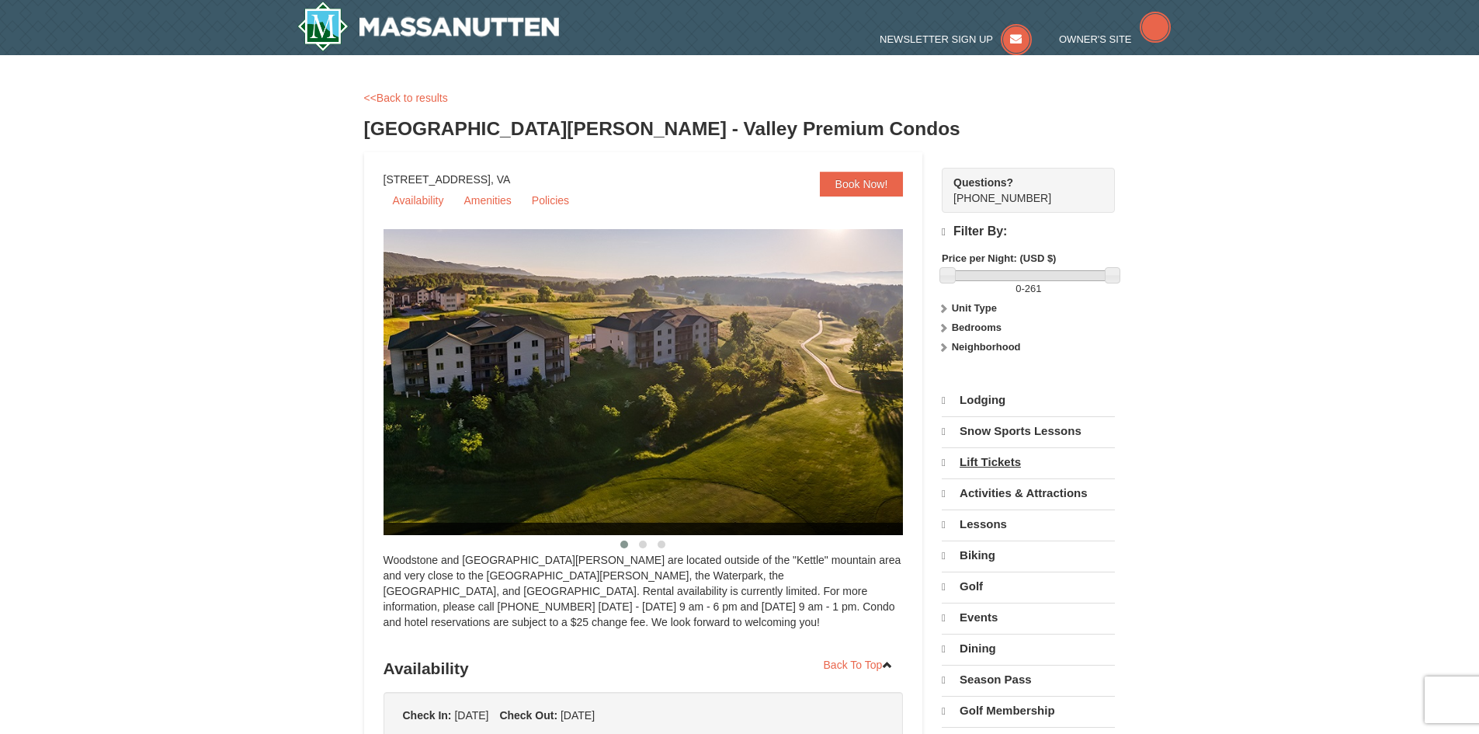
select select "9"
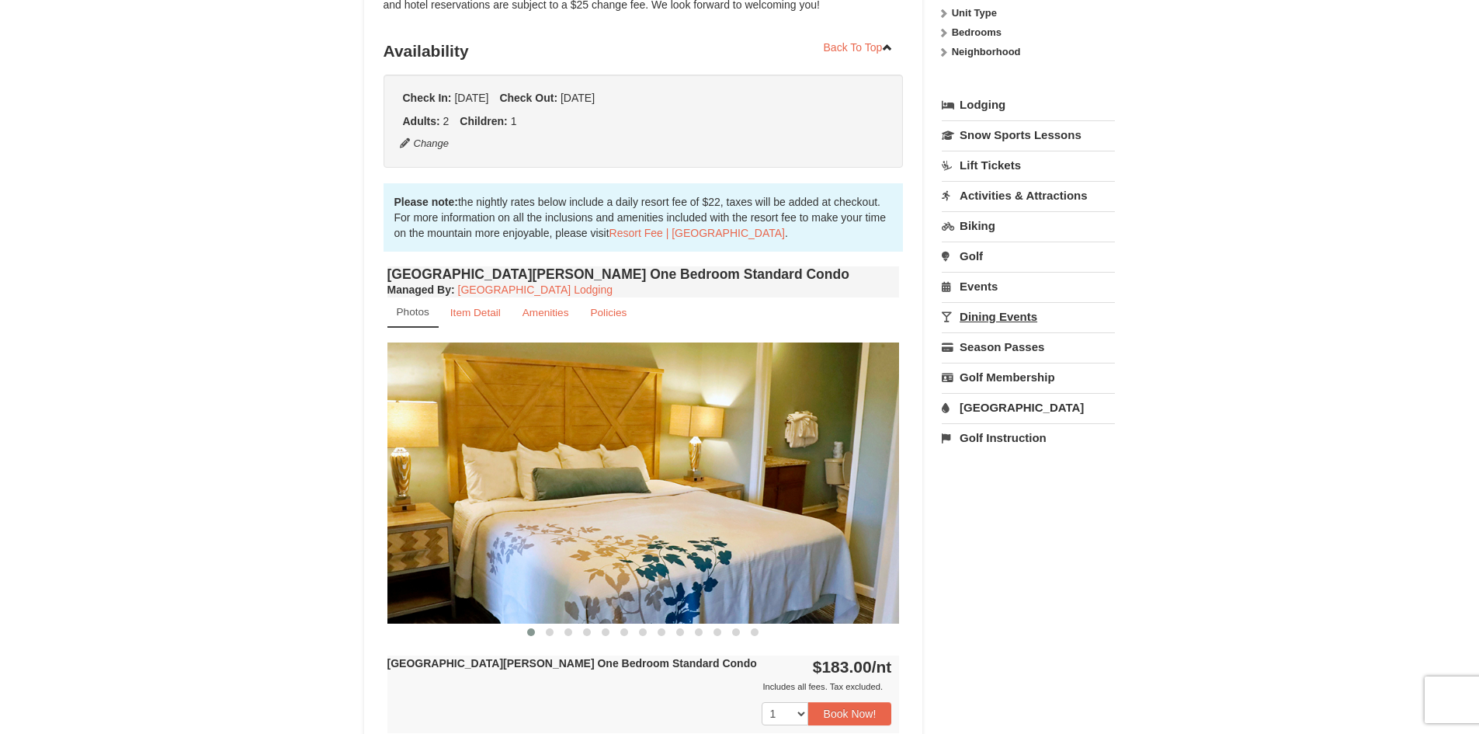
scroll to position [233, 0]
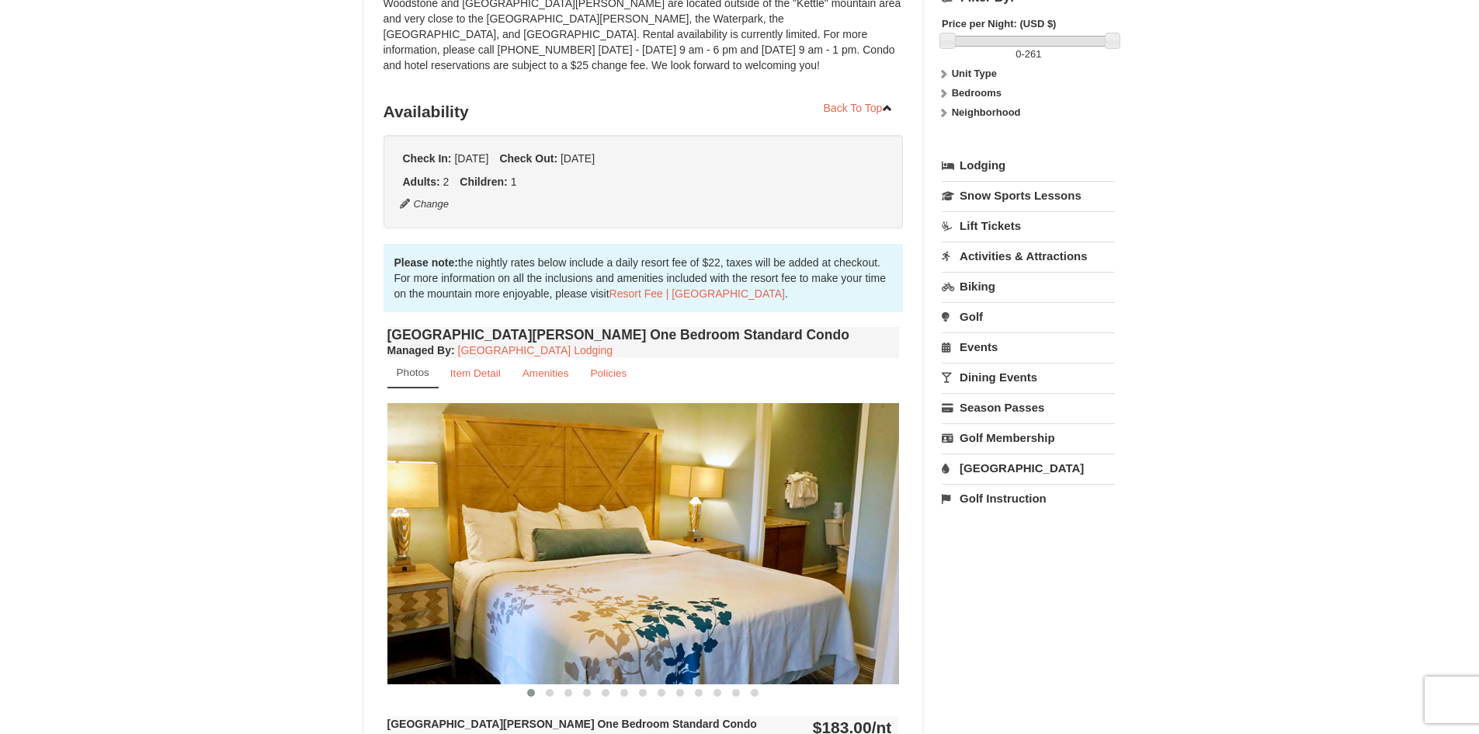
drag, startPoint x: 912, startPoint y: 311, endPoint x: 895, endPoint y: 303, distance: 18.4
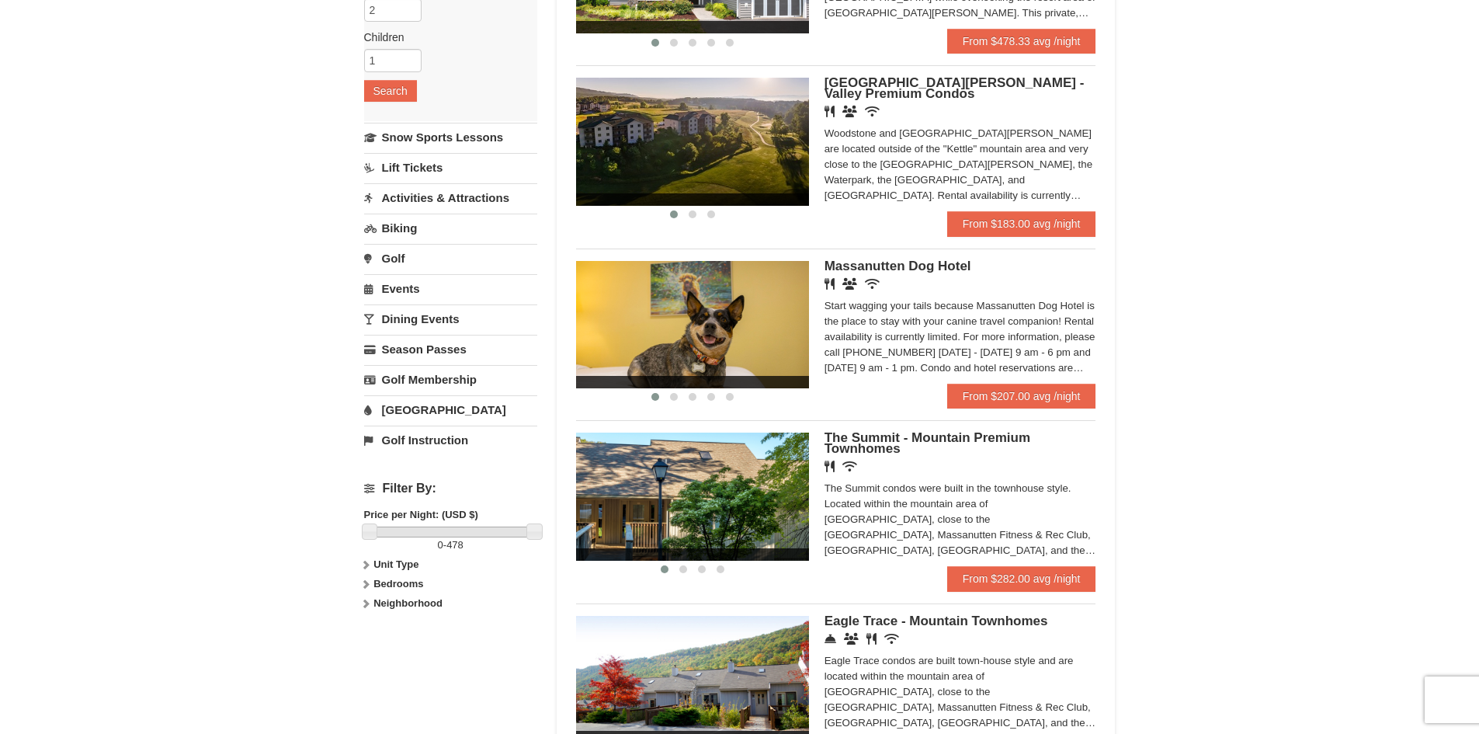
scroll to position [466, 0]
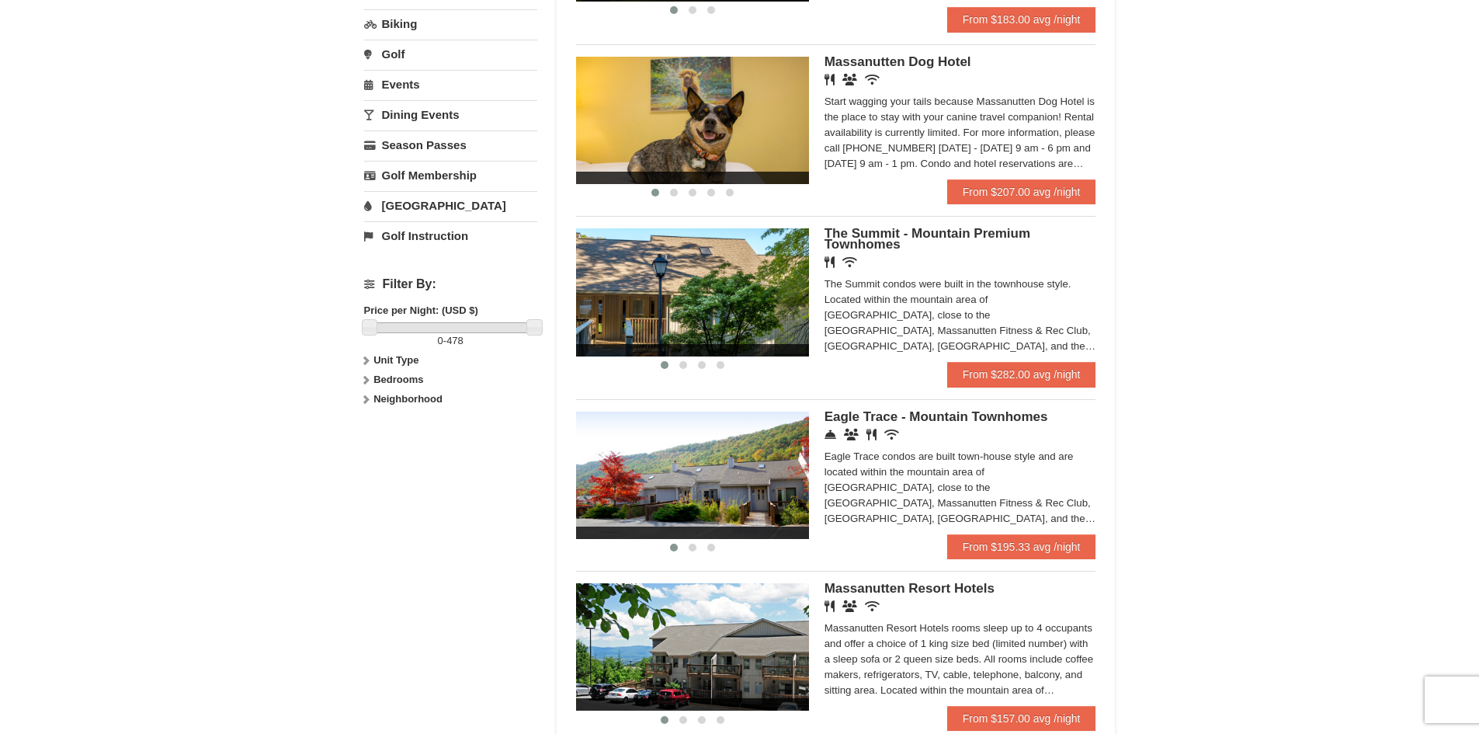
click at [385, 379] on strong "Bedrooms" at bounding box center [399, 380] width 50 height 12
click at [371, 432] on input "checkbox" at bounding box center [369, 432] width 10 height 10
checkbox input "true"
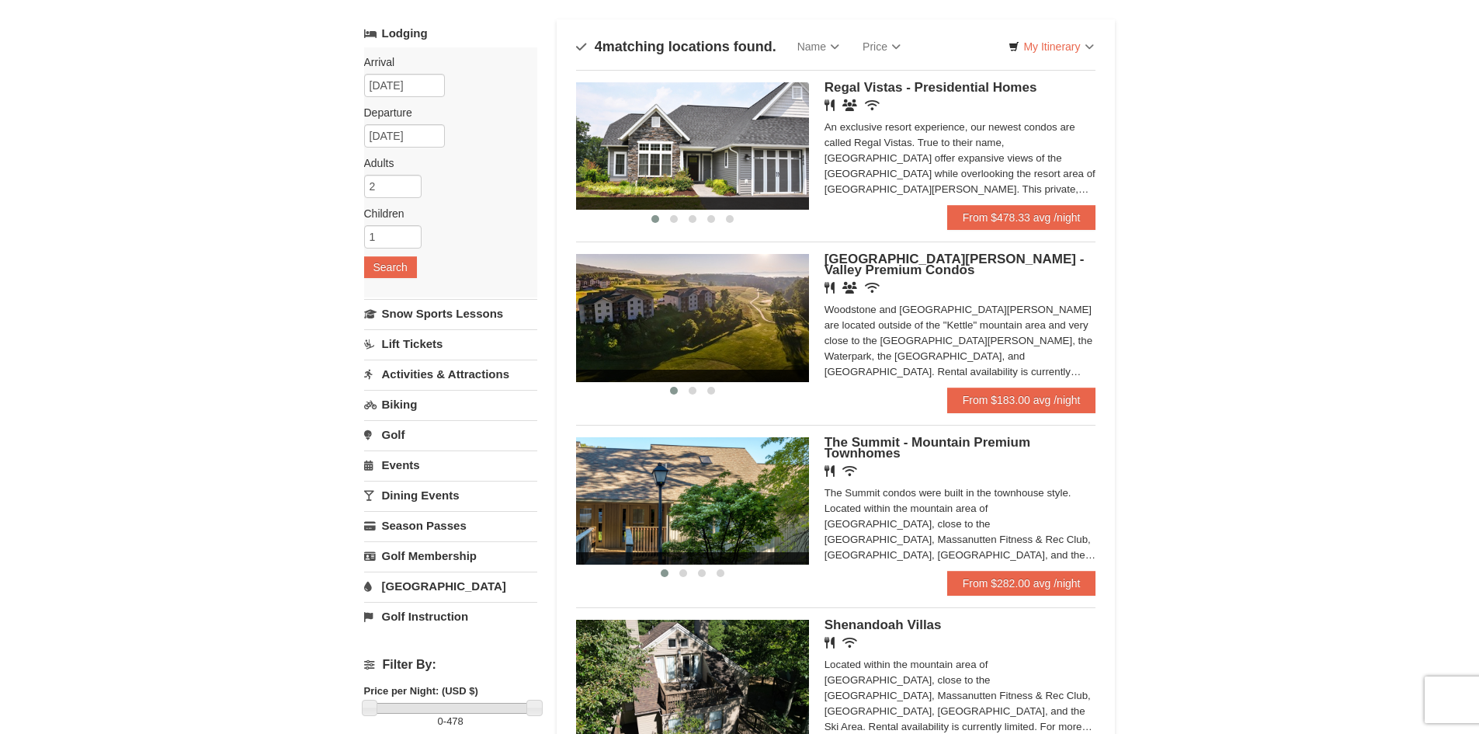
scroll to position [78, 0]
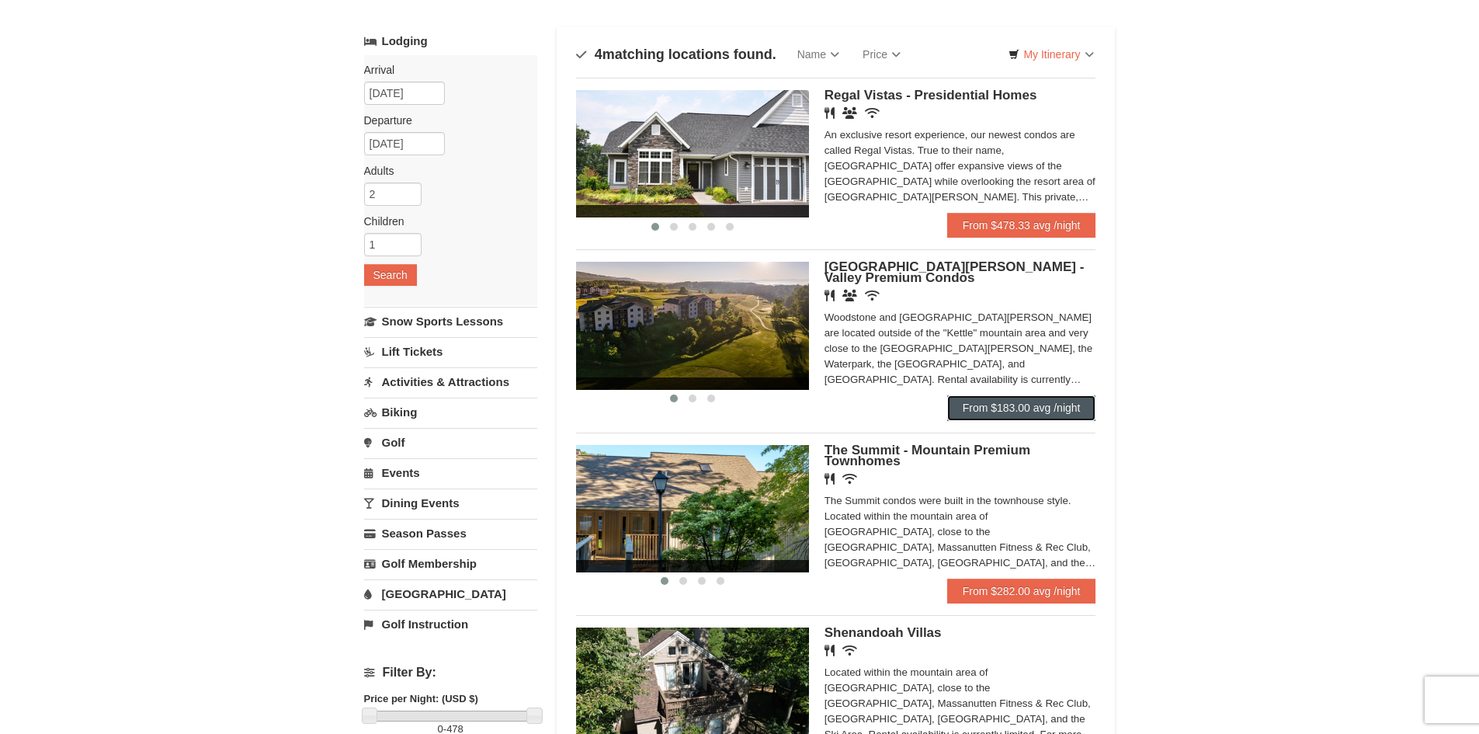
click at [986, 419] on link "From $183.00 avg /night" at bounding box center [1021, 407] width 149 height 25
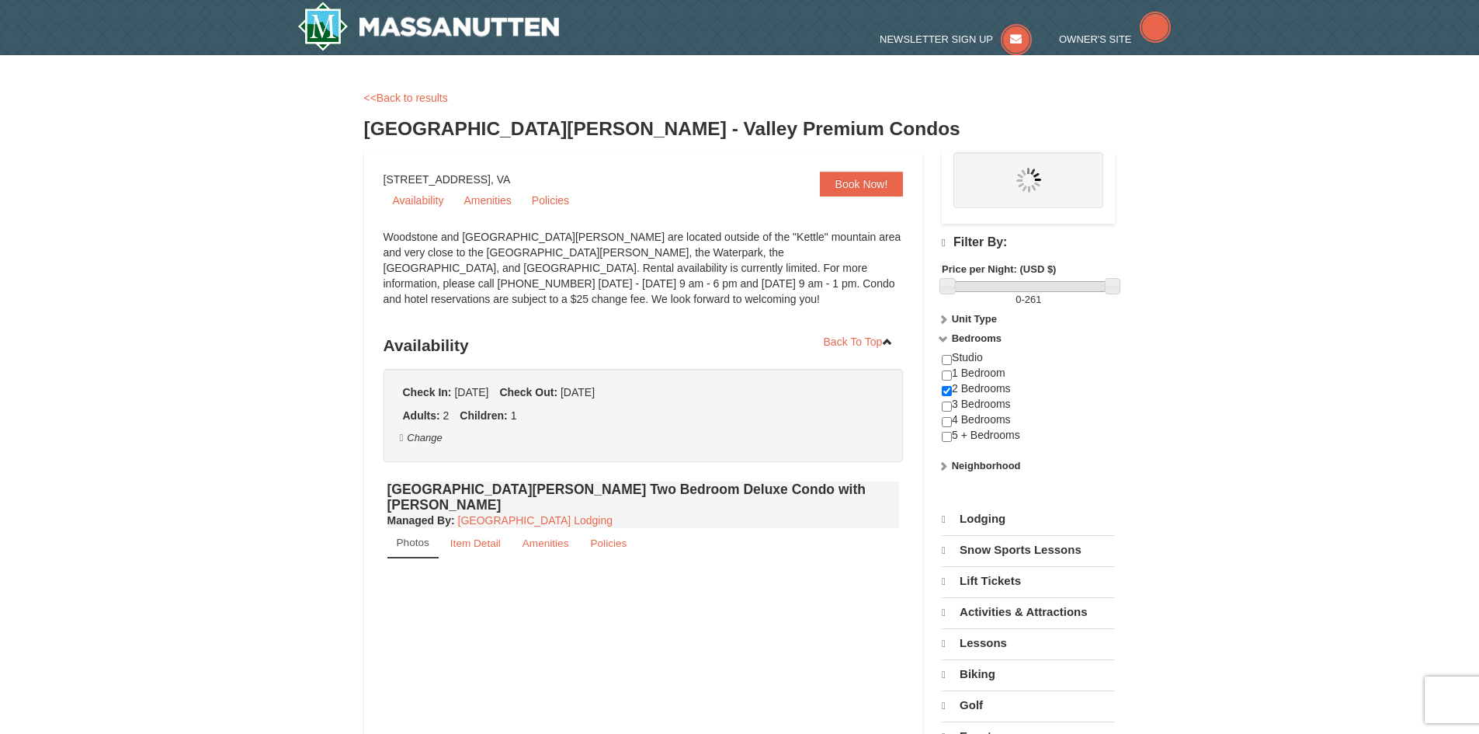
select select "9"
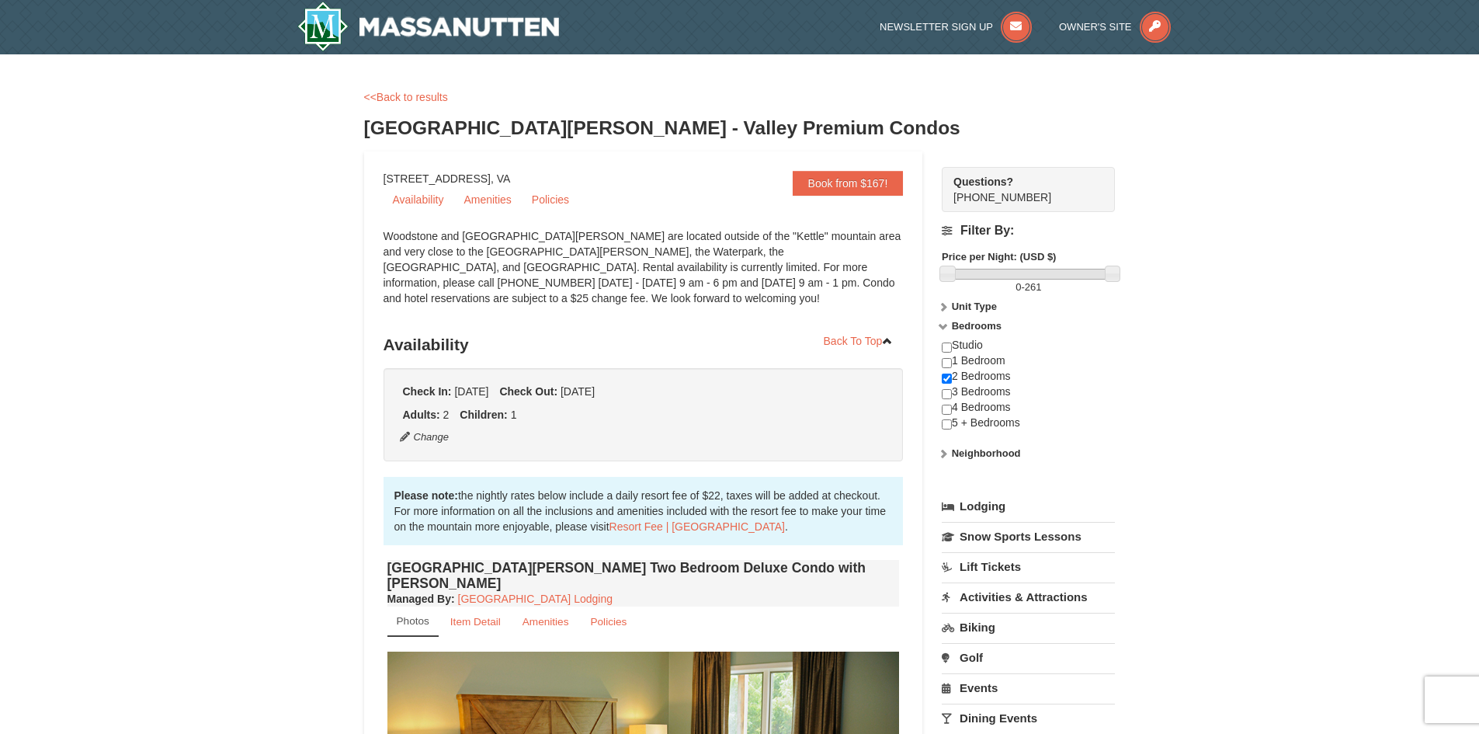
drag, startPoint x: 262, startPoint y: 488, endPoint x: 272, endPoint y: 71, distance: 417.9
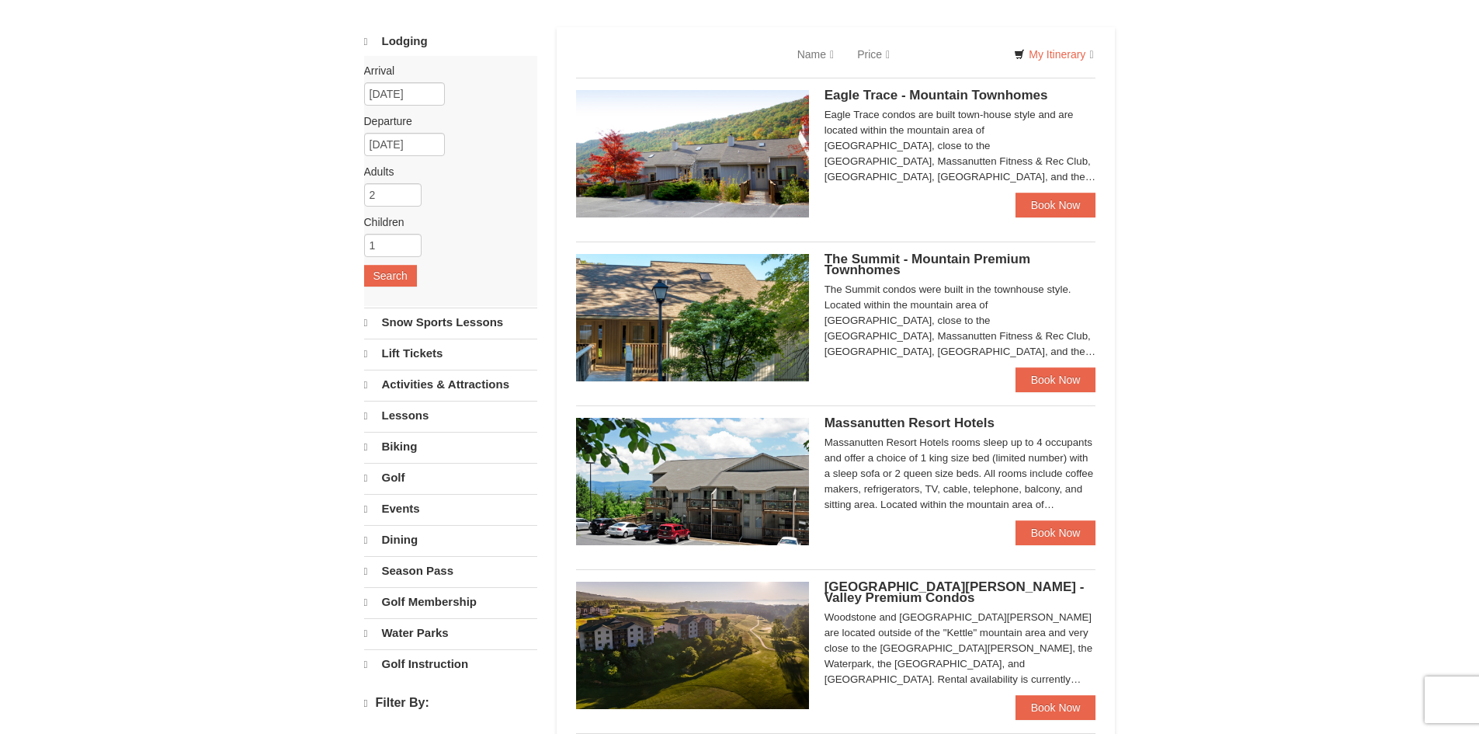
scroll to position [78, 0]
select select "9"
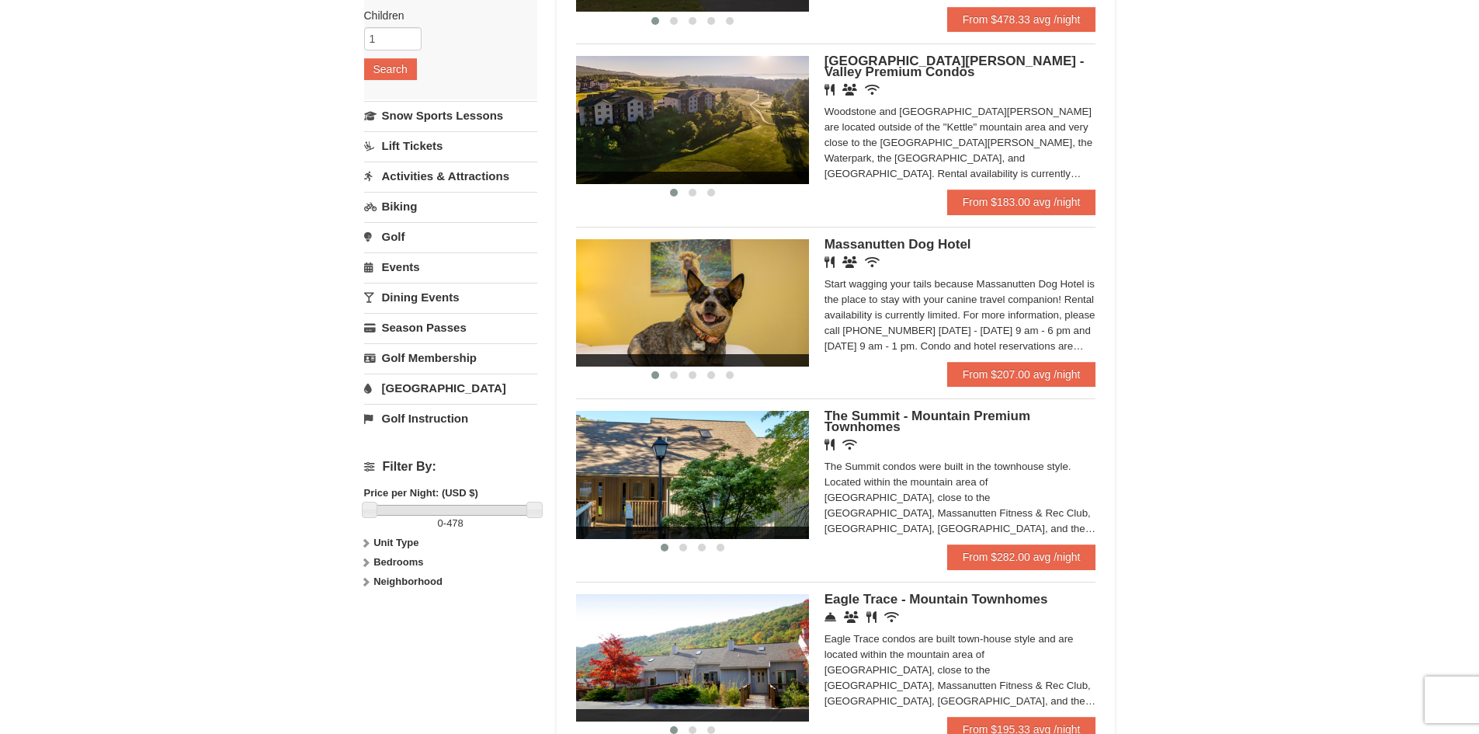
scroll to position [311, 0]
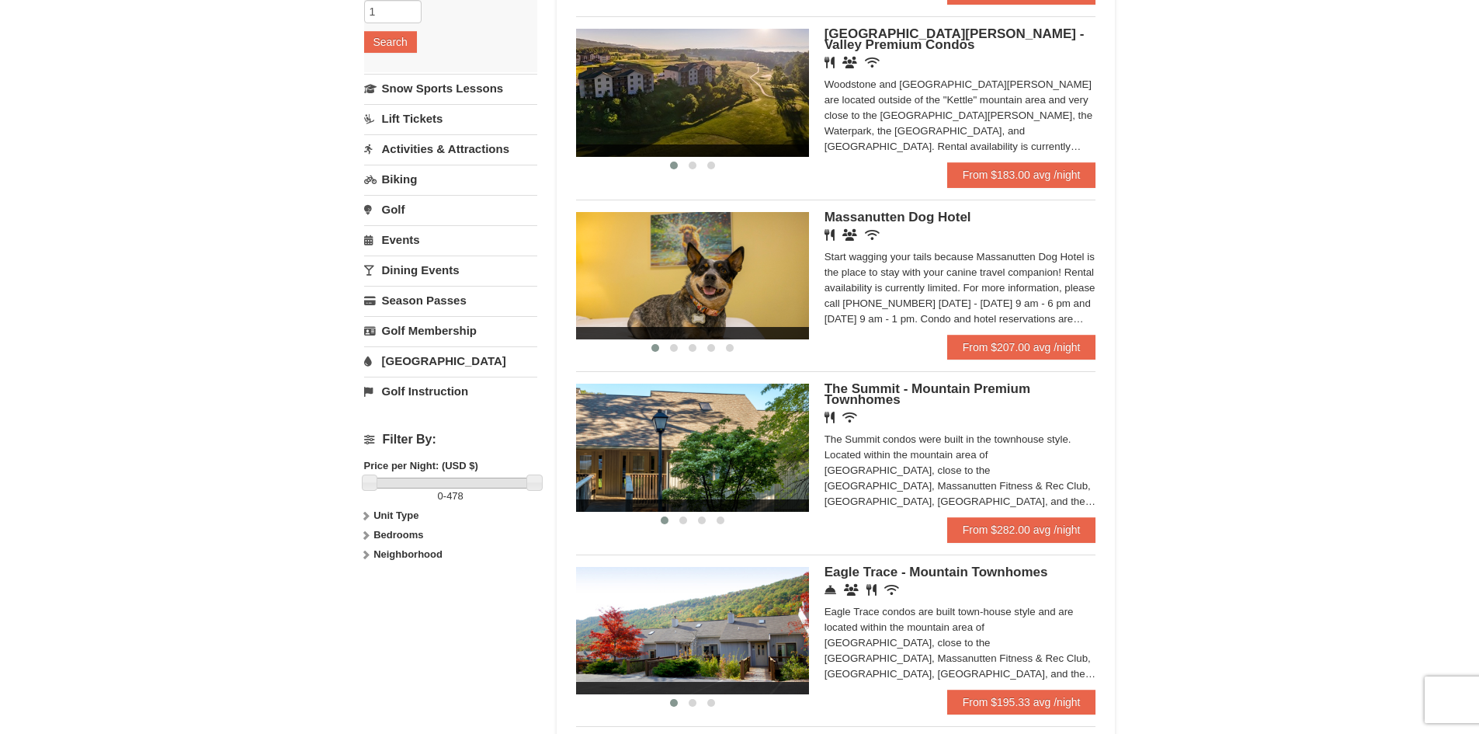
click at [370, 537] on icon at bounding box center [365, 535] width 11 height 11
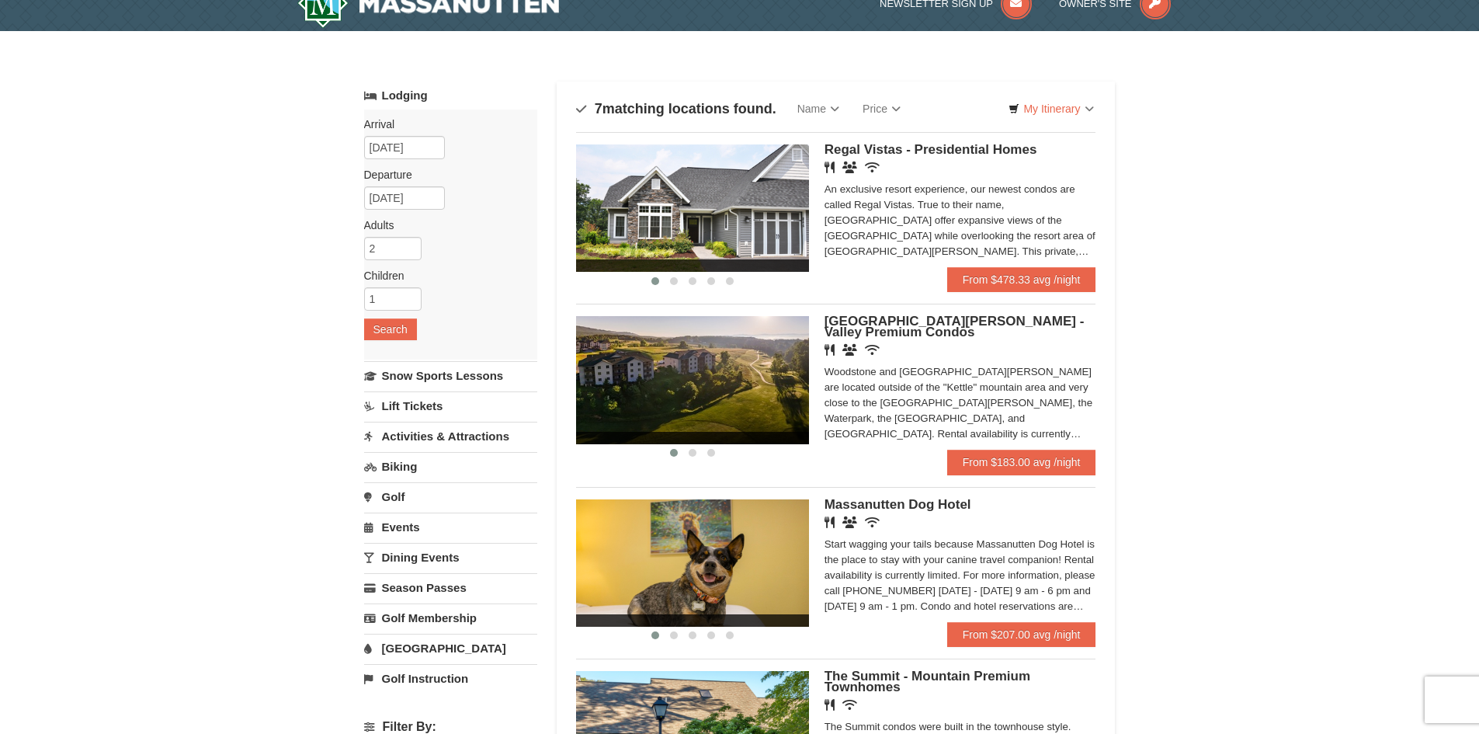
scroll to position [0, 0]
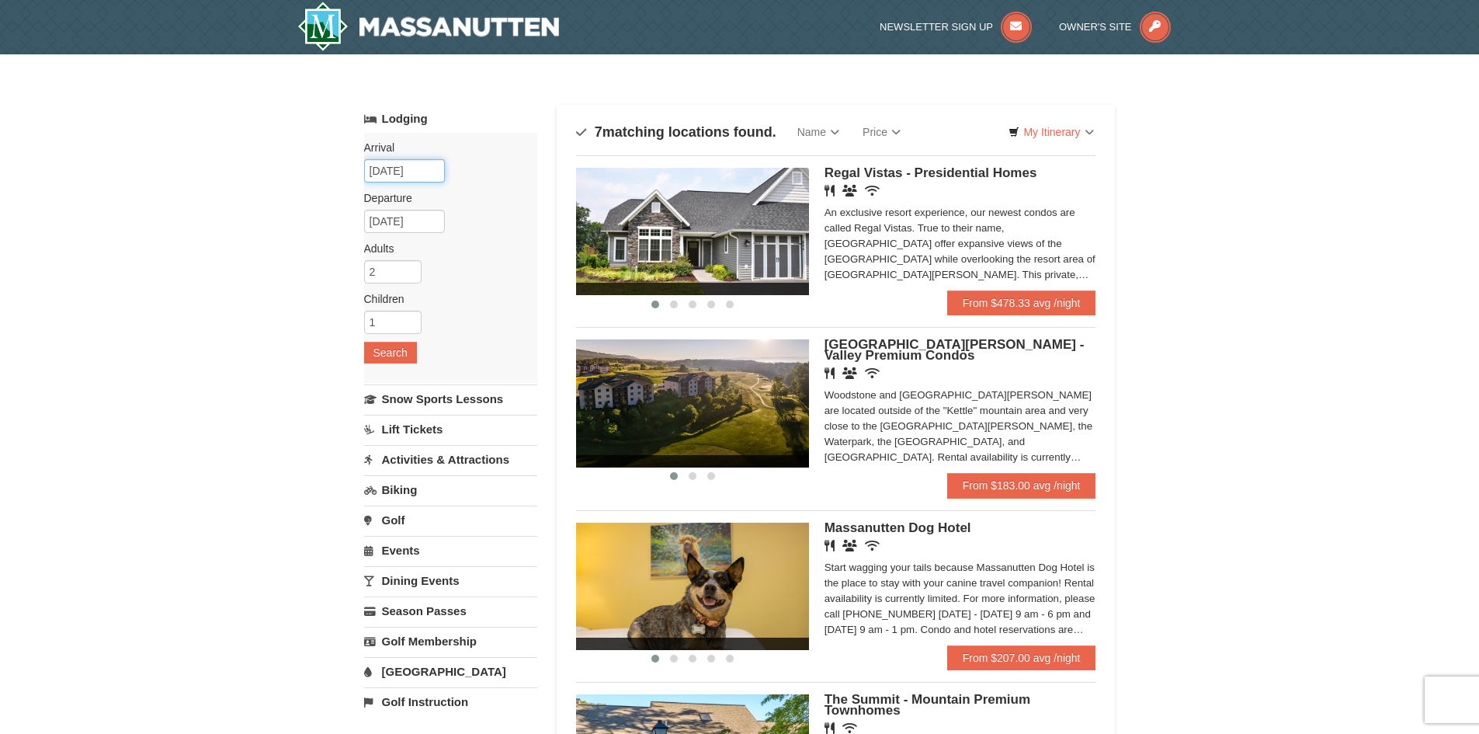
click at [416, 165] on input "[DATE]" at bounding box center [404, 170] width 81 height 23
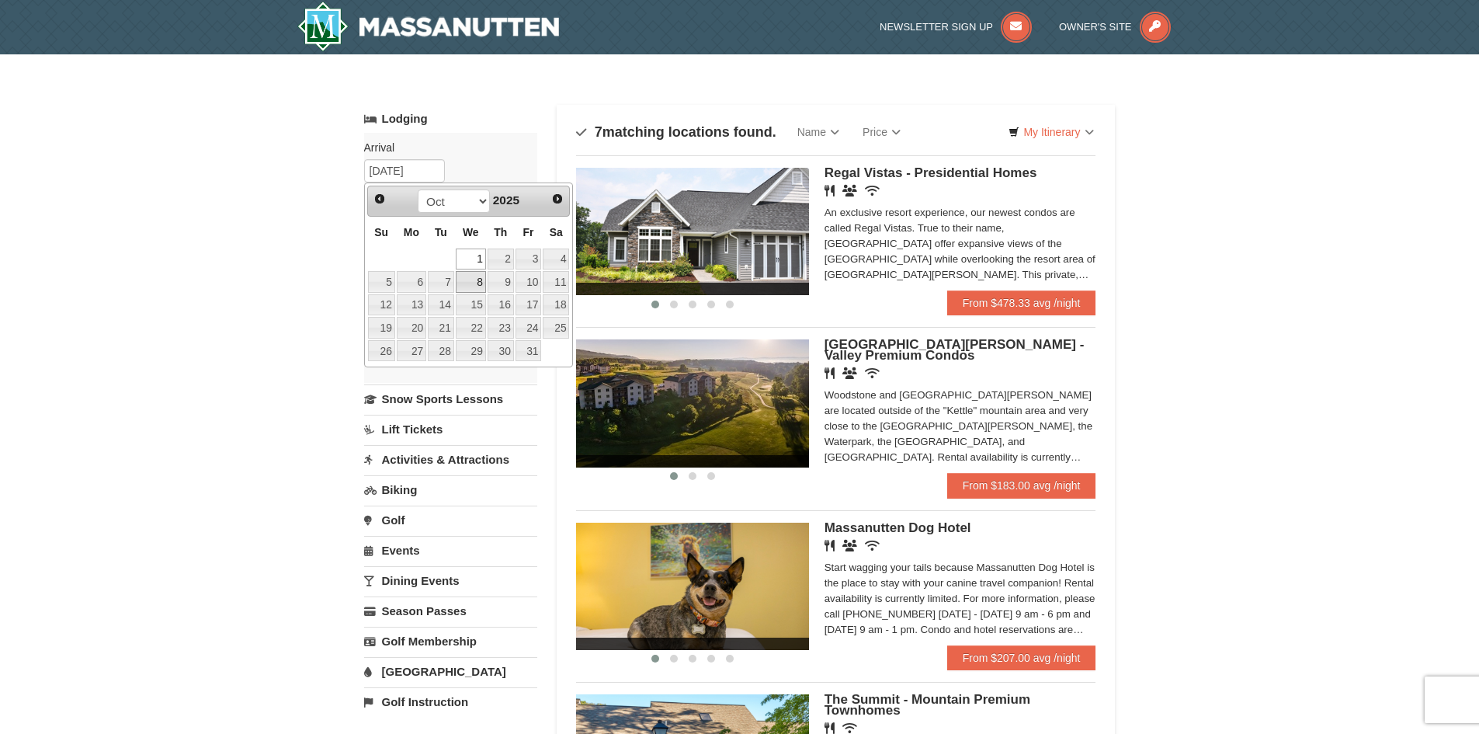
click at [480, 282] on link "8" at bounding box center [471, 282] width 30 height 22
type input "10/08/2025"
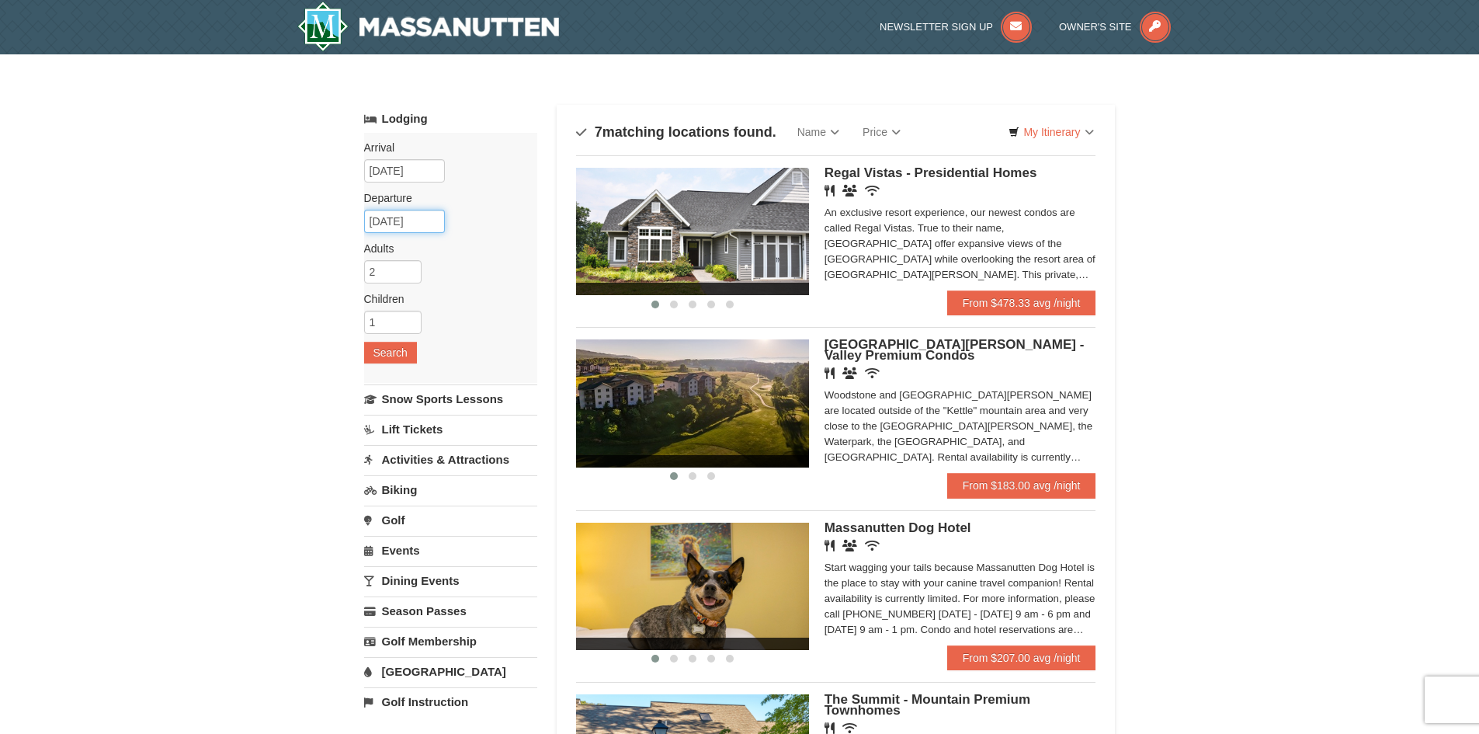
click at [404, 221] on input "10/09/2025" at bounding box center [404, 221] width 81 height 23
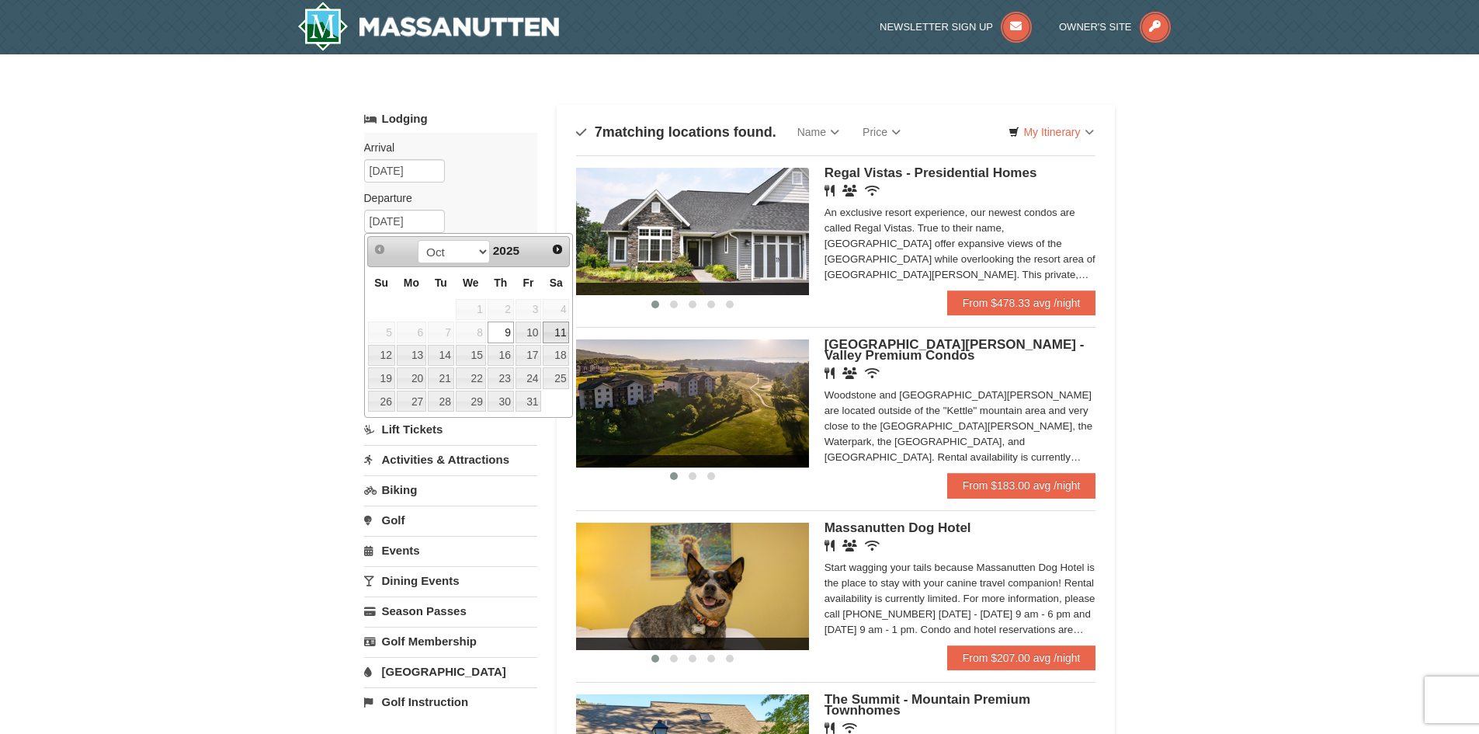
click at [553, 335] on link "11" at bounding box center [556, 332] width 26 height 22
type input "10/11/2025"
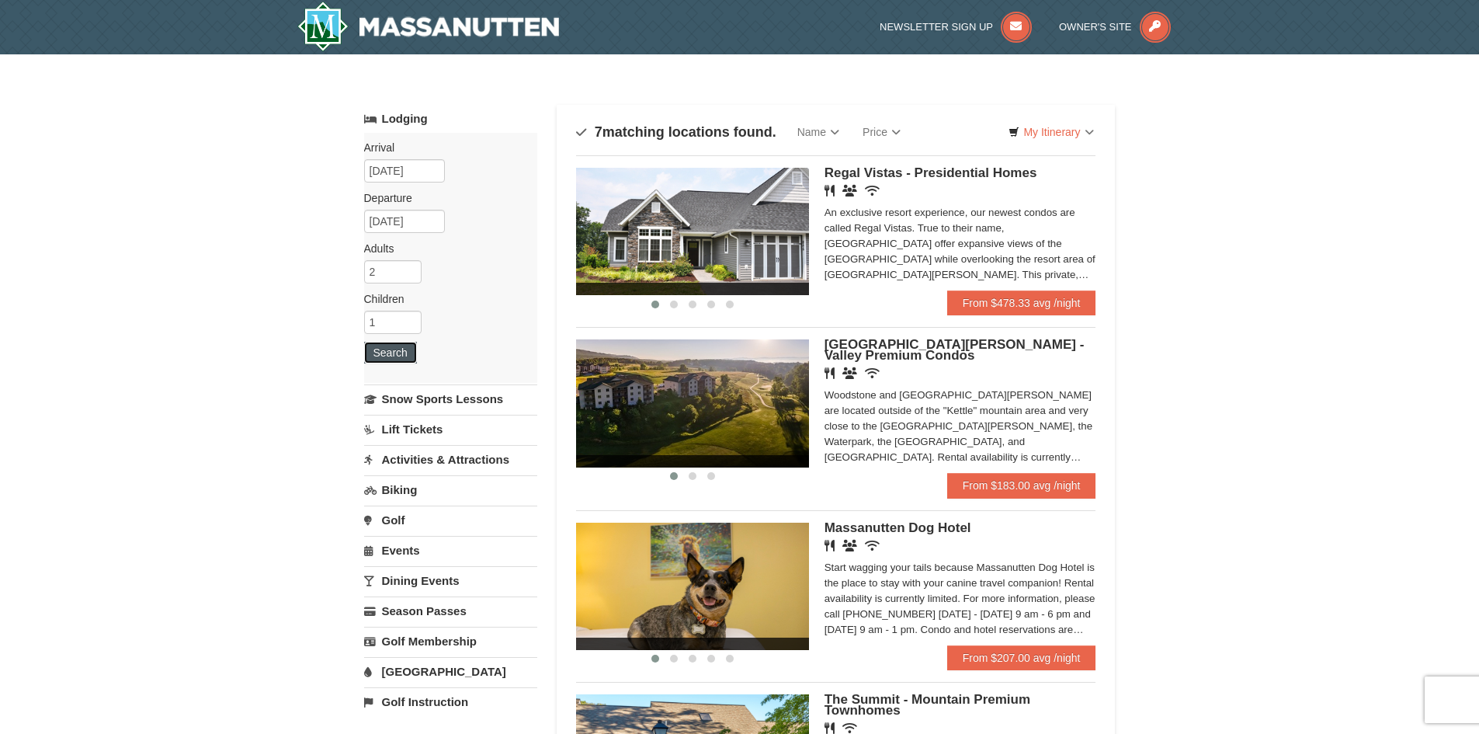
click at [391, 351] on button "Search" at bounding box center [390, 353] width 53 height 22
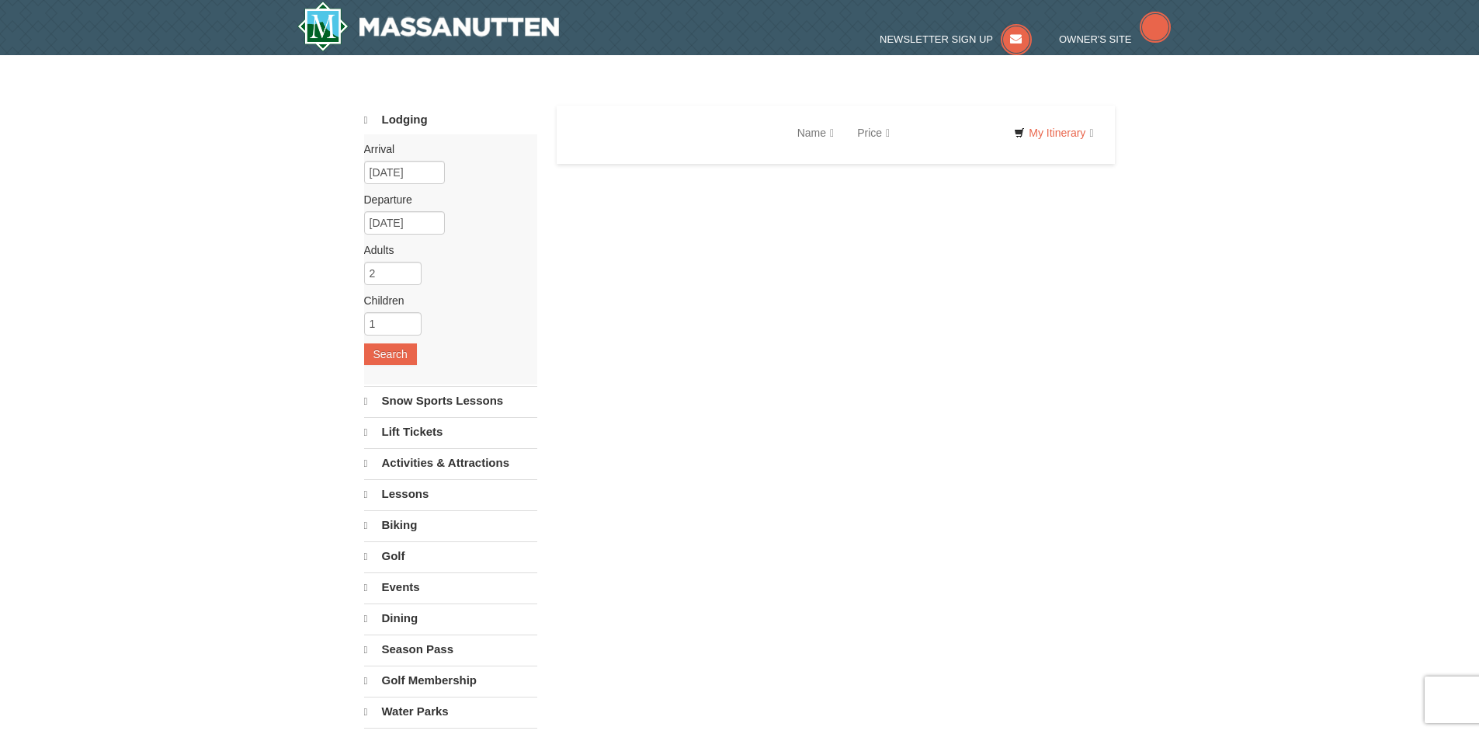
select select "9"
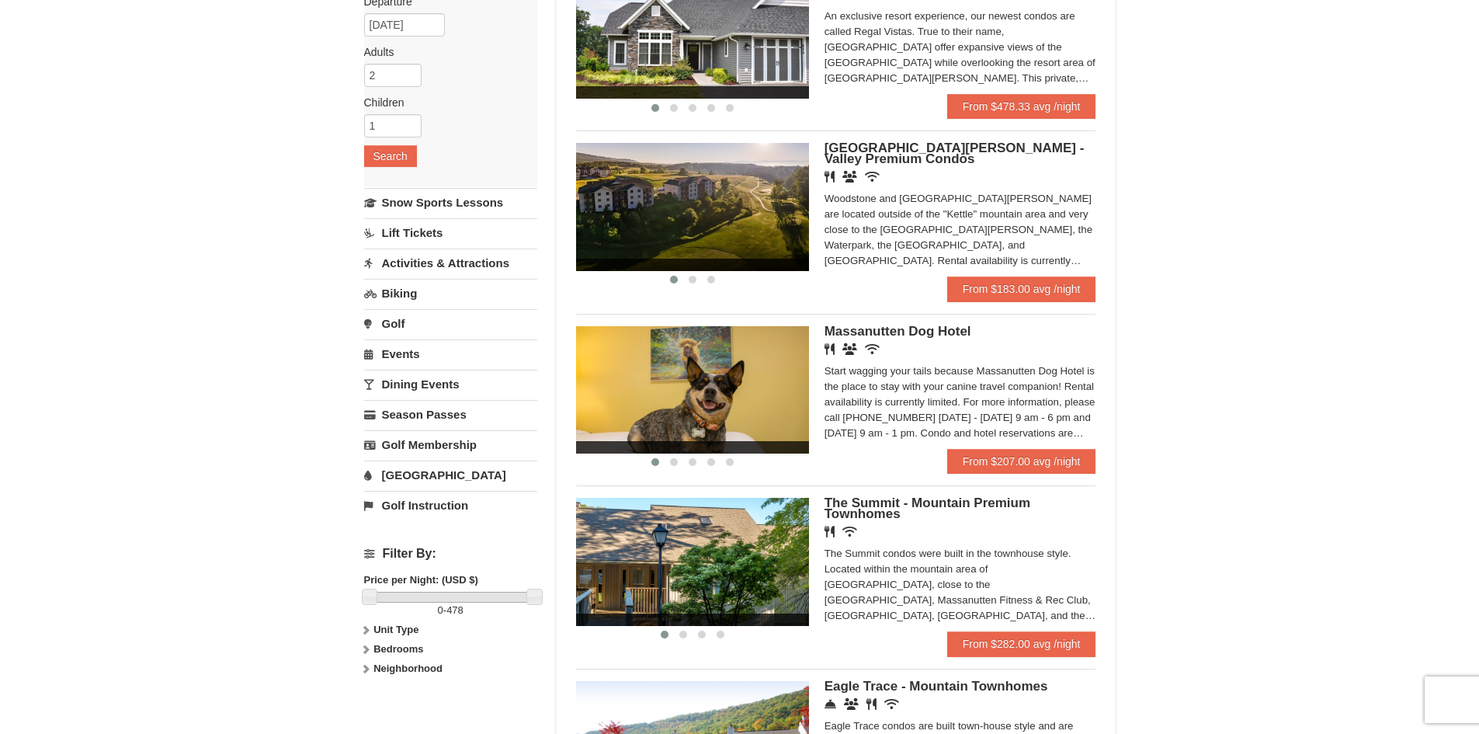
scroll to position [311, 0]
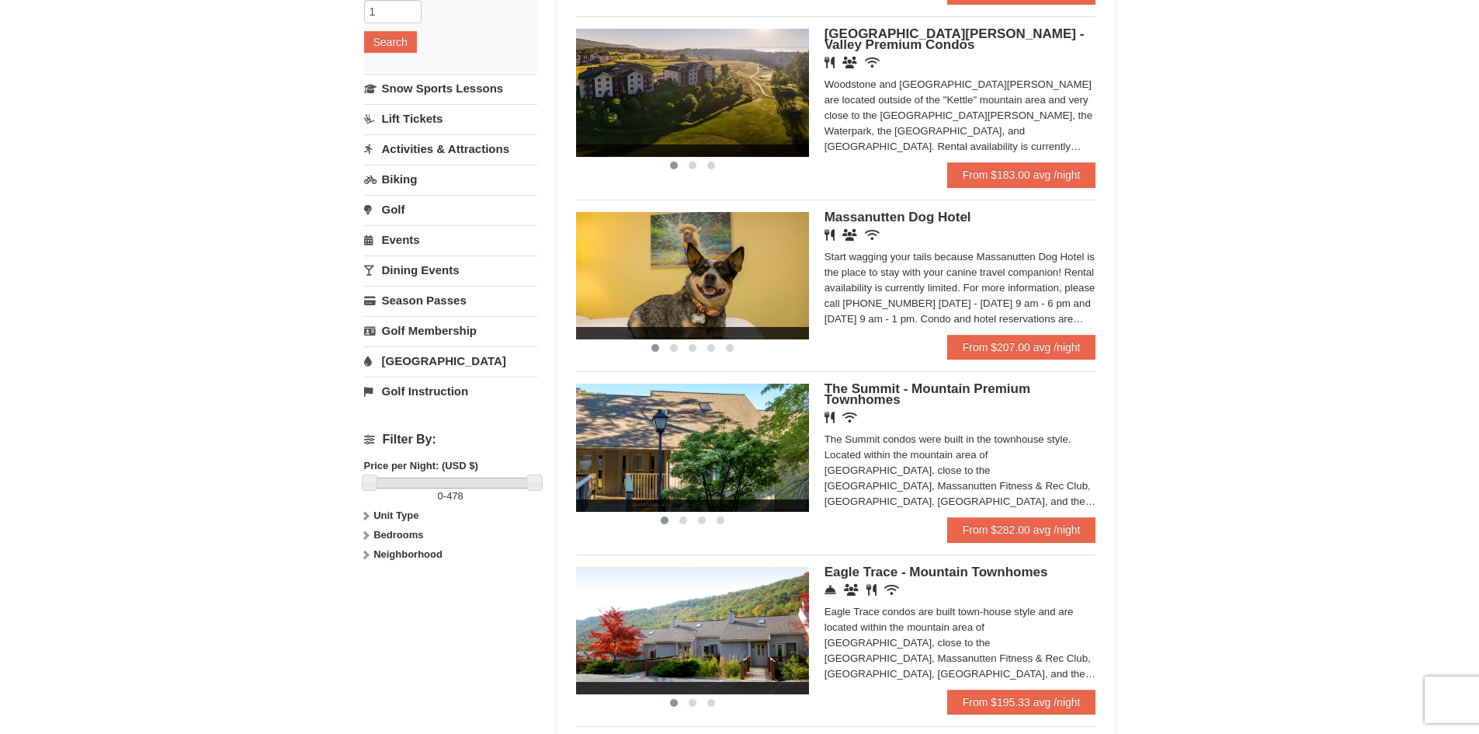
click at [365, 535] on icon at bounding box center [365, 535] width 11 height 11
click at [367, 588] on input "checkbox" at bounding box center [369, 587] width 10 height 10
checkbox input "true"
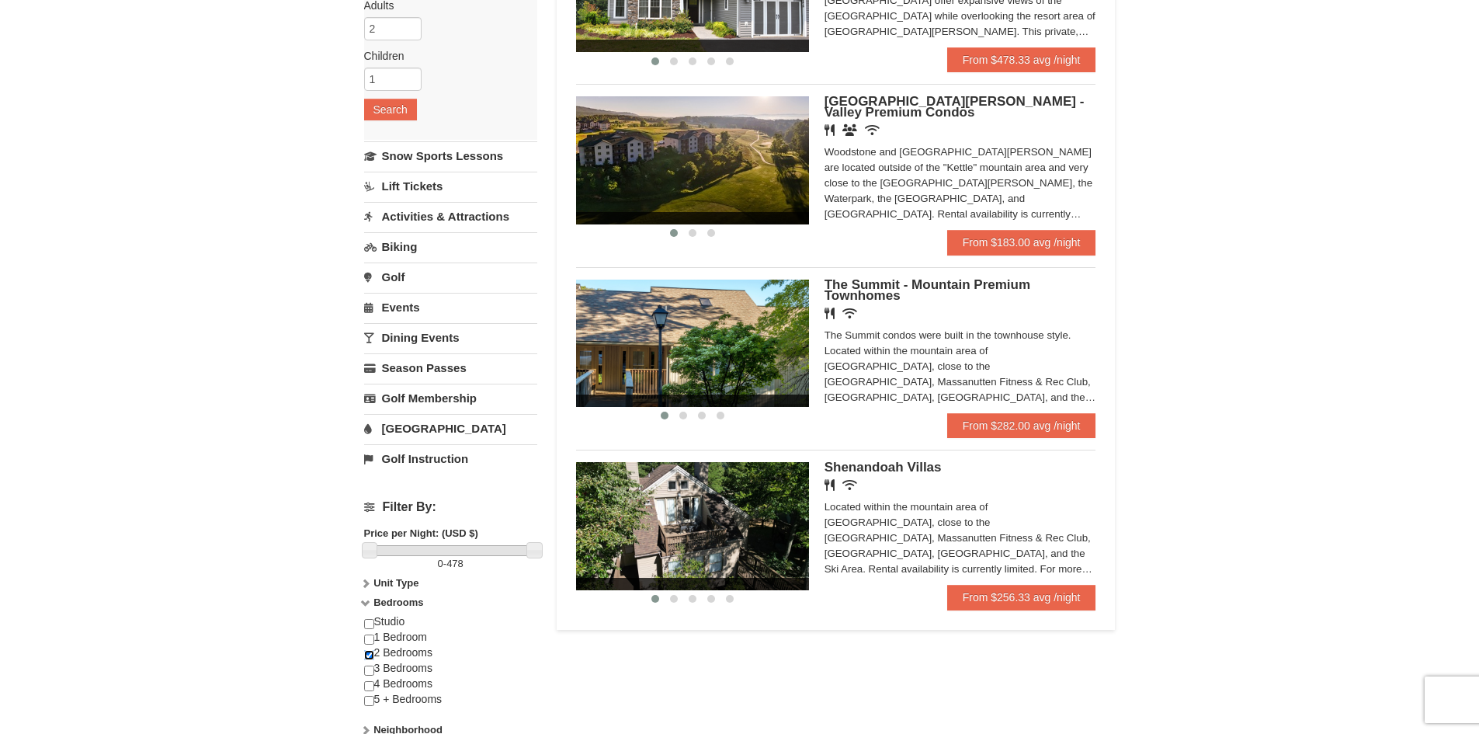
scroll to position [233, 0]
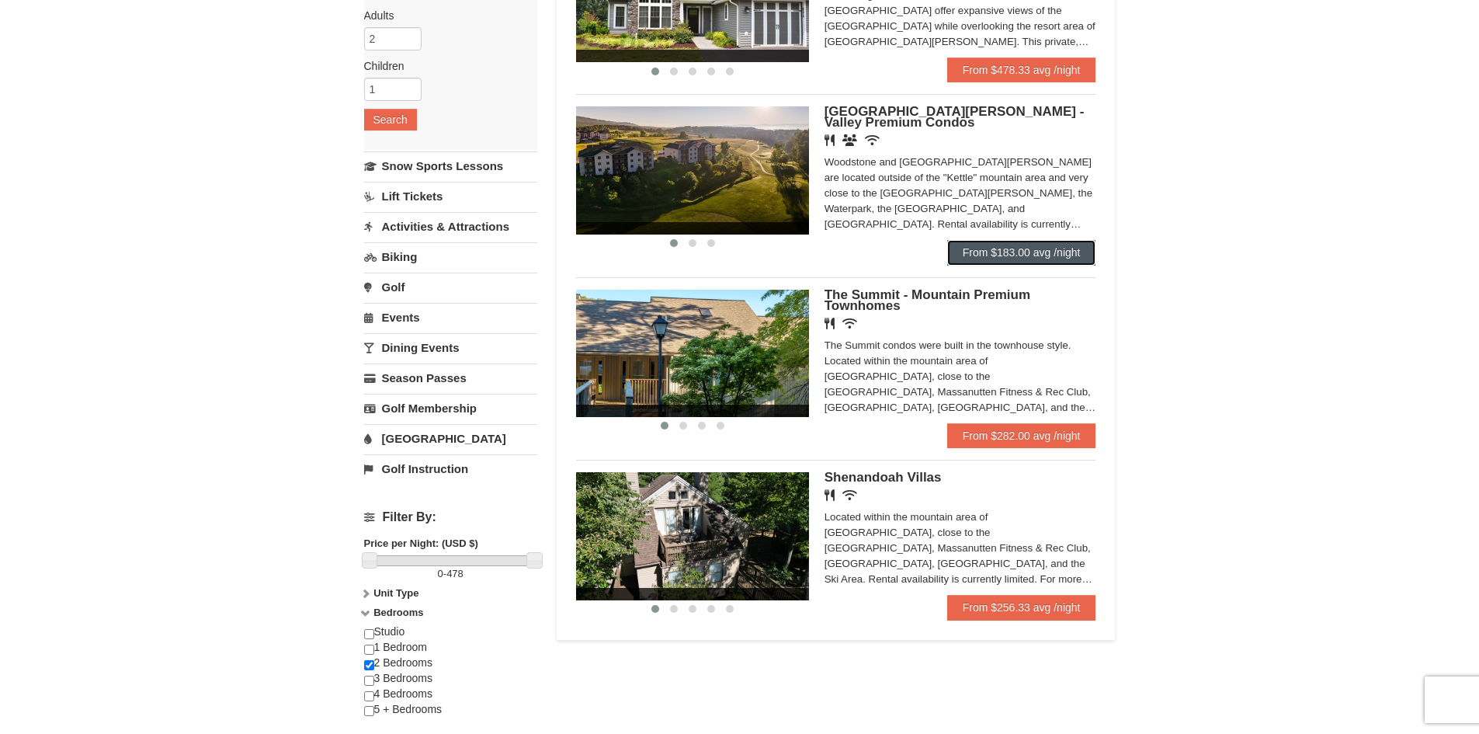
click at [974, 251] on link "From $183.00 avg /night" at bounding box center [1021, 252] width 149 height 25
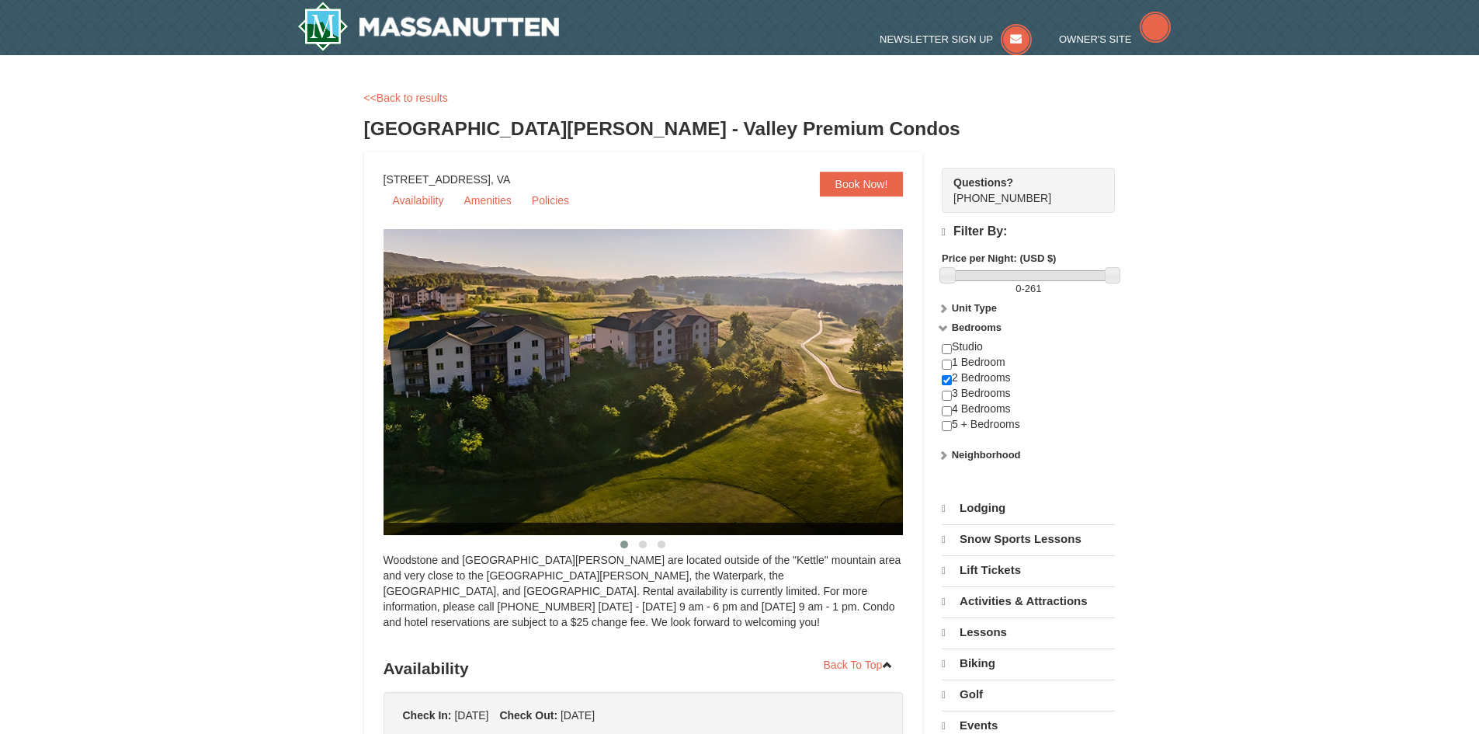
select select "9"
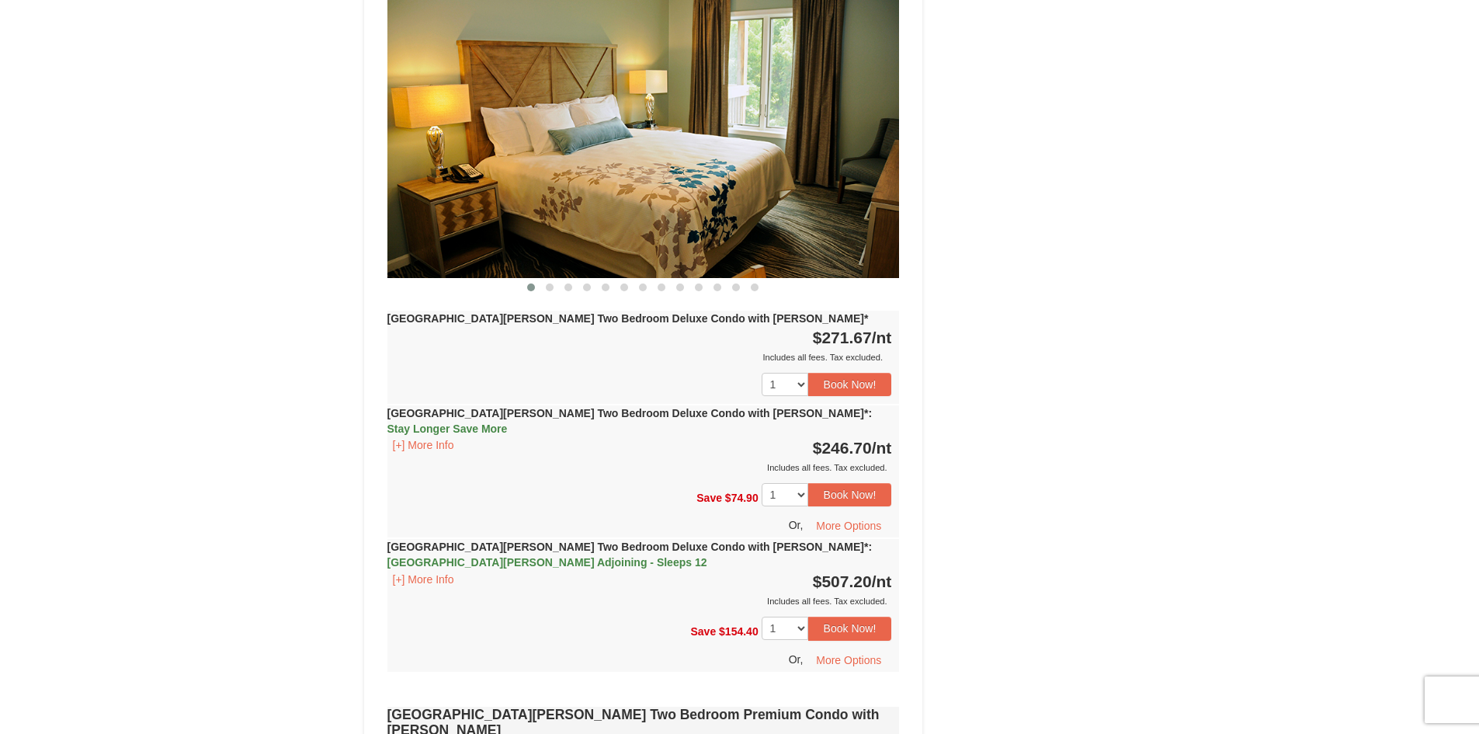
scroll to position [1475, 0]
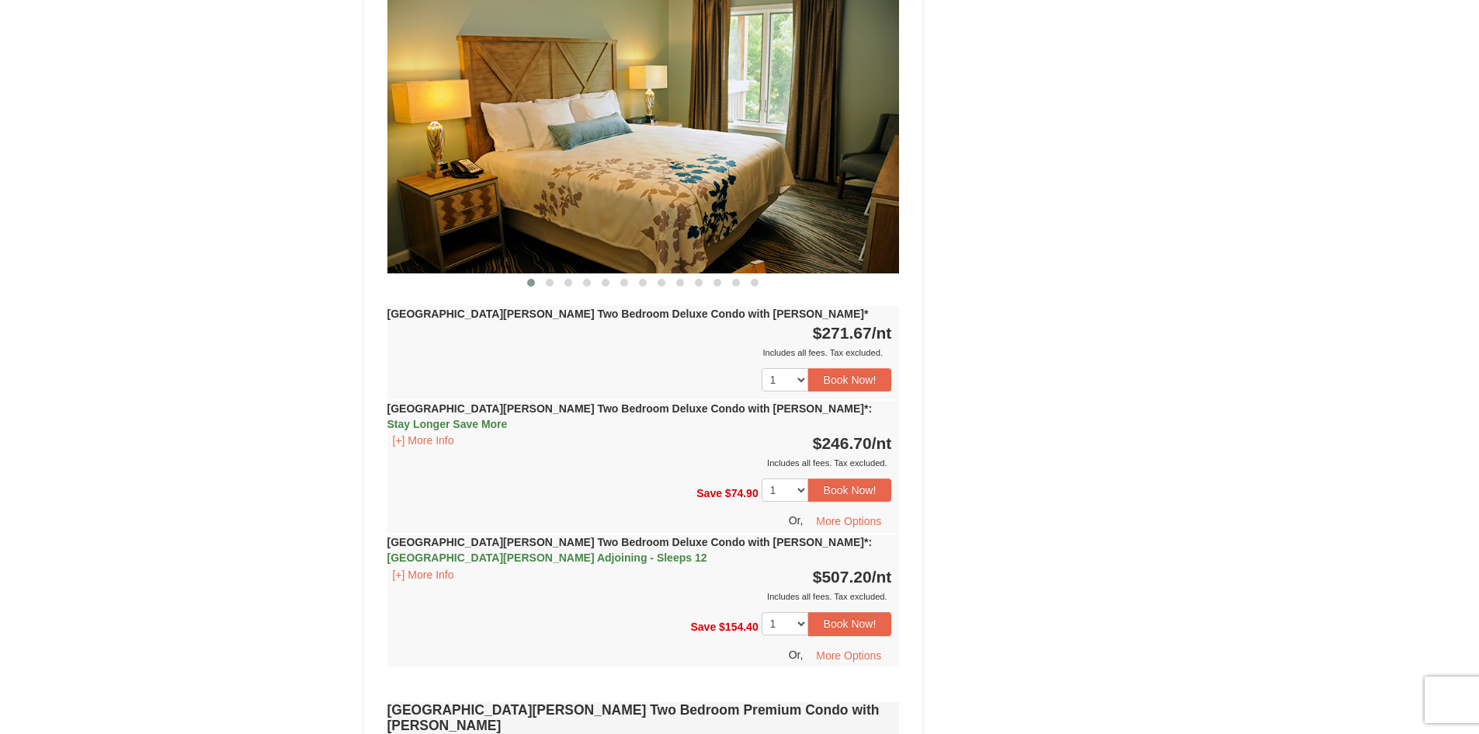
drag, startPoint x: 665, startPoint y: 251, endPoint x: 657, endPoint y: 240, distance: 13.4
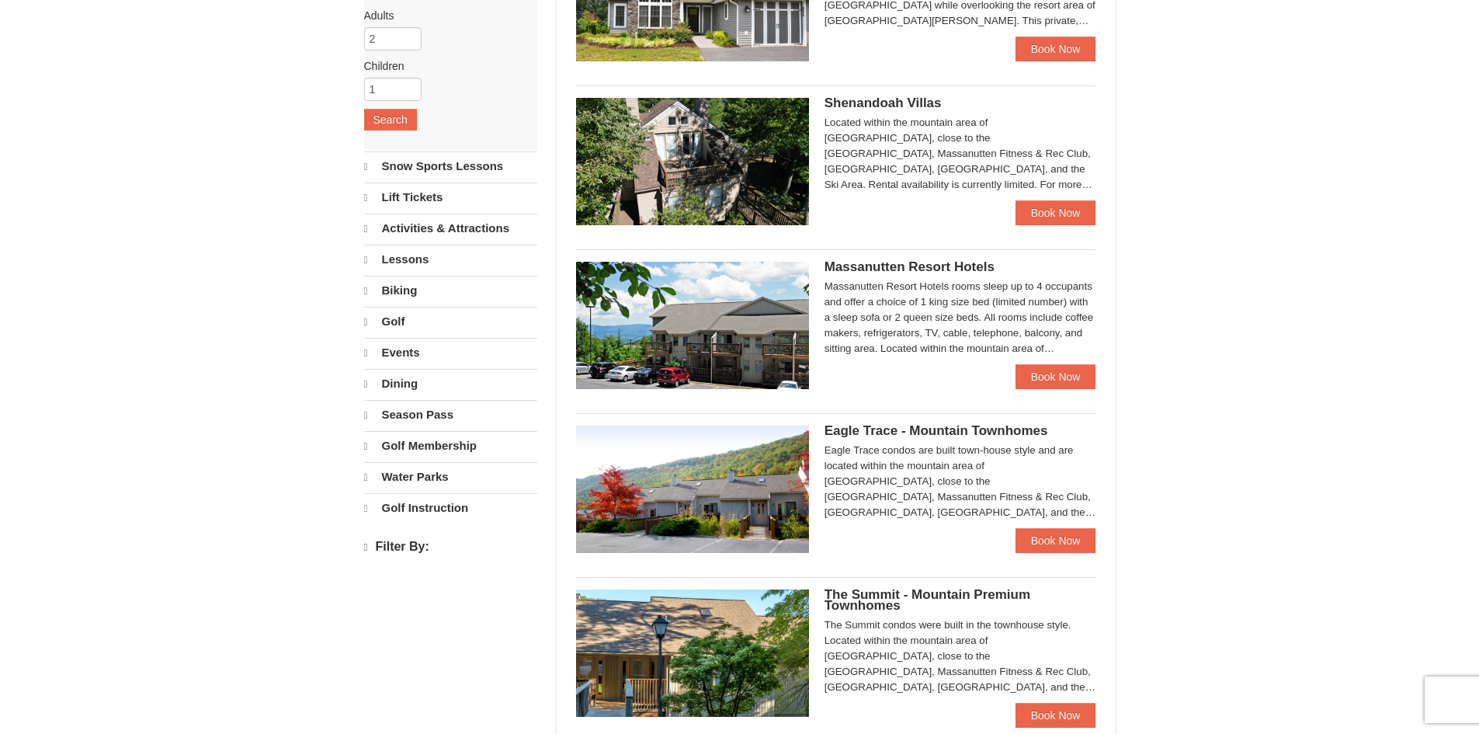
scroll to position [233, 0]
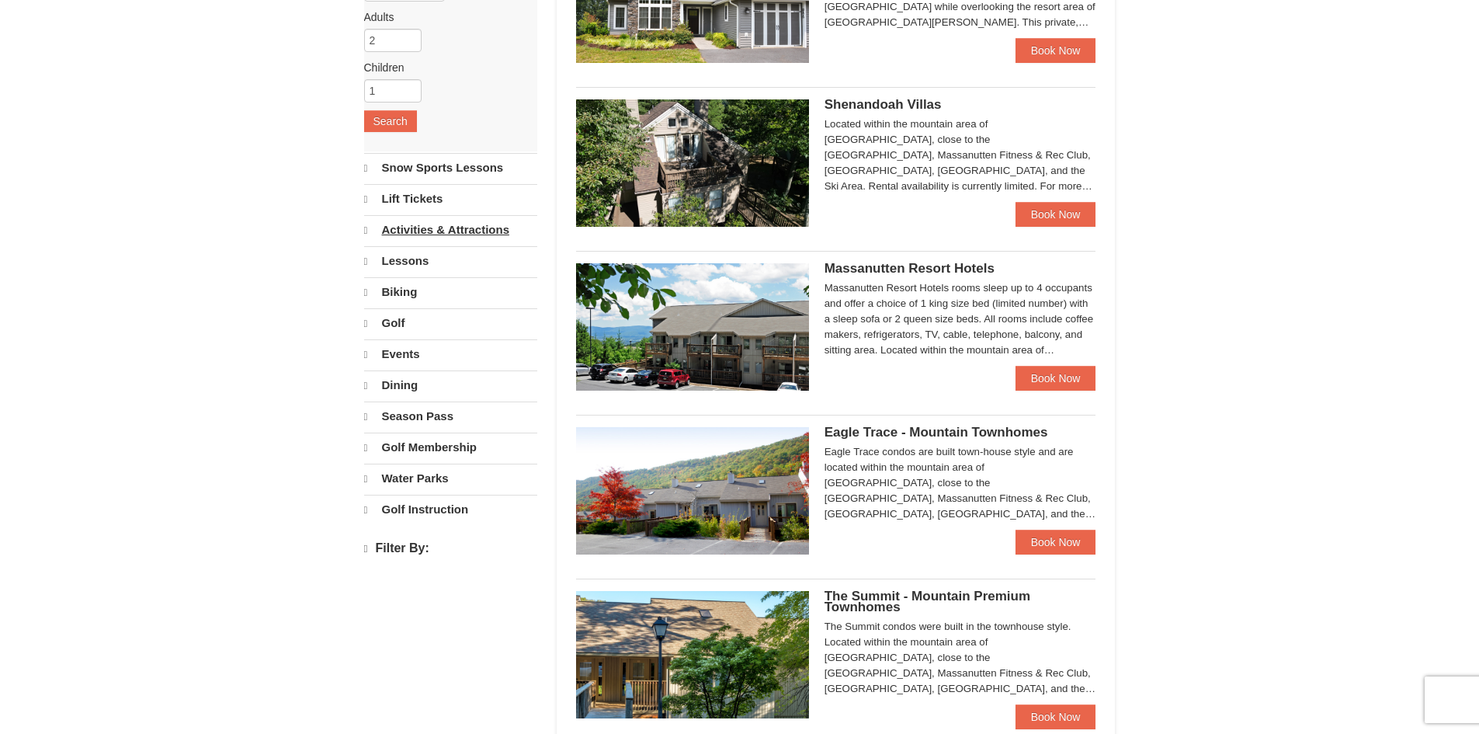
select select "9"
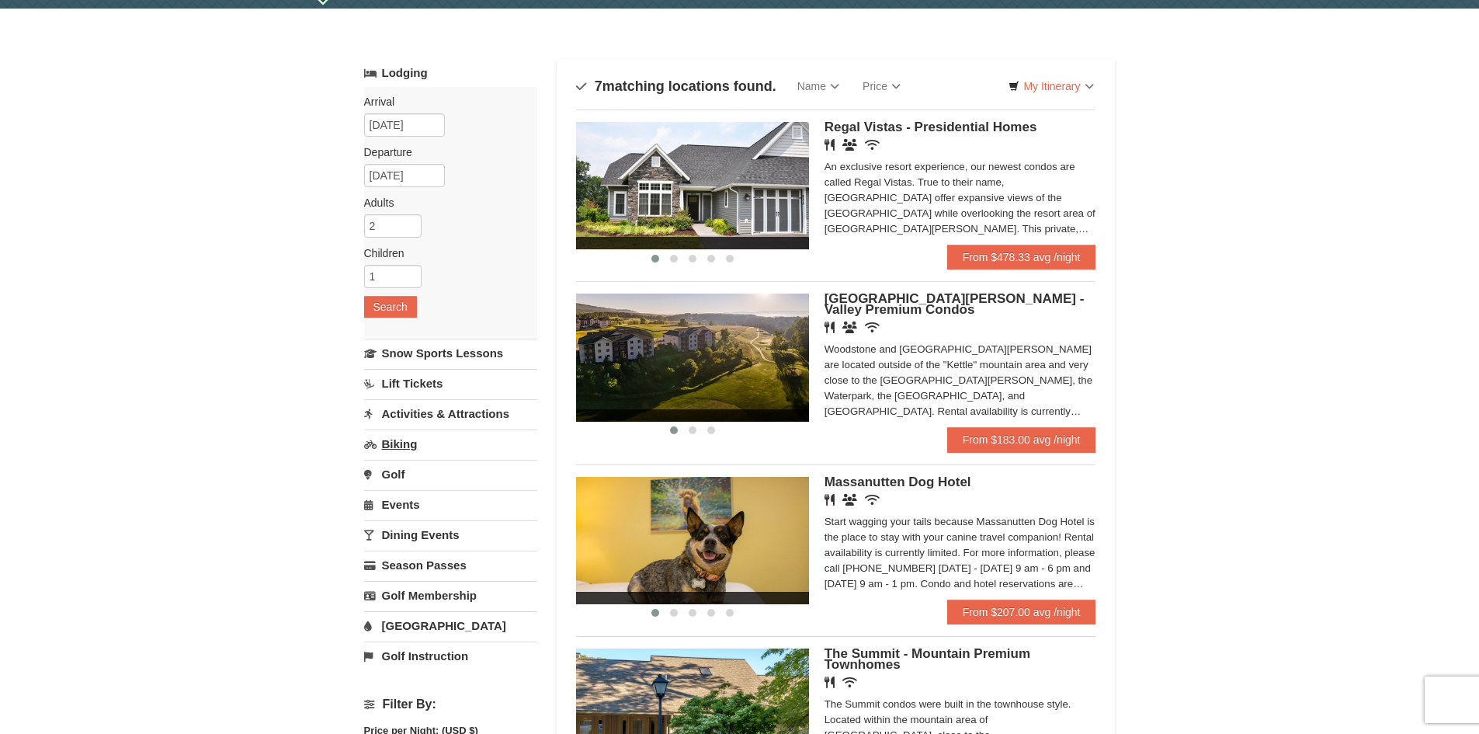
scroll to position [0, 0]
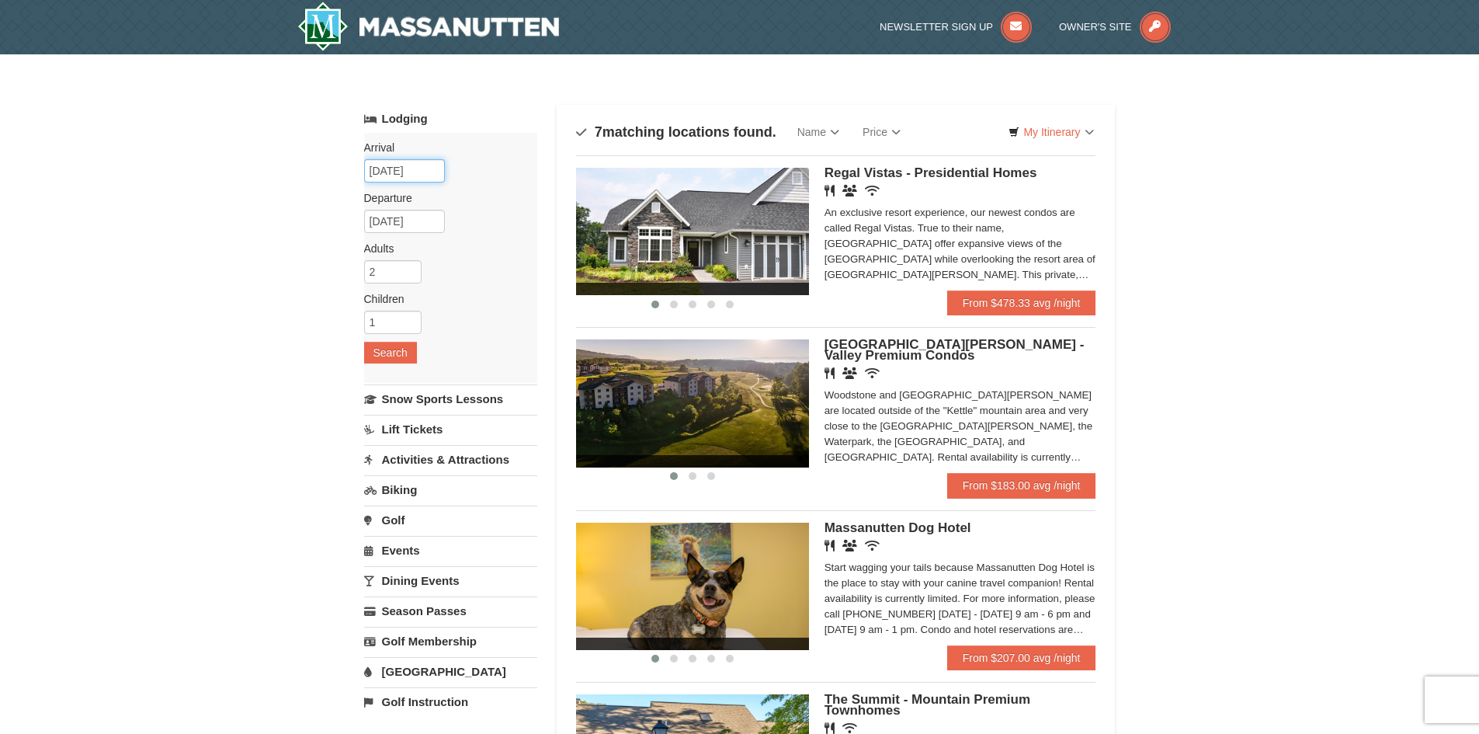
click at [409, 169] on input "10/08/2025" at bounding box center [404, 170] width 81 height 23
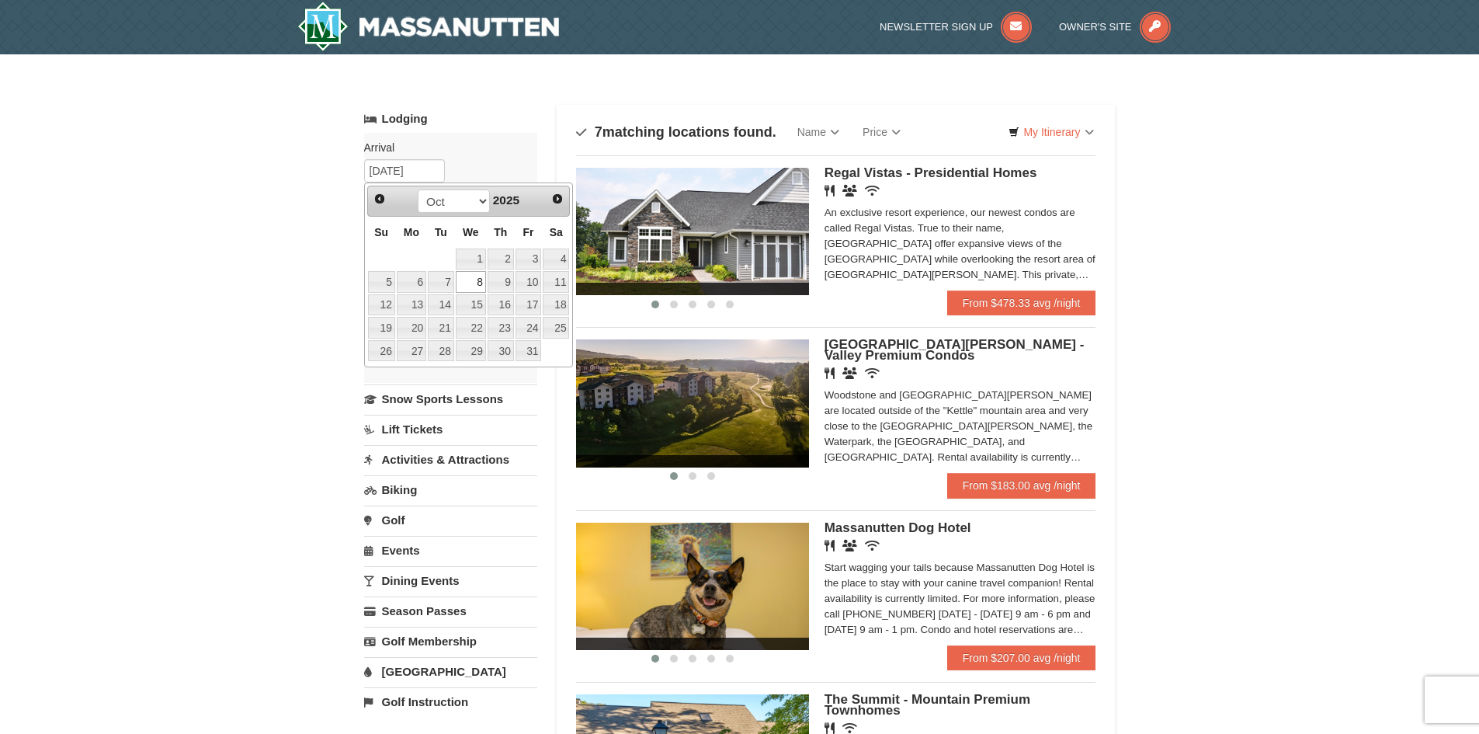
click at [233, 244] on div "× Categories Map List Filter My Itinerary Questions? 1-540-289-9441 Lodging Arr…" at bounding box center [739, 738] width 1479 height 1369
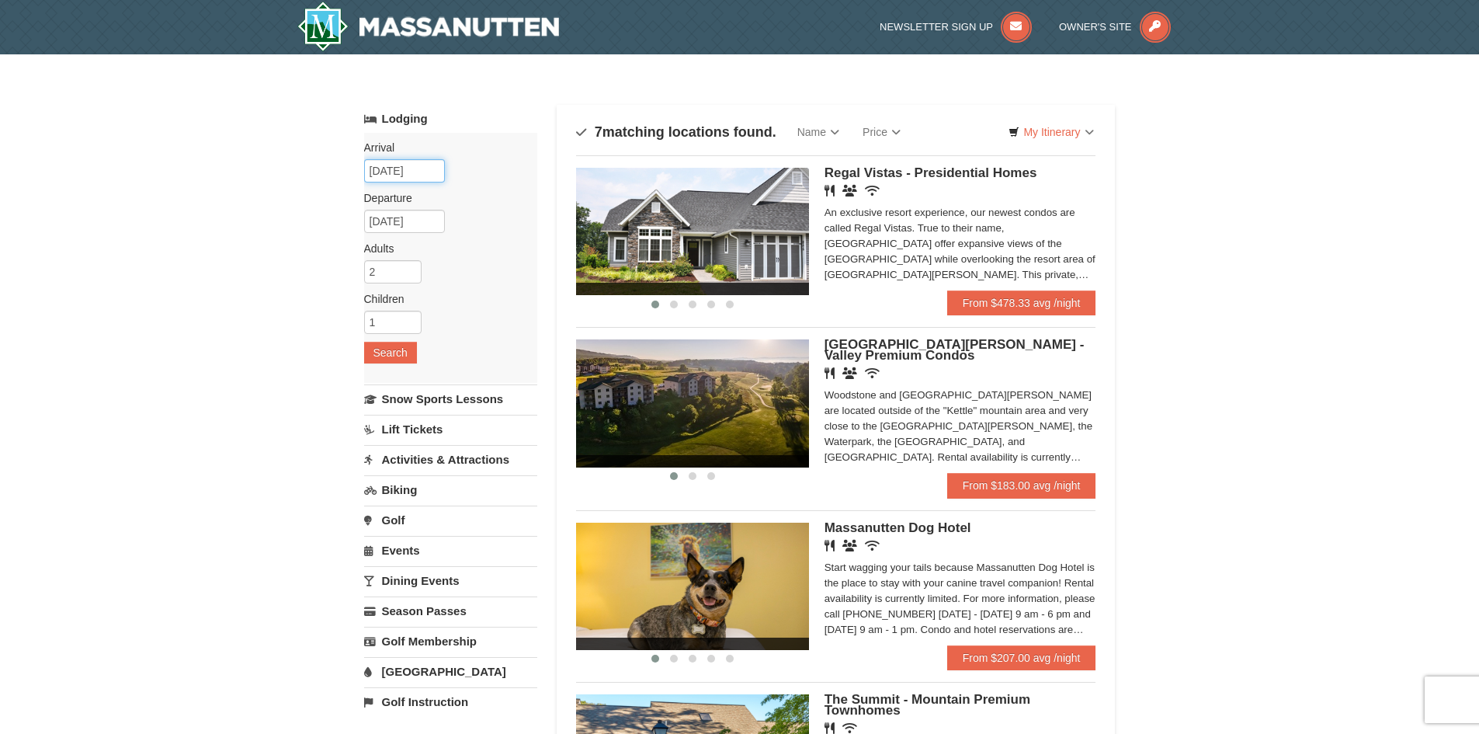
click at [413, 172] on input "10/08/2025" at bounding box center [404, 170] width 81 height 23
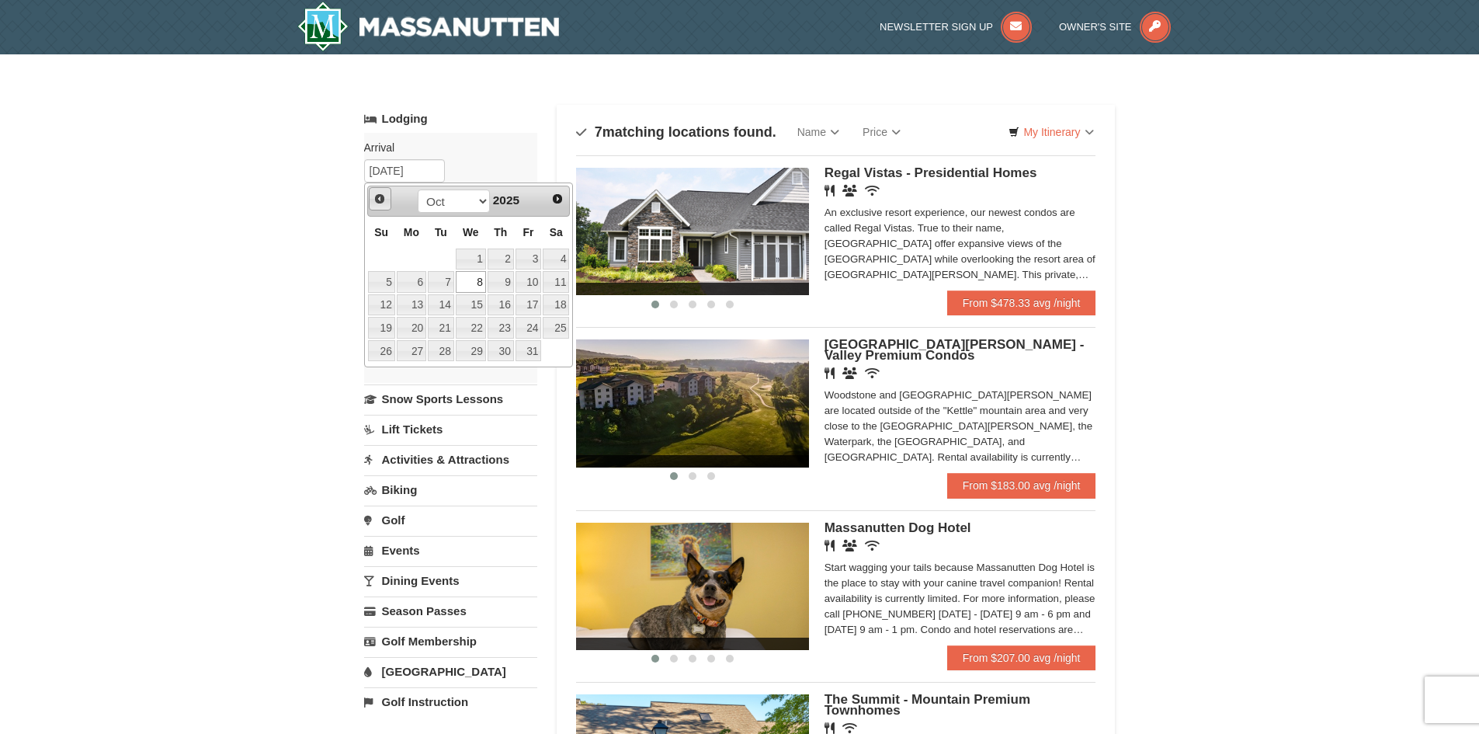
click at [380, 196] on span "Prev" at bounding box center [380, 199] width 12 height 12
click at [477, 333] on link "24" at bounding box center [471, 328] width 30 height 22
type input "[DATE]"
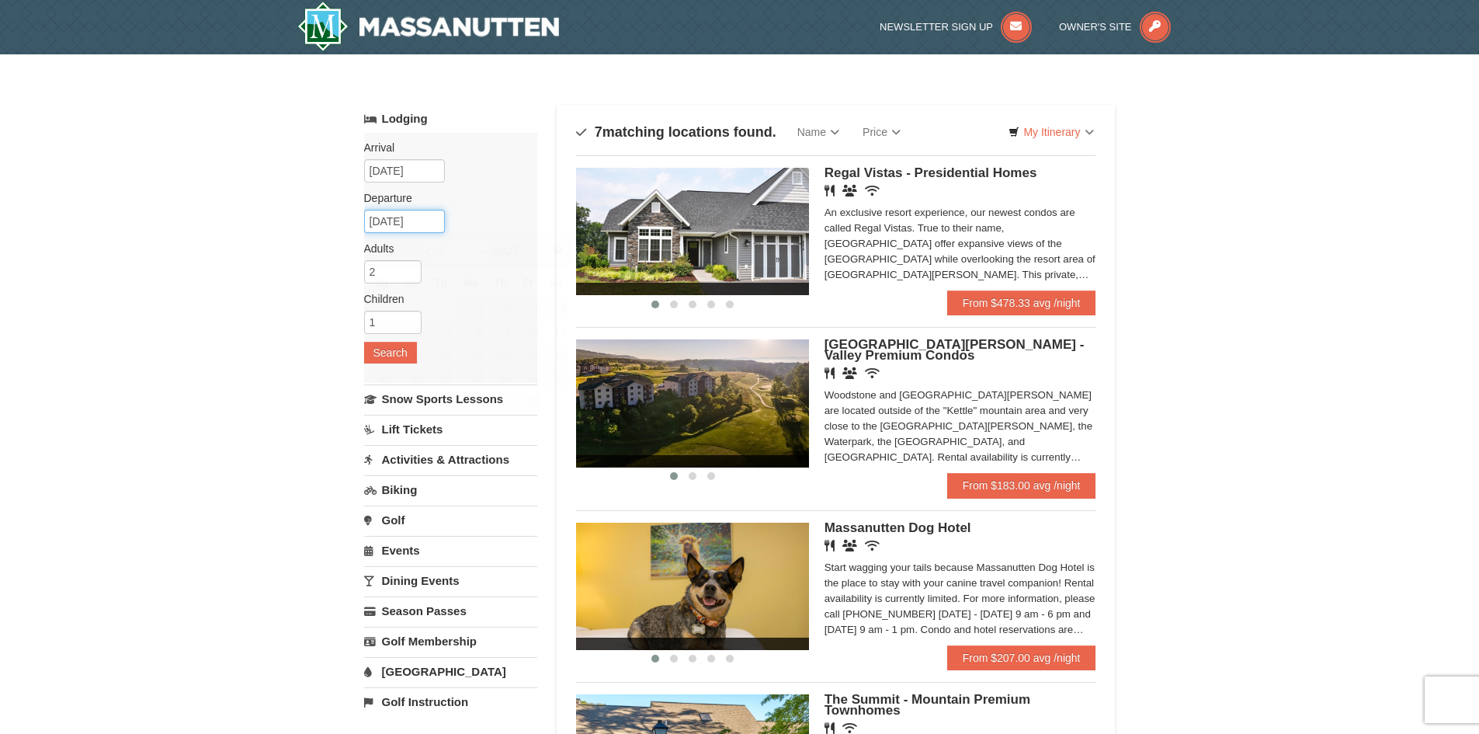
click at [415, 218] on input "10/11/2025" at bounding box center [404, 221] width 81 height 23
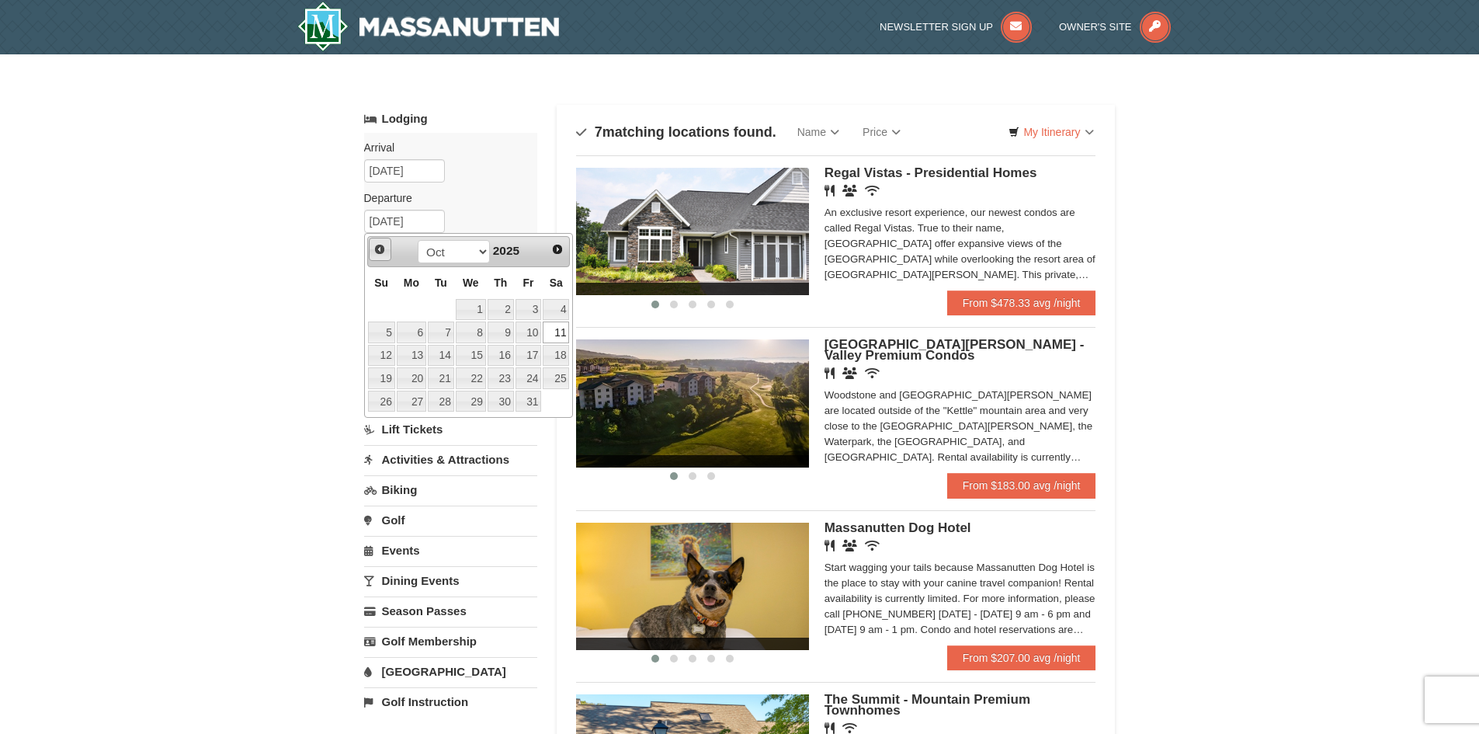
click at [370, 245] on link "Prev" at bounding box center [380, 249] width 23 height 23
click at [560, 374] on link "27" at bounding box center [556, 378] width 26 height 22
type input "[DATE]"
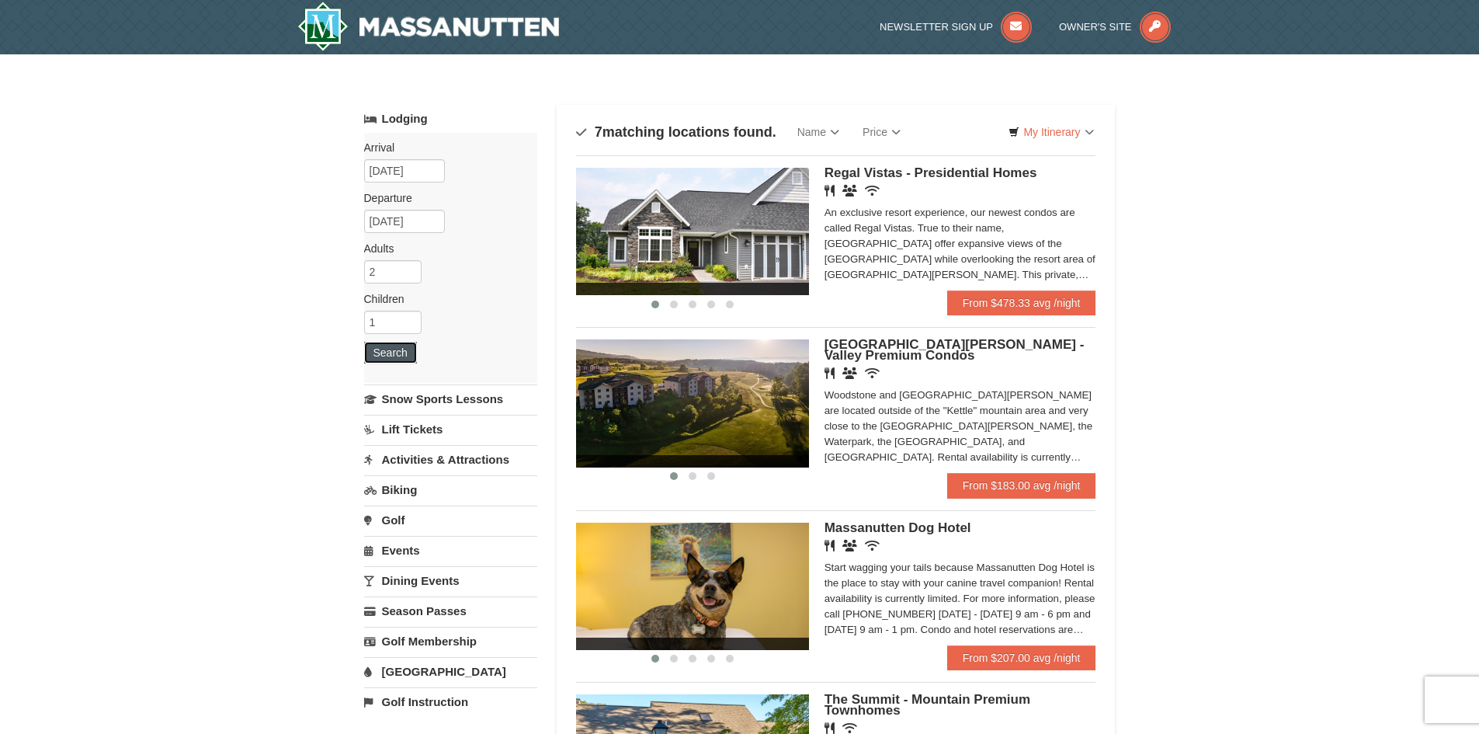
click at [389, 353] on button "Search" at bounding box center [390, 353] width 53 height 22
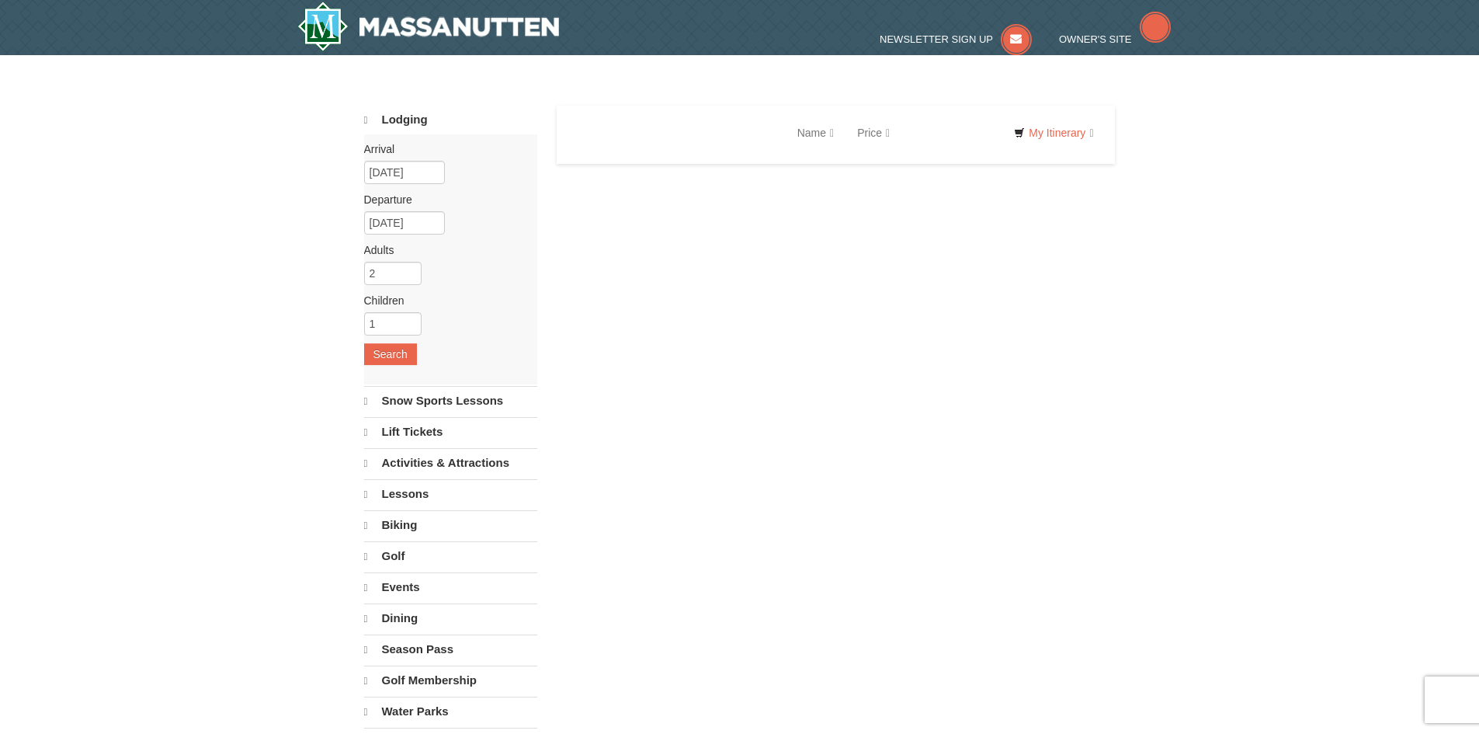
select select "9"
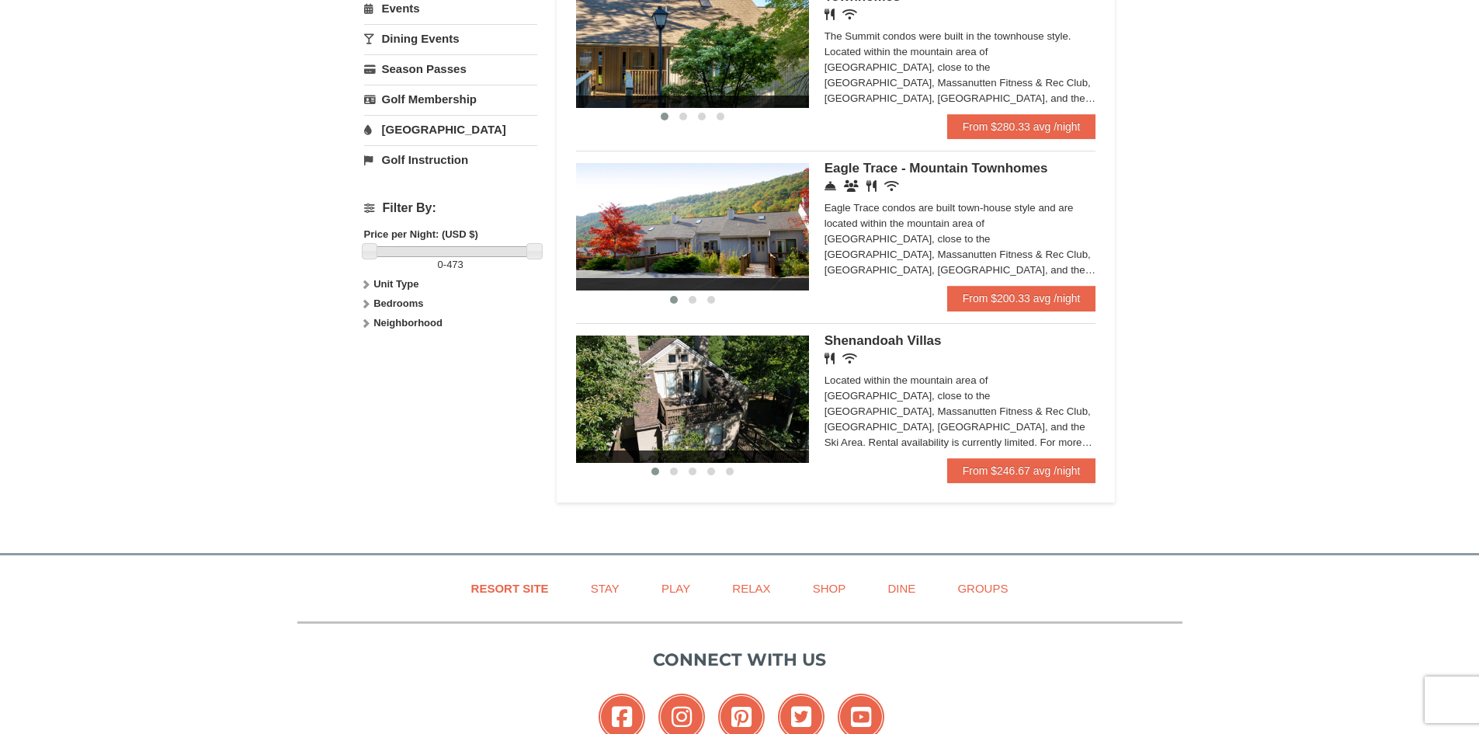
scroll to position [544, 0]
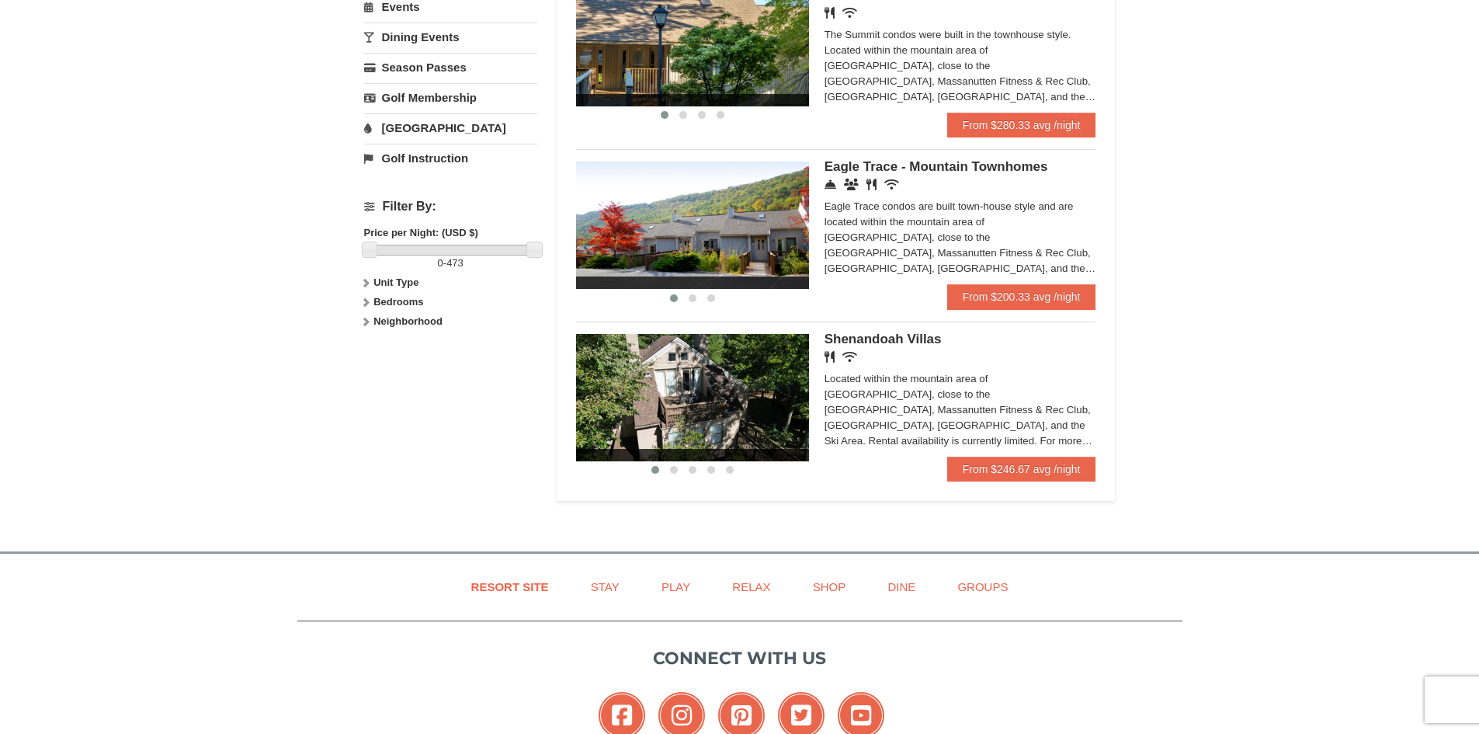
click at [368, 304] on icon at bounding box center [365, 302] width 11 height 11
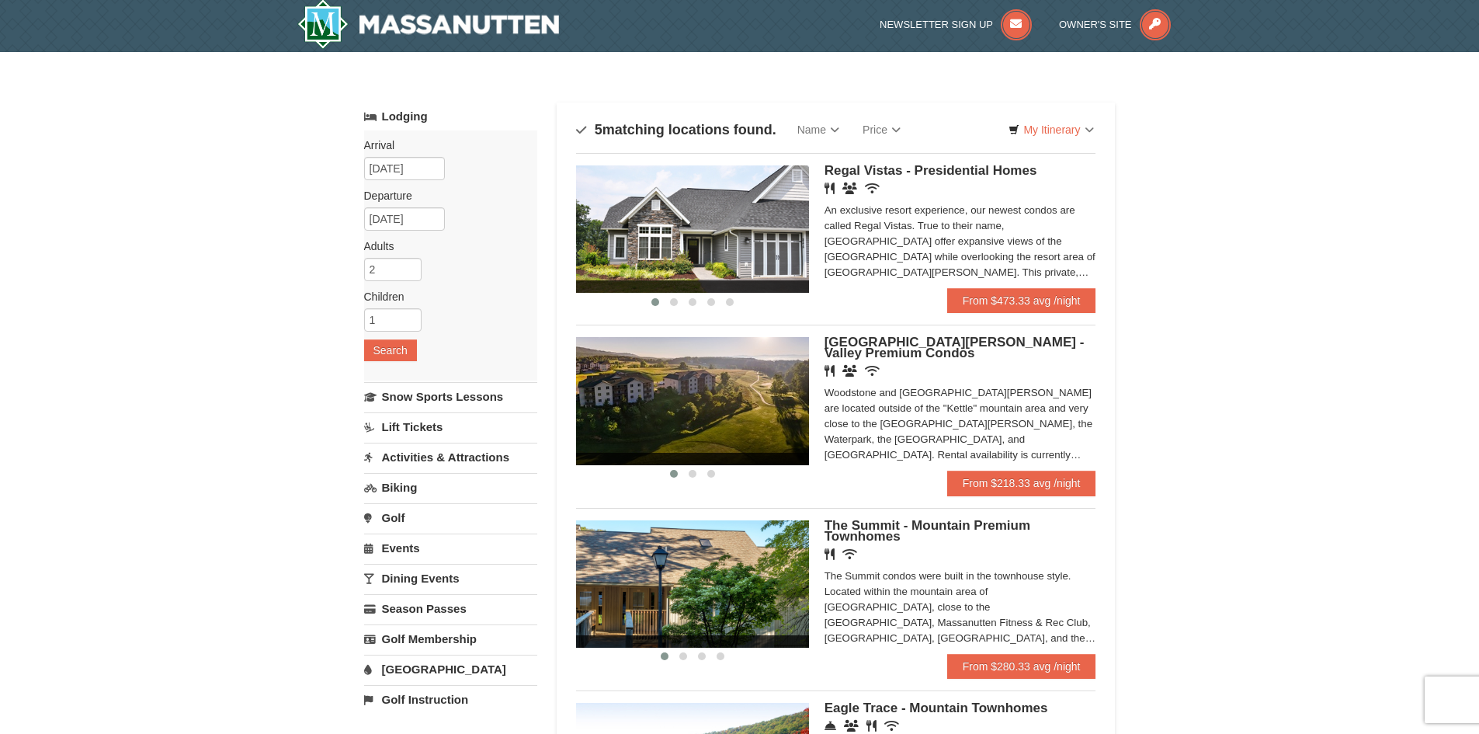
scroll to position [0, 0]
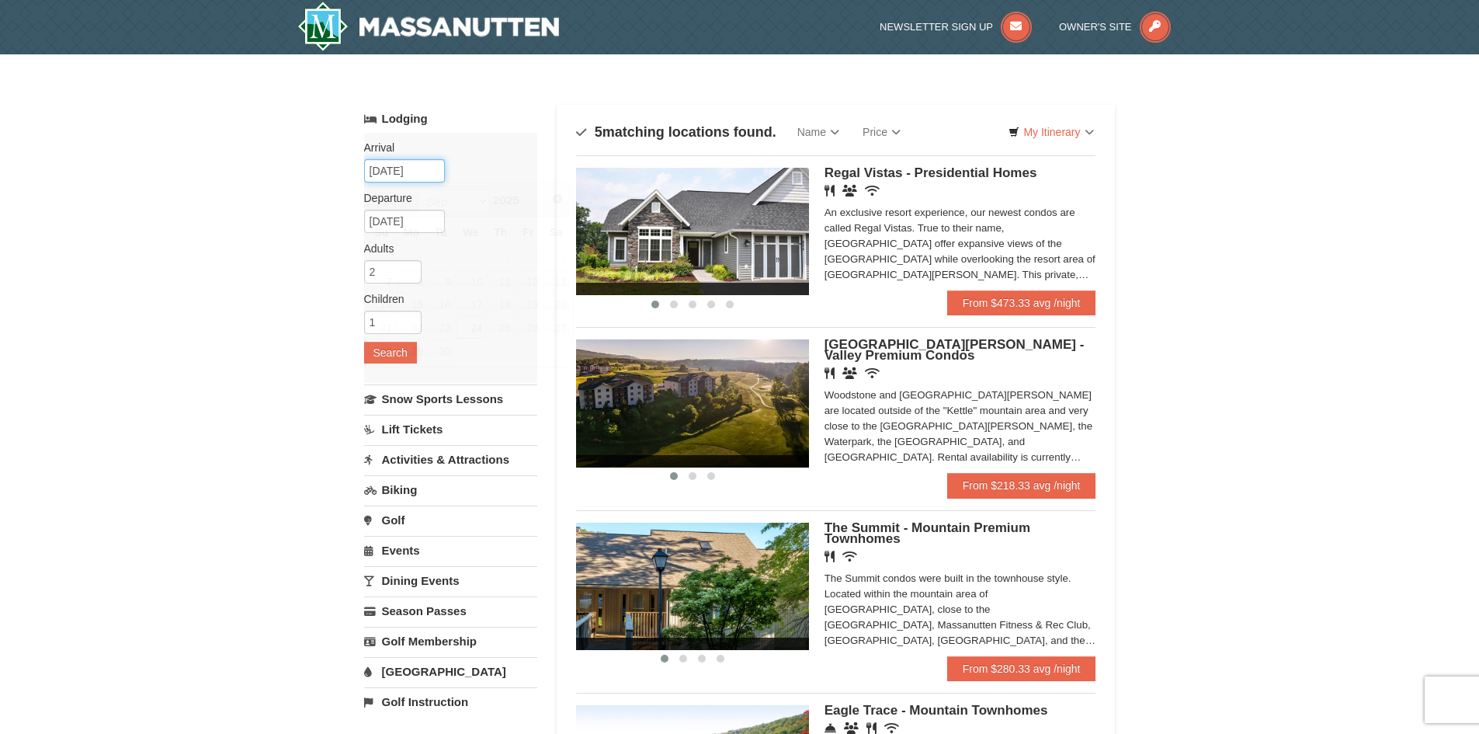
click at [419, 167] on input "[DATE]" at bounding box center [404, 170] width 81 height 23
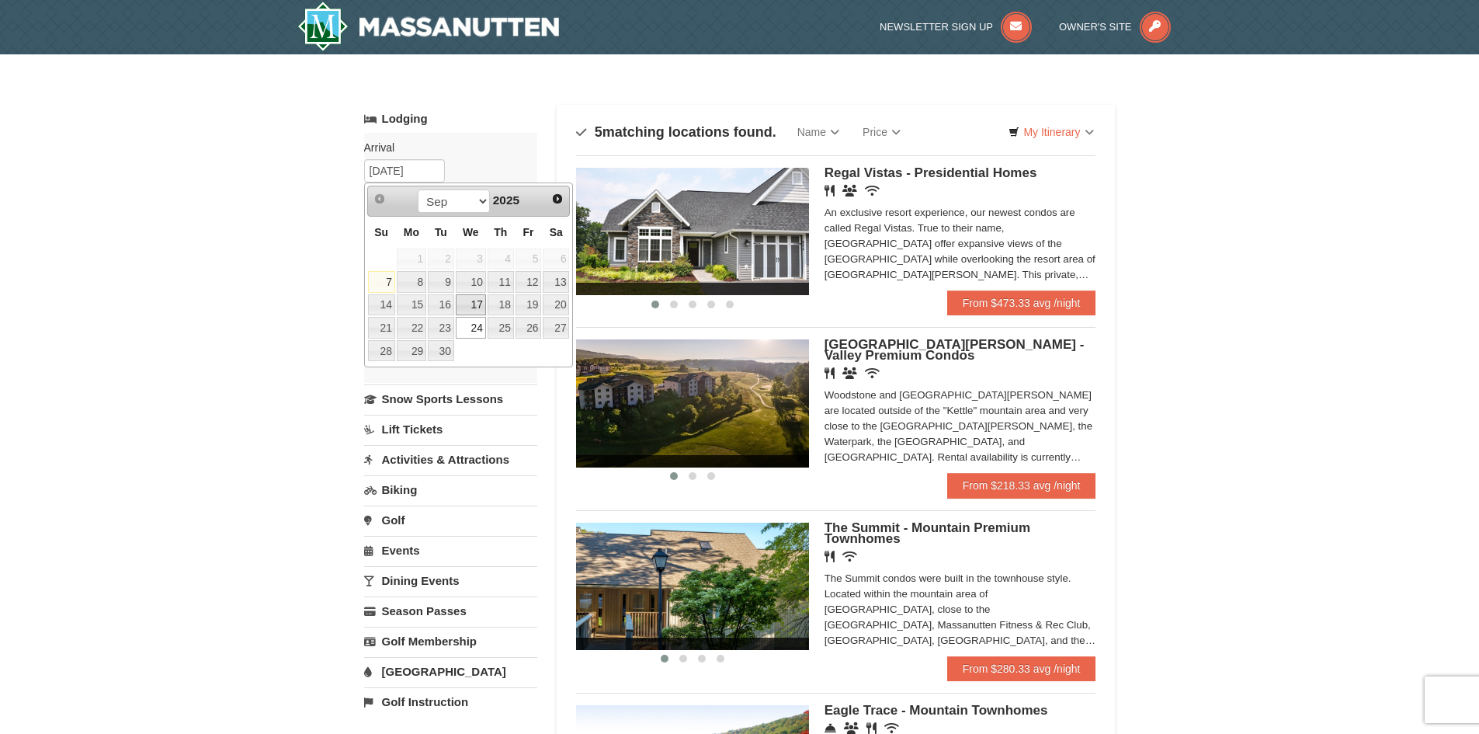
click at [478, 306] on link "17" at bounding box center [471, 305] width 30 height 22
type input "[DATE]"
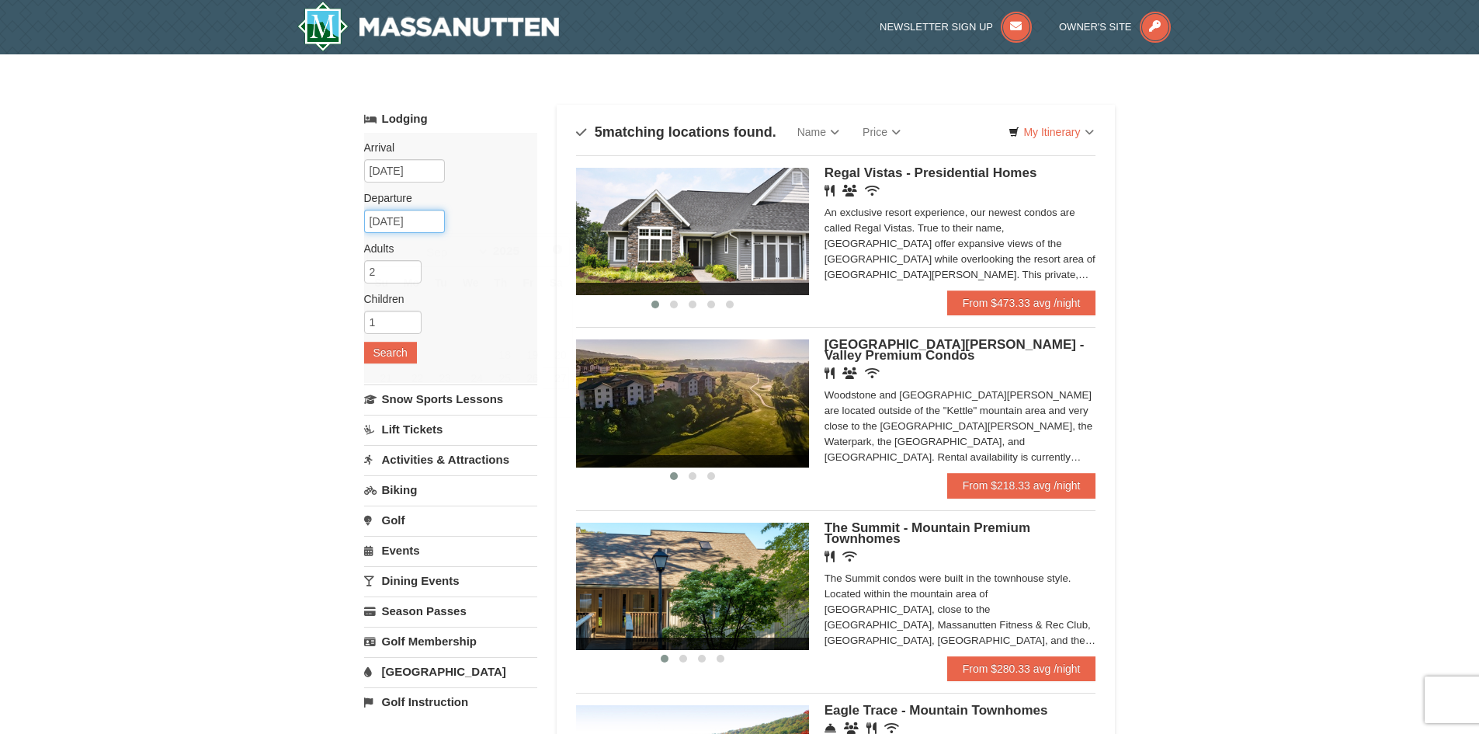
click at [422, 219] on input "[DATE]" at bounding box center [404, 221] width 81 height 23
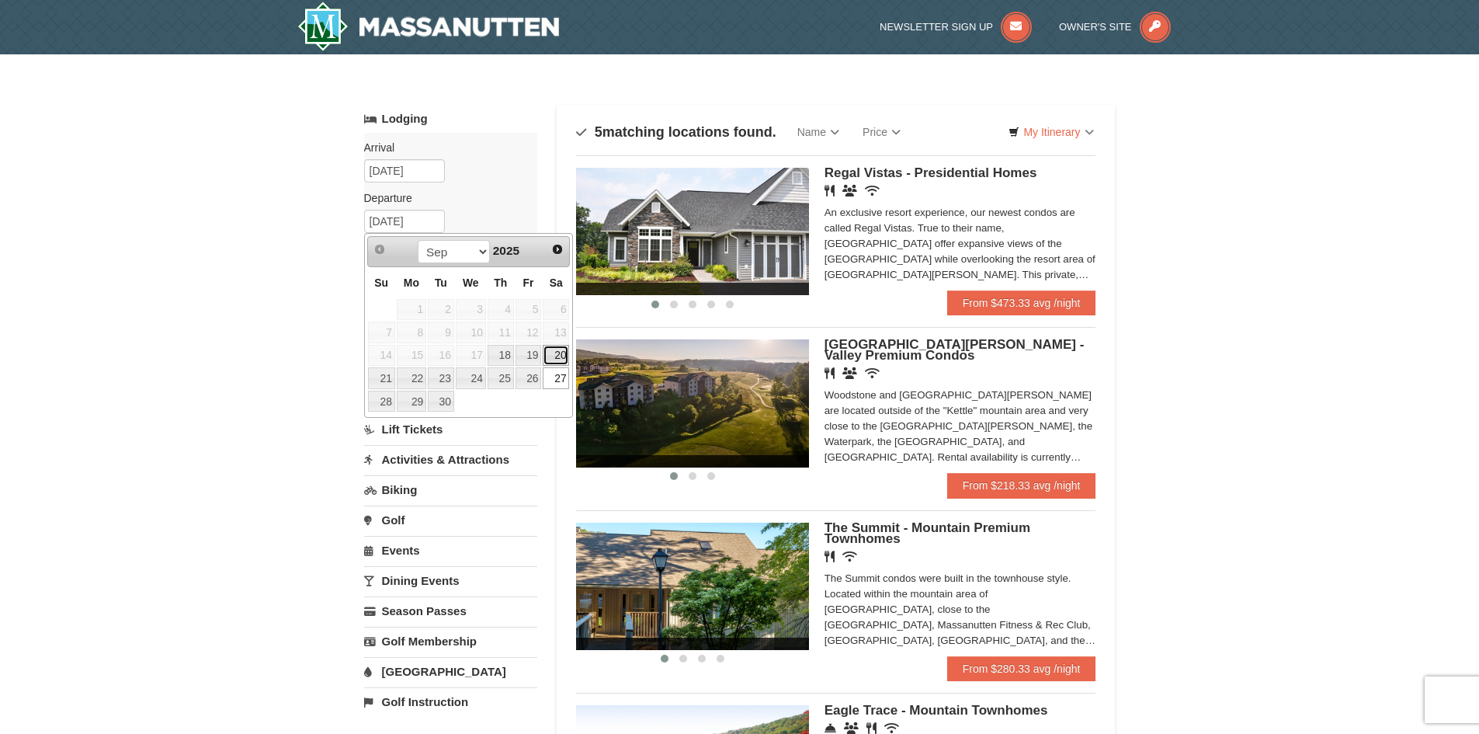
drag, startPoint x: 561, startPoint y: 356, endPoint x: 537, endPoint y: 342, distance: 27.5
click at [561, 356] on link "20" at bounding box center [556, 356] width 26 height 22
type input "[DATE]"
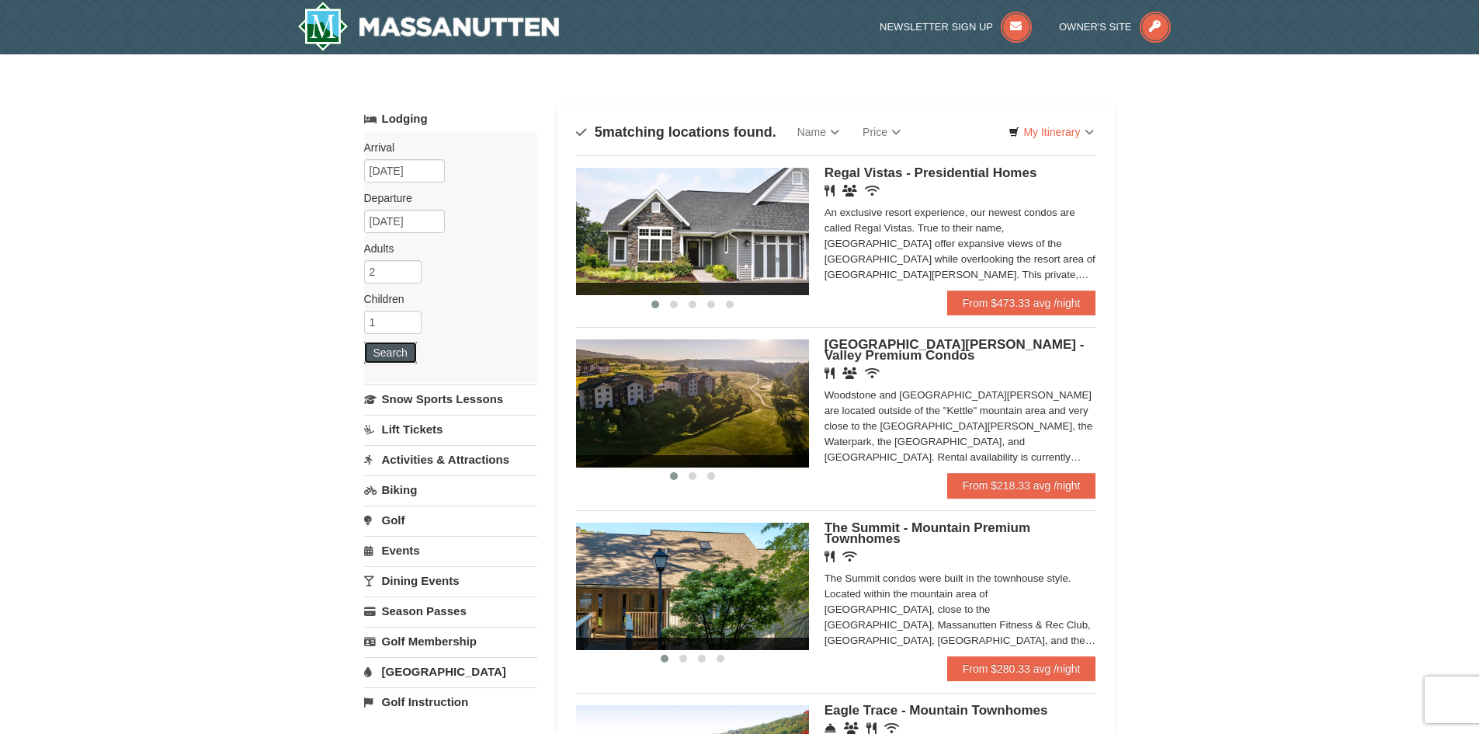
click at [400, 355] on button "Search" at bounding box center [390, 353] width 53 height 22
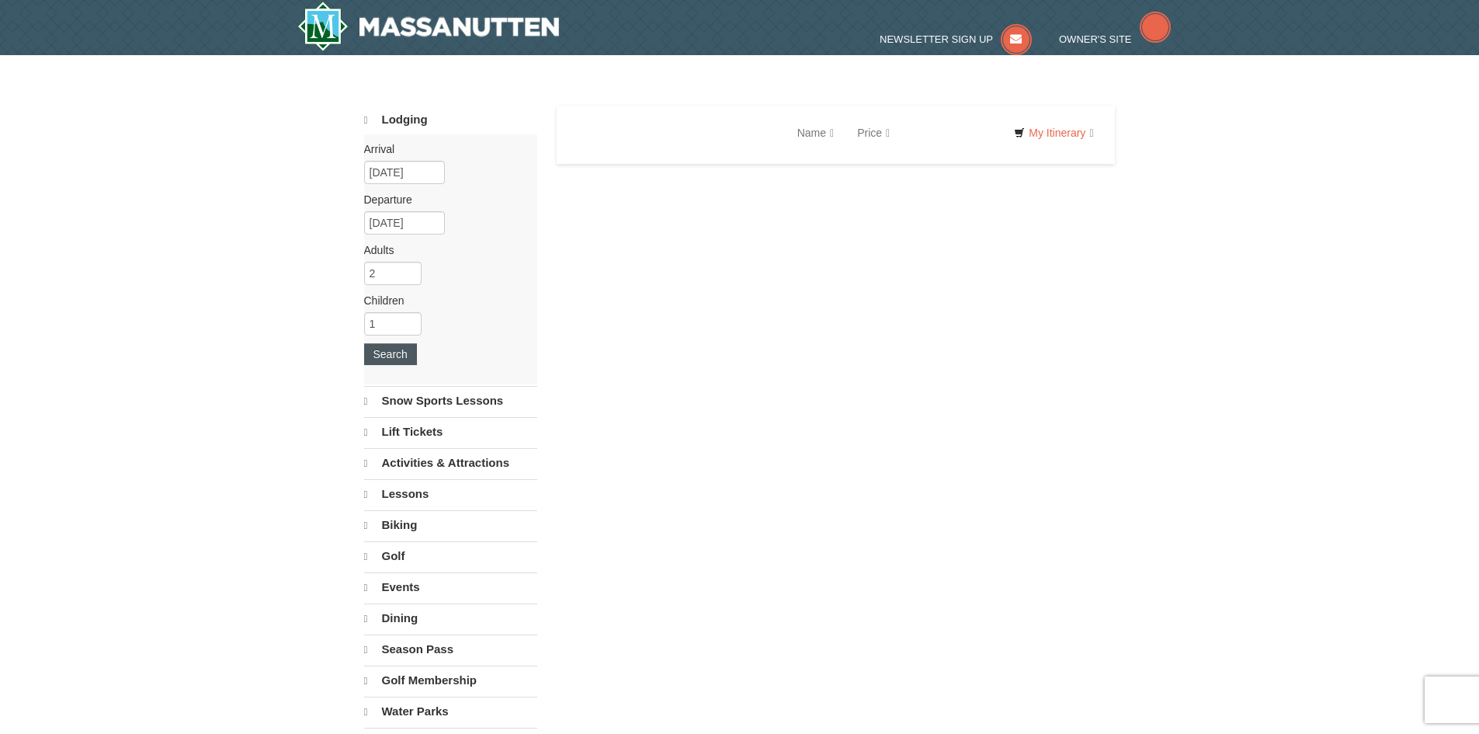
select select "9"
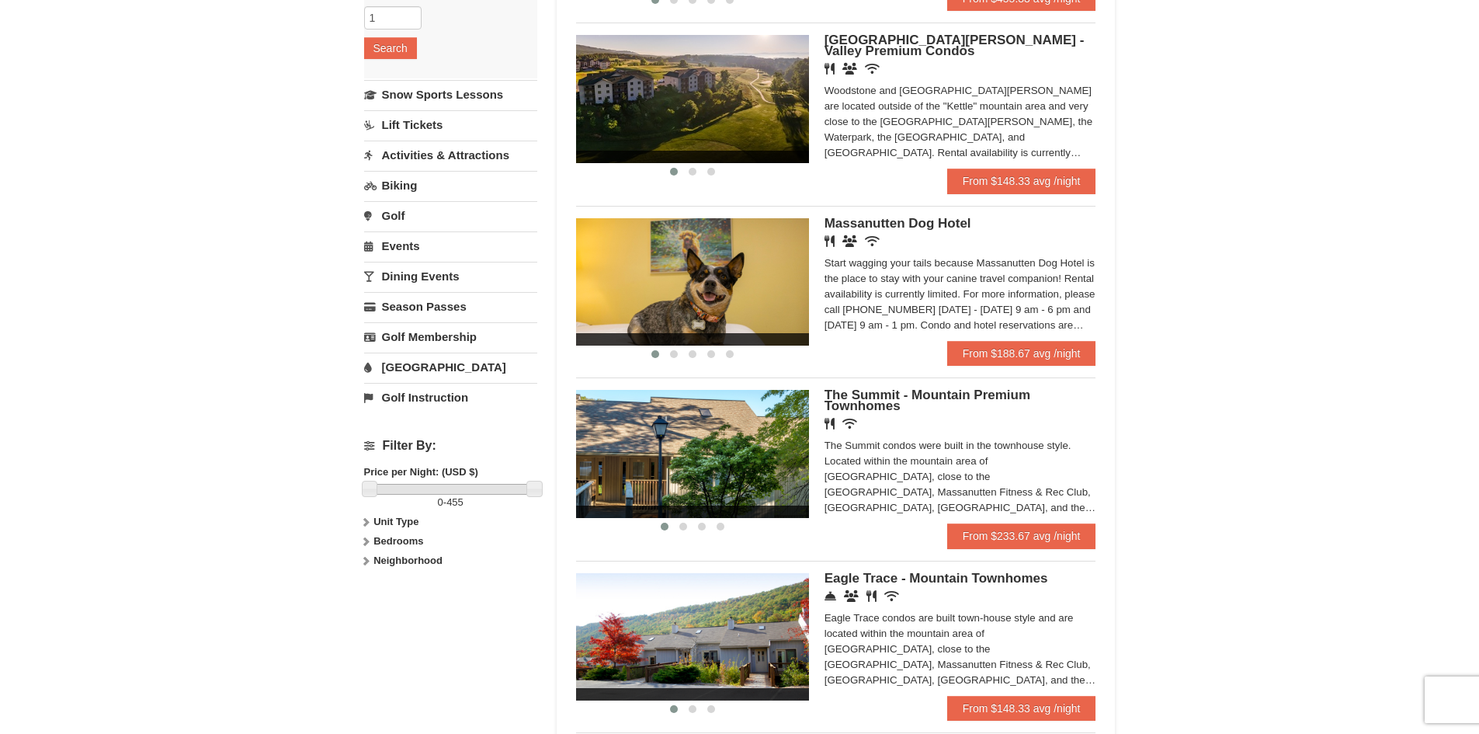
scroll to position [311, 0]
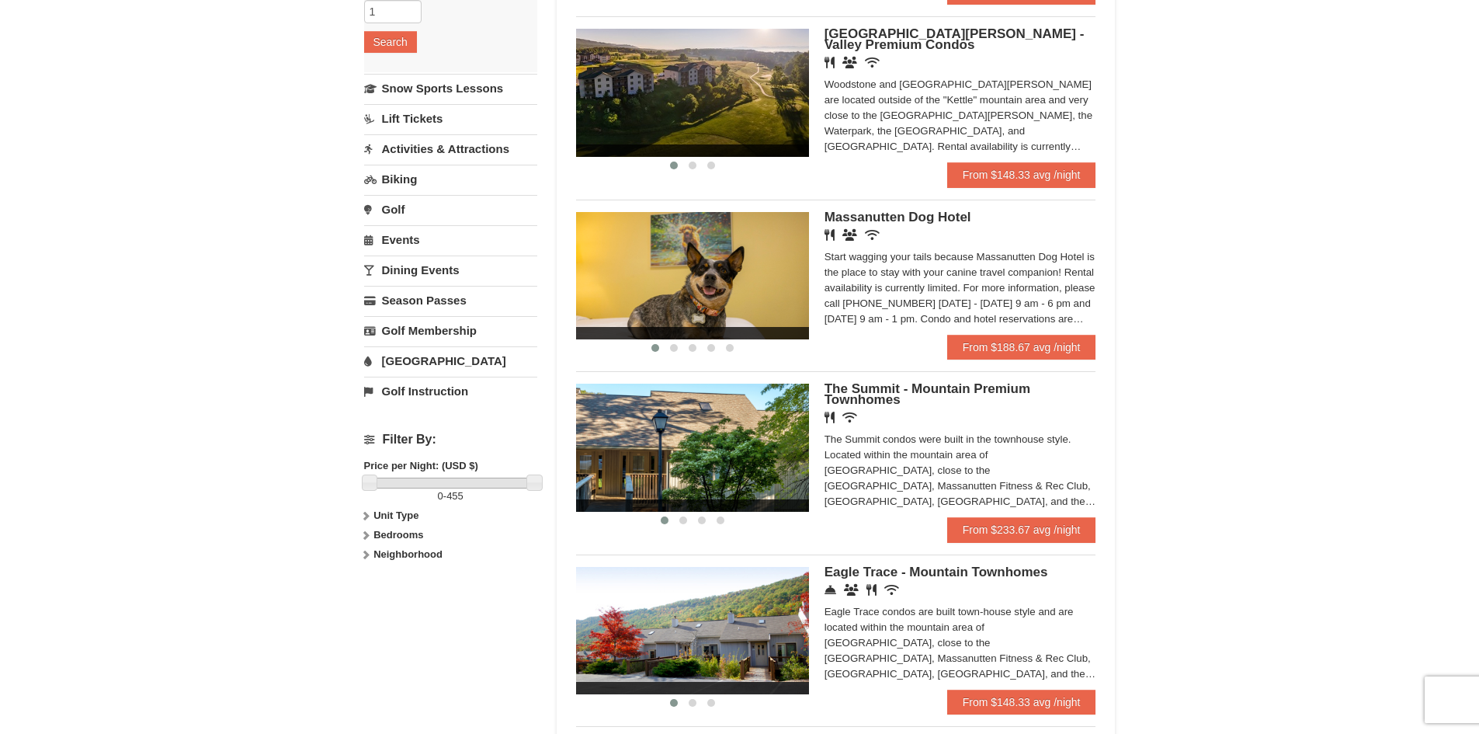
click at [366, 537] on icon at bounding box center [365, 535] width 11 height 11
click at [368, 586] on input "checkbox" at bounding box center [369, 587] width 10 height 10
checkbox input "true"
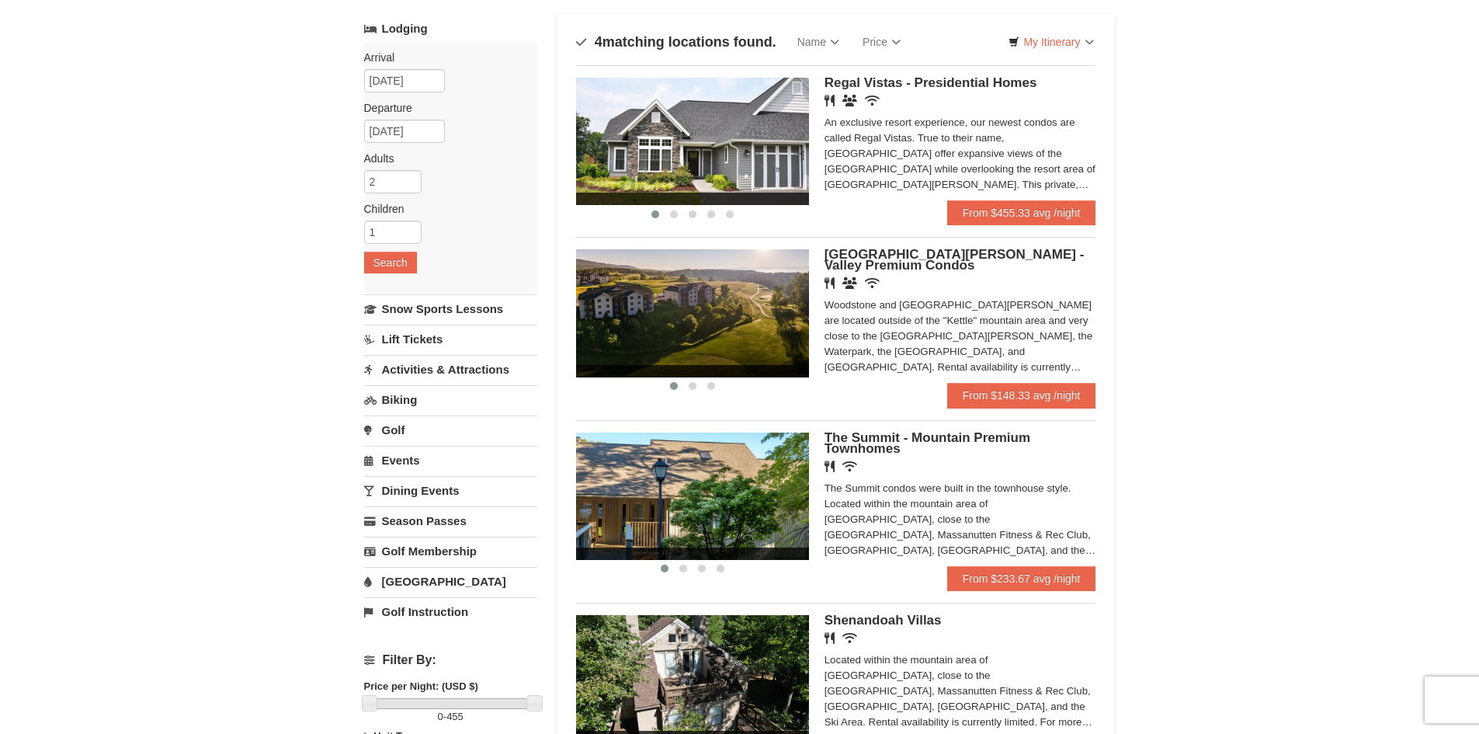
scroll to position [78, 0]
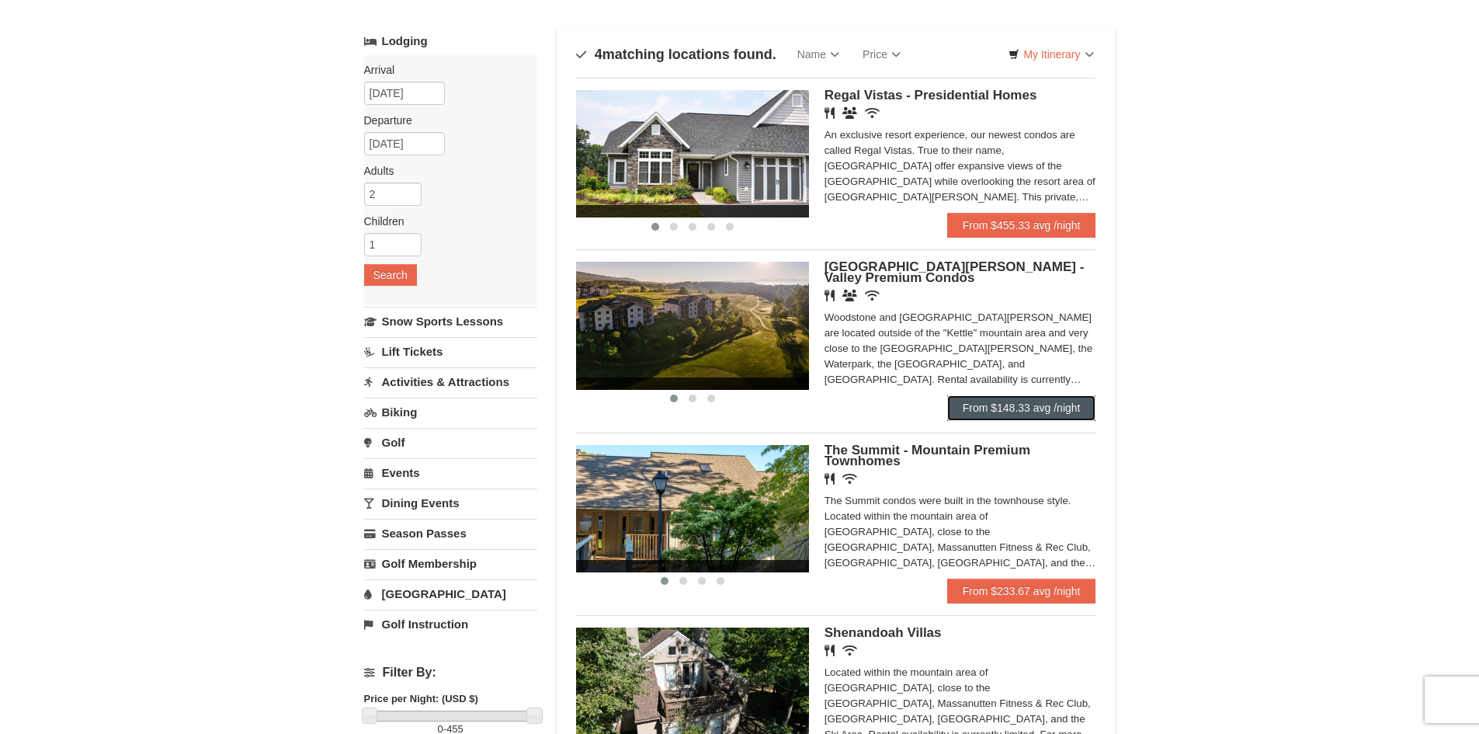
click at [994, 412] on link "From $148.33 avg /night" at bounding box center [1021, 407] width 149 height 25
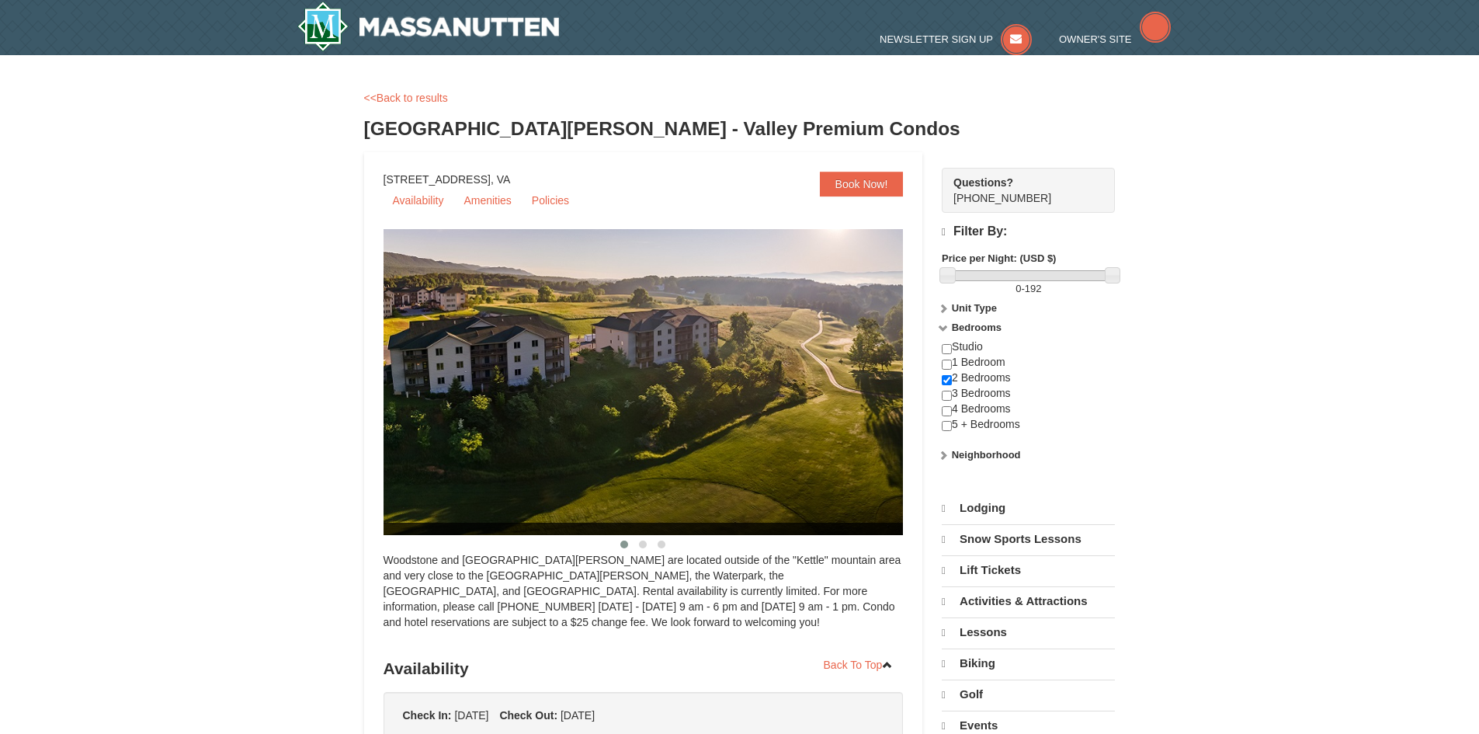
select select "9"
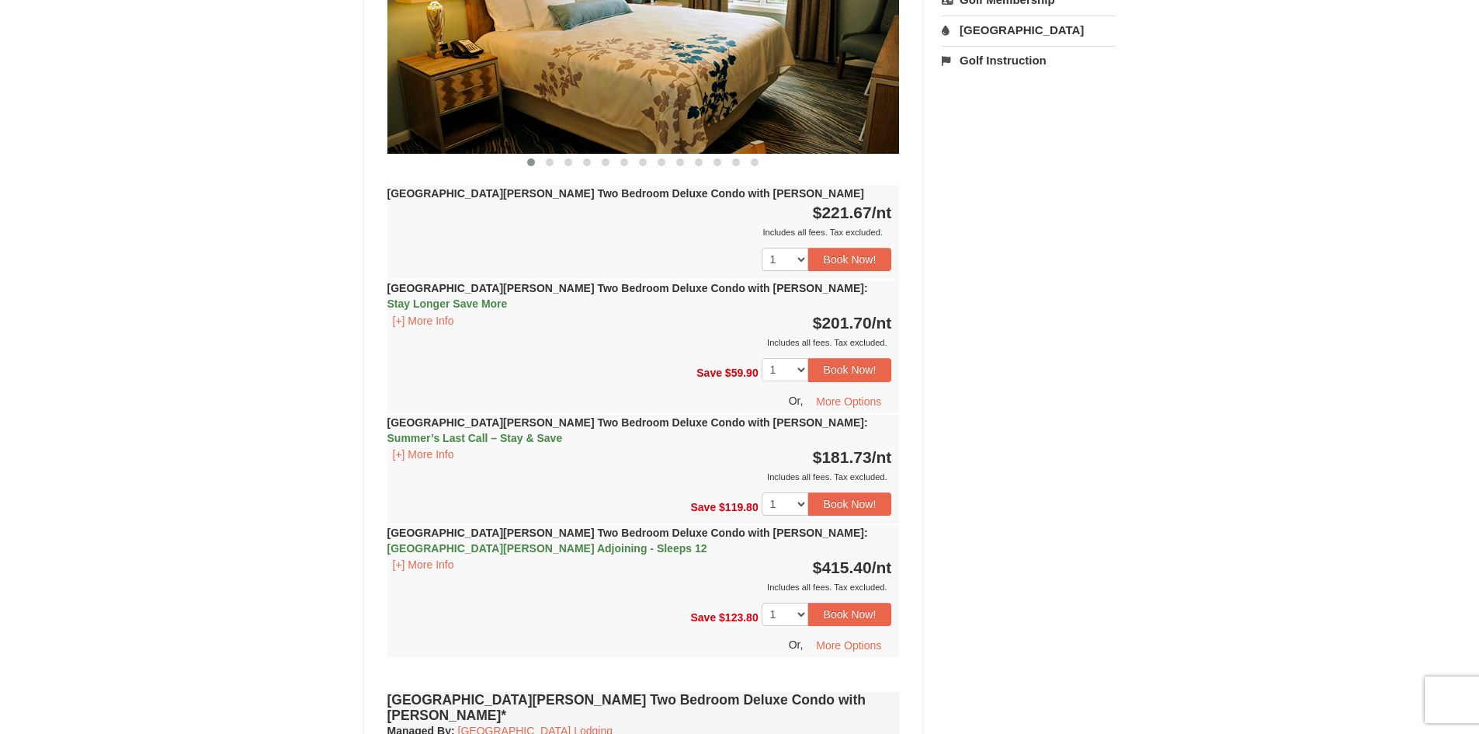
scroll to position [777, 0]
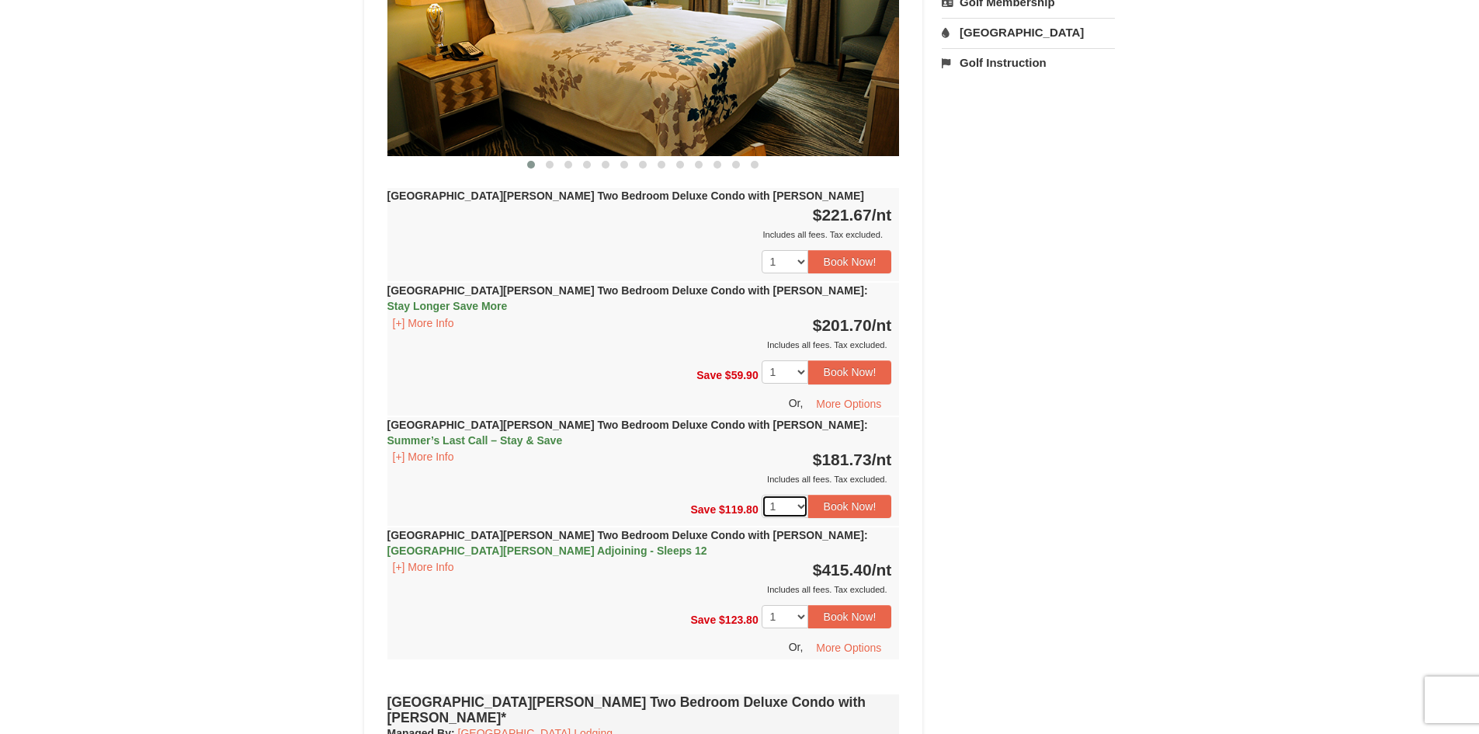
click at [800, 495] on select "1 2 3 4 5 6 7 8 9 10 11 12 13 14" at bounding box center [785, 506] width 47 height 23
click at [818, 495] on button "Book Now!" at bounding box center [850, 506] width 84 height 23
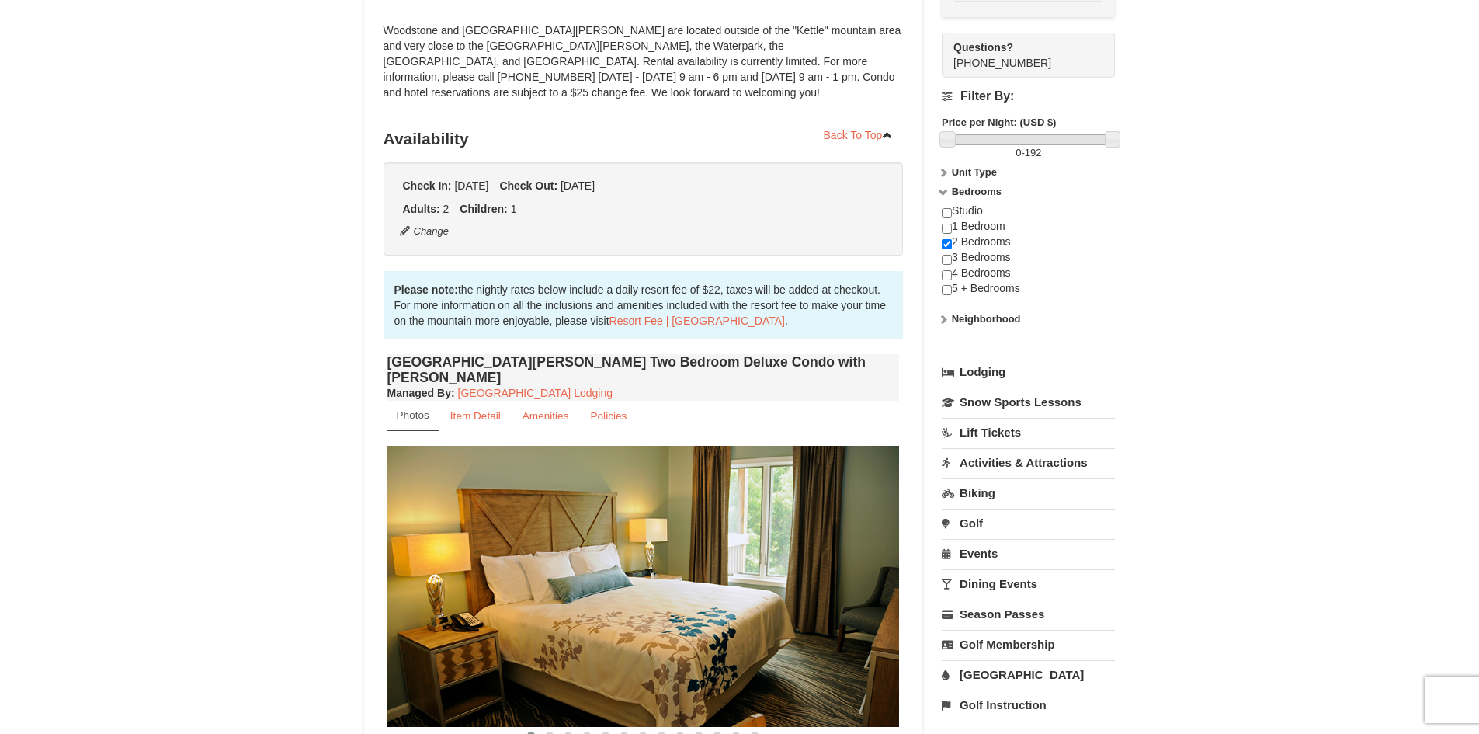
scroll to position [151, 0]
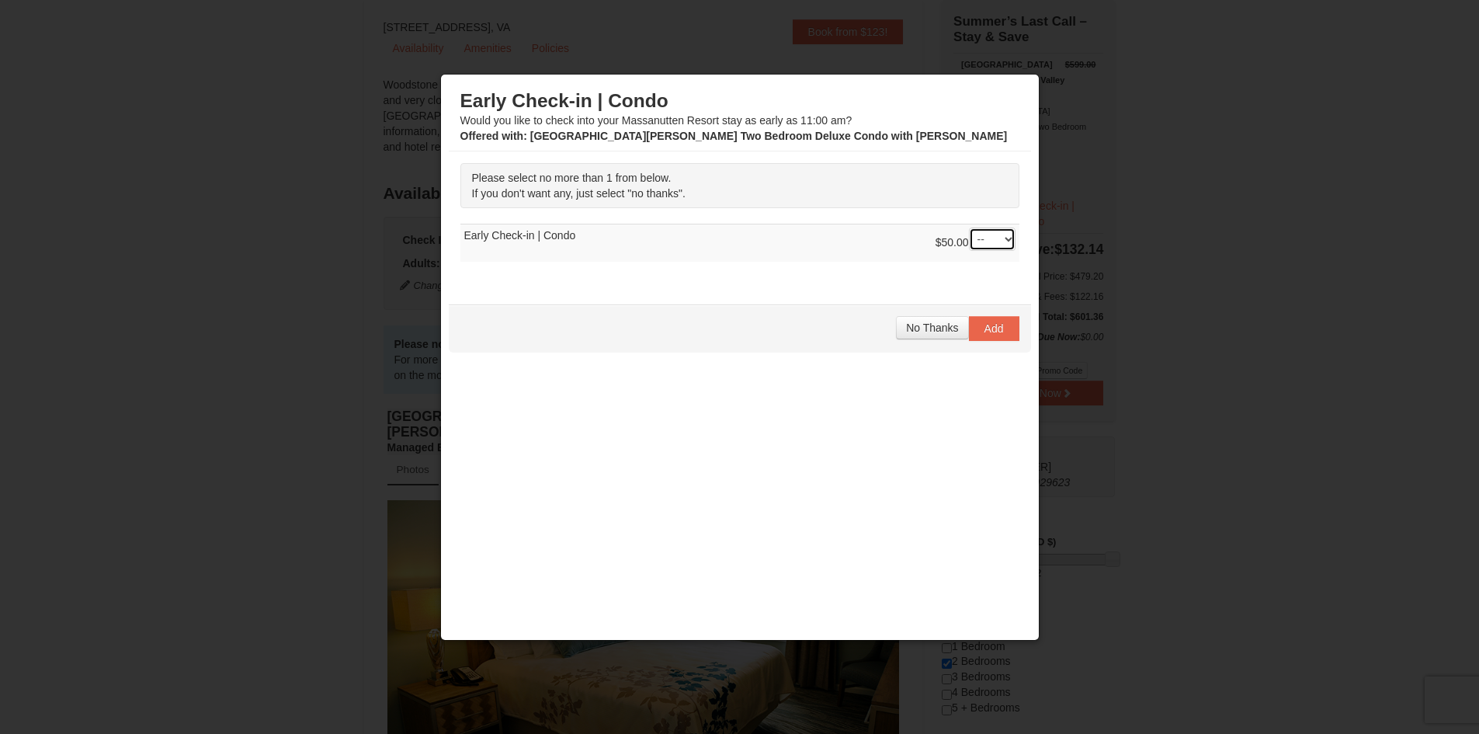
click at [989, 235] on select "-- 01" at bounding box center [992, 239] width 47 height 23
click at [864, 266] on div "Please select no more than 1 from below. If you don't want any, just select "no…" at bounding box center [740, 219] width 582 height 137
click at [929, 325] on span "No Thanks" at bounding box center [932, 327] width 52 height 12
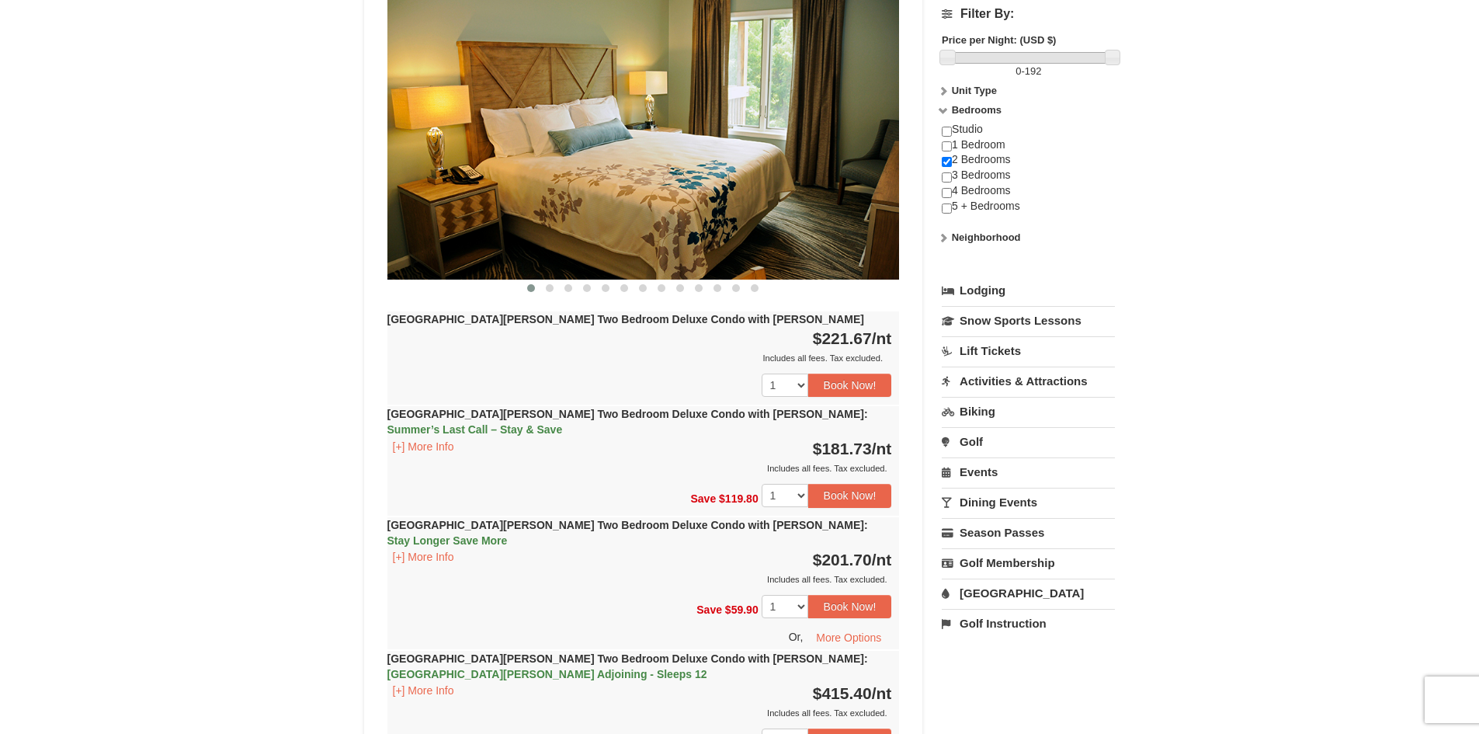
scroll to position [854, 0]
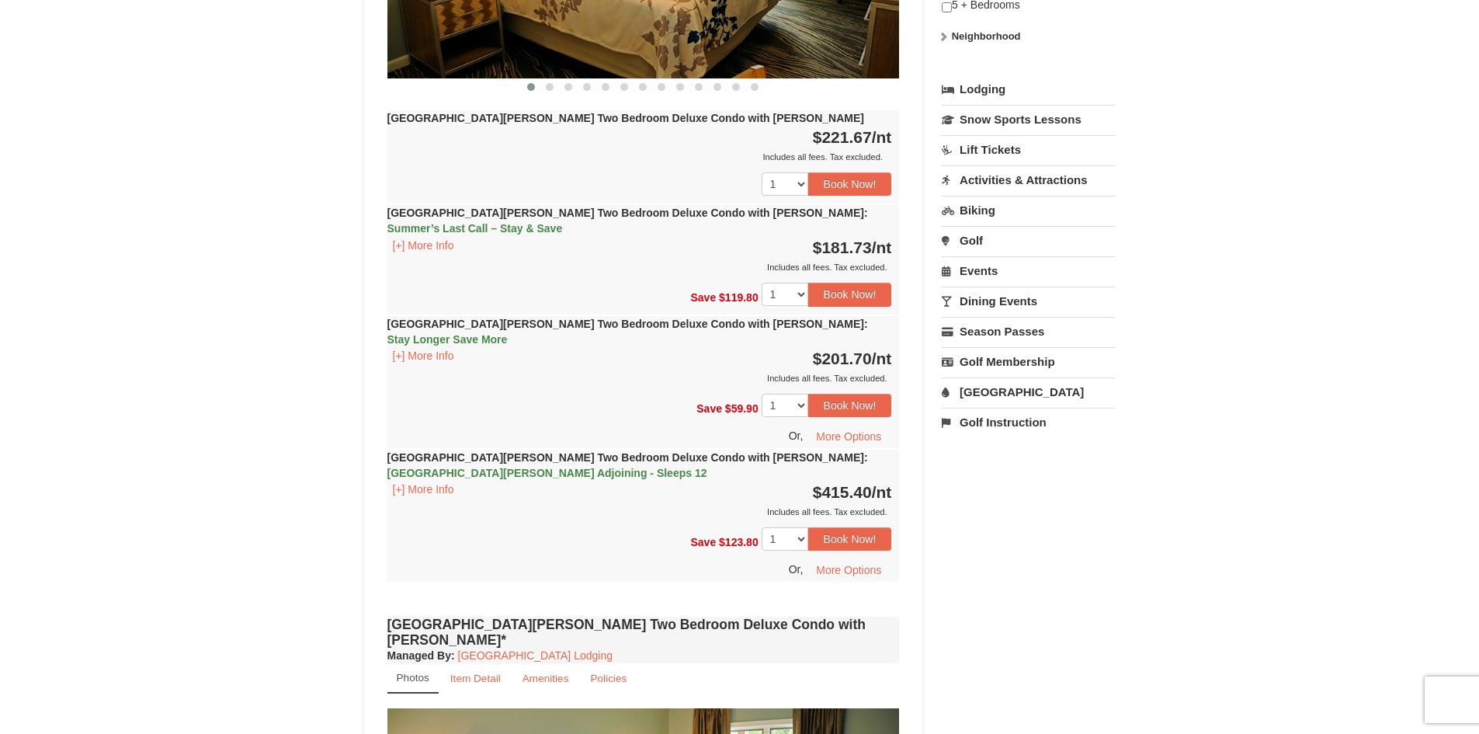
click at [985, 377] on link "[GEOGRAPHIC_DATA]" at bounding box center [1028, 391] width 173 height 29
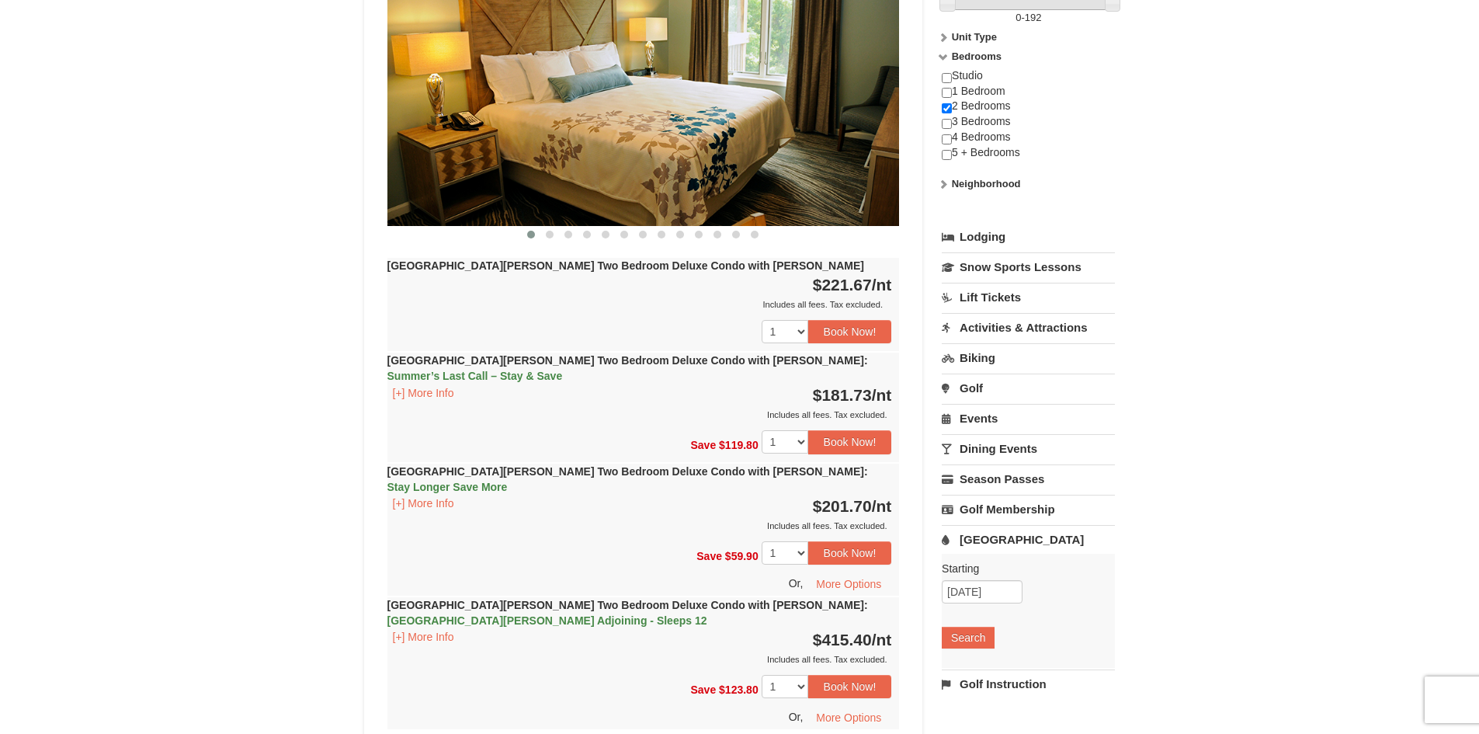
scroll to position [1010, 0]
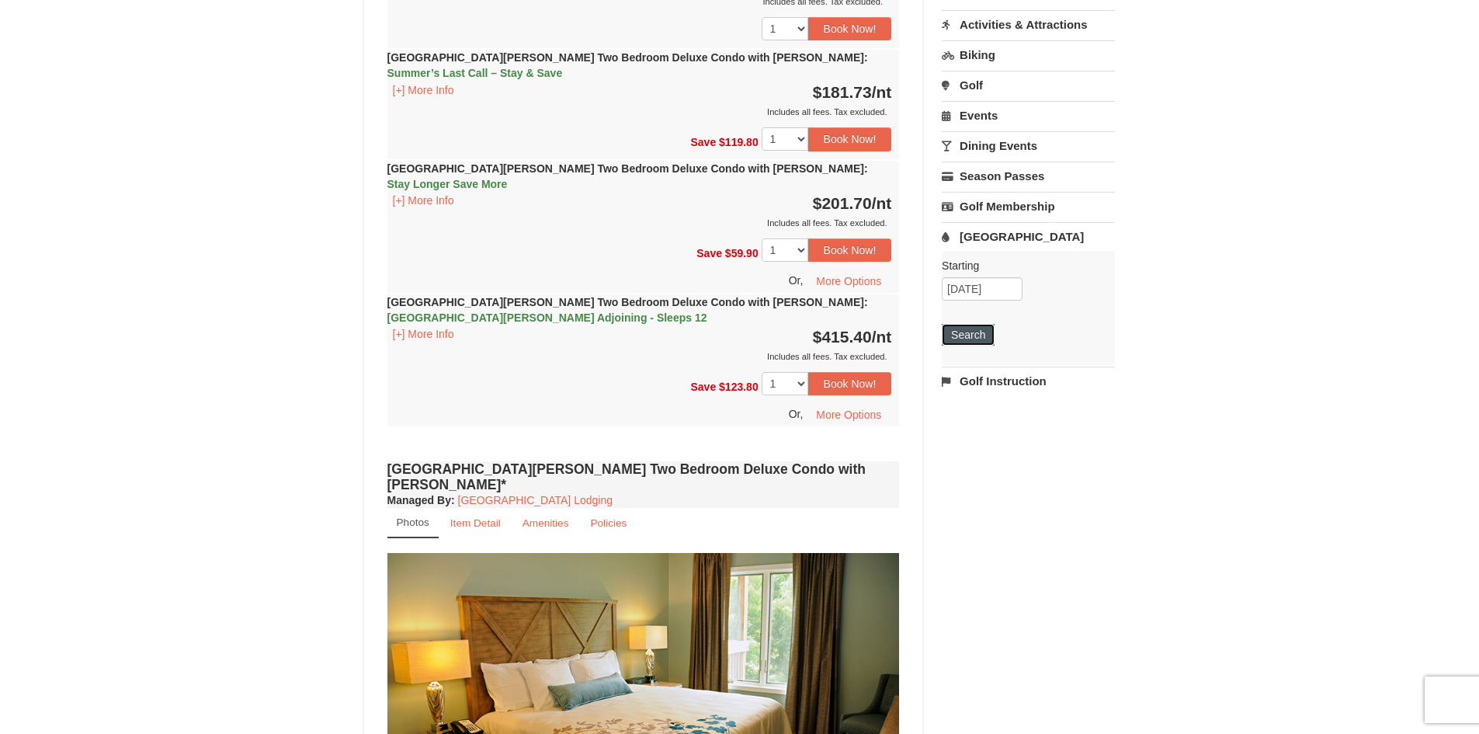
click at [961, 324] on button "Search" at bounding box center [968, 335] width 53 height 22
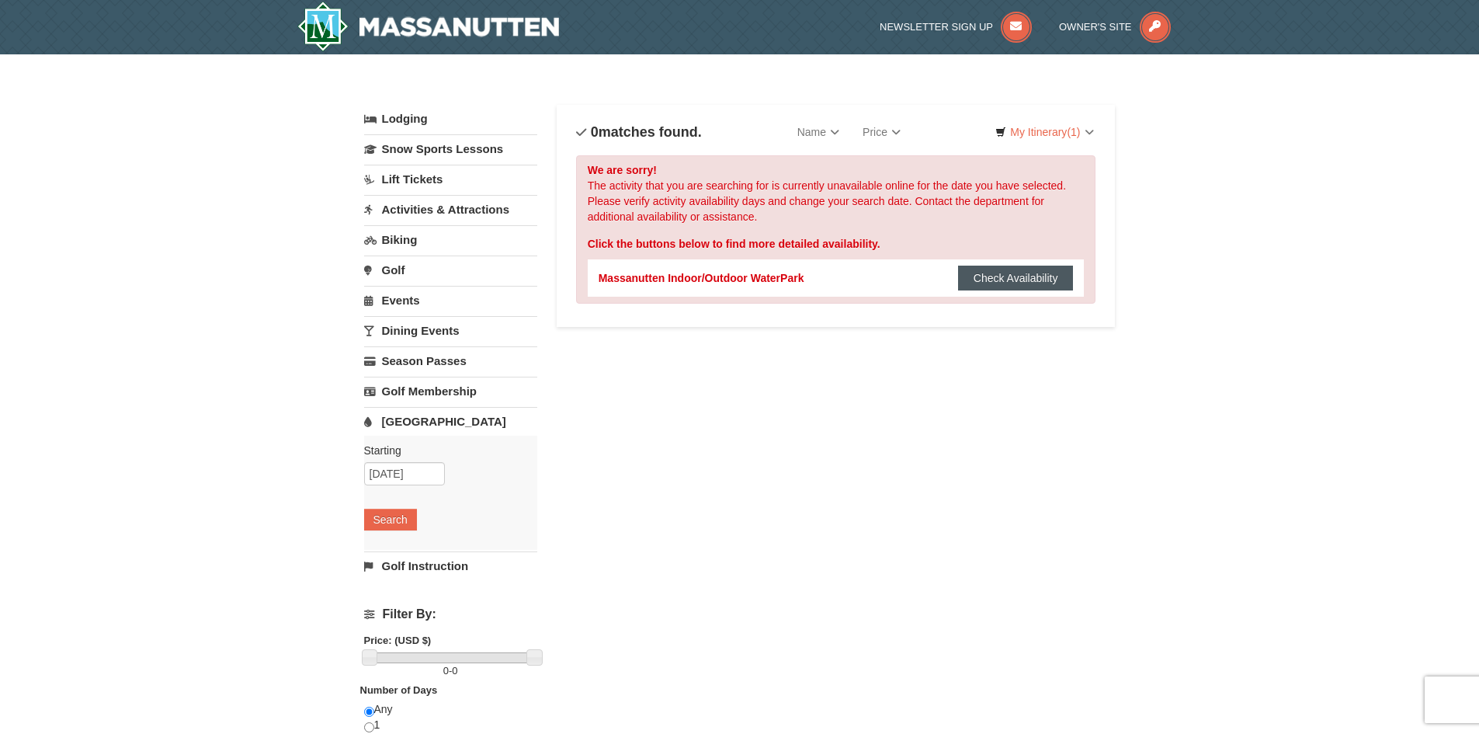
click at [983, 280] on button "Check Availability" at bounding box center [1016, 278] width 116 height 25
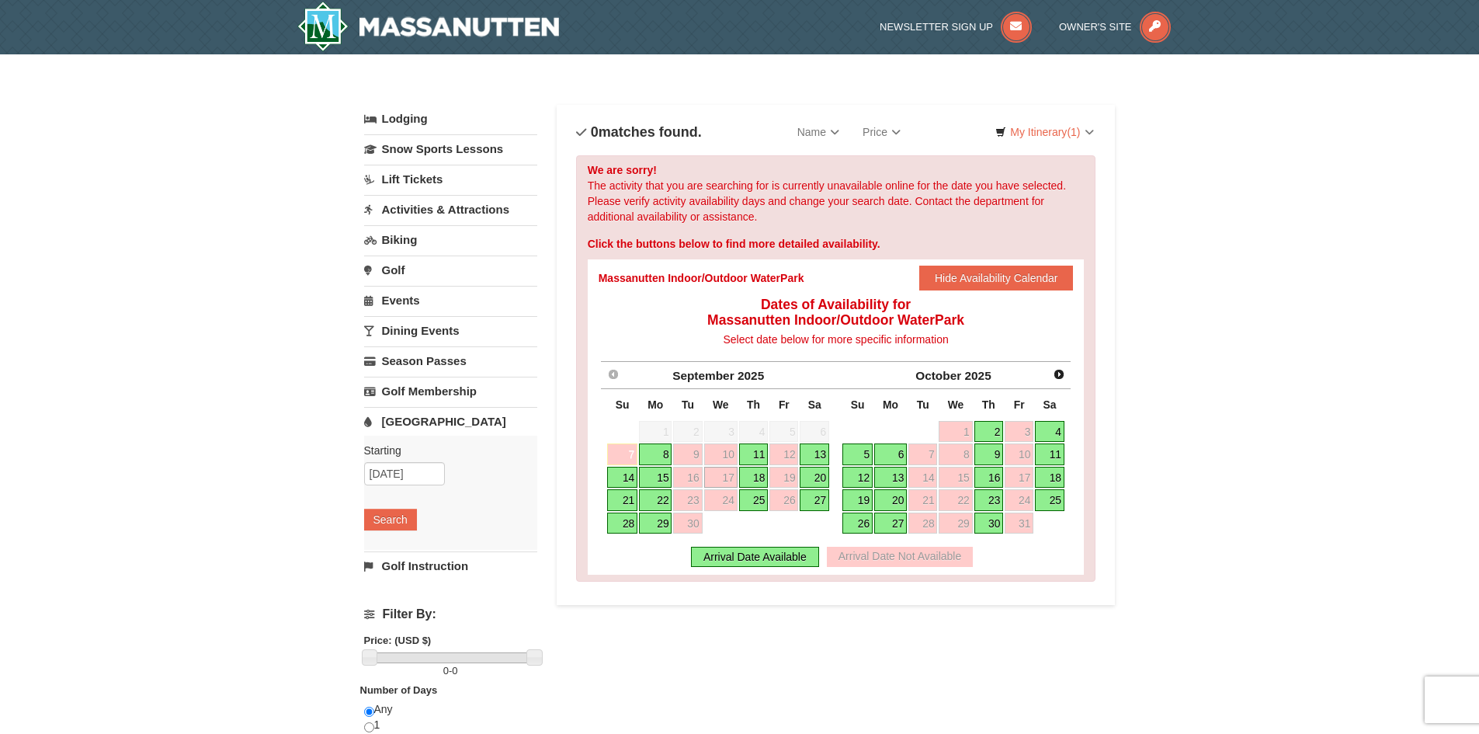
click at [752, 478] on link "18" at bounding box center [754, 478] width 30 height 22
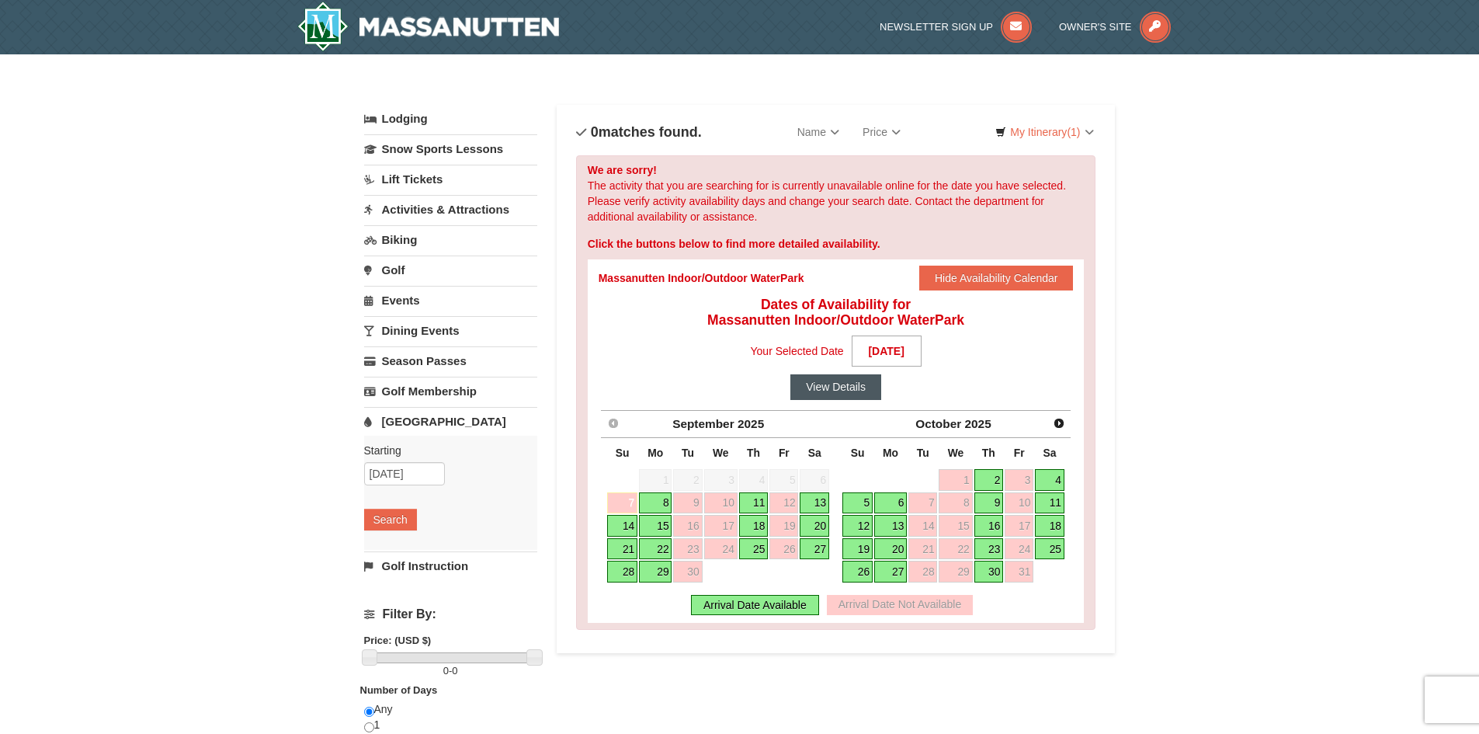
click at [833, 391] on button "View Details" at bounding box center [836, 386] width 91 height 25
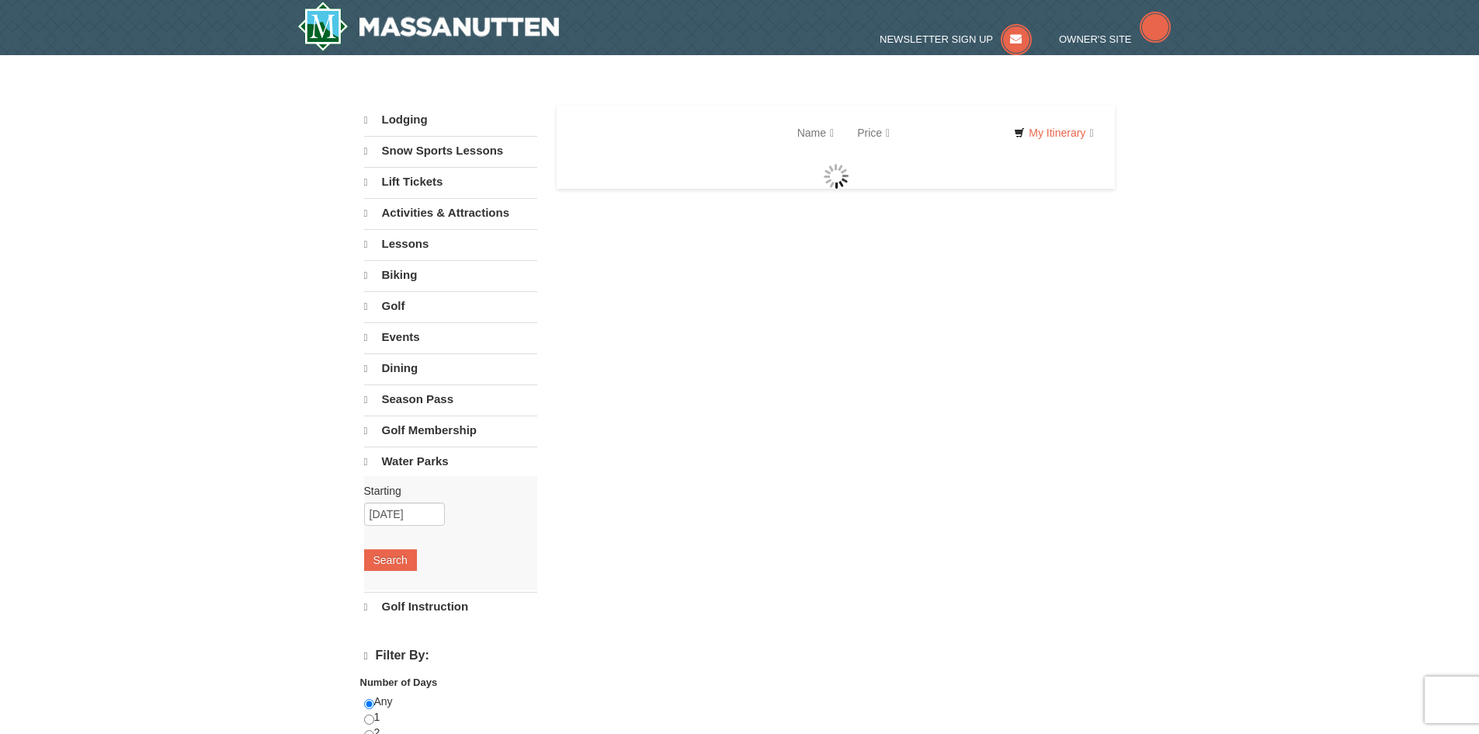
select select "9"
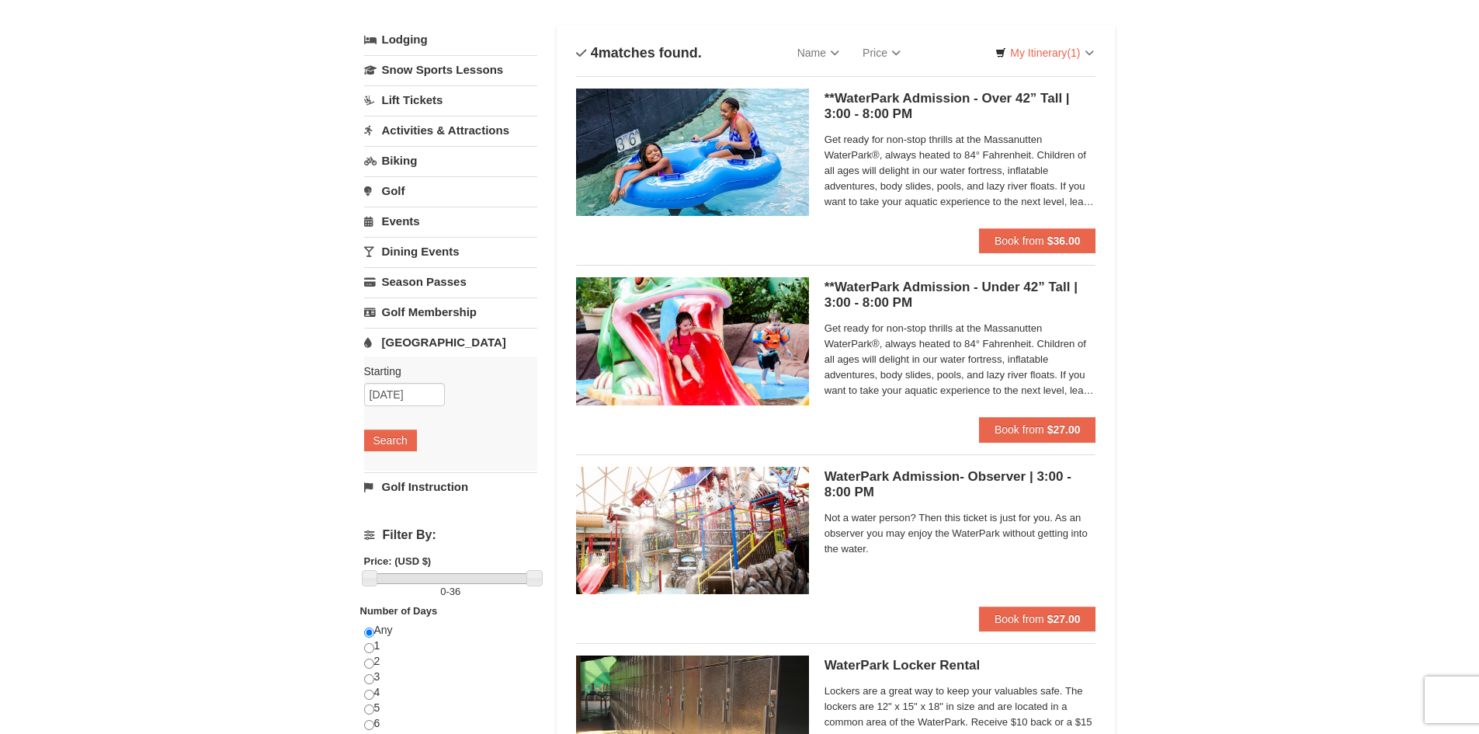
scroll to position [155, 0]
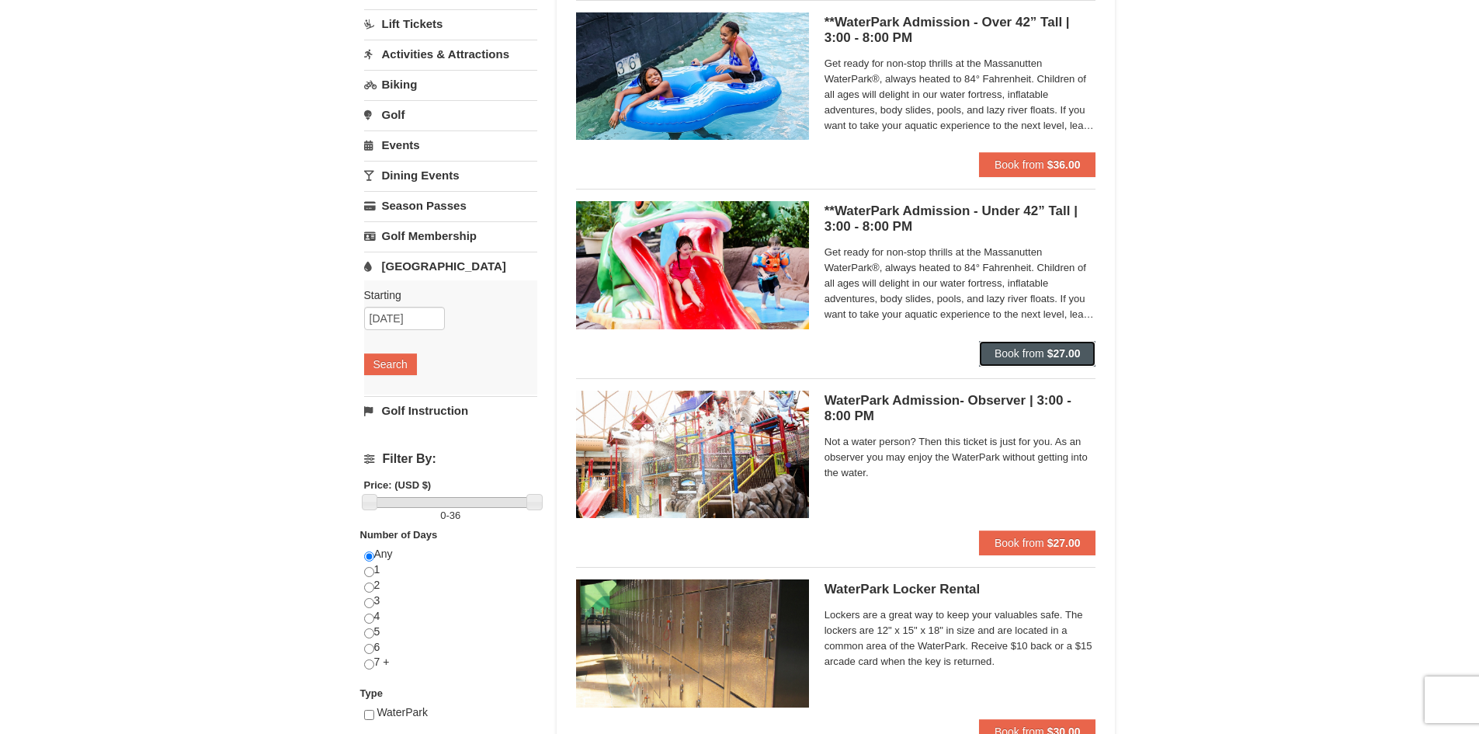
click at [1027, 352] on span "Book from" at bounding box center [1020, 353] width 50 height 12
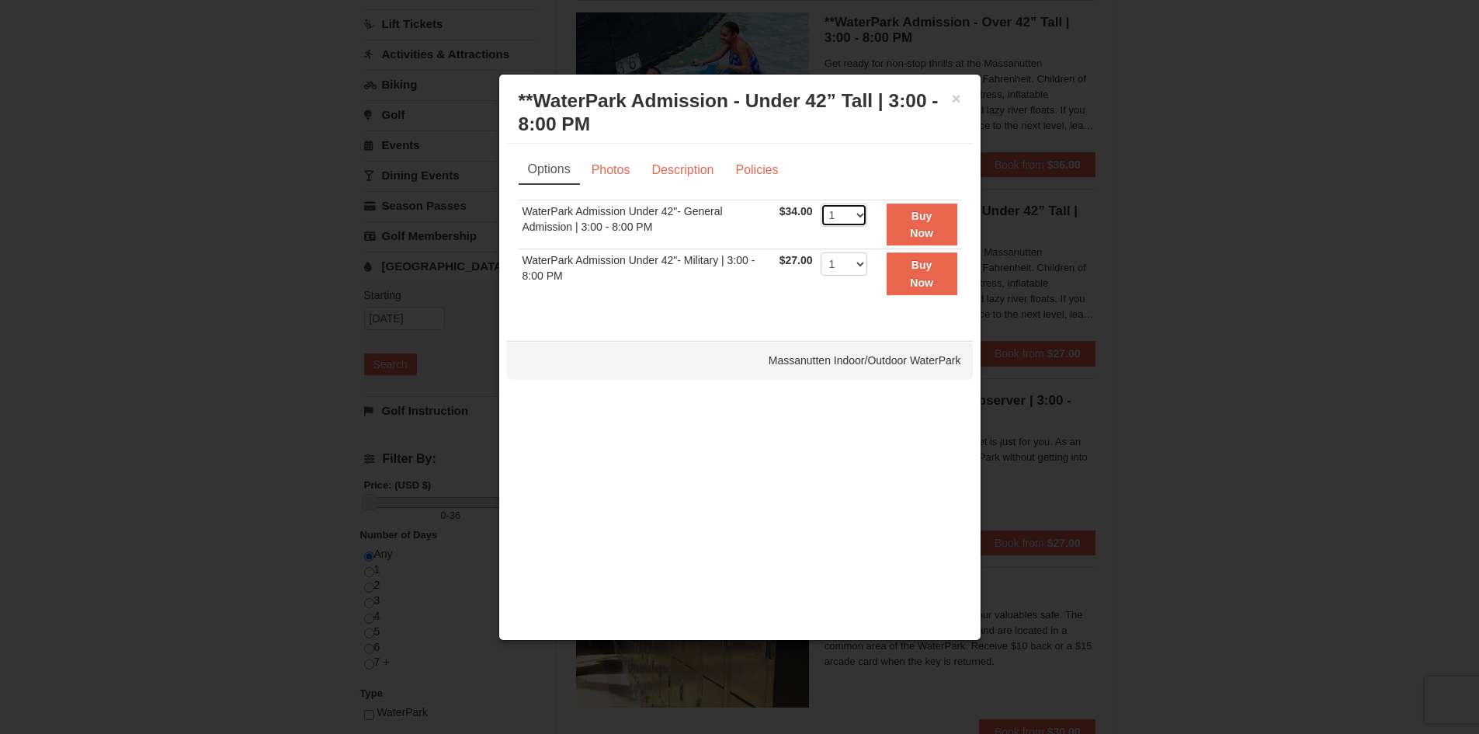
click at [865, 222] on select "1 2 3 4 5 6 7 8 9 10 11 12 13 14 15 16 17 18 19 20 21 22" at bounding box center [844, 214] width 47 height 23
click at [821, 203] on select "1 2 3 4 5 6 7 8 9 10 11 12 13 14 15 16 17 18 19 20 21 22" at bounding box center [844, 214] width 47 height 23
click at [921, 225] on button "Buy Now" at bounding box center [922, 224] width 71 height 43
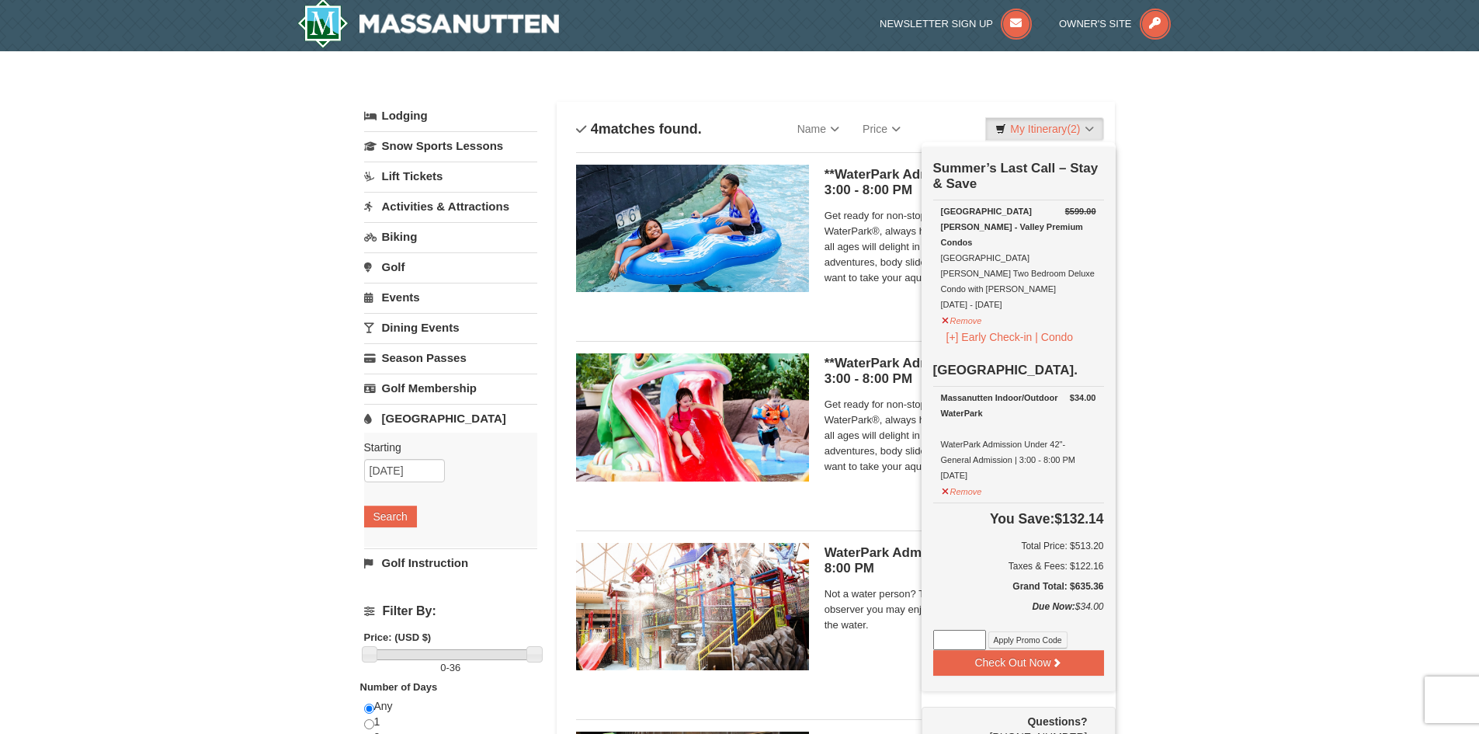
scroll to position [5, 0]
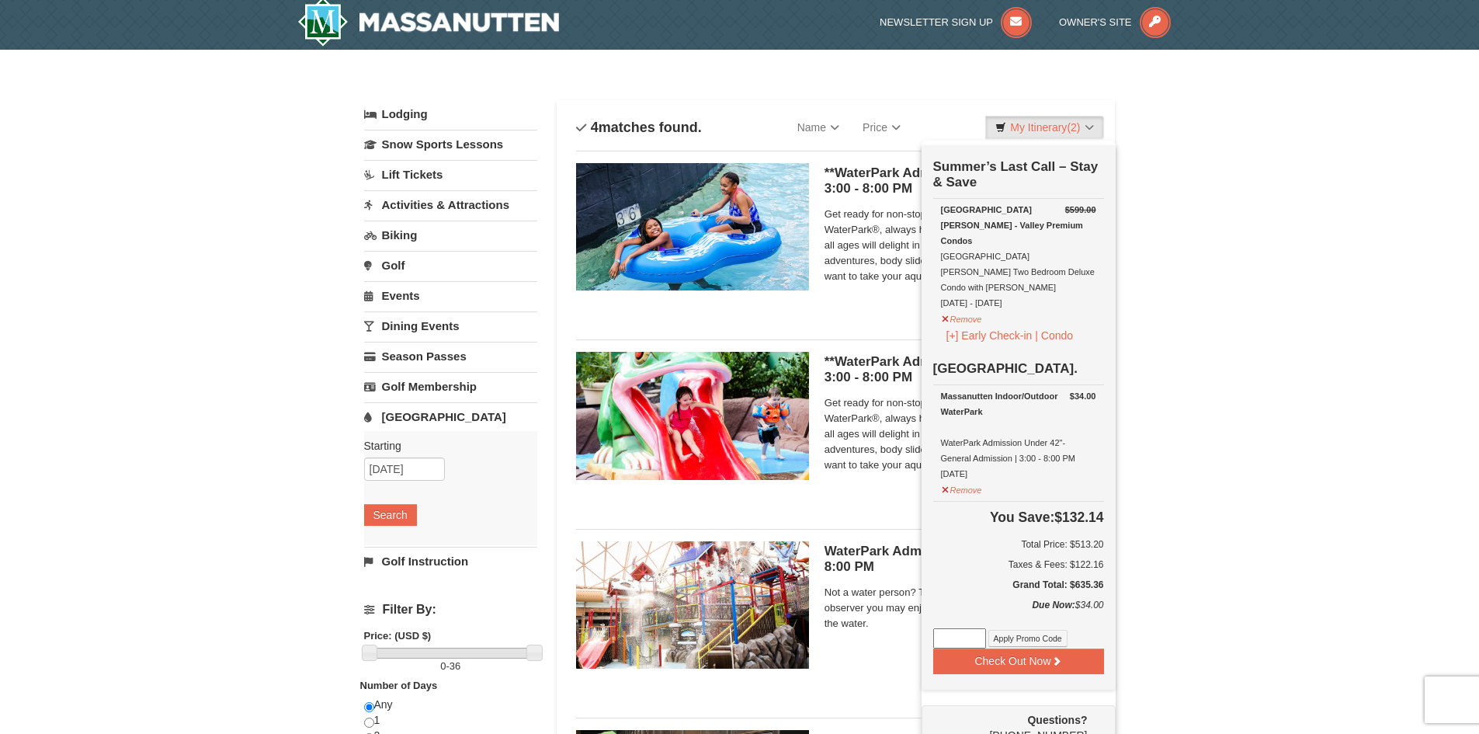
click at [1157, 366] on div "× Categories List Filter My Itinerary (2) Check Out Now Summer’s Last Call – St…" at bounding box center [739, 500] width 1479 height 900
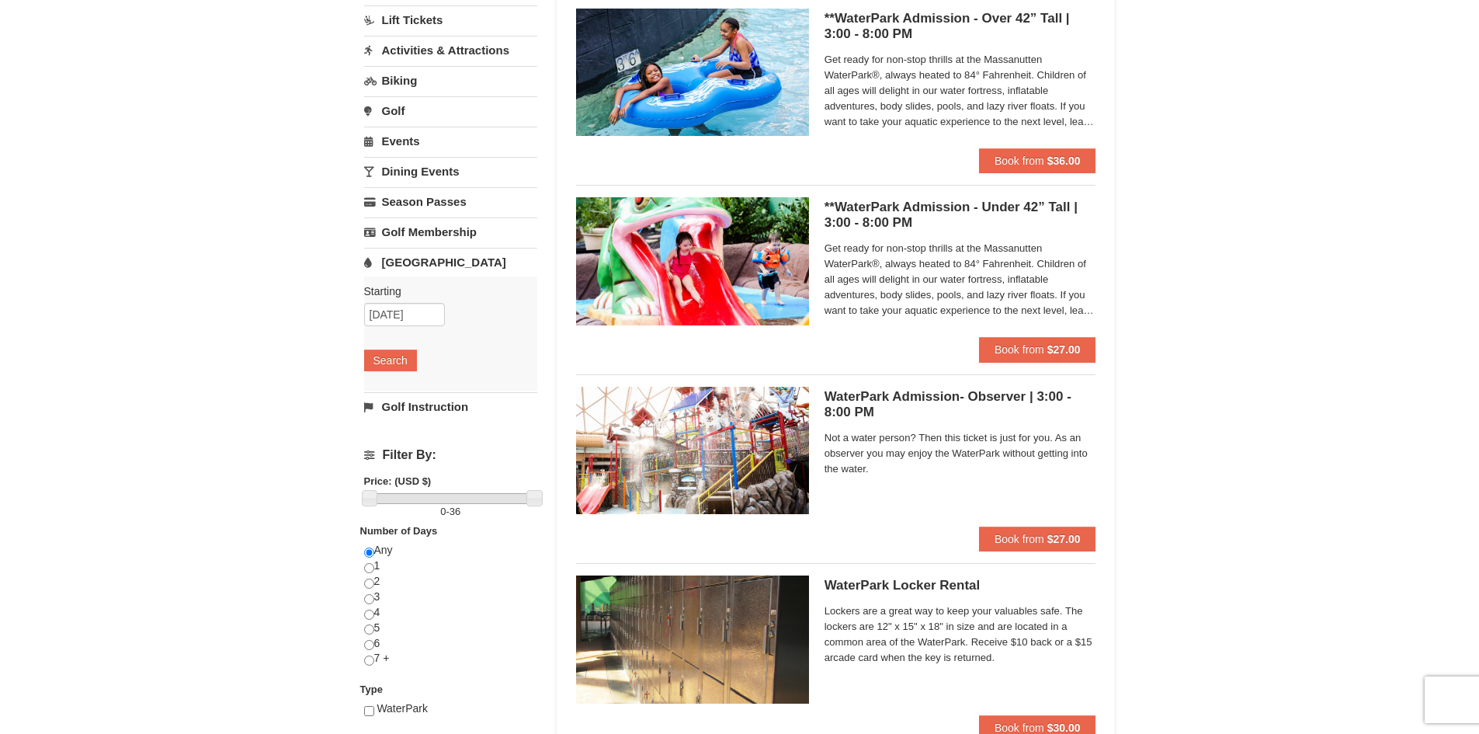
scroll to position [160, 0]
click at [1028, 158] on span "Book from" at bounding box center [1020, 160] width 50 height 12
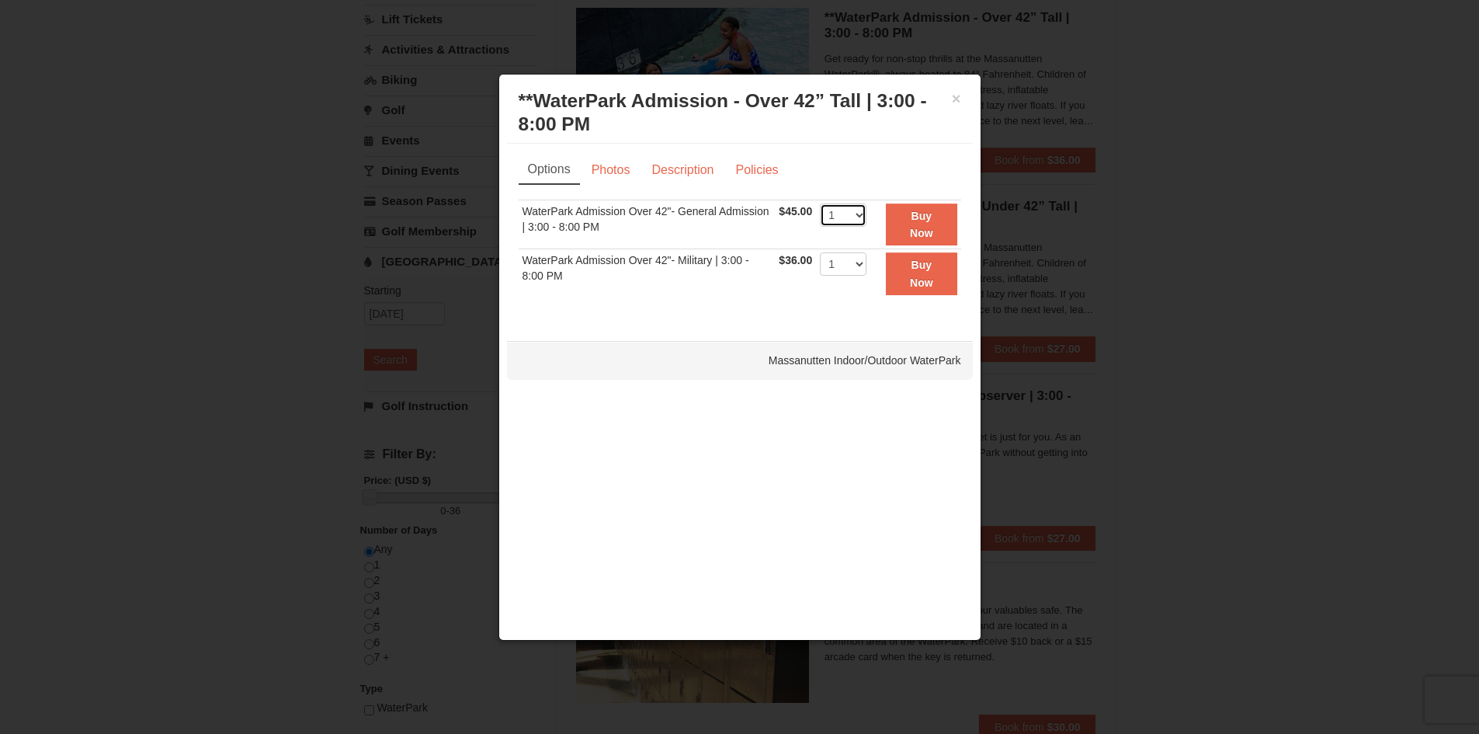
click at [860, 212] on select "1 2 3 4 5 6 7 8 9 10 11 12 13 14 15 16 17 18 19 20 21 22" at bounding box center [843, 214] width 47 height 23
select select "2"
click at [820, 203] on select "1 2 3 4 5 6 7 8 9 10 11 12 13 14 15 16 17 18 19 20 21 22" at bounding box center [843, 214] width 47 height 23
click at [918, 220] on strong "Buy Now" at bounding box center [921, 225] width 23 height 30
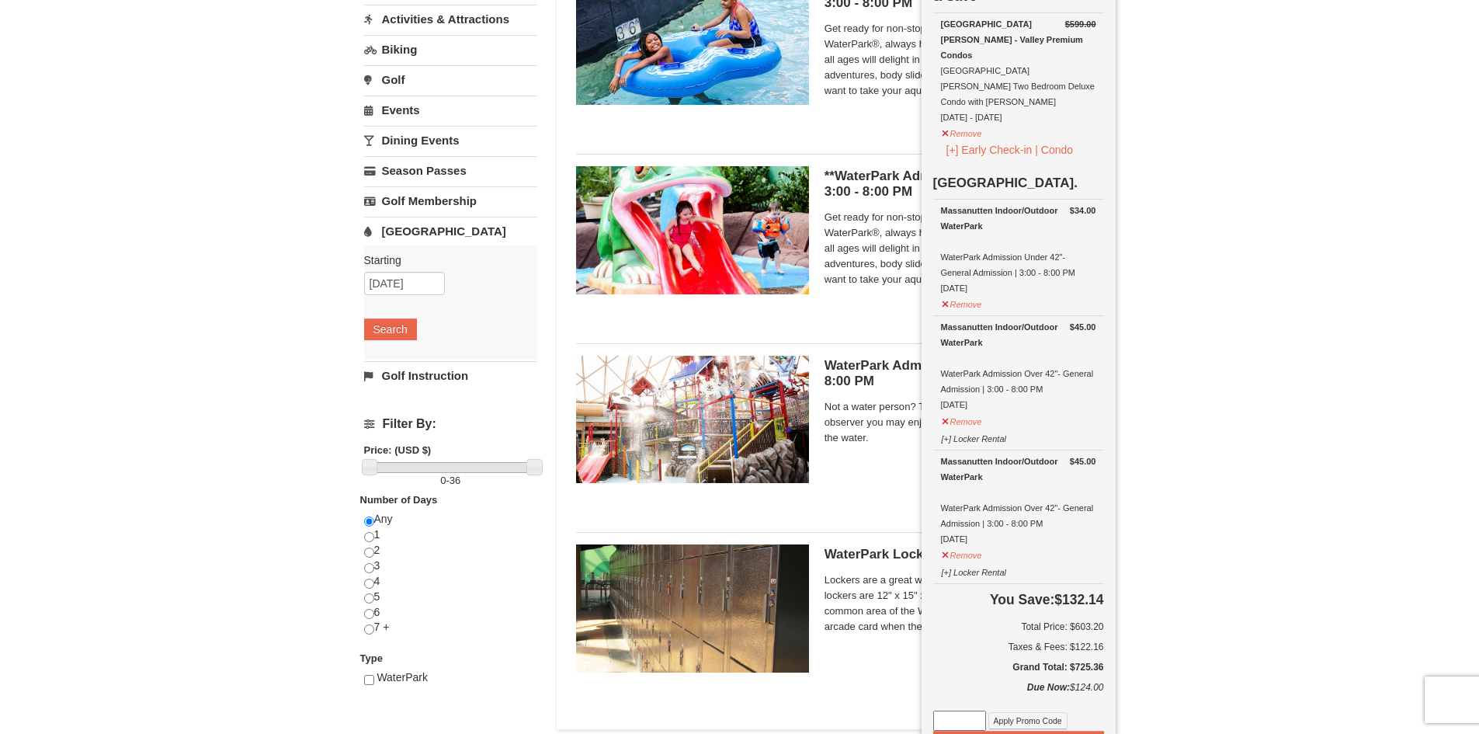
scroll to position [238, 0]
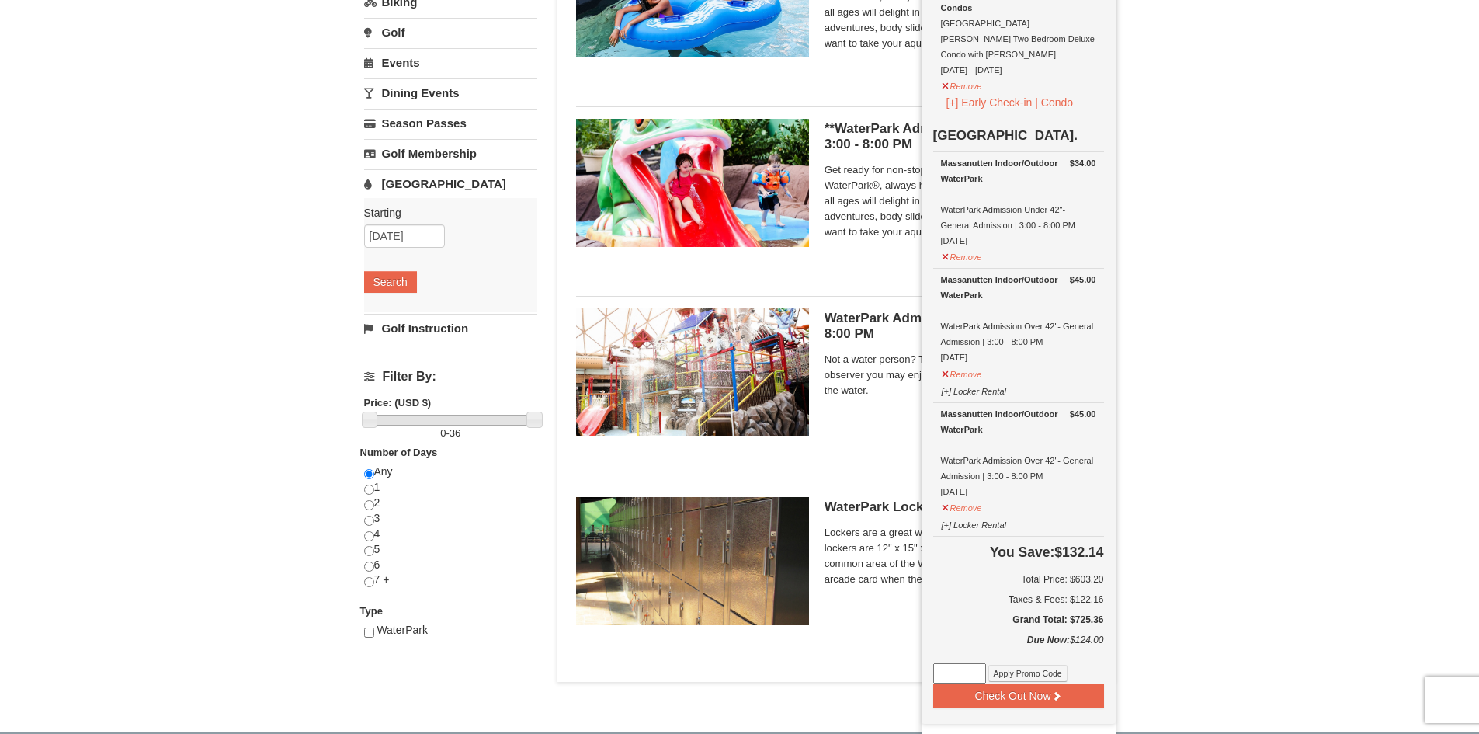
click at [1166, 357] on div "× Categories List Filter My Itinerary (4) Check Out Now Summer’s Last Call – St…" at bounding box center [739, 267] width 1479 height 900
